Goal: Task Accomplishment & Management: Complete application form

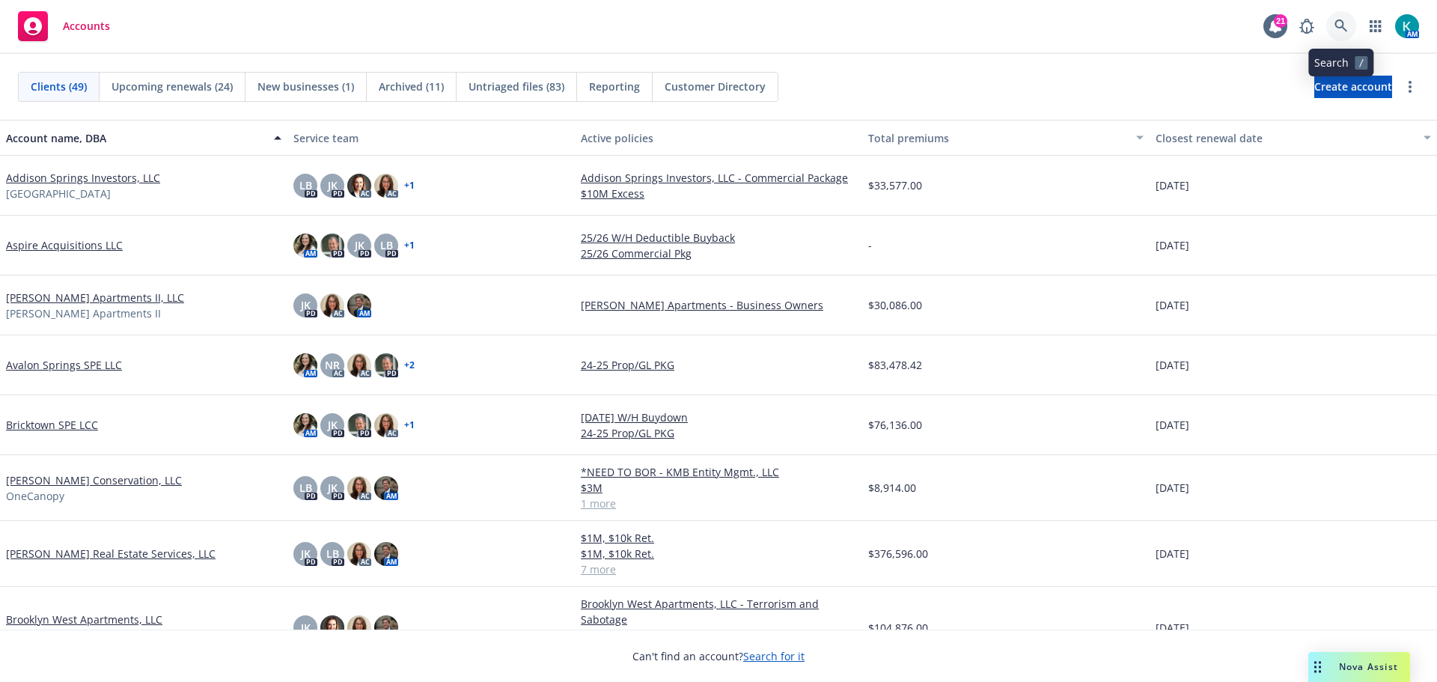
click at [1338, 33] on link at bounding box center [1342, 26] width 30 height 30
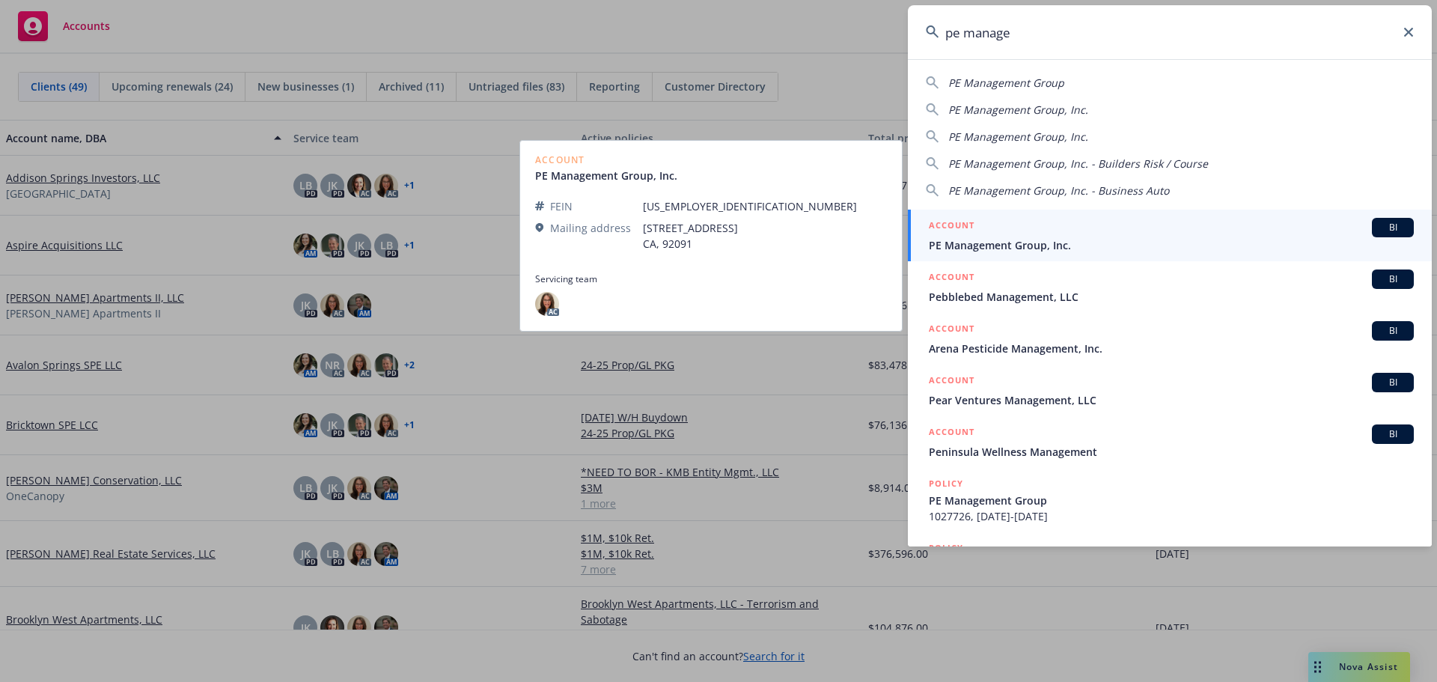
type input "pe manage"
click at [1008, 240] on span "PE Management Group, Inc." at bounding box center [1171, 245] width 485 height 16
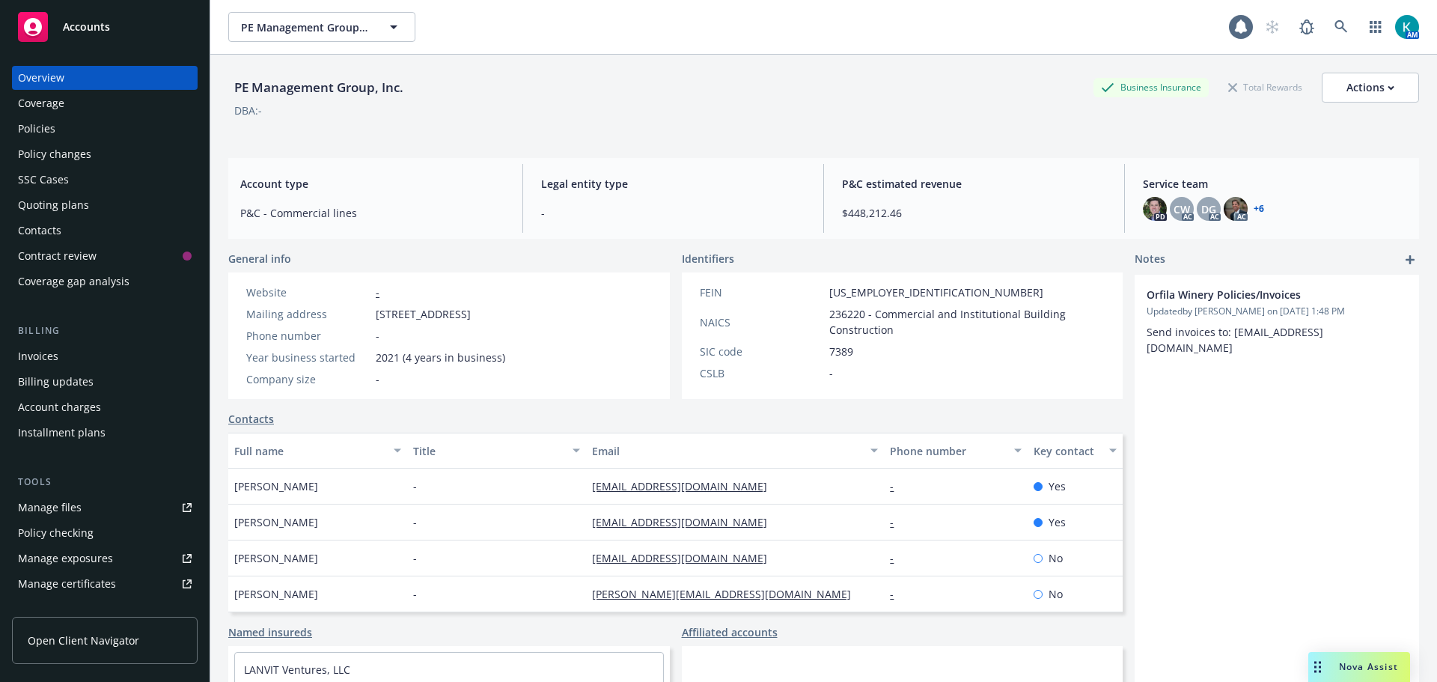
click at [87, 129] on div "Policies" at bounding box center [105, 129] width 174 height 24
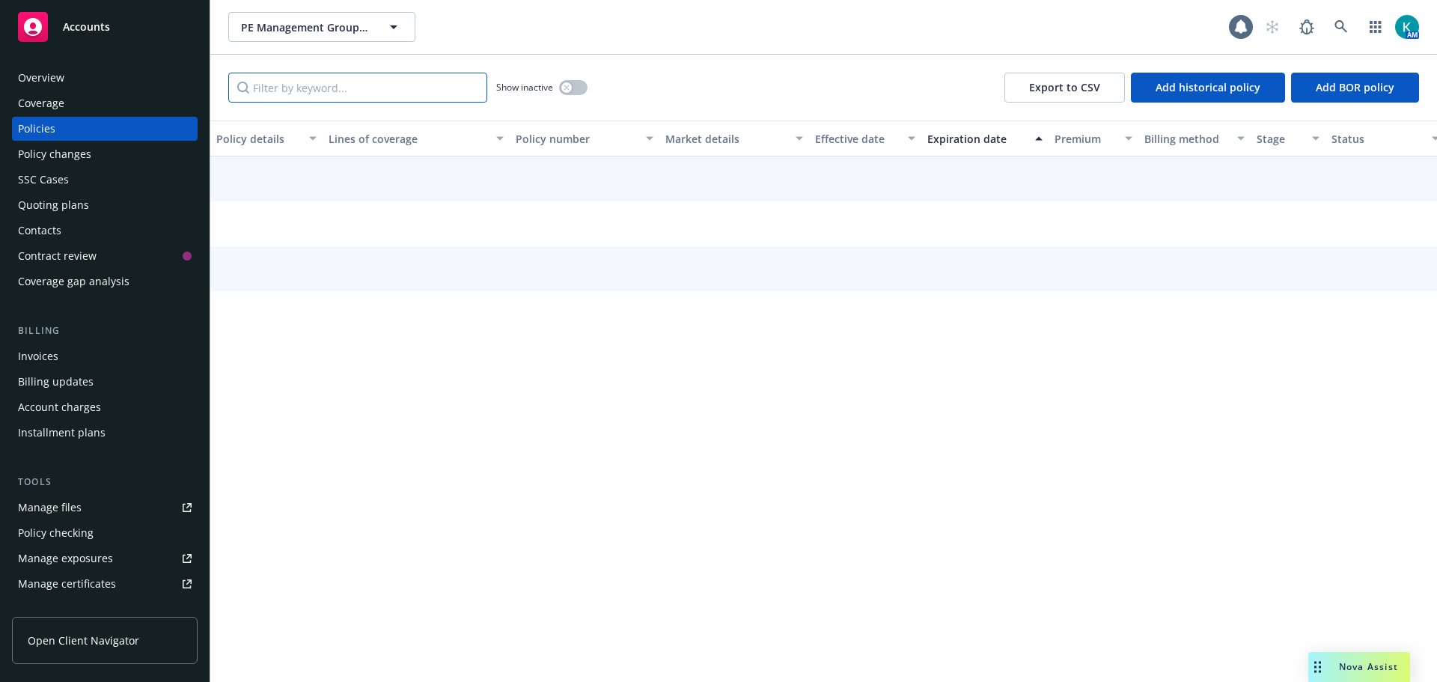
click at [316, 93] on input "Filter by keyword..." at bounding box center [357, 88] width 259 height 30
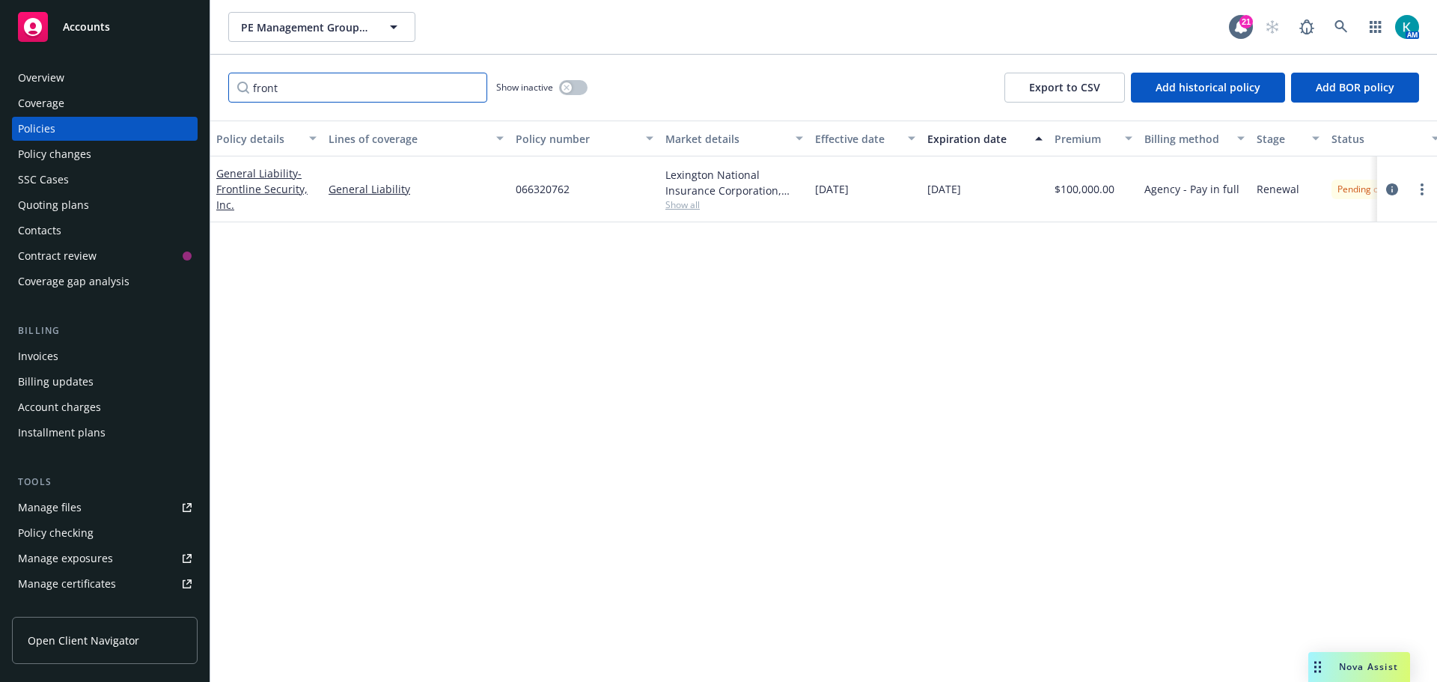
type input "front"
click at [155, 37] on div "Accounts" at bounding box center [105, 27] width 174 height 30
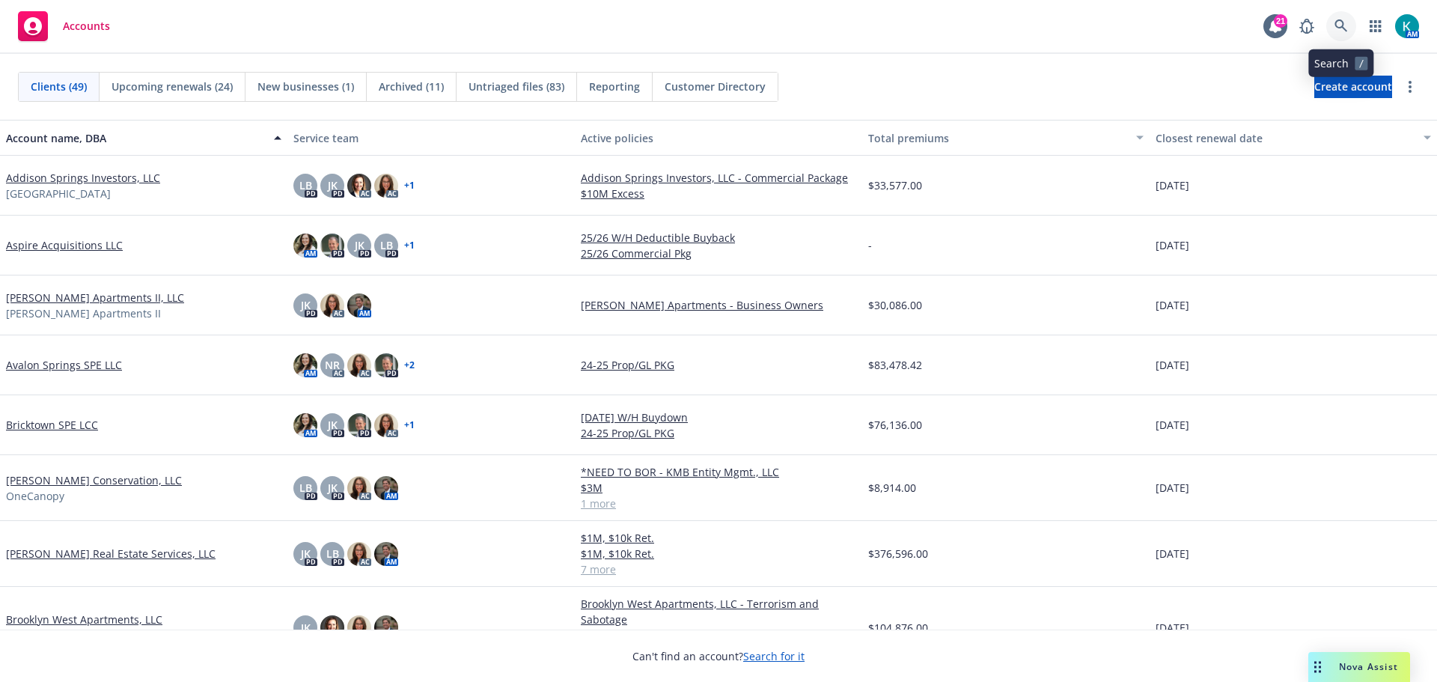
click at [1343, 29] on icon at bounding box center [1341, 25] width 13 height 13
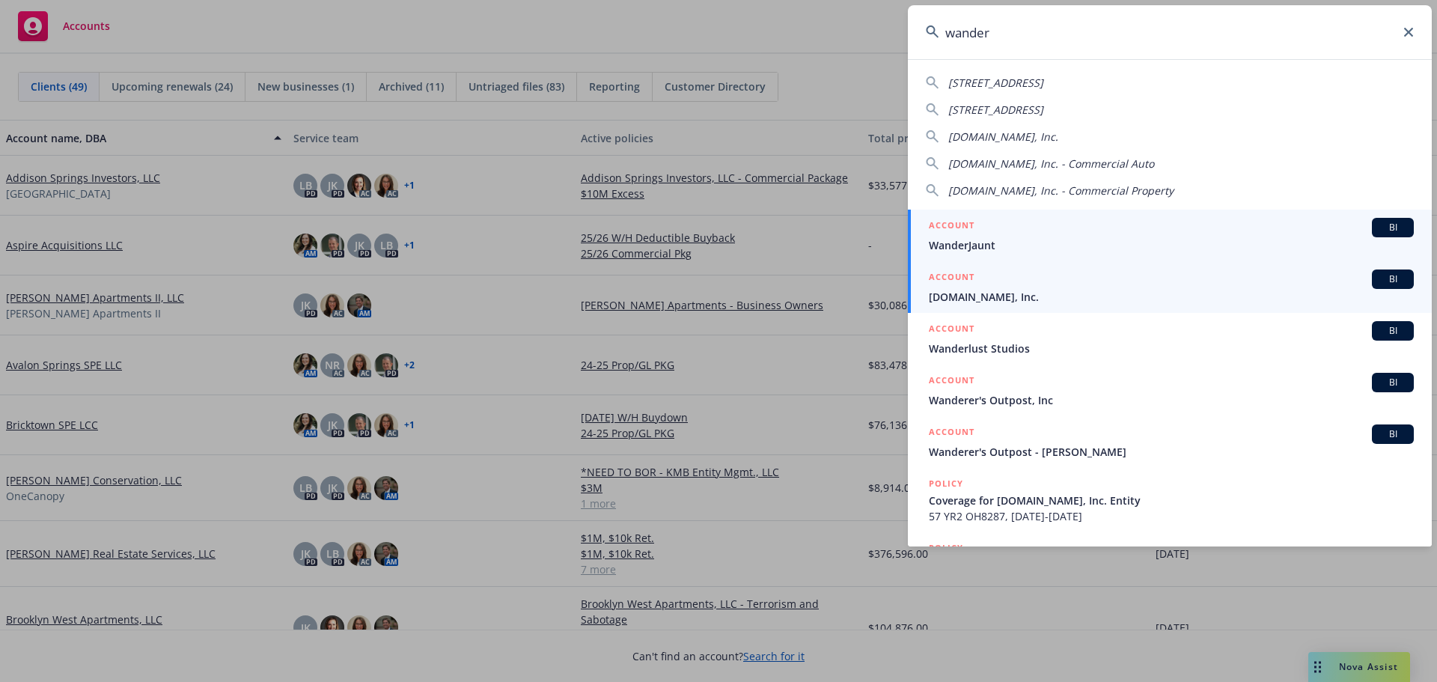
type input "wander"
click at [1031, 292] on span "[DOMAIN_NAME], Inc." at bounding box center [1171, 297] width 485 height 16
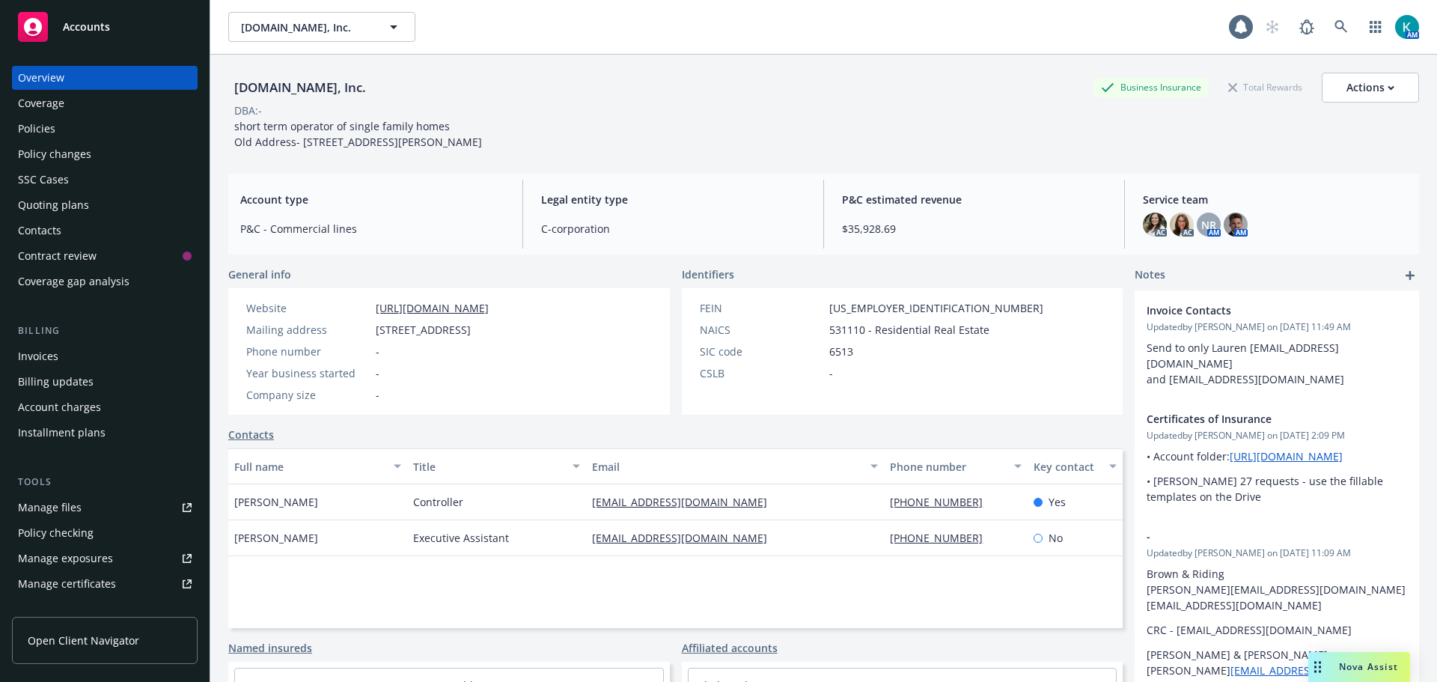
click at [80, 129] on div "Policies" at bounding box center [105, 129] width 174 height 24
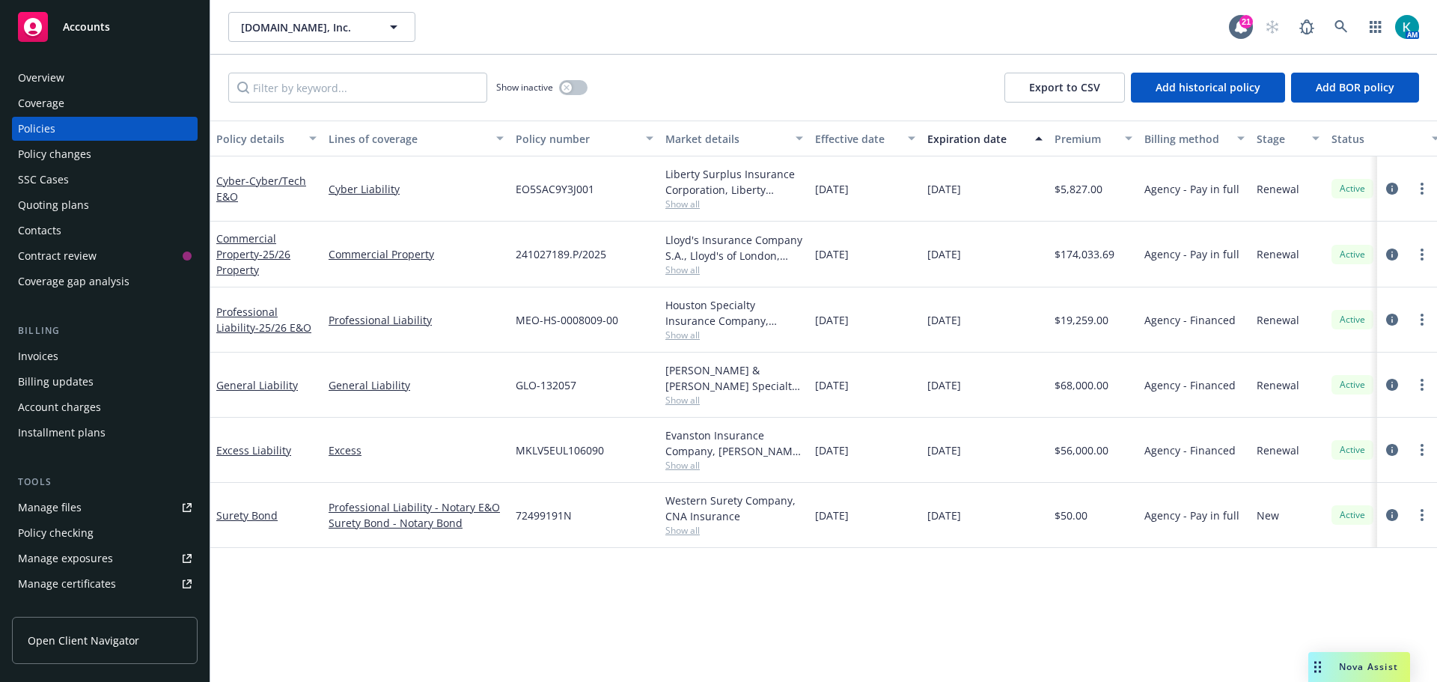
click at [130, 153] on div "Policy changes" at bounding box center [105, 154] width 174 height 24
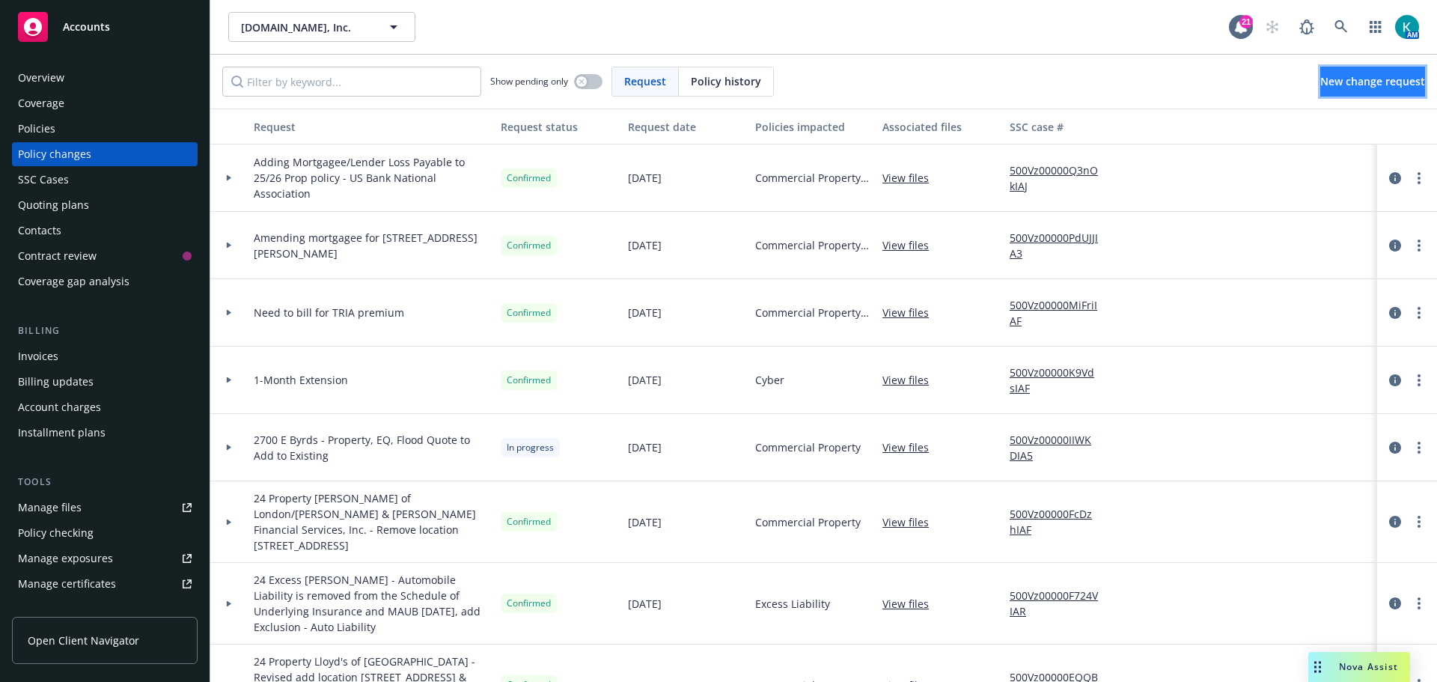
click at [1406, 76] on link "New change request" at bounding box center [1373, 82] width 105 height 30
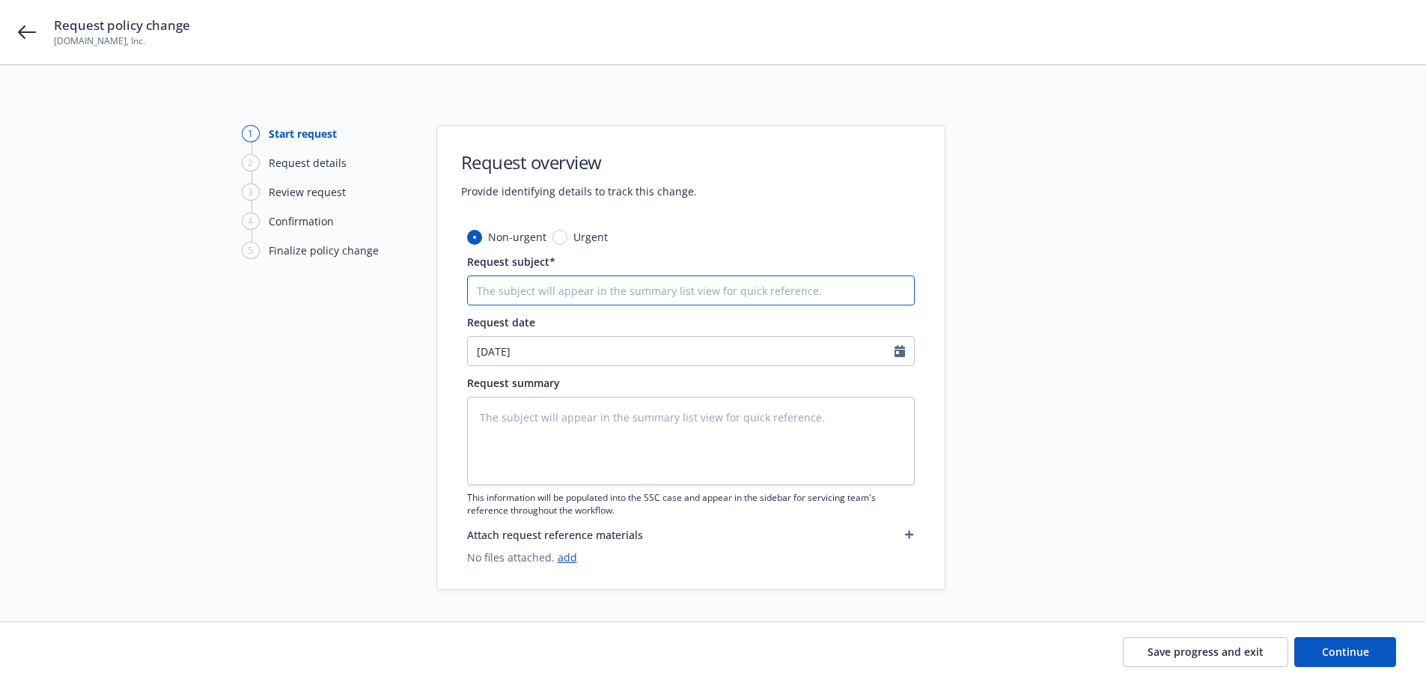
click at [681, 299] on input "Request subject*" at bounding box center [691, 291] width 448 height 30
type textarea "x"
type input "R"
type textarea "x"
type input "Re"
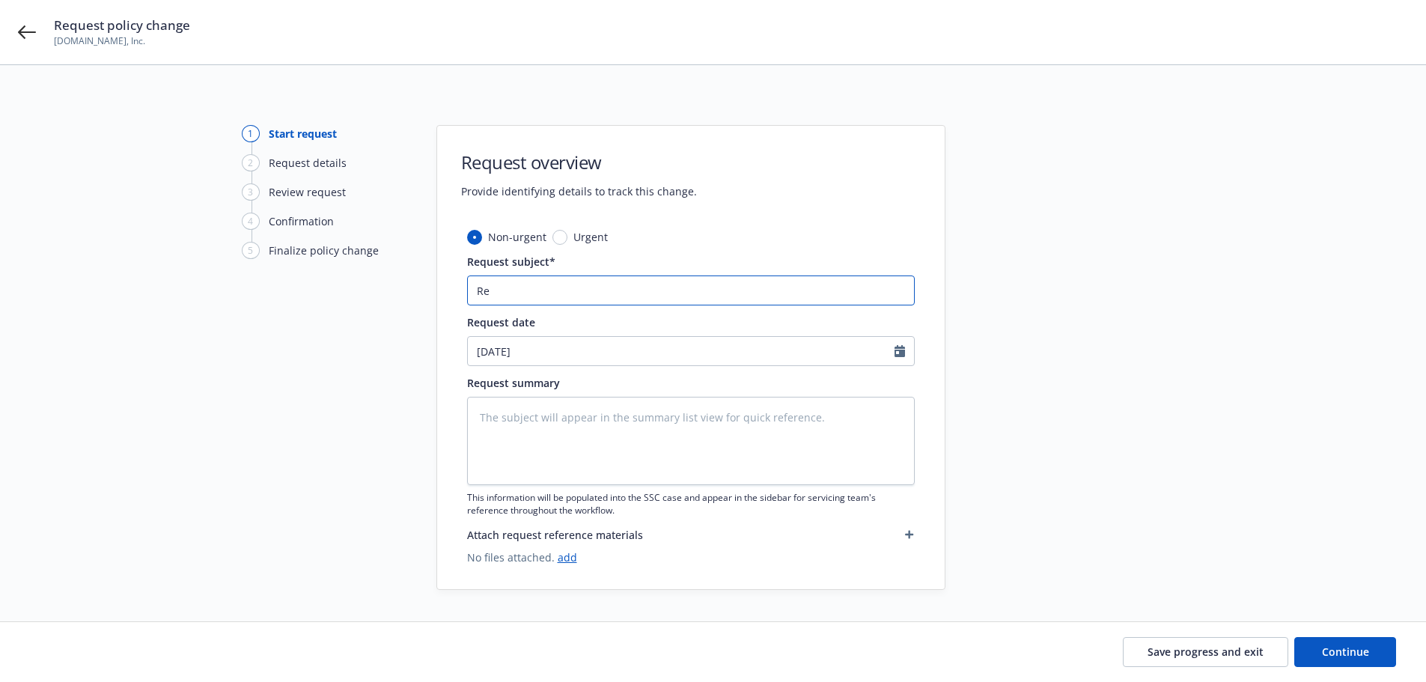
type textarea "x"
type input "Rem"
type textarea "x"
type input "Remo"
type textarea "x"
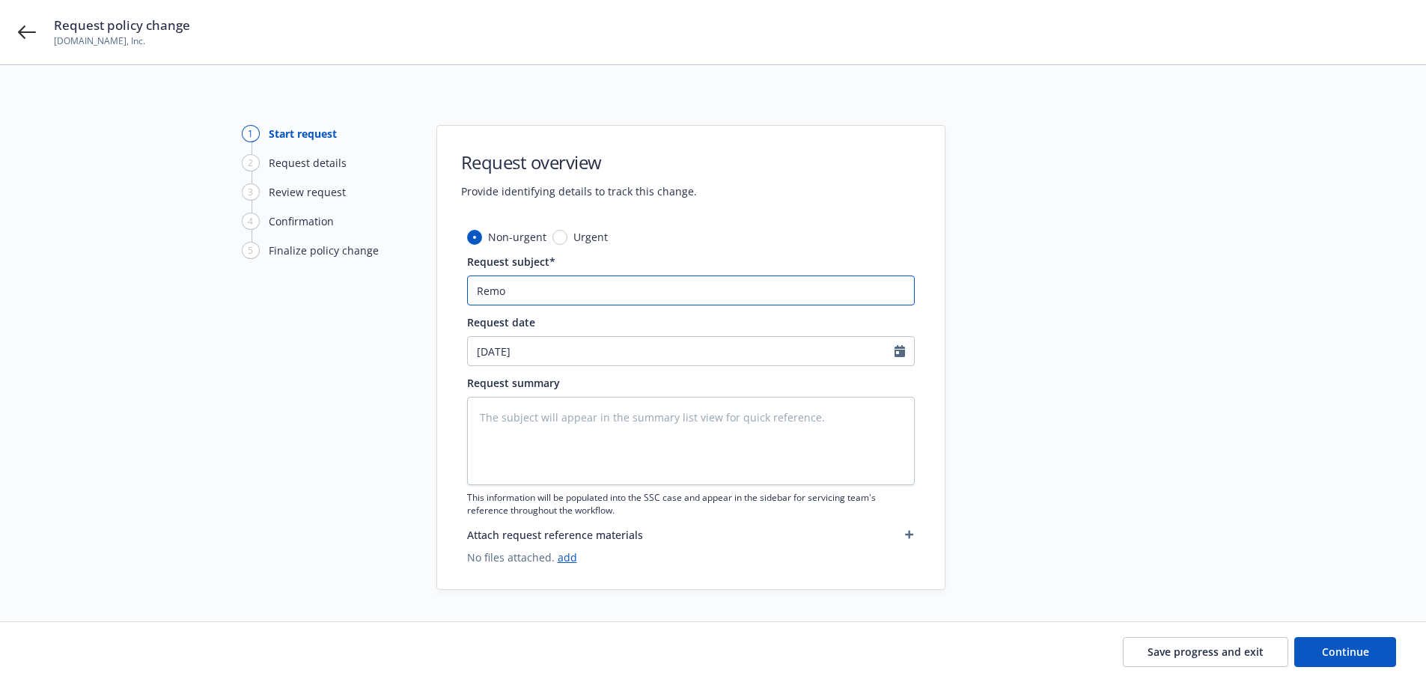
type input "Remov"
type textarea "x"
type input "Removi"
type textarea "x"
type input "Removin"
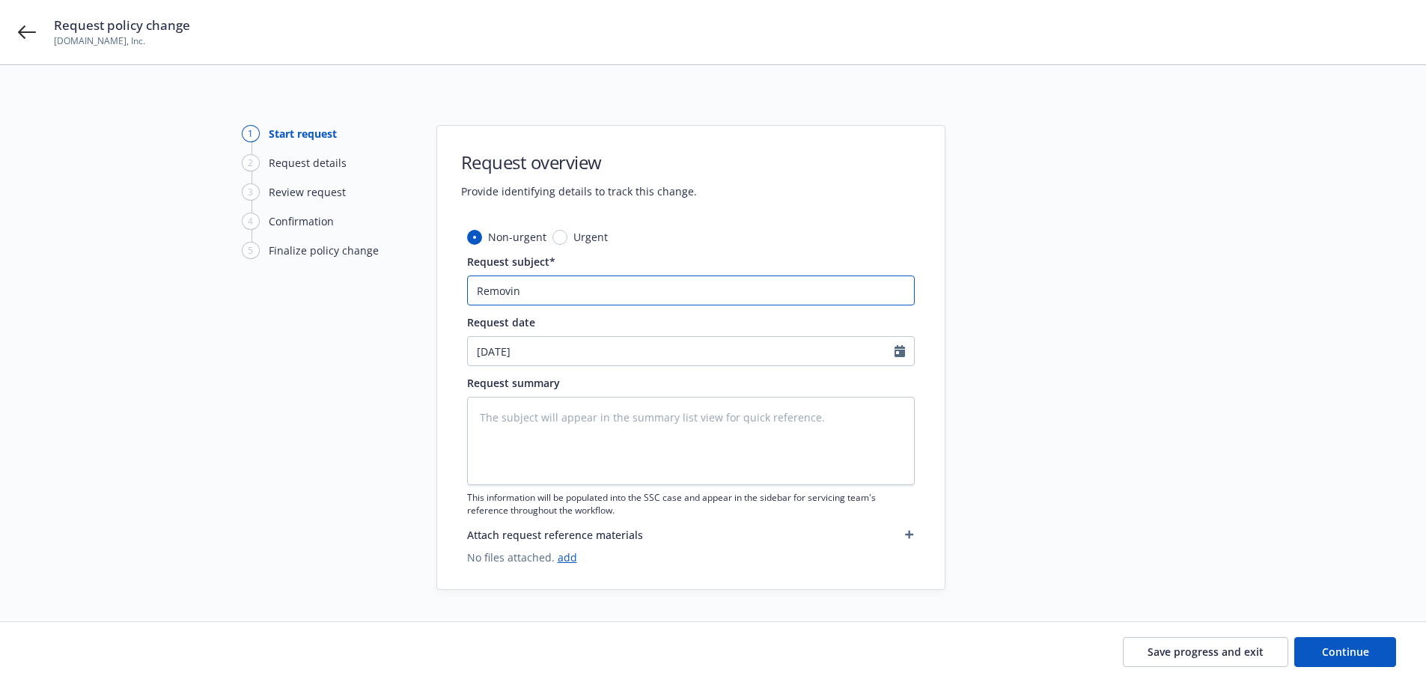
type textarea "x"
type input "Removing"
type textarea "x"
type input "Removing"
type textarea "x"
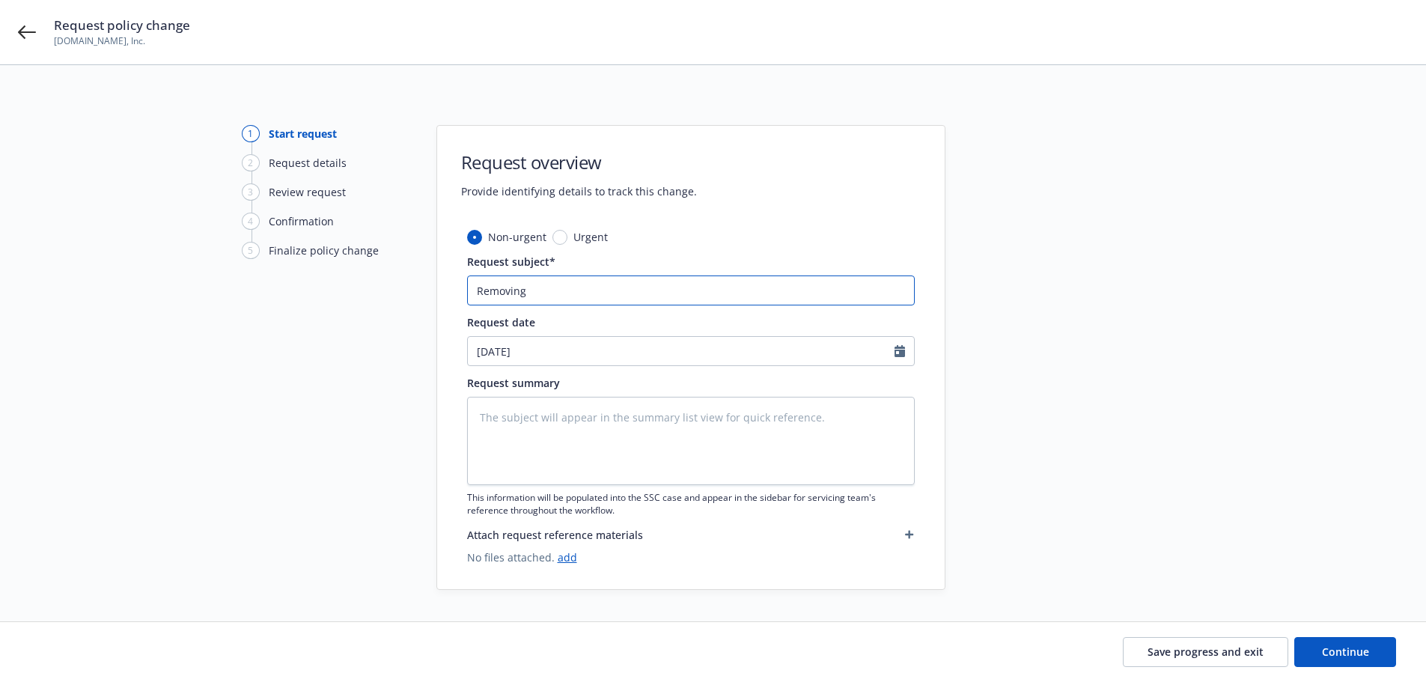
type input "Removing 2"
type textarea "x"
type input "Removing 21"
type textarea "x"
type input "Removing 219"
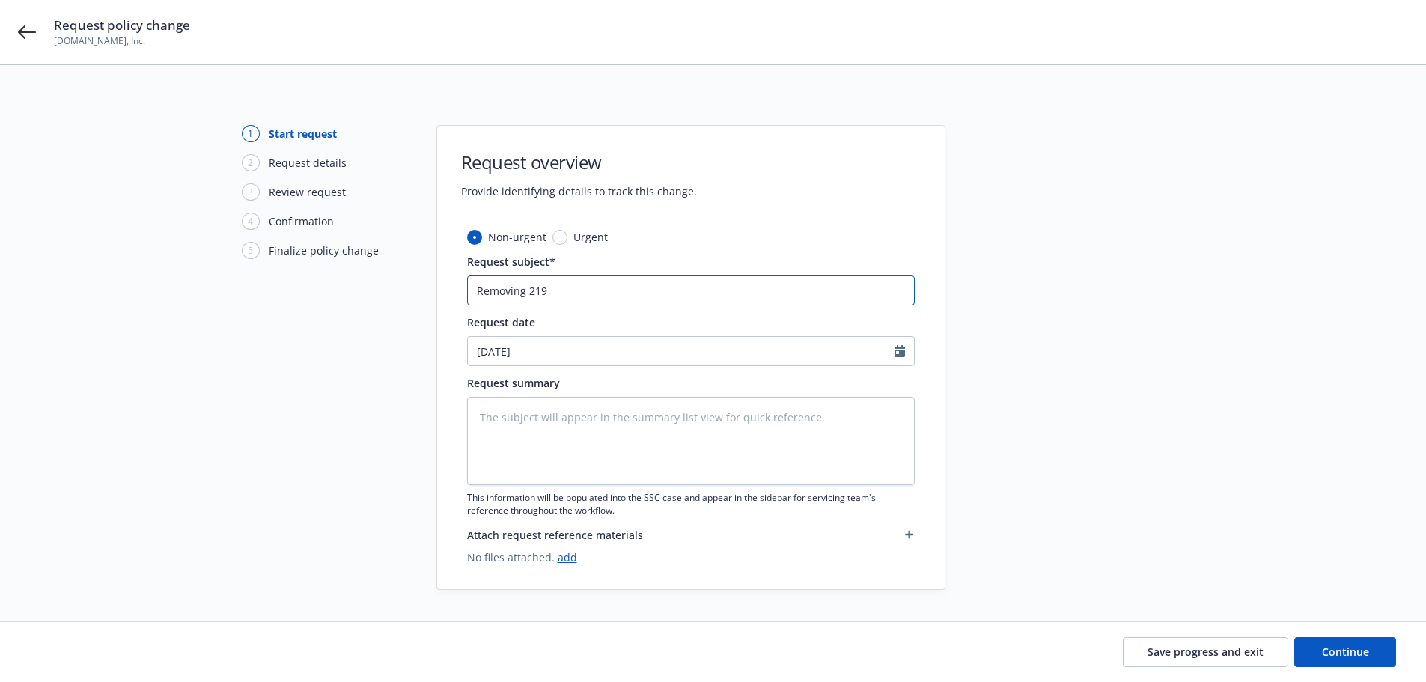
type textarea "x"
type input "Removing 219"
type textarea "x"
type input "Removing 219 S"
type textarea "x"
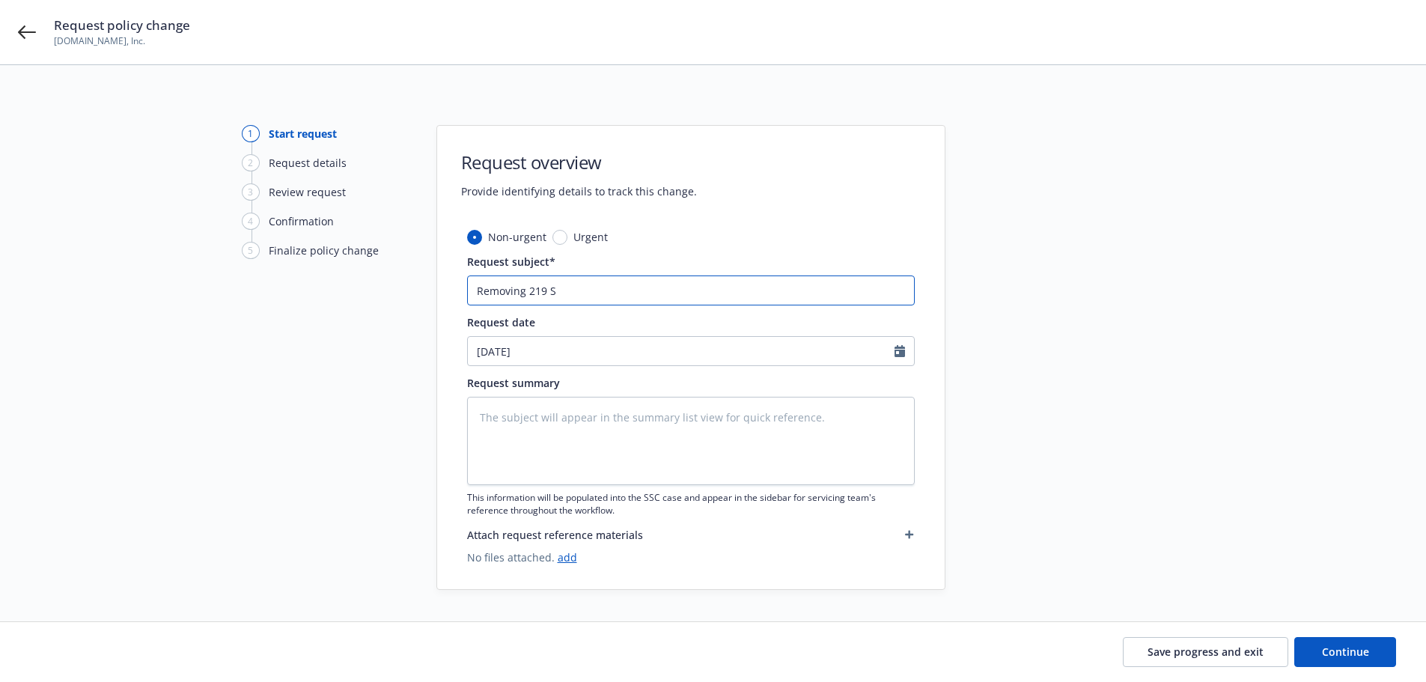
type input "Removing 219 So"
type textarea "x"
type input "Removing 219 Sou"
type textarea "x"
type input "Removing 219 Sout"
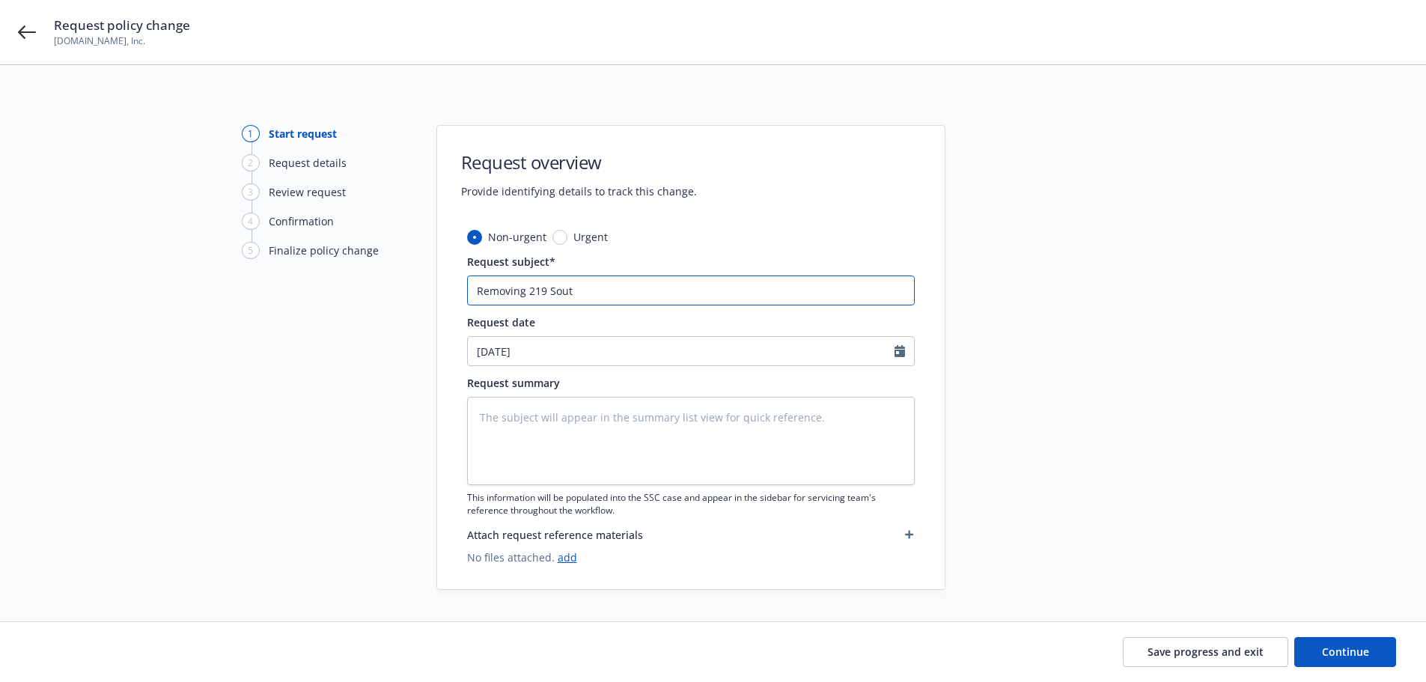
type textarea "x"
type input "Removing 219 South"
type textarea "x"
type input "Removing 219 South S"
type textarea "x"
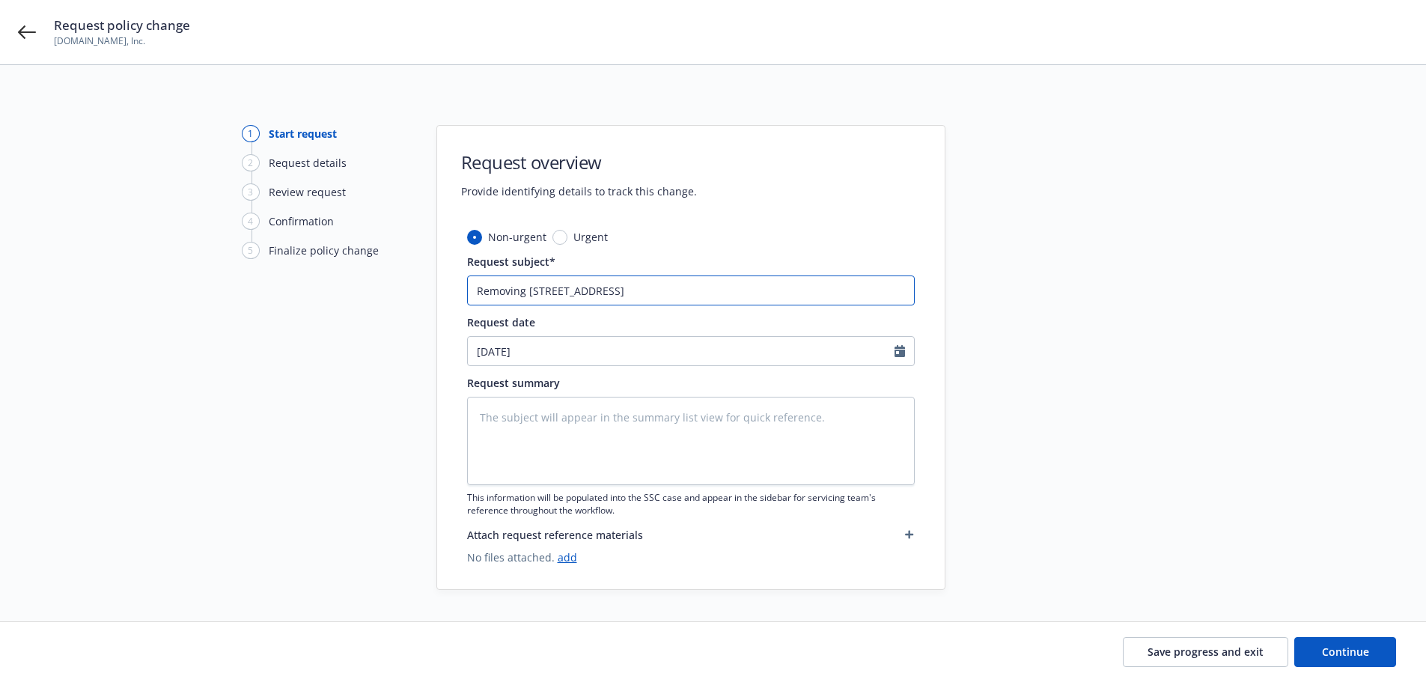
type input "Removing 219 South Se"
type textarea "x"
type input "Removing 219 South Sea"
type textarea "x"
type input "Removing 219 South Seas"
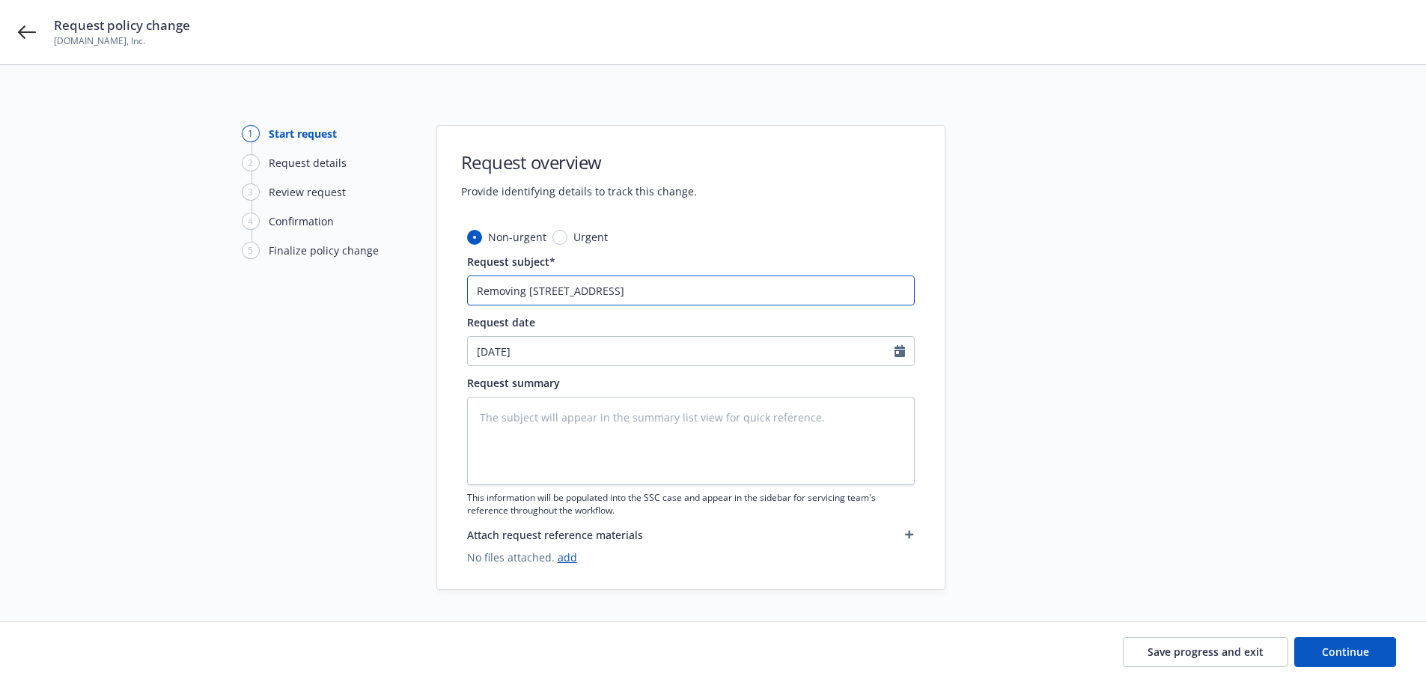
type textarea "x"
type input "Removing 219 South Seasud"
type textarea "x"
type input "Removing 219 South Seasude"
type textarea "x"
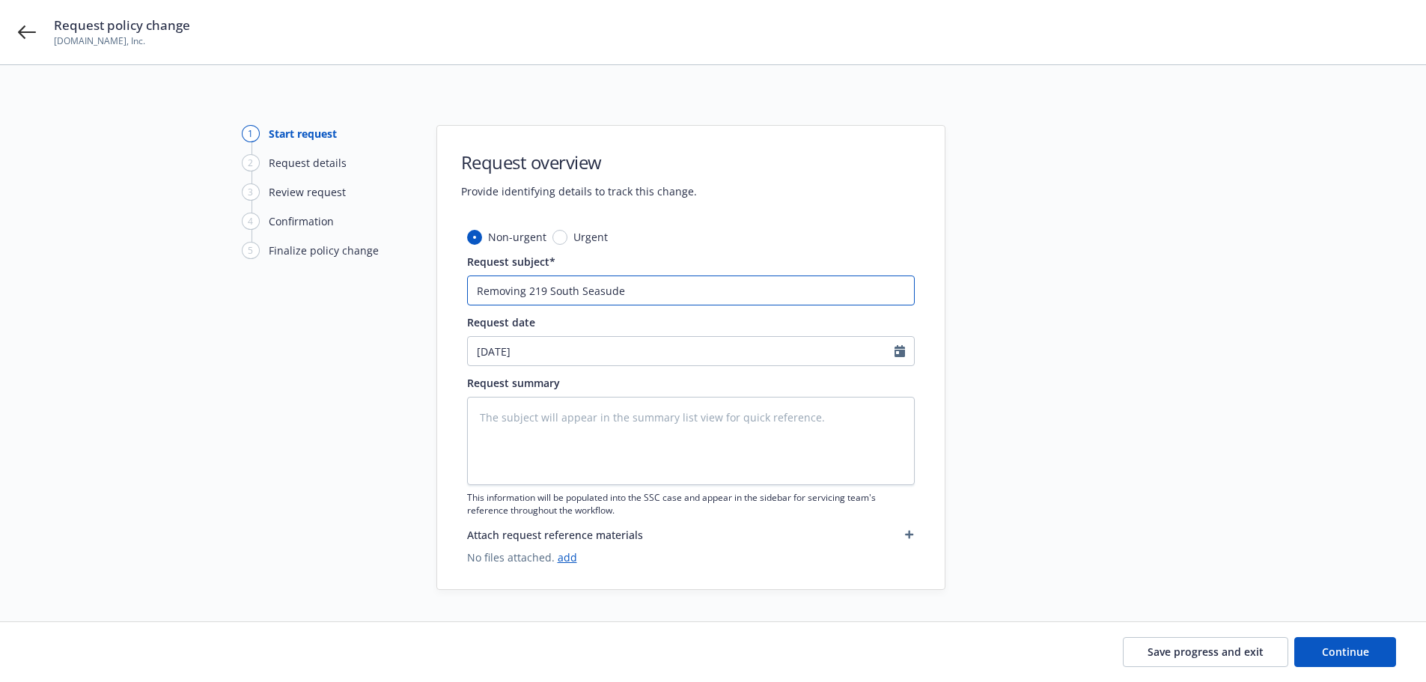
type input "Removing 219 South Seasude"
type textarea "x"
type input "Removing 219 South Seasude ="
type textarea "x"
type input "Removing 219 South Seasude"
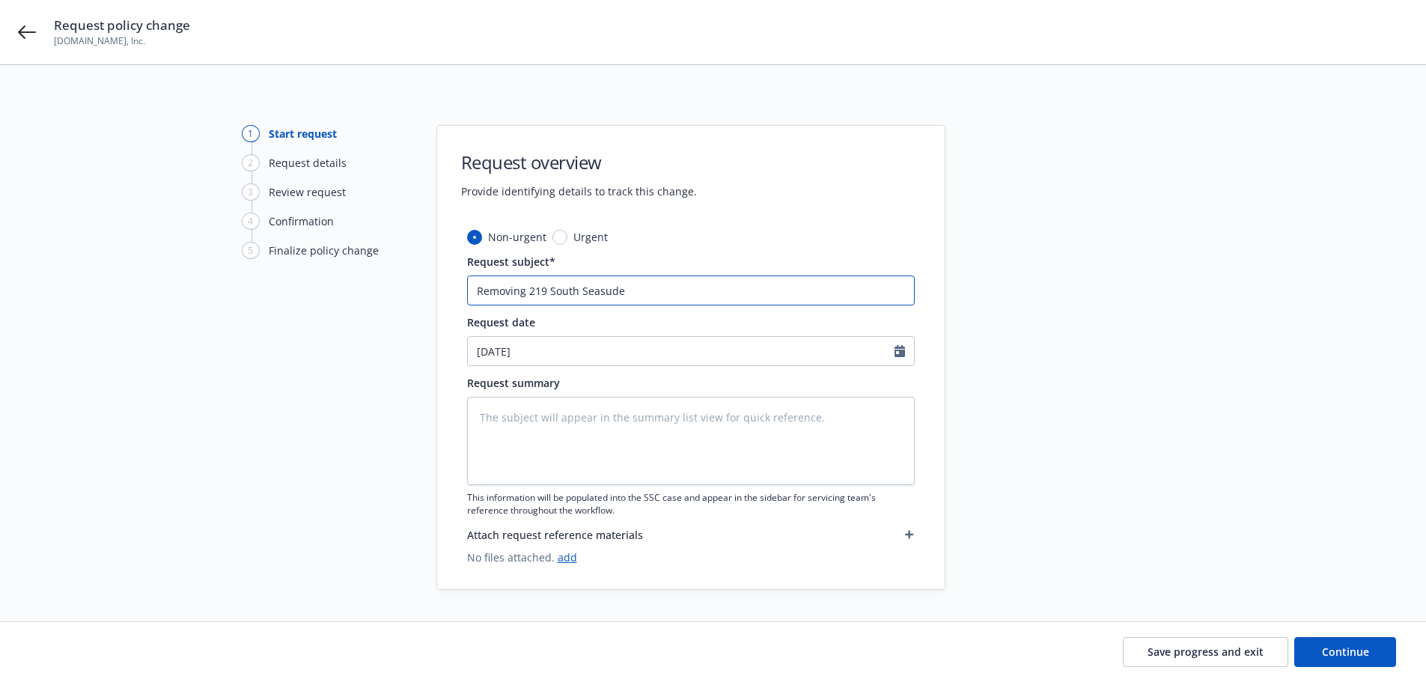
type textarea "x"
type input "Removing 219 South Seasude"
type textarea "x"
type input "Removing 219 South Seasud"
type textarea "x"
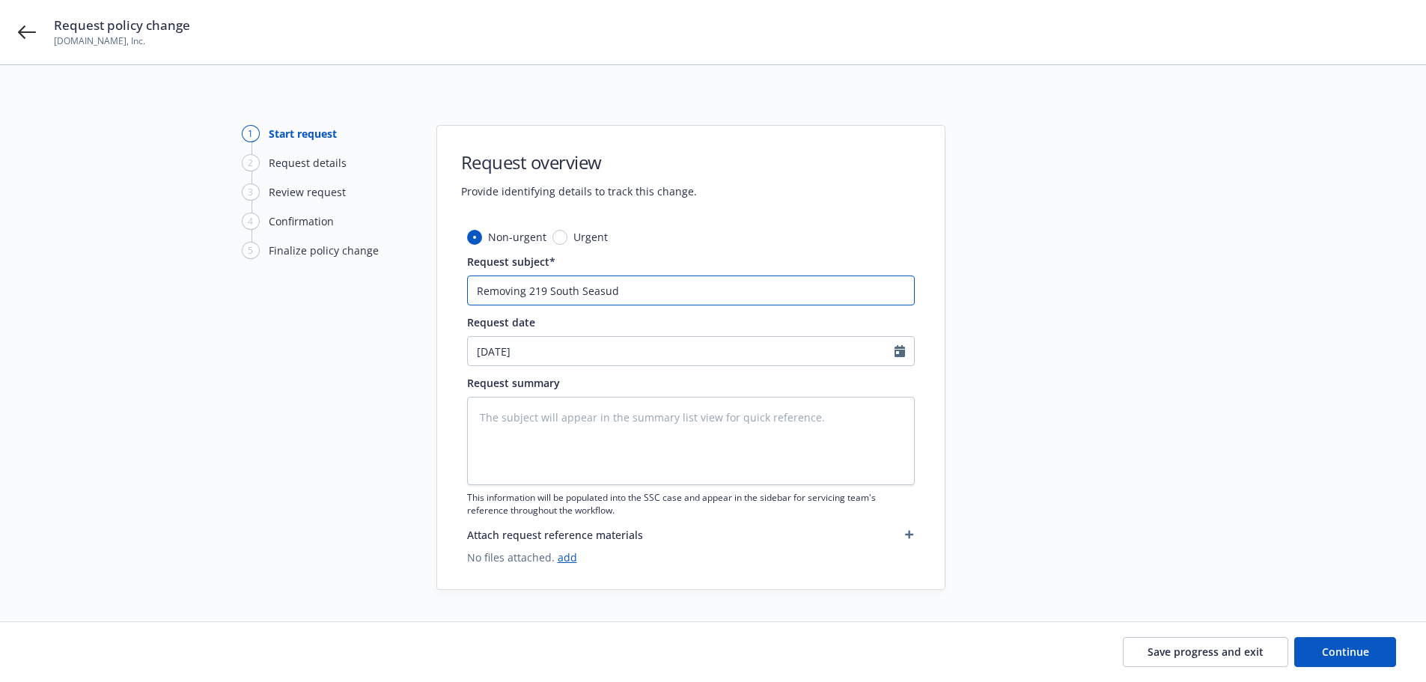
type input "Removing 219 South Seasu"
type textarea "x"
type input "Removing 219 South Seas"
type textarea "x"
type input "Removing 219 South Seasu"
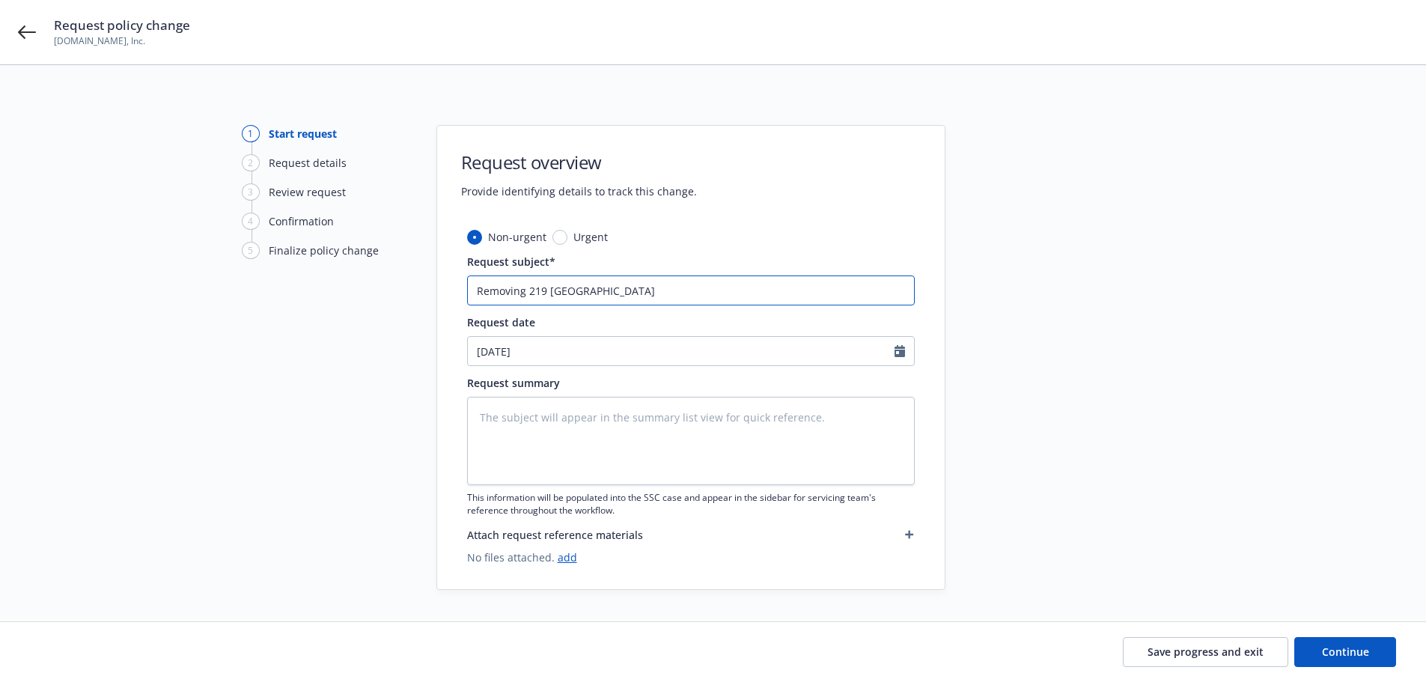
type textarea "x"
type input "Removing 219 South Seasud"
type textarea "x"
type input "Removing 219 South Seasu"
type textarea "x"
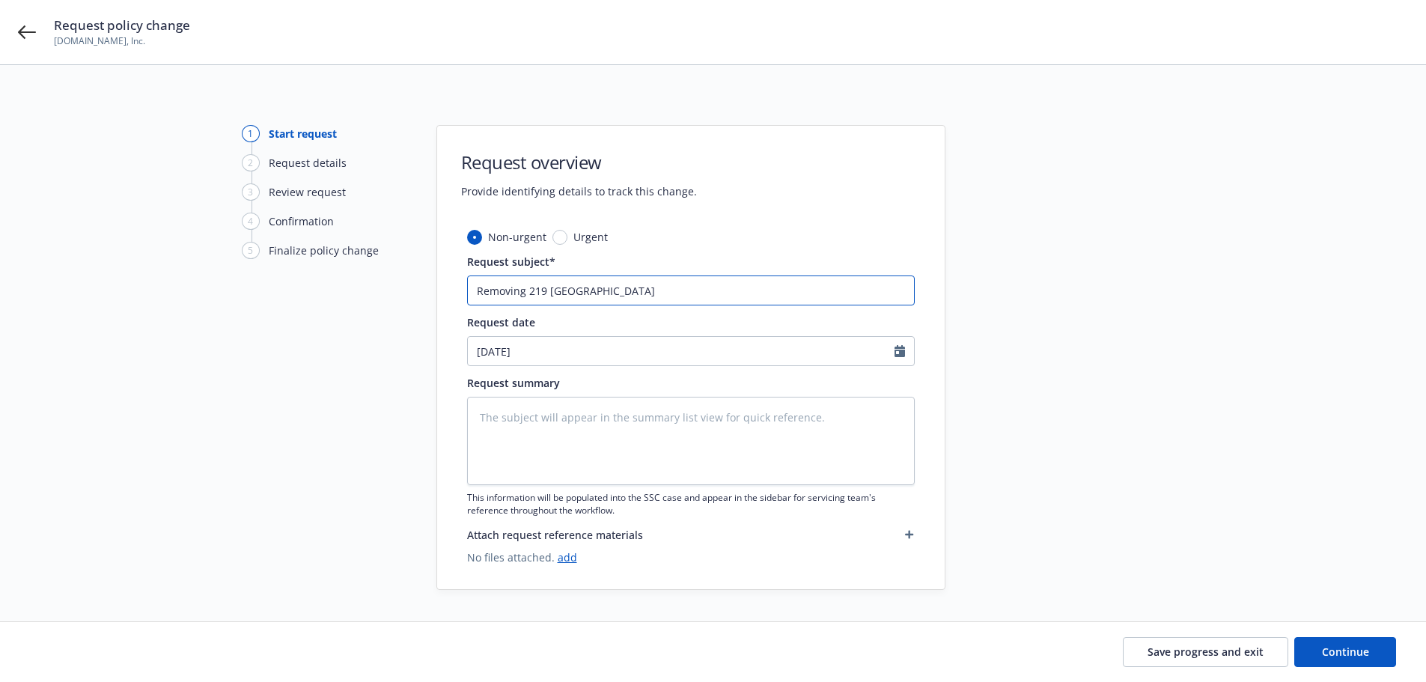
type input "Removing 219 South Seas"
type textarea "x"
type input "Removing 219 South Seasi"
type textarea "x"
type input "Removing 219 South Seasid"
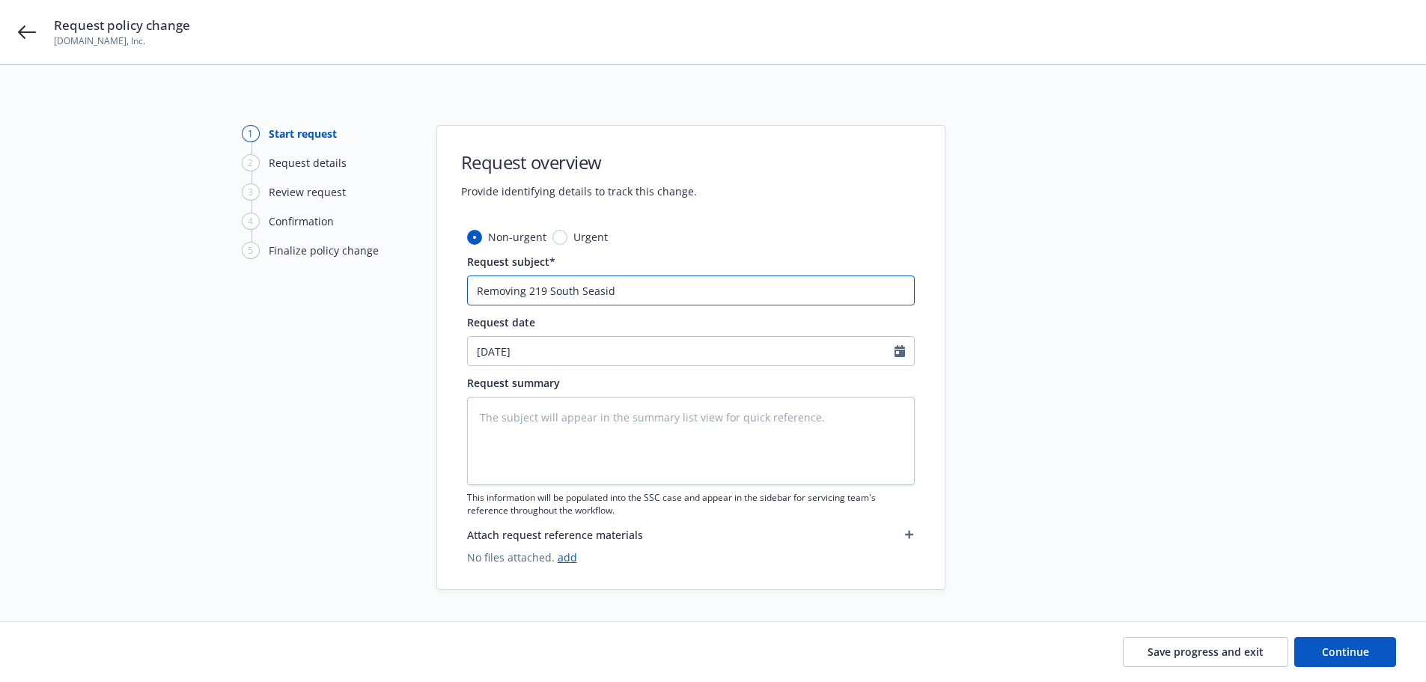
type textarea "x"
type input "Removing 219 South Seaside"
type textarea "x"
type input "Removing 219 South Seaside"
type textarea "x"
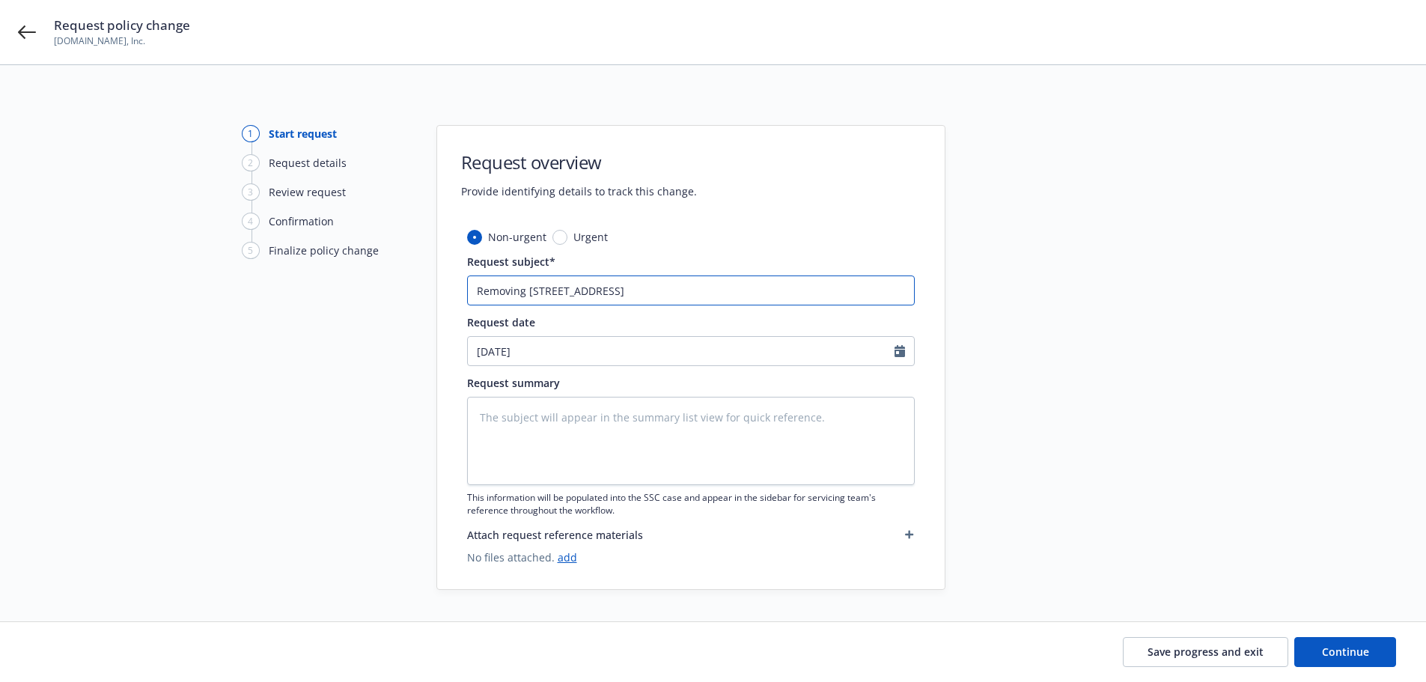
type input "Removing 219 South Seaside D"
type textarea "x"
type input "Removing 219 South Seaside Dr"
type textarea "x"
type input "Removing 219 South Seaside Dru"
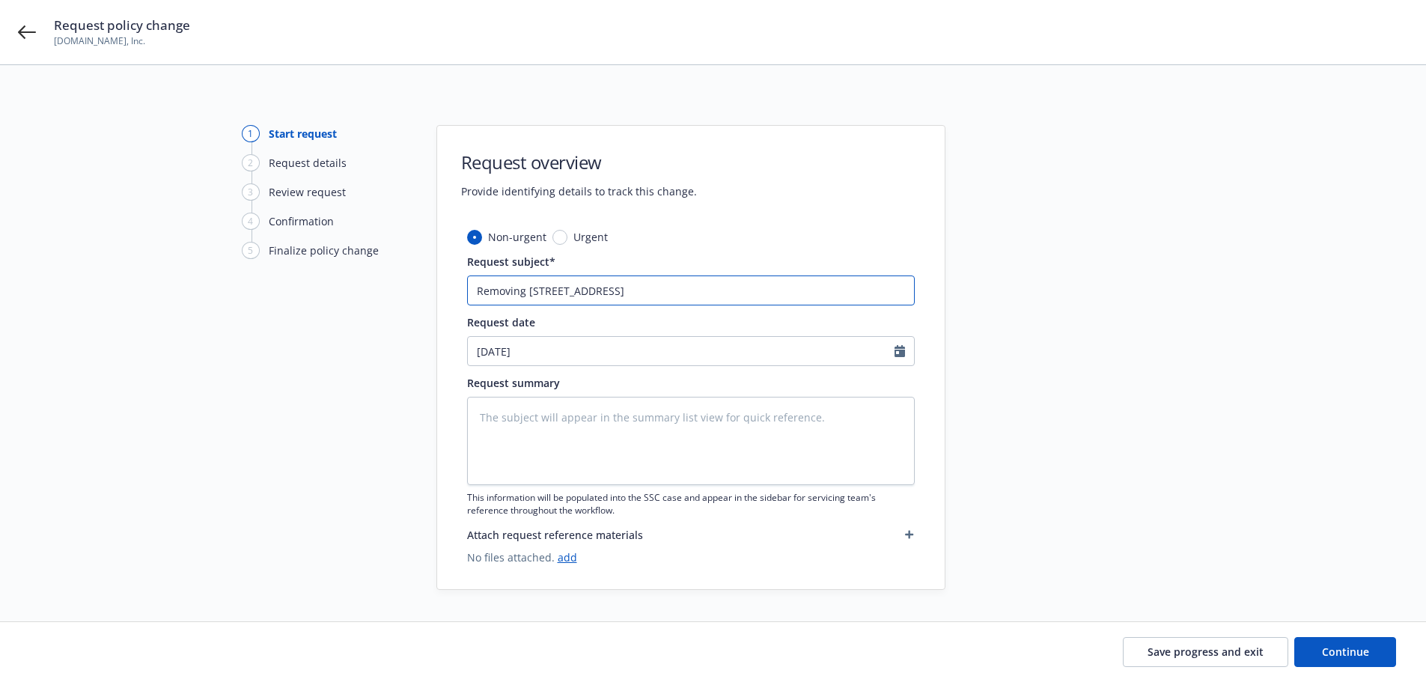
type textarea "x"
type input "Removing 219 South Seaside Druv"
type textarea "x"
type input "Removing 219 South Seaside Druve"
type textarea "x"
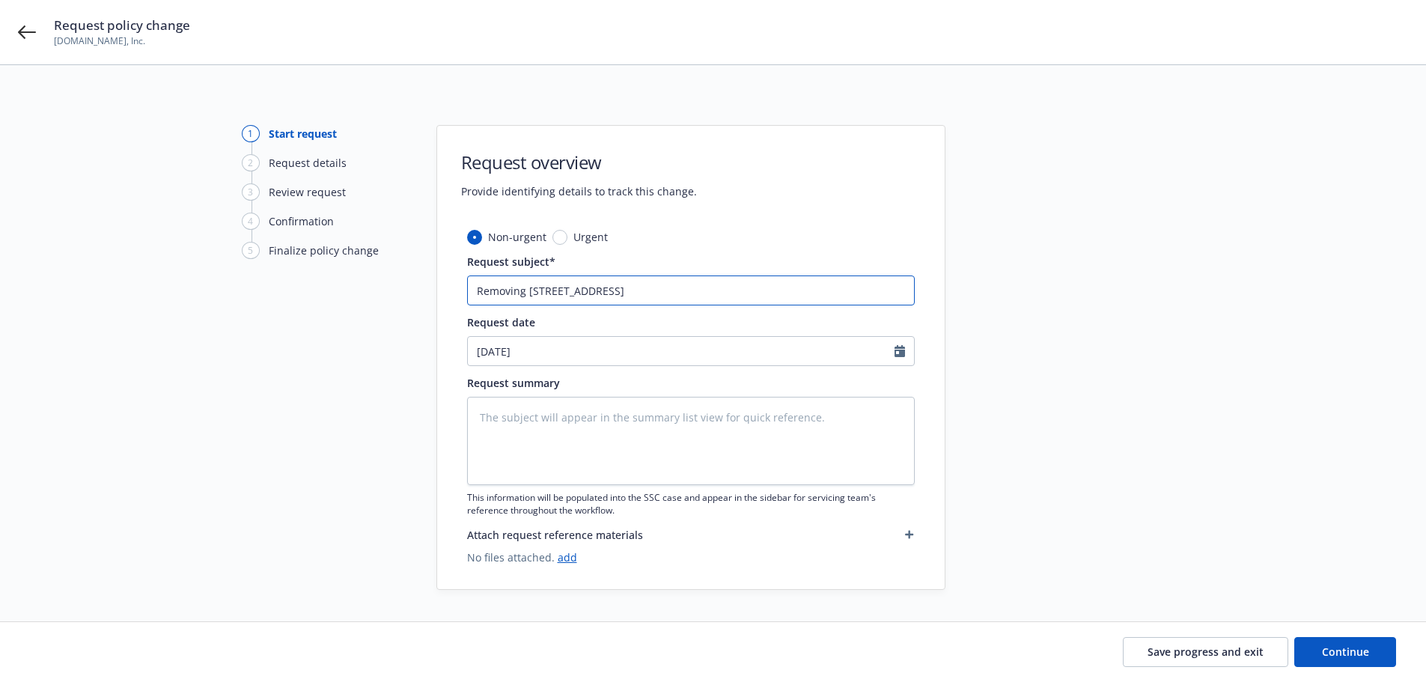
type input "Removing 219 South Seaside Druve"
type textarea "x"
type input "Removing 219 South Seaside Druve S"
type textarea "x"
type input "Removing 219 South Seaside Druve Sr"
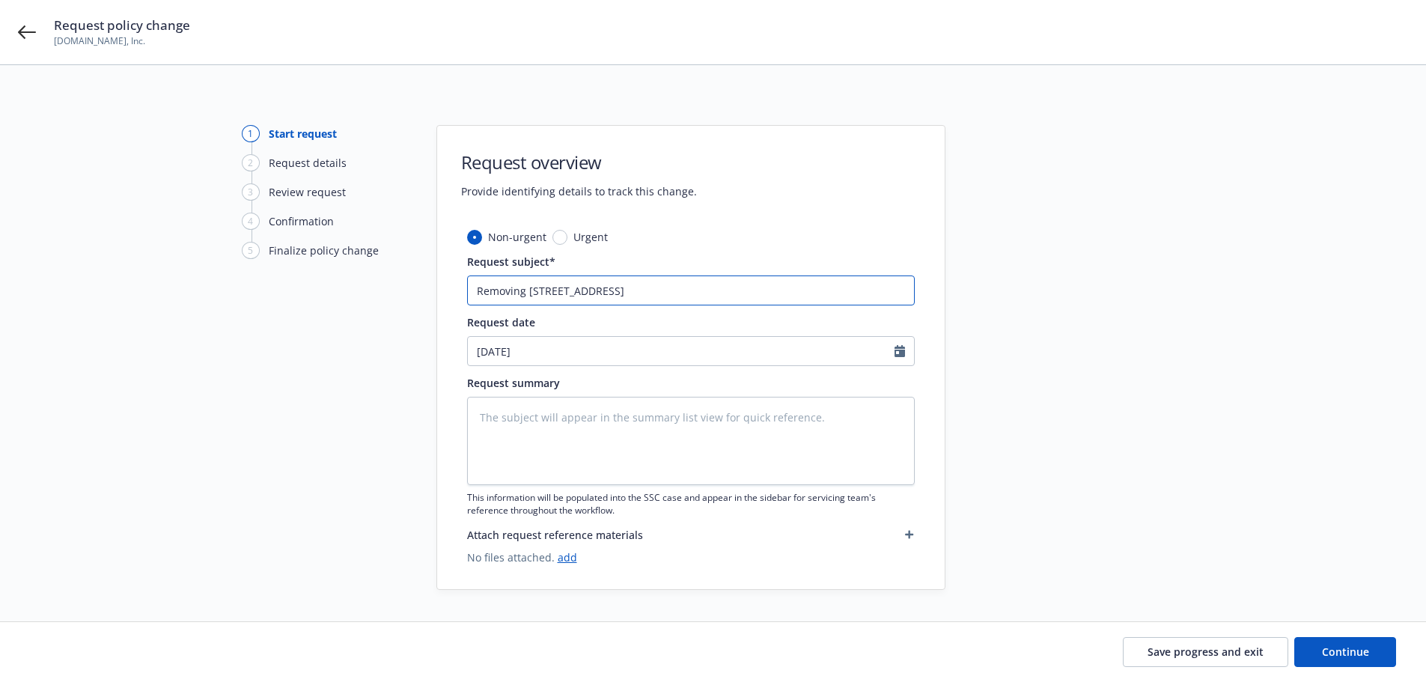
type textarea "x"
type input "Removing 219 South Seaside Druve Sy"
type textarea "x"
type input "Removing 219 South Seaside Druve Syur"
type textarea "x"
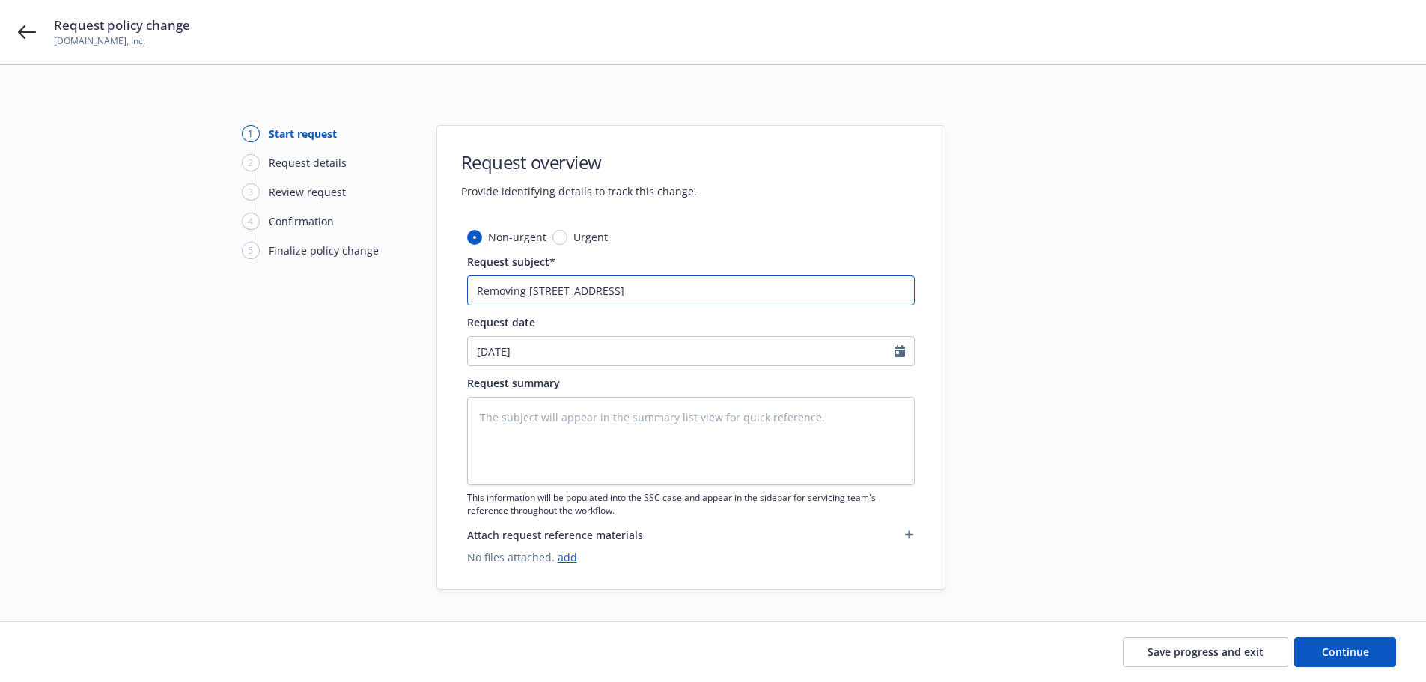
type input "Removing 219 South Seaside Druve Syu"
type textarea "x"
type input "Removing 219 South Seaside Druve Sy"
type textarea "x"
type input "Removing 219 South Seaside Druve S"
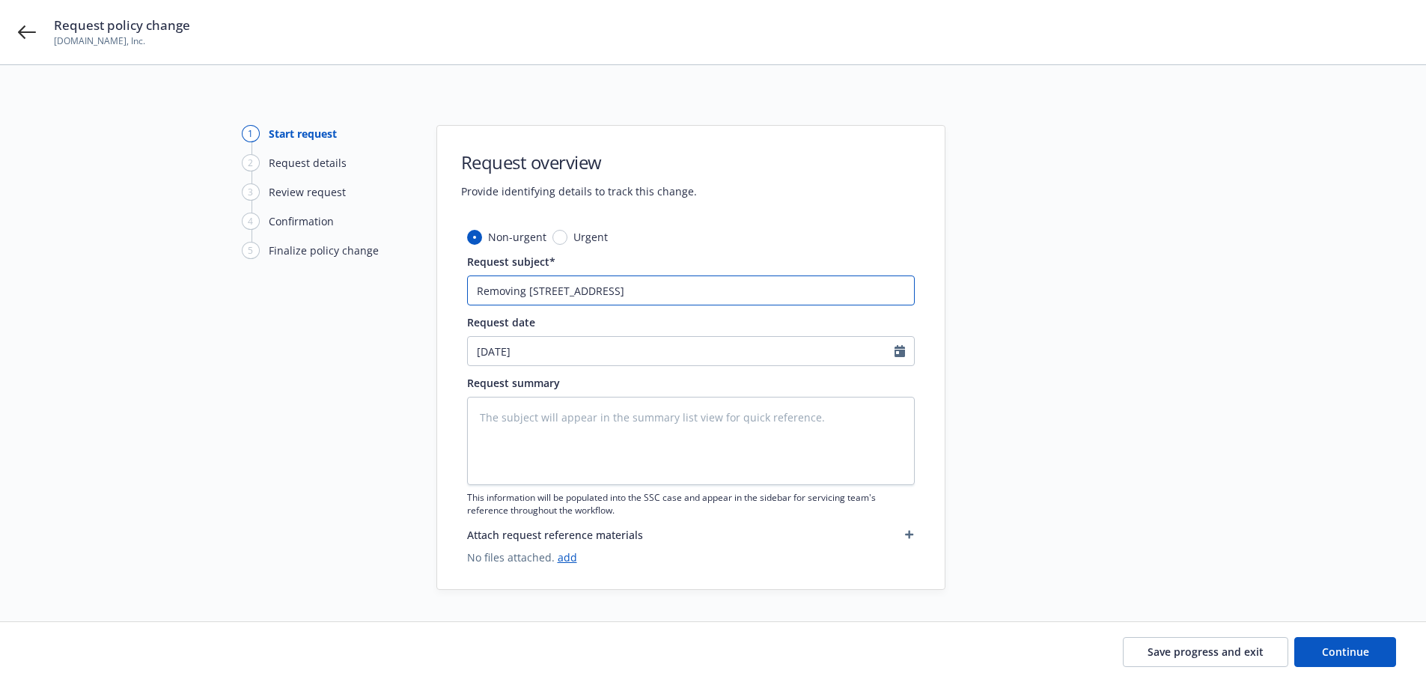
type textarea "x"
type input "Removing 219 South Seaside Druve"
type textarea "x"
type input "Removing 219 South Seaside Druve"
type textarea "x"
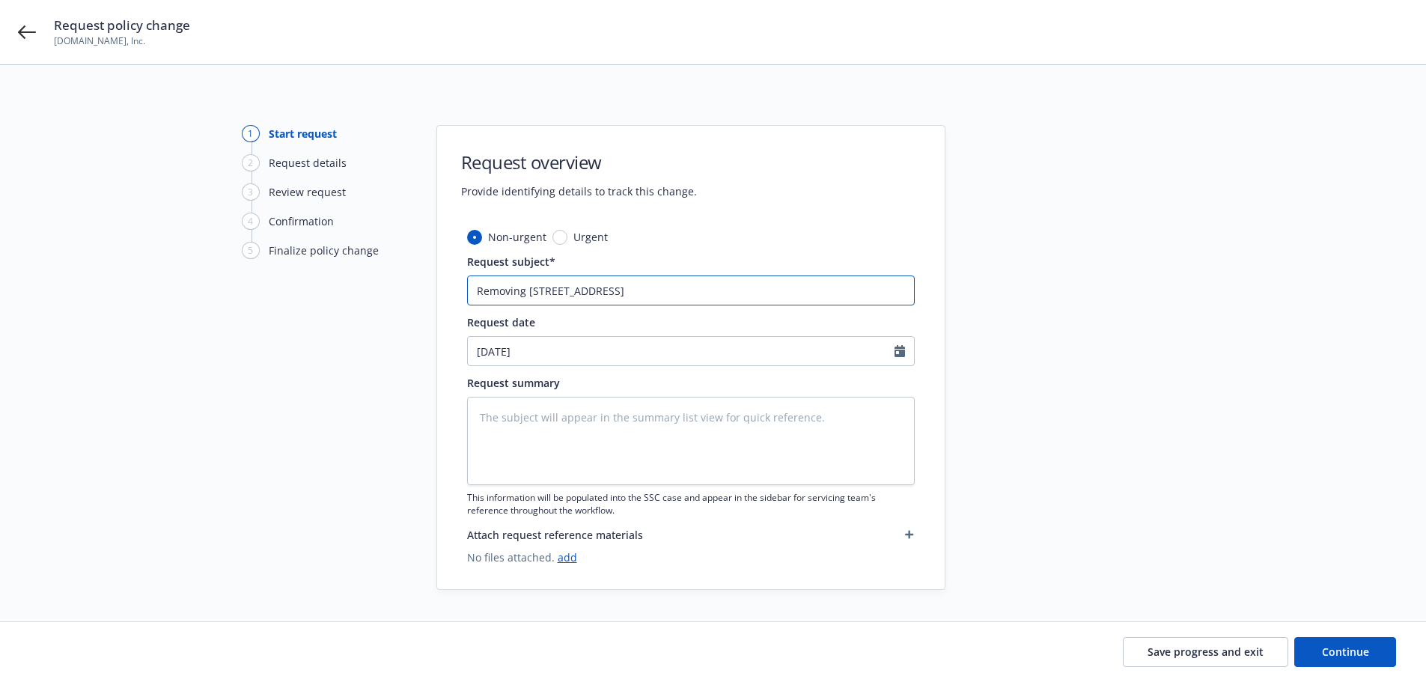
type input "Removing 219 South Seaside Druv"
type textarea "x"
type input "Removing 219 South Seaside Dru"
type textarea "x"
type input "Removing 219 South Seaside Dr"
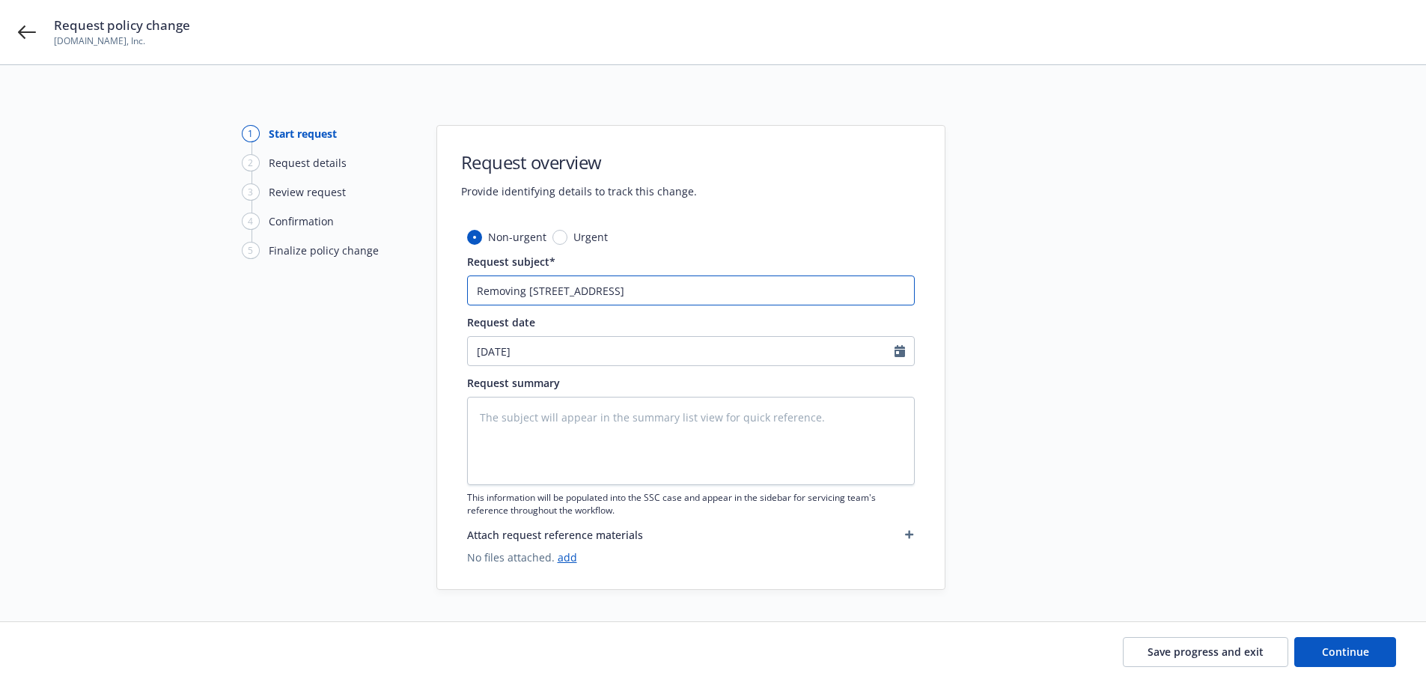
type textarea "x"
type input "Removing 219 South Seaside Dri"
type textarea "x"
type input "Removing 219 South Seaside Driu"
type textarea "x"
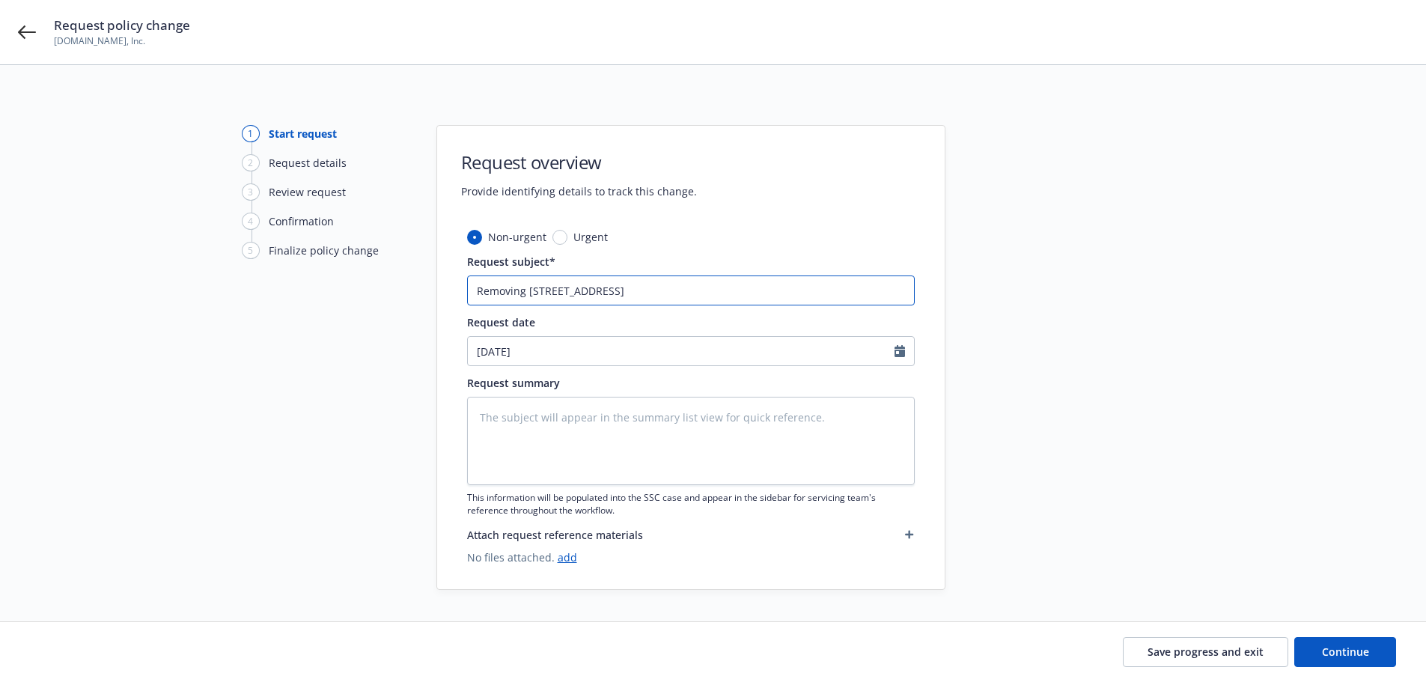
type input "Removing 219 South Seaside Dri"
type textarea "x"
type input "Removing 219 South Seaside Driv"
type textarea "x"
type input "Removing 219 South Seaside Drive"
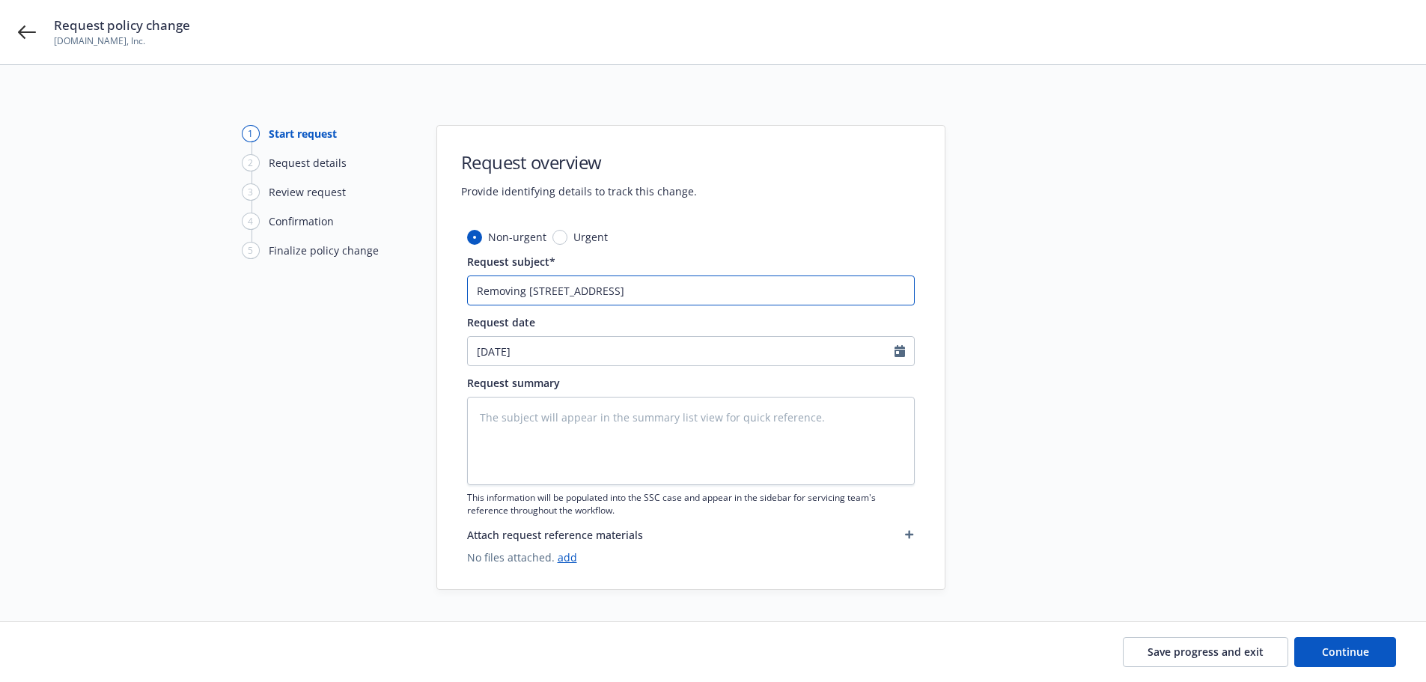
type textarea "x"
type input "Removing 219 South Seaside Drive"
type textarea "x"
type input "Removing 219 South Seaside Drive Su"
type textarea "x"
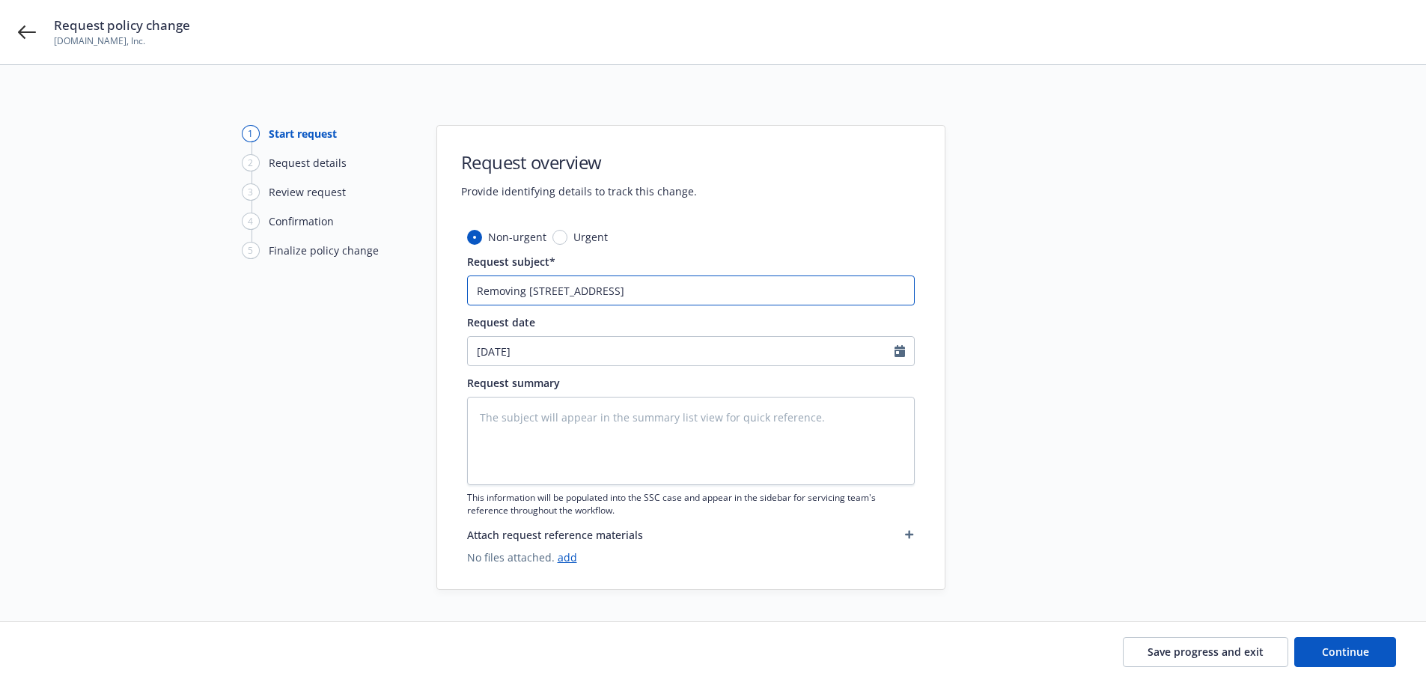
type input "Removing 219 South Seaside Drive Sur"
type textarea "x"
type input "Removing 219 South Seaside Drive Surf"
type textarea "x"
type input "Removing 219 South Seaside Drive Surfsi"
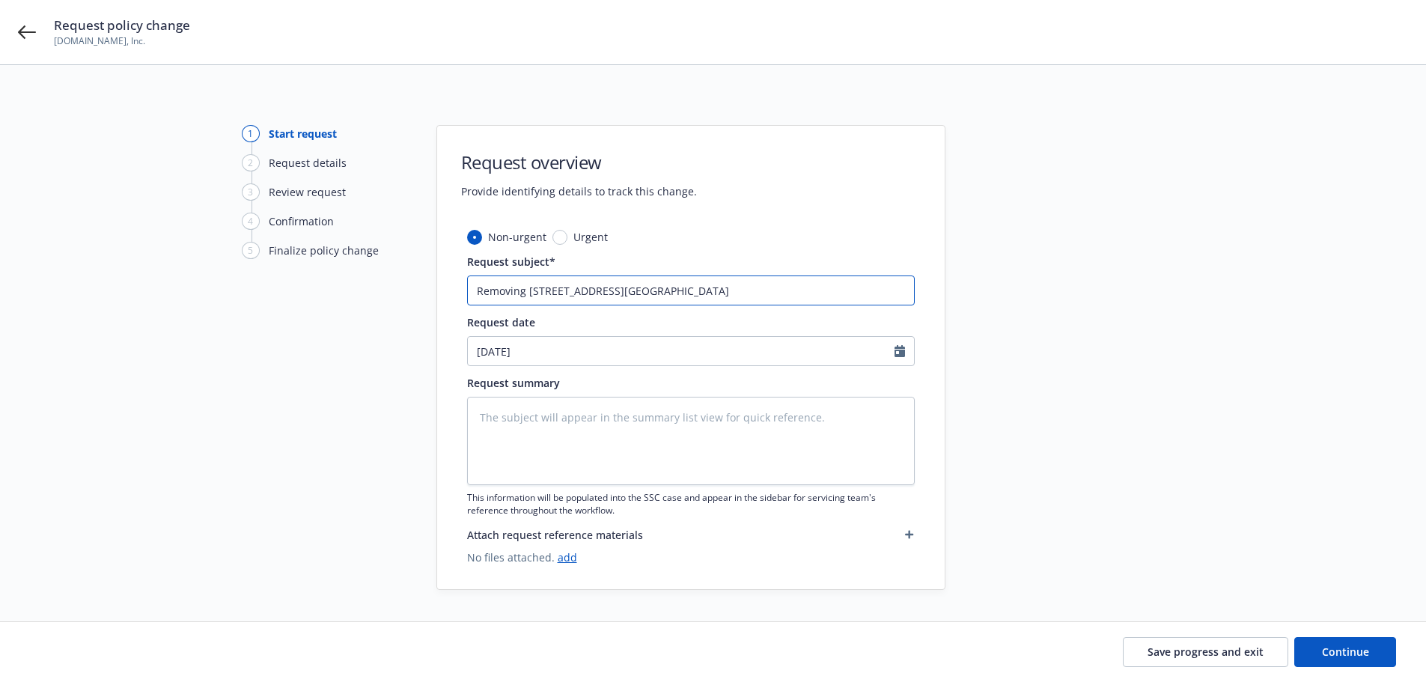
type textarea "x"
type input "Removing 219 South Seaside Drive Surfsid"
type textarea "x"
type input "Removing 219 South Seaside Drive Surfside"
type textarea "x"
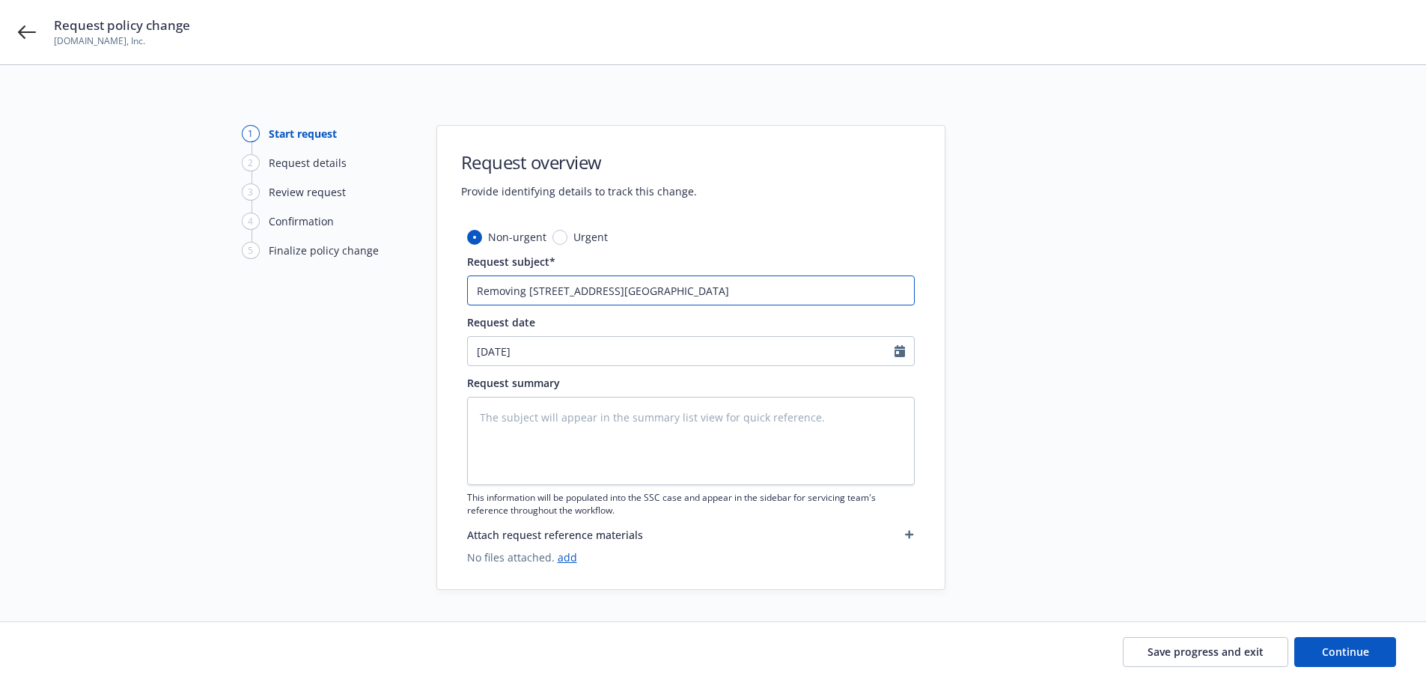
type input "Removing 219 South Seaside Drive Surfside"
type textarea "x"
type input "Removing 219 South Seaside Drive Surfside D"
type textarea "x"
type input "Removing 219 South Seaside Drive Surfside Dr"
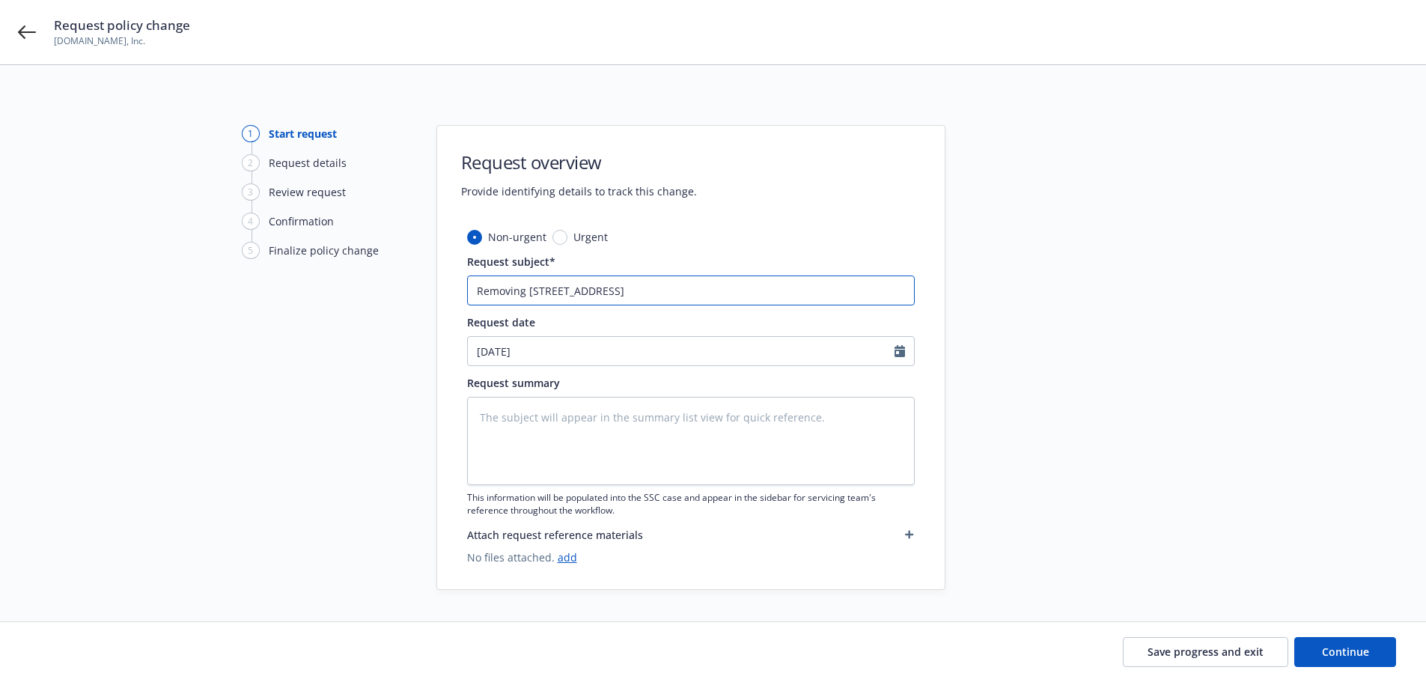
type textarea "x"
type input "Removing 219 South Seaside Drive Surfside Driv"
type textarea "x"
type input "Removing 219 South Seaside Drive Surfside Drive"
type textarea "x"
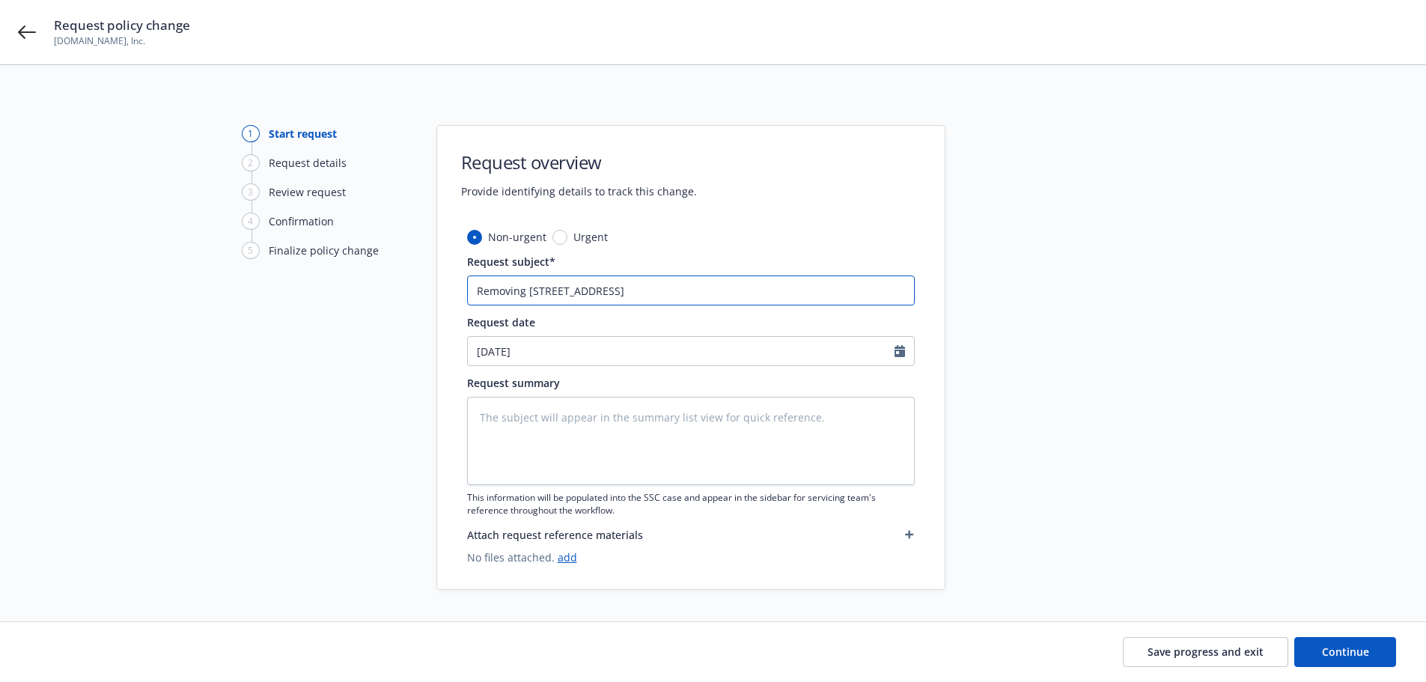
type input "Removing 219 South Seaside Drive Surfside Drive"
type textarea "x"
type input "Removing 219 South Seaside Drive Surfside Drive"
type textarea "x"
type input "Removing 219 South Seaside Drive Surfside Driv"
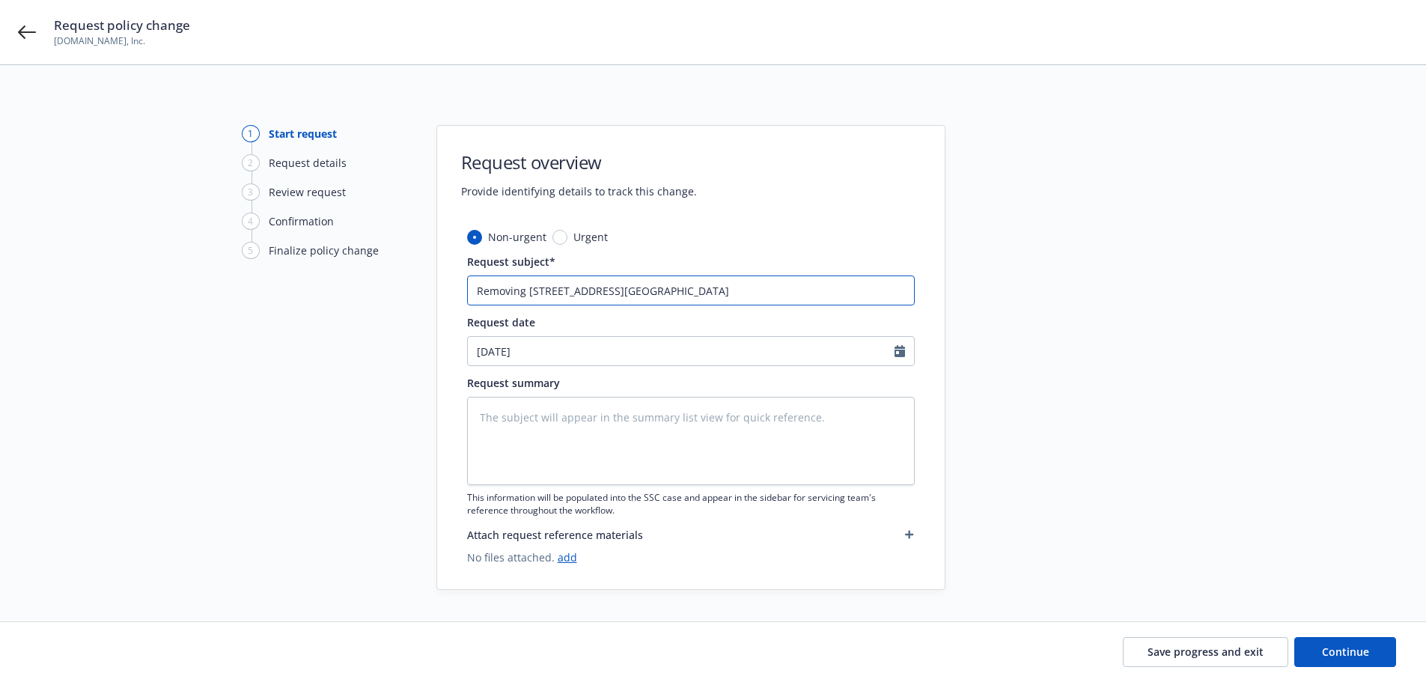
type textarea "x"
type input "Removing 219 South Seaside Drive Surfside Dri"
type textarea "x"
type input "Removing 219 South Seaside Drive Surfside Dr"
type textarea "x"
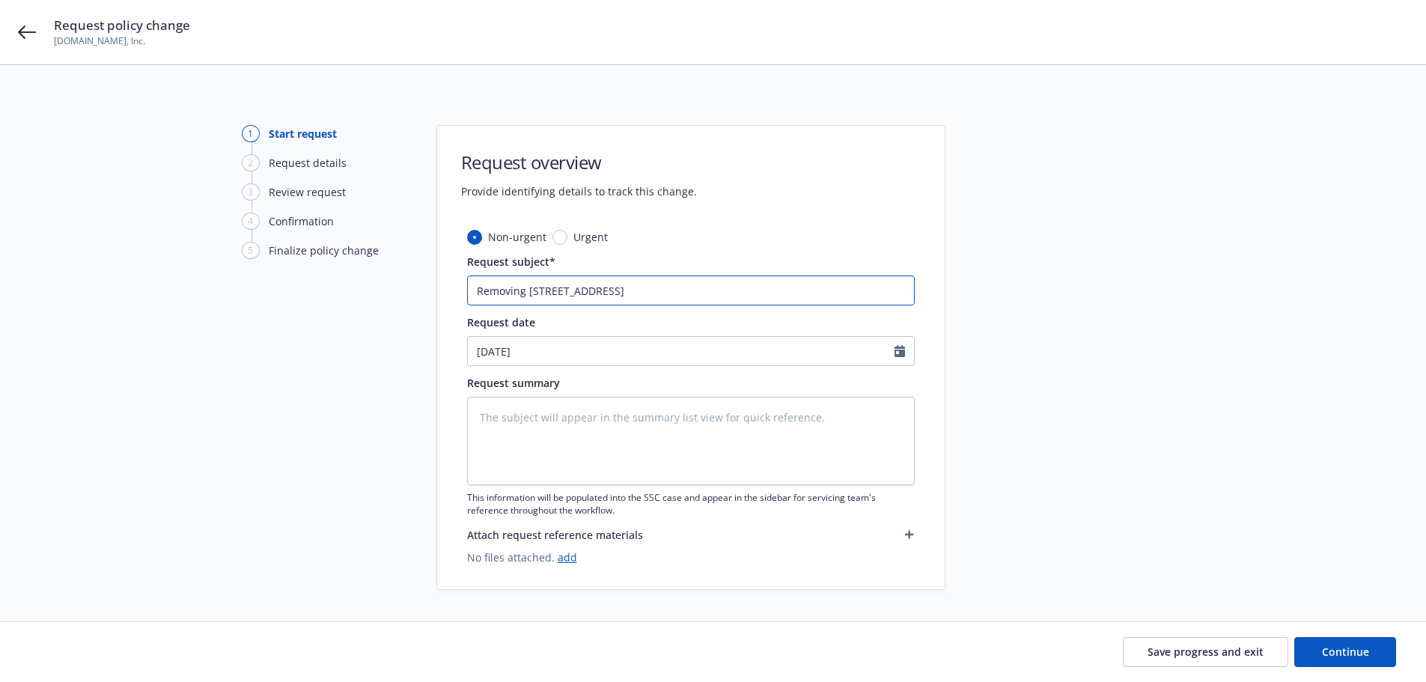
type input "Removing 219 South Seaside Drive Surfside D"
type textarea "x"
type input "Removing 219 South Seaside Drive Surfside"
type textarea "x"
type input "Removing 219 South Seaside Drive Surfside"
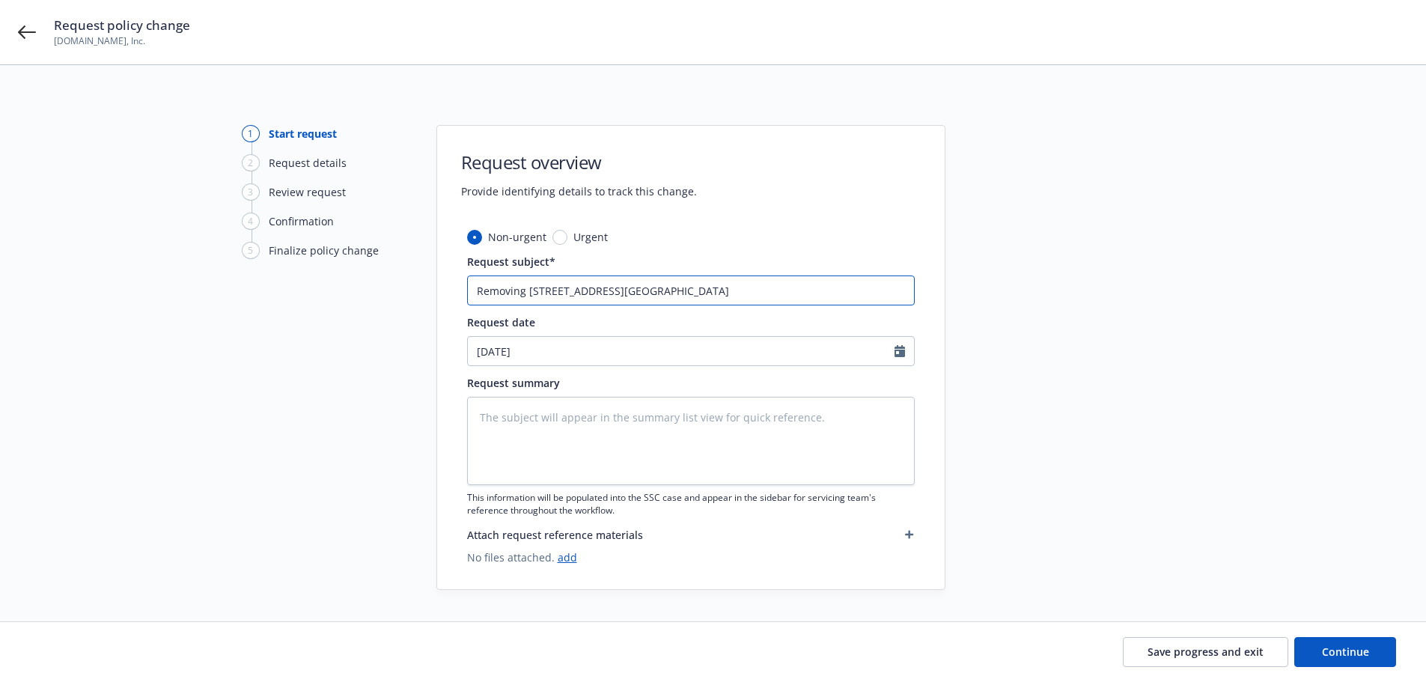
type textarea "x"
type input "Removing 219 South Seaside Drive Surfsid"
type textarea "x"
type input "Removing 219 South Seaside Drive Surfsi"
type textarea "x"
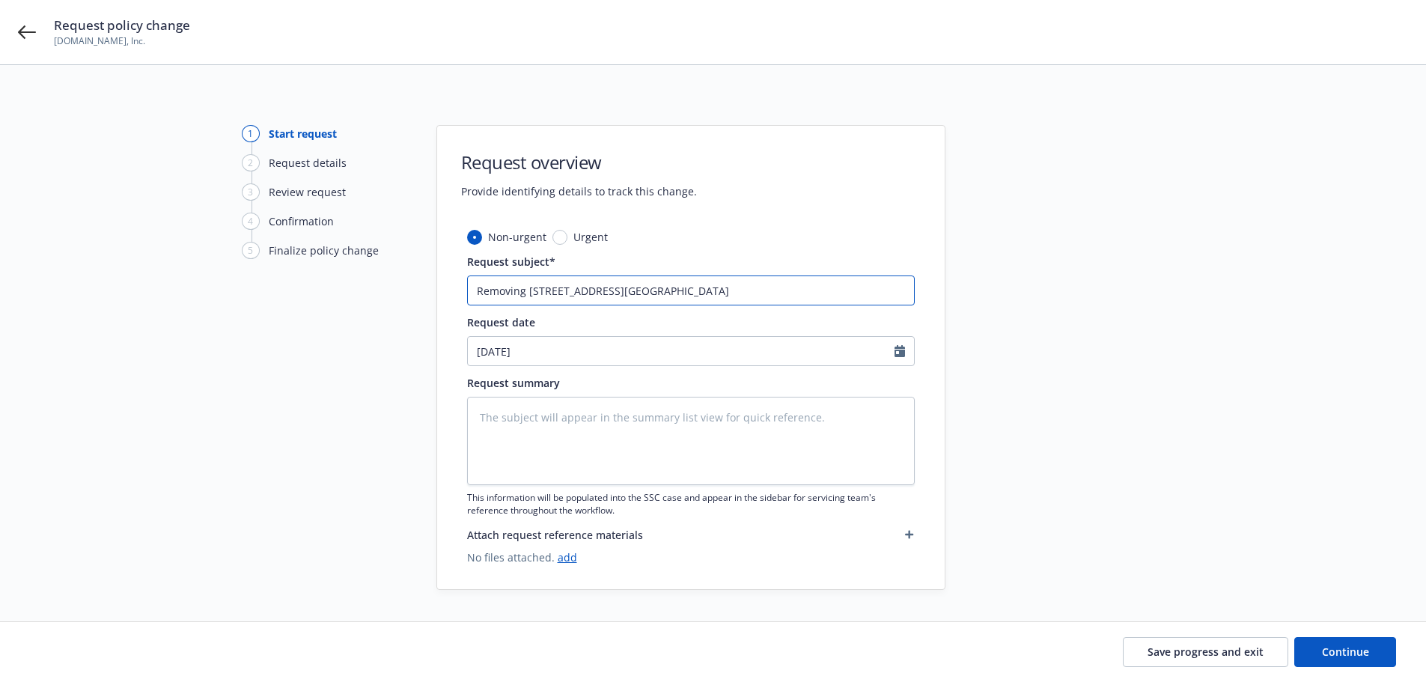
type input "Removing 219 South Seaside Drive Surfs"
type textarea "x"
type input "Removing 219 South Seaside Drive Surf"
type textarea "x"
type input "Removing 219 South Seaside Drive Sur"
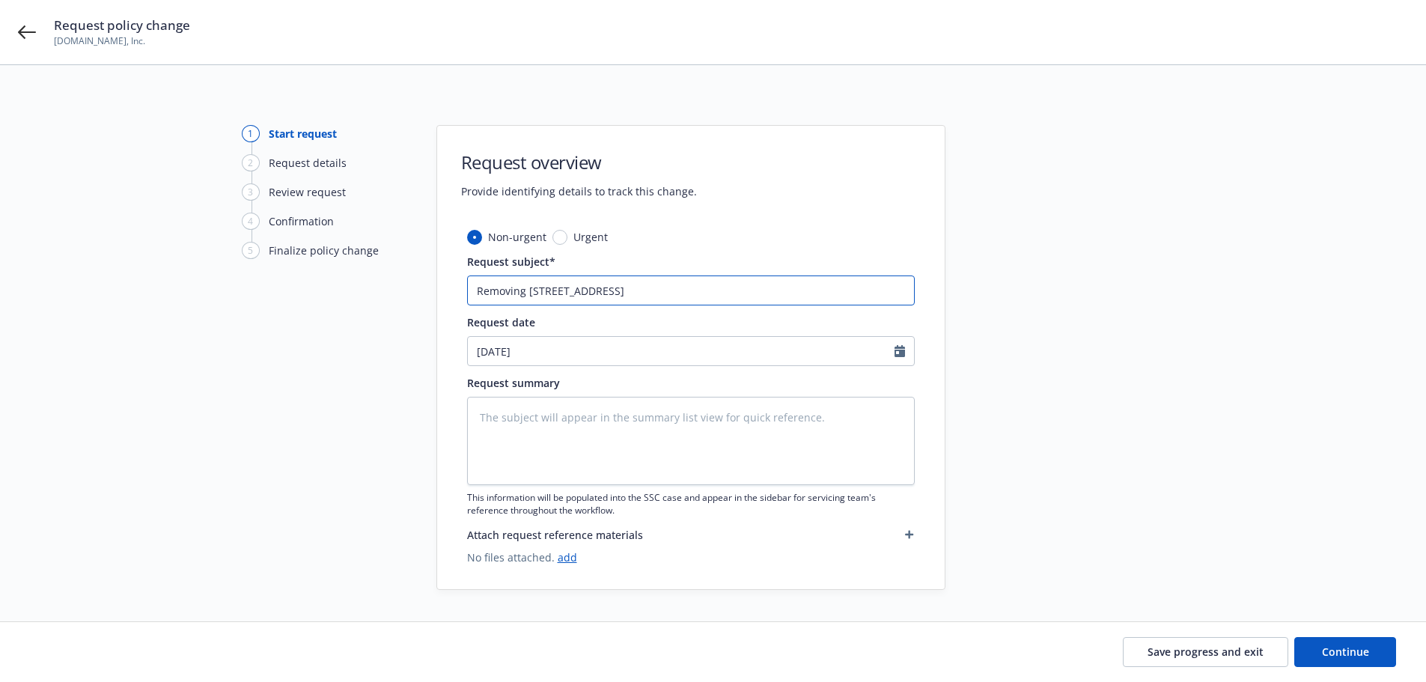
type textarea "x"
type input "Removing 219 South Seaside Drive Su"
type textarea "x"
type input "Removing 219 South Seaside Drive S"
type textarea "x"
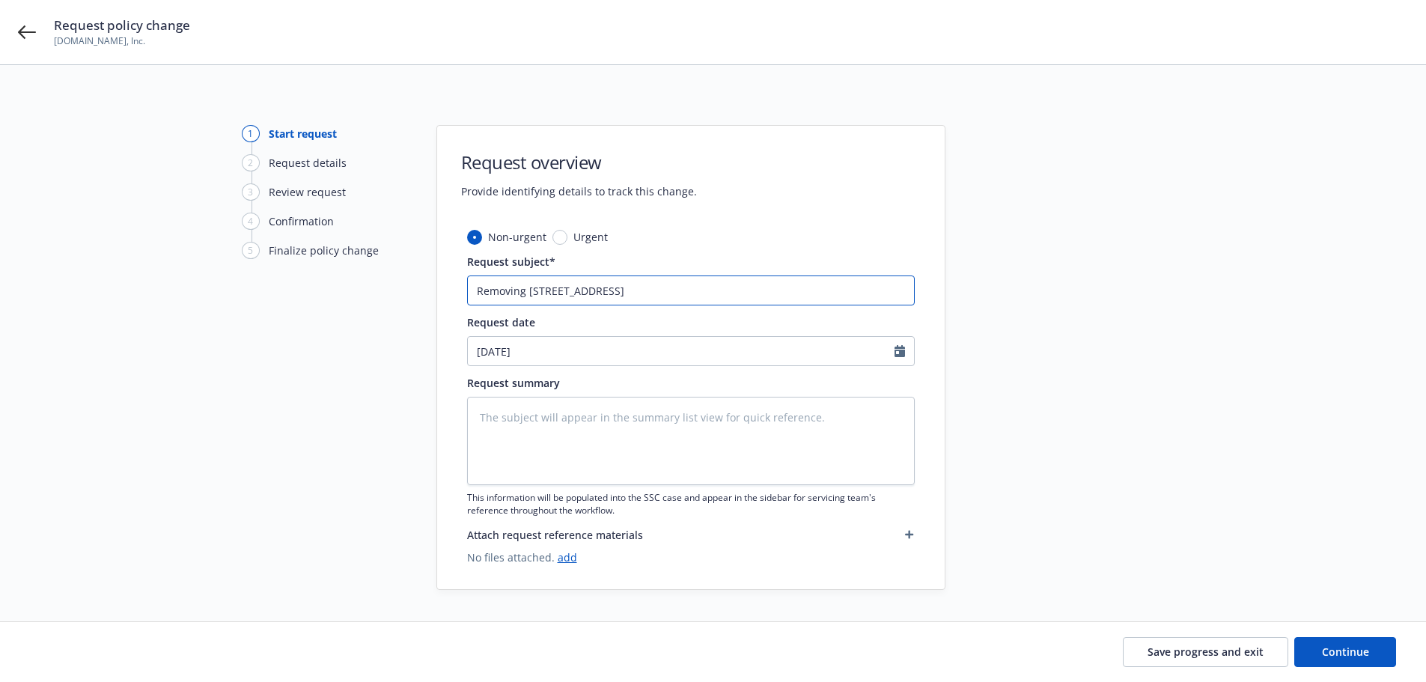
type input "Removing 219 South Seaside Drive"
type textarea "x"
type input "Removing 219 South Seaside Drive S"
type textarea "x"
type input "Removing 219 South Seaside Drive Su"
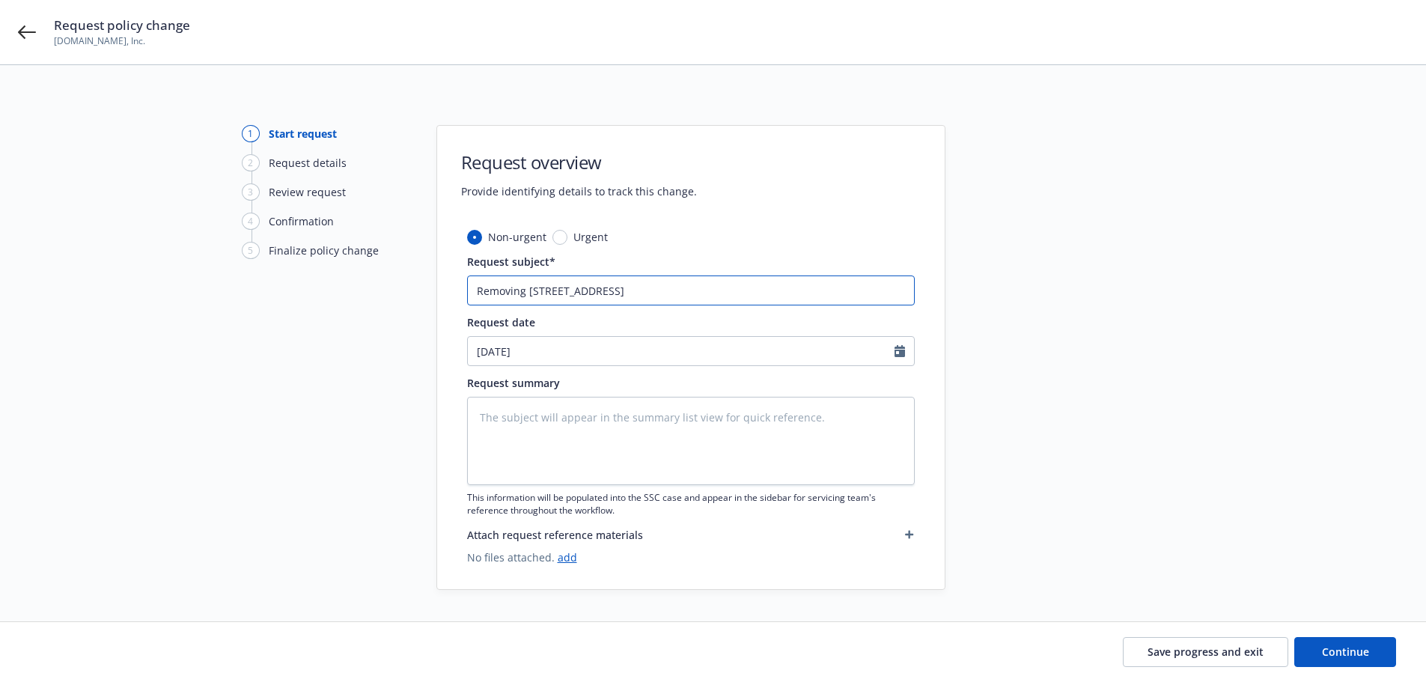
type textarea "x"
type input "Removing 219 South Seaside Drive Sur"
type textarea "x"
type input "Removing 219 South Seaside Drive Surf"
type textarea "x"
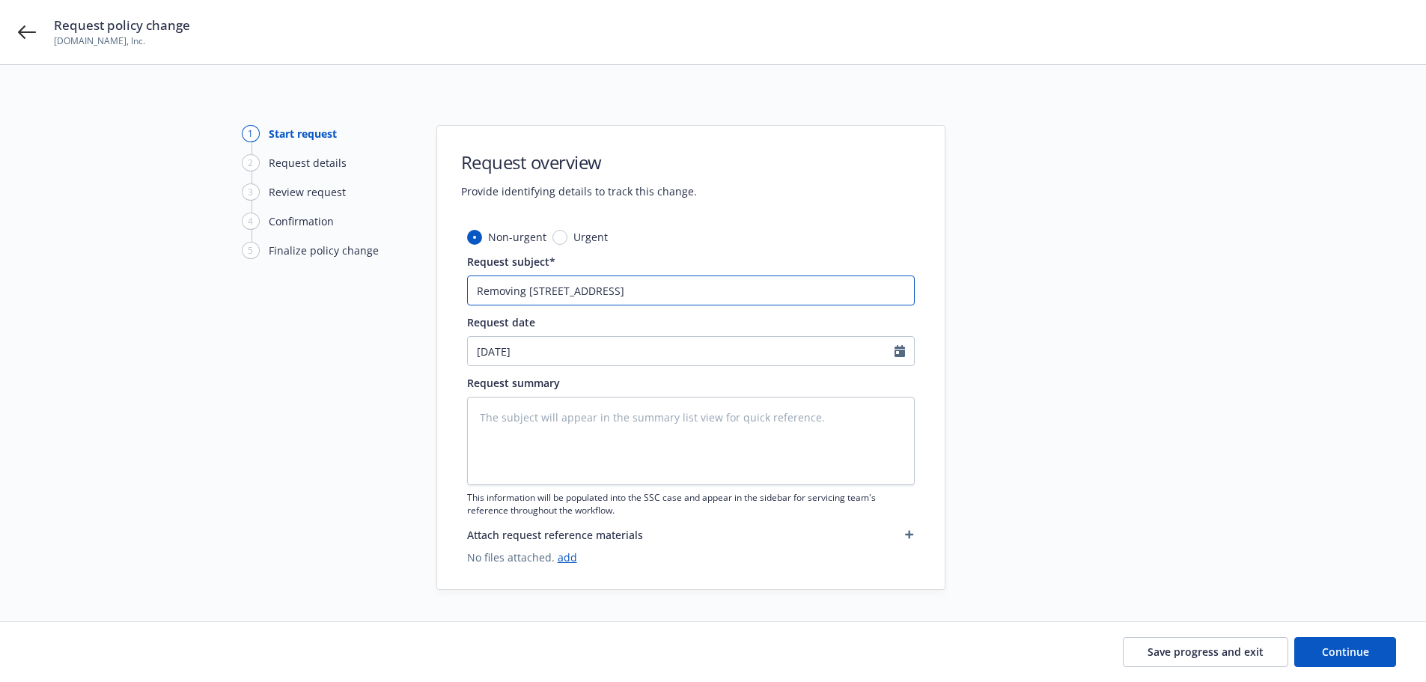
type input "Removing 219 South Seaside Drive Surfs"
type textarea "x"
type input "Removing 219 South Seaside Drive Surfsi"
type textarea "x"
type input "Removing 219 South Seaside Drive Surfsid"
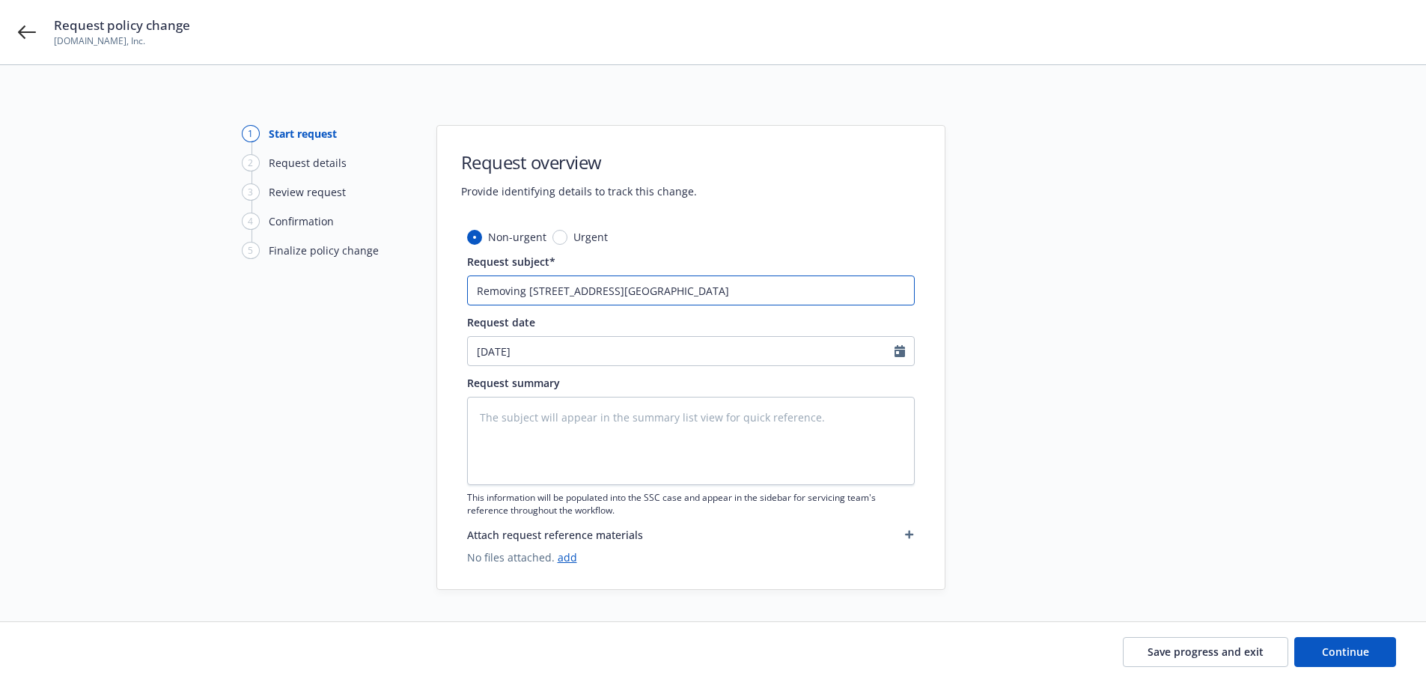
type textarea "x"
type input "Removing 219 South Seaside Drive Surfside"
type textarea "x"
click at [632, 353] on input "09/22/2025" at bounding box center [681, 351] width 427 height 28
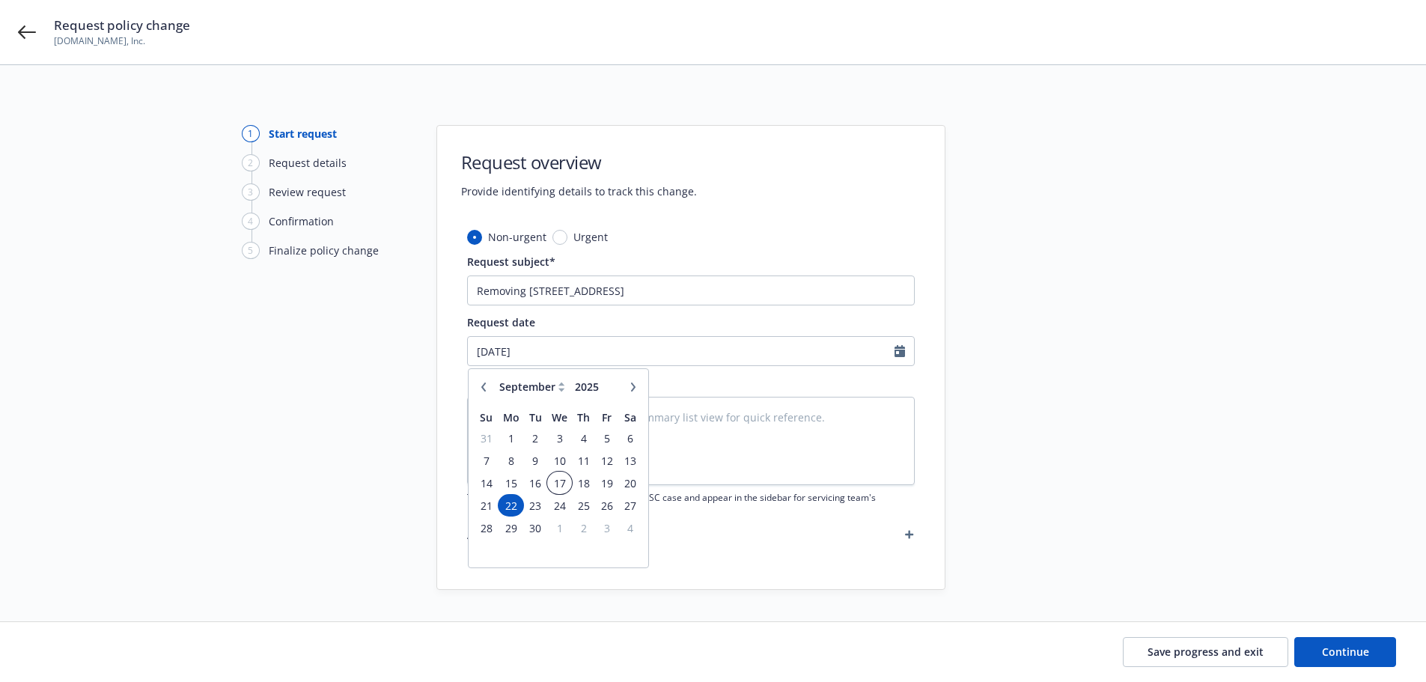
click at [551, 487] on span "17" at bounding box center [560, 483] width 22 height 19
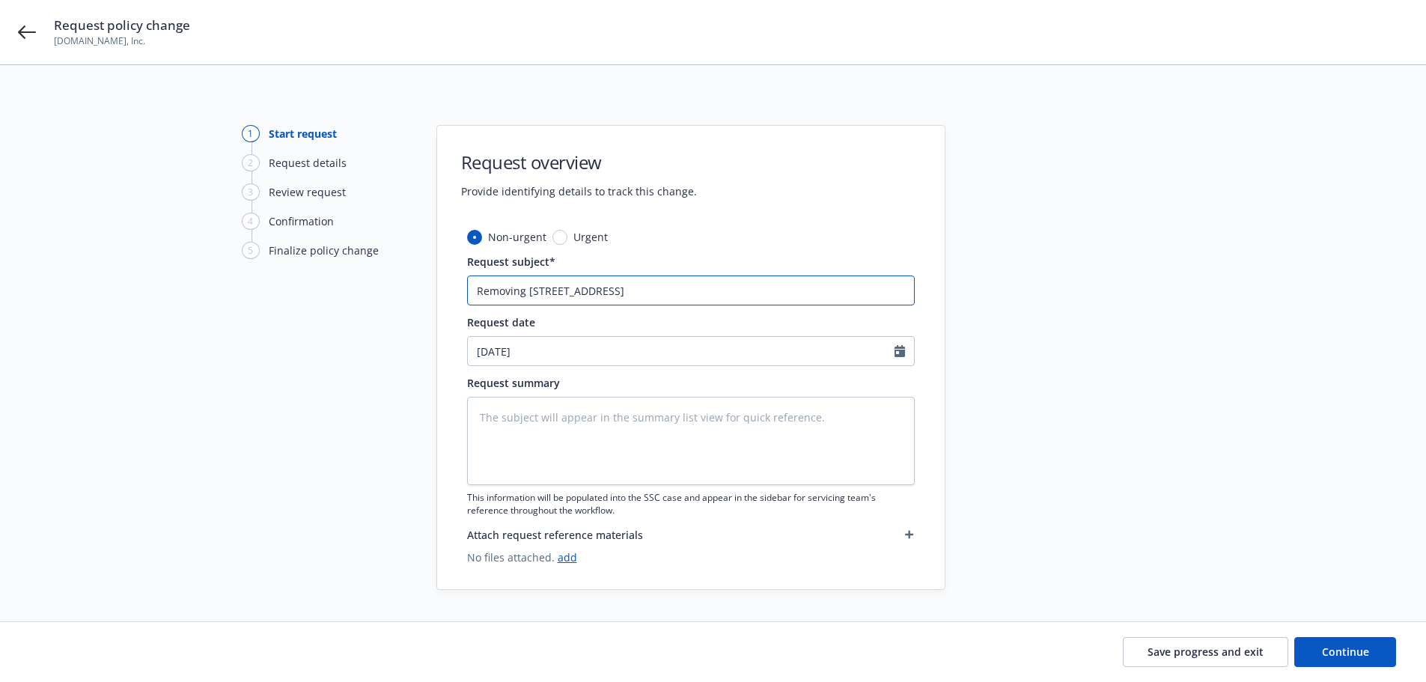
drag, startPoint x: 430, startPoint y: 292, endPoint x: 352, endPoint y: 284, distance: 78.3
click at [279, 287] on div "1 Start request 2 Request details 3 Review request 4 Confirmation 5 Finalize po…" at bounding box center [713, 357] width 1390 height 465
drag, startPoint x: 575, startPoint y: 270, endPoint x: 870, endPoint y: 228, distance: 297.9
click at [922, 189] on div "Request overview Provide identifying details to track this change." at bounding box center [691, 162] width 508 height 73
drag, startPoint x: 419, startPoint y: 293, endPoint x: 382, endPoint y: 290, distance: 36.8
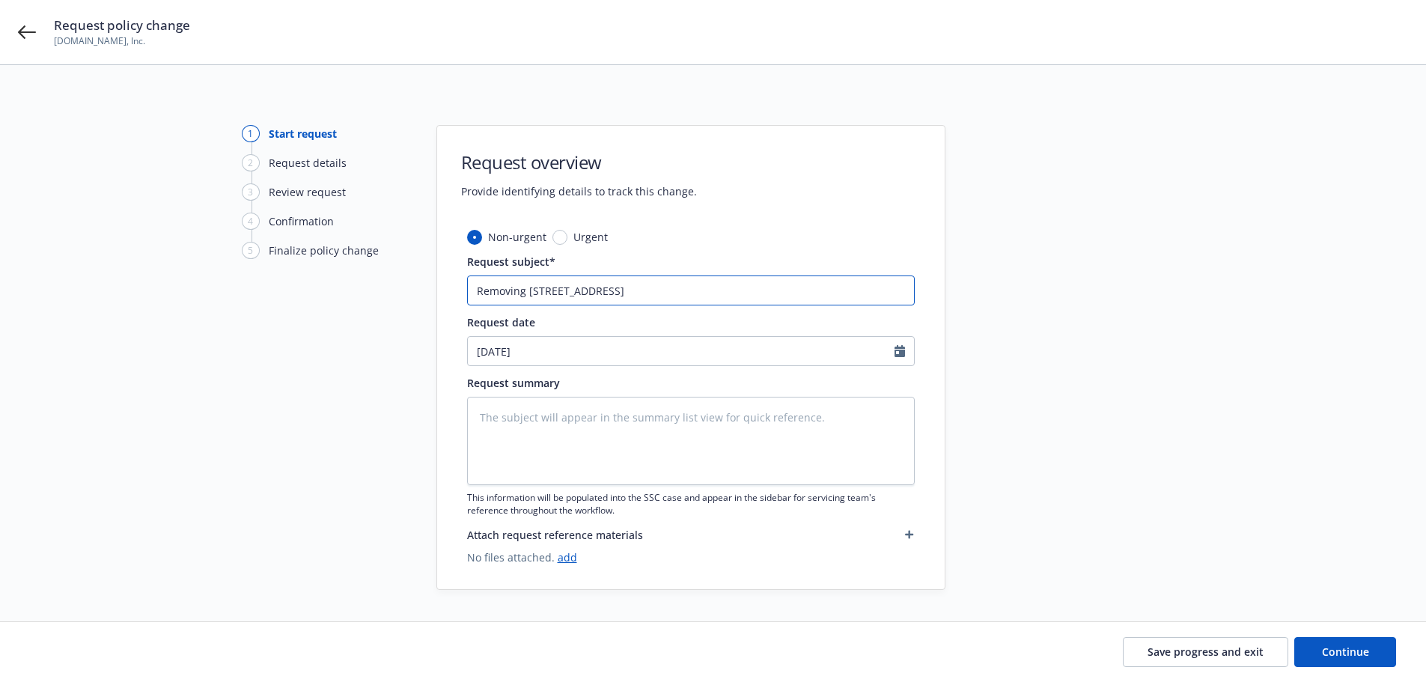
click at [378, 293] on div "1 Start request 2 Request details 3 Review request 4 Confirmation 5 Finalize po…" at bounding box center [713, 357] width 1390 height 465
click at [722, 418] on textarea at bounding box center [691, 441] width 448 height 88
paste textarea "Removing 219 South Seaside Drive Surfside Beach, SC 29575"
click at [1334, 651] on span "Continue" at bounding box center [1345, 652] width 47 height 14
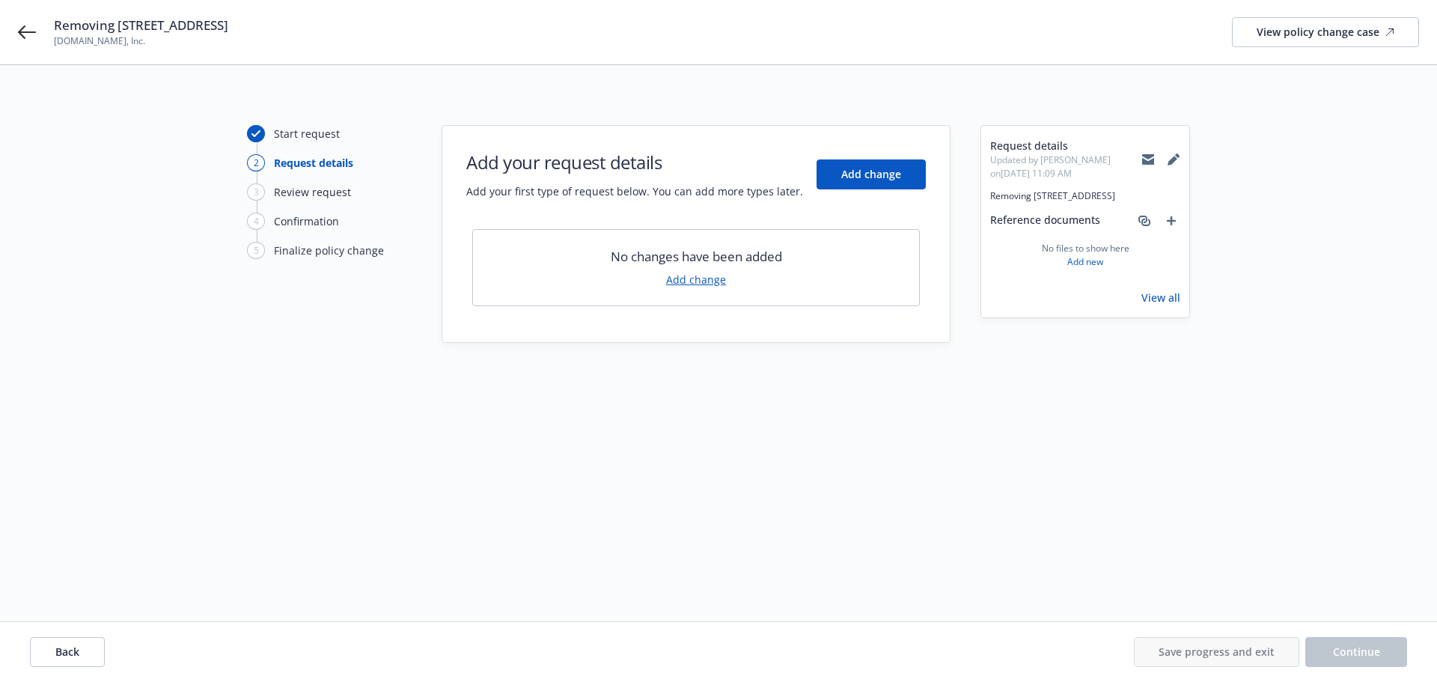
click at [699, 287] on link "Add change" at bounding box center [696, 280] width 60 height 16
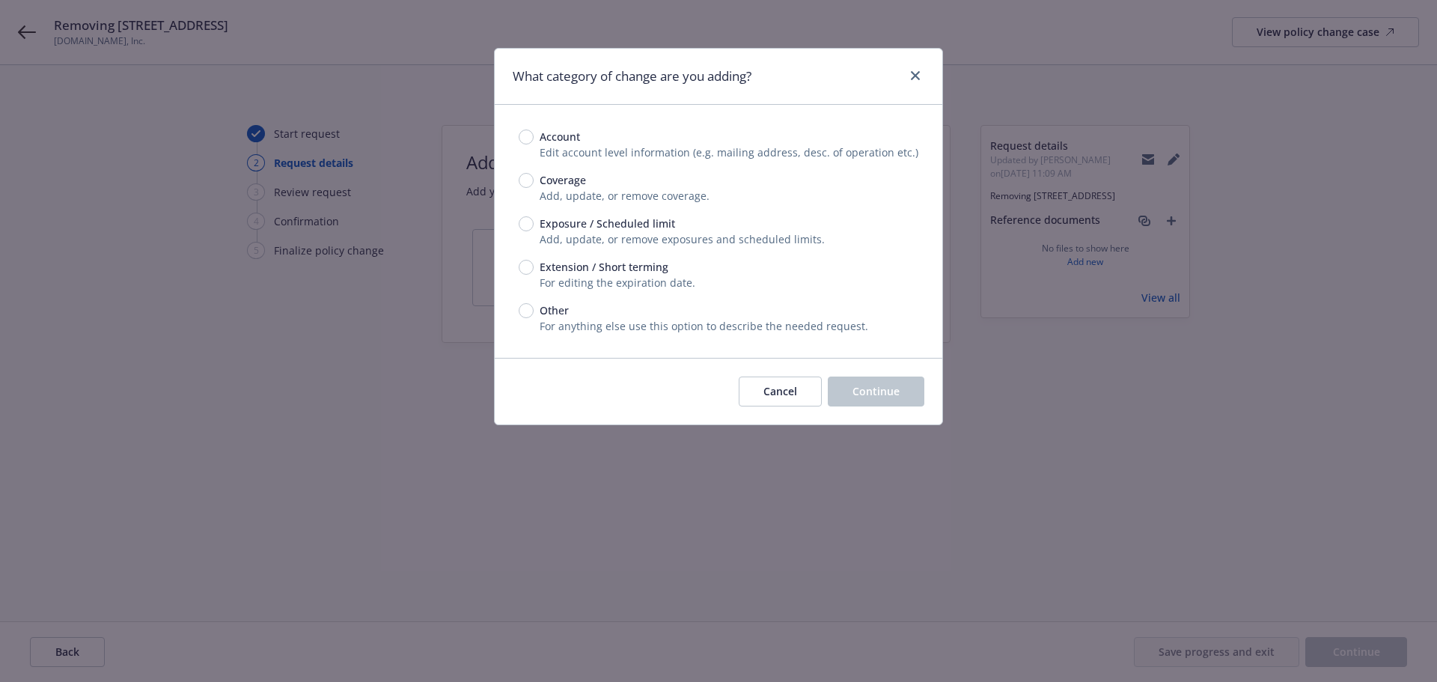
click at [571, 180] on span "Coverage" at bounding box center [563, 180] width 46 height 16
click at [534, 180] on input "Coverage" at bounding box center [526, 180] width 15 height 15
click at [895, 392] on span "Continue" at bounding box center [876, 391] width 47 height 14
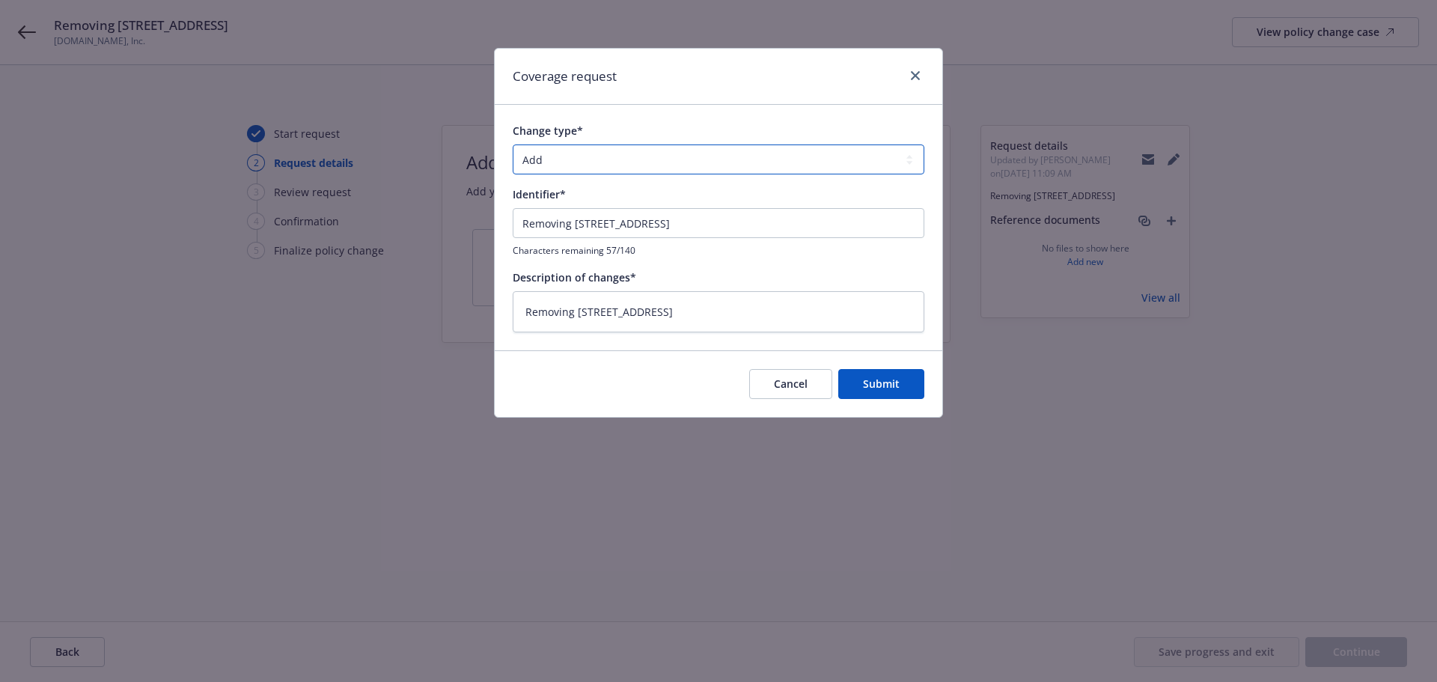
click at [658, 165] on select "Add Audit Change Remove" at bounding box center [719, 159] width 412 height 30
click at [513, 144] on select "Add Audit Change Remove" at bounding box center [719, 159] width 412 height 30
click at [886, 379] on span "Submit" at bounding box center [881, 384] width 37 height 14
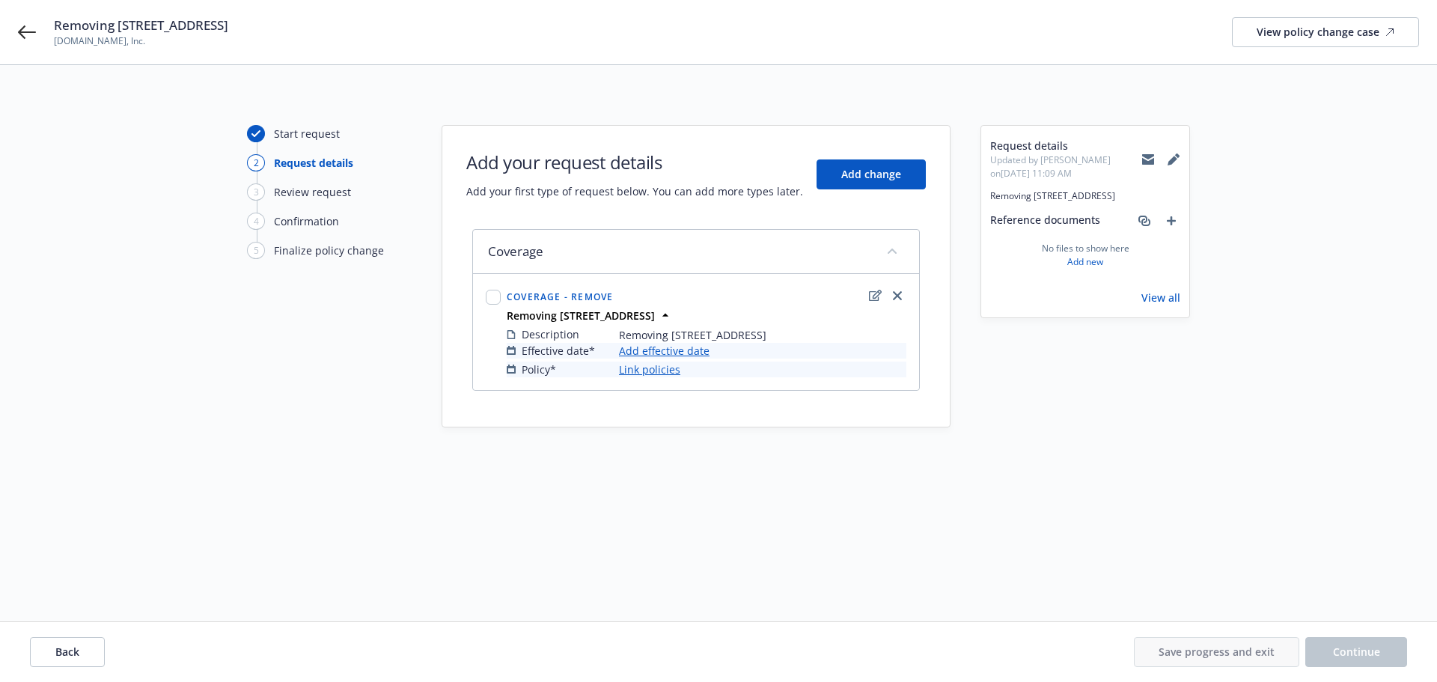
click at [650, 359] on link "Add effective date" at bounding box center [664, 351] width 91 height 16
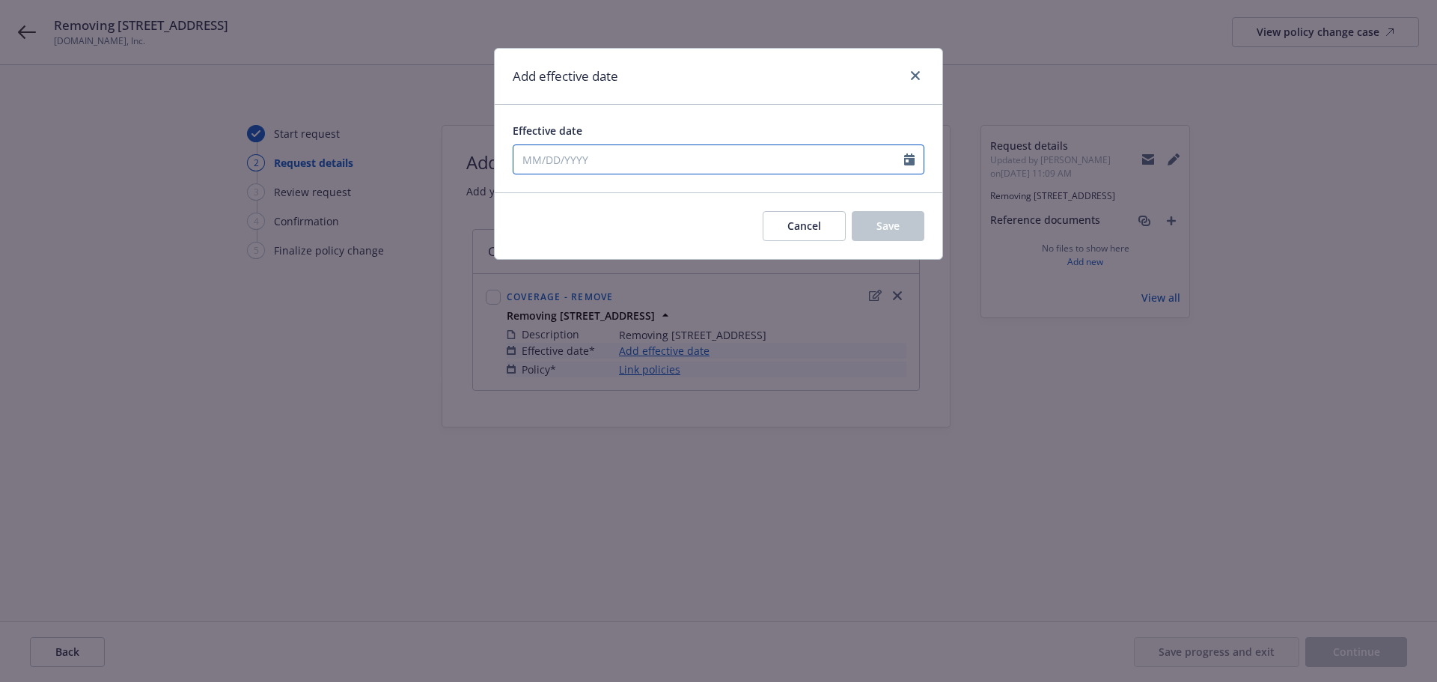
click at [615, 170] on input "Effective date" at bounding box center [709, 159] width 391 height 28
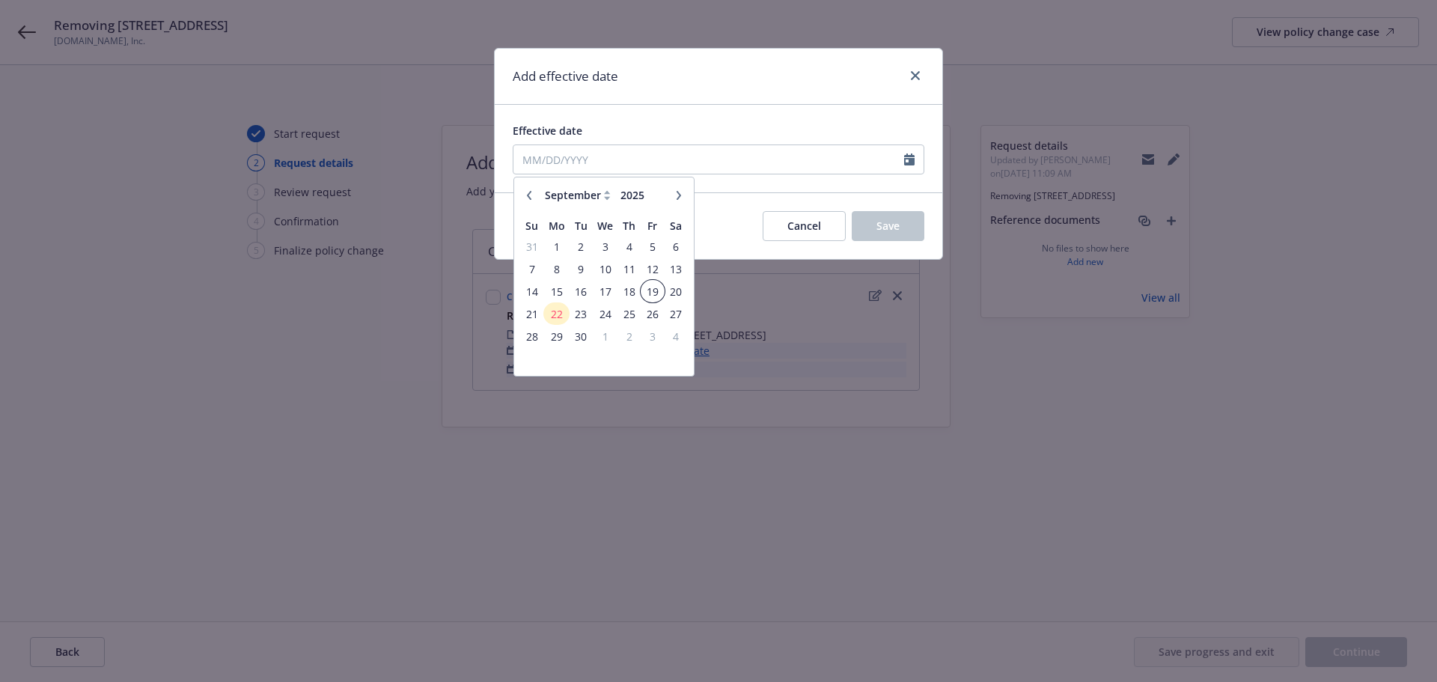
click at [645, 294] on span "19" at bounding box center [652, 291] width 20 height 19
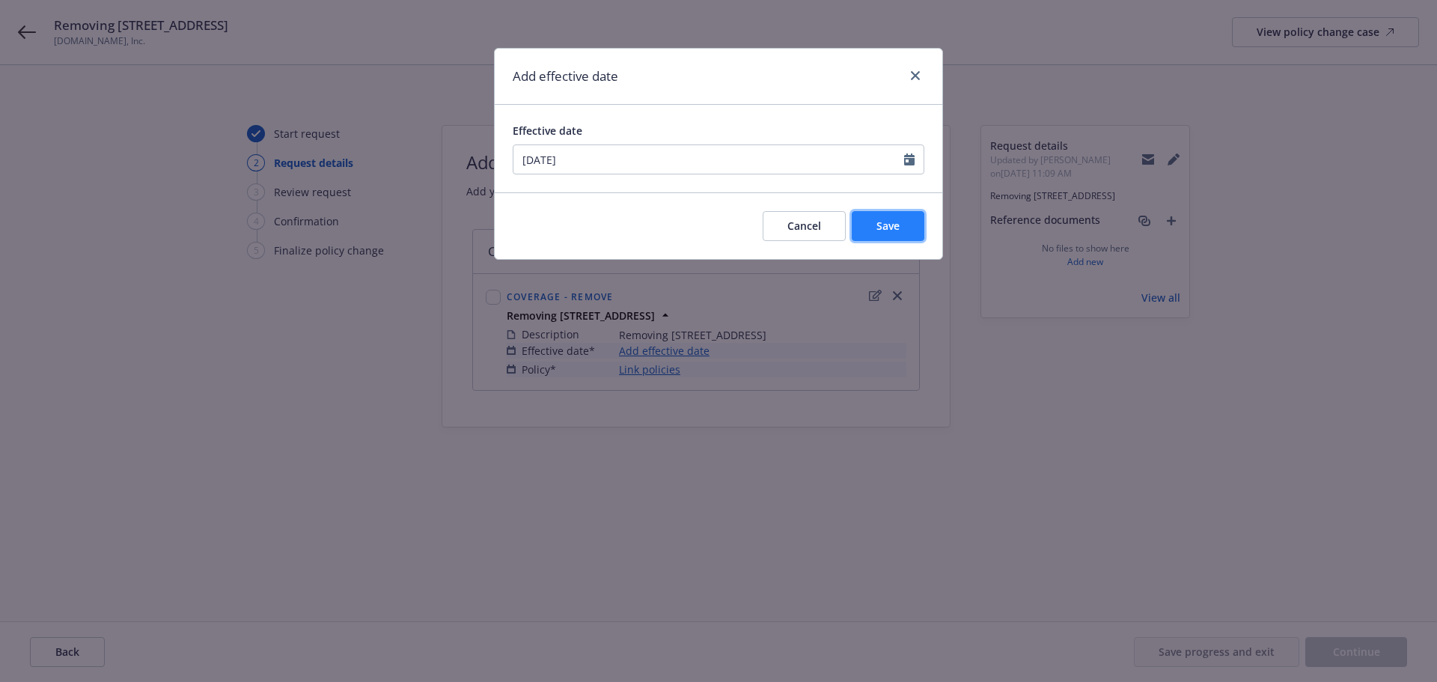
click at [907, 225] on button "Save" at bounding box center [888, 226] width 73 height 30
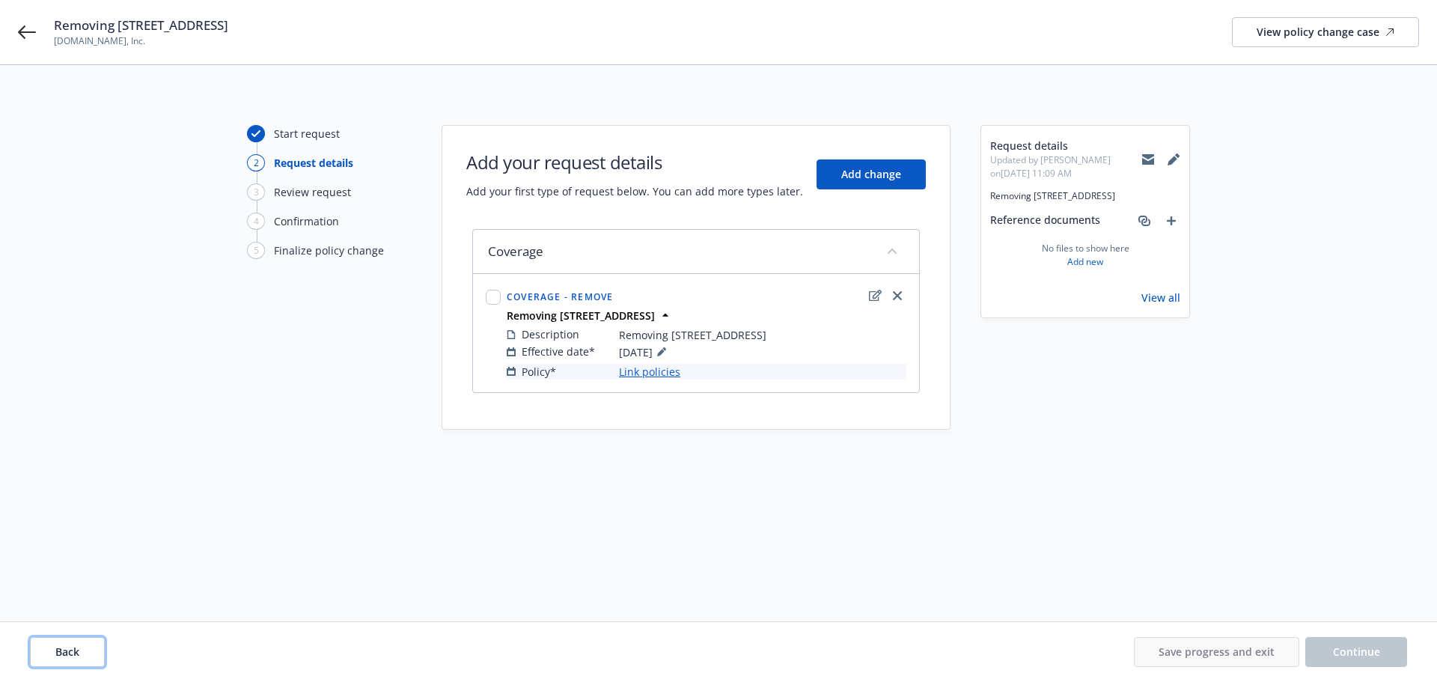
click at [72, 638] on button "Back" at bounding box center [67, 652] width 75 height 30
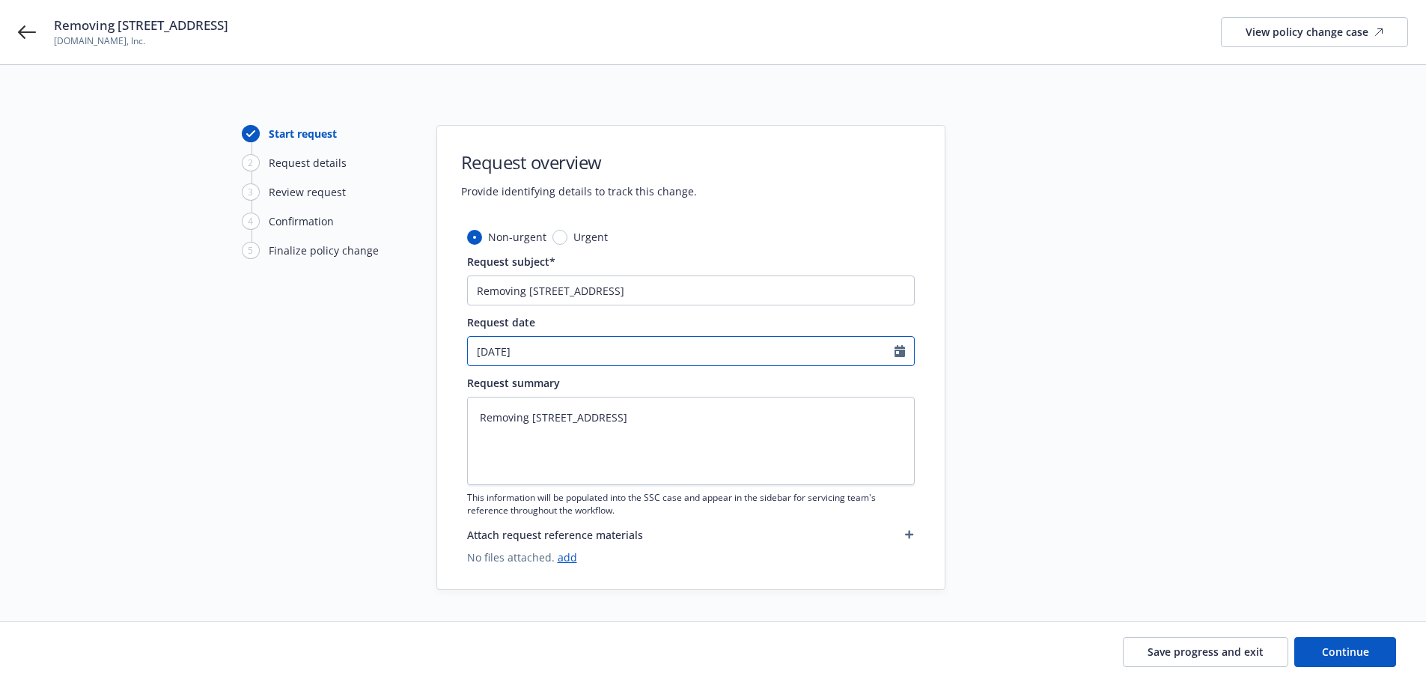
click at [704, 352] on input "09/17/2025" at bounding box center [681, 351] width 427 height 28
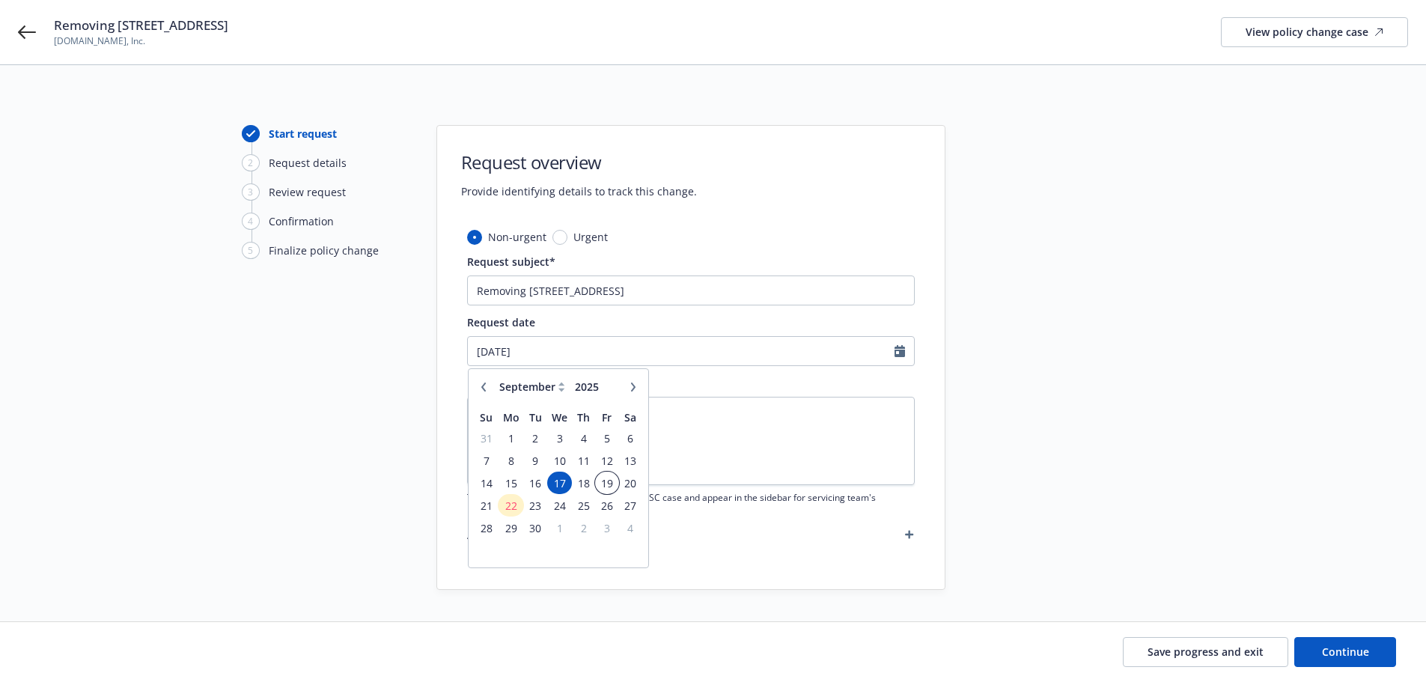
click at [606, 483] on span "19" at bounding box center [607, 483] width 20 height 19
click at [600, 347] on input "09/19/2025" at bounding box center [681, 351] width 427 height 28
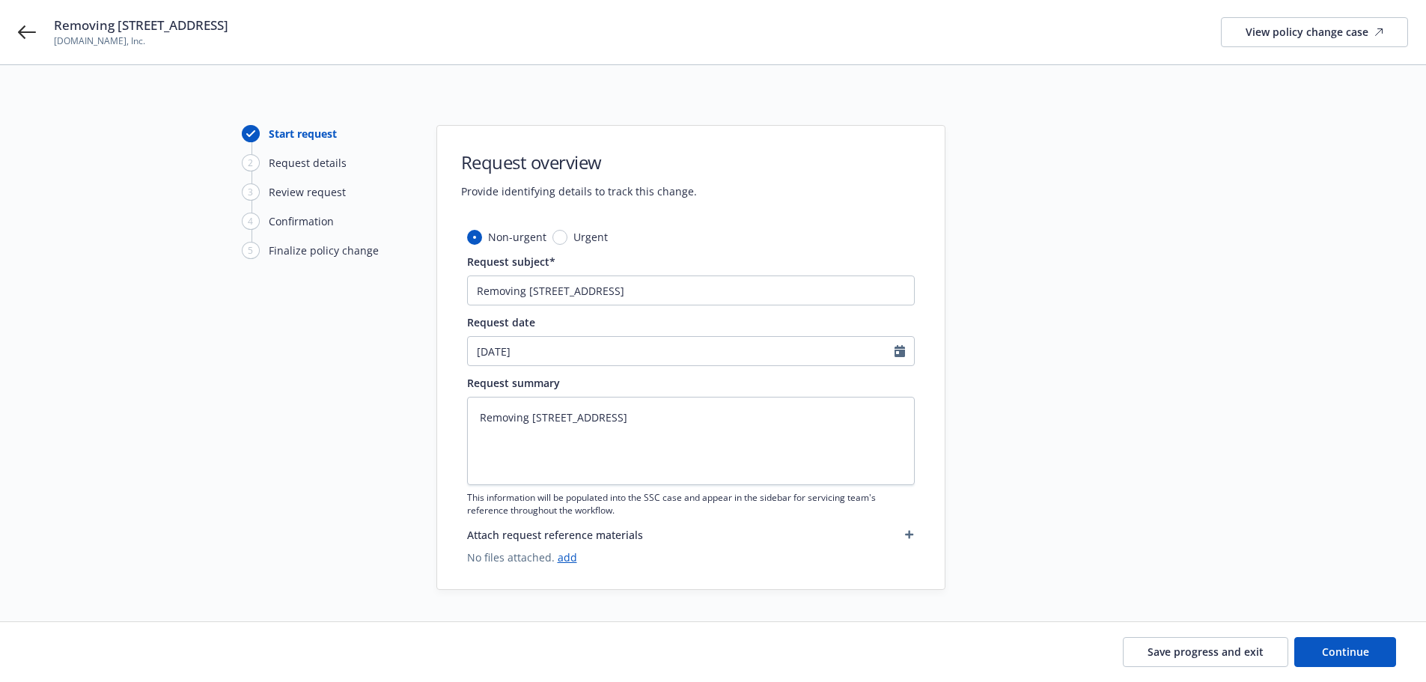
click at [1125, 377] on div at bounding box center [1081, 357] width 210 height 465
click at [1353, 652] on span "Continue" at bounding box center [1345, 652] width 47 height 14
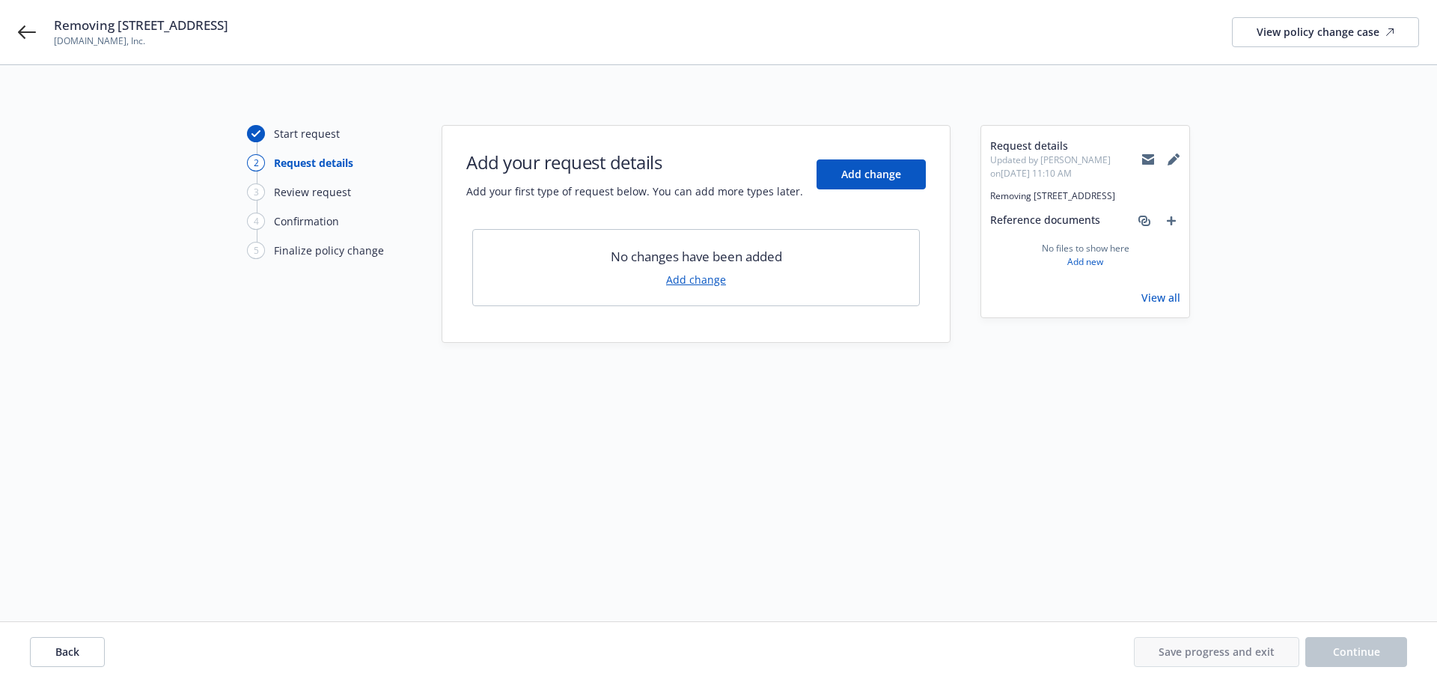
click at [716, 281] on link "Add change" at bounding box center [696, 280] width 60 height 16
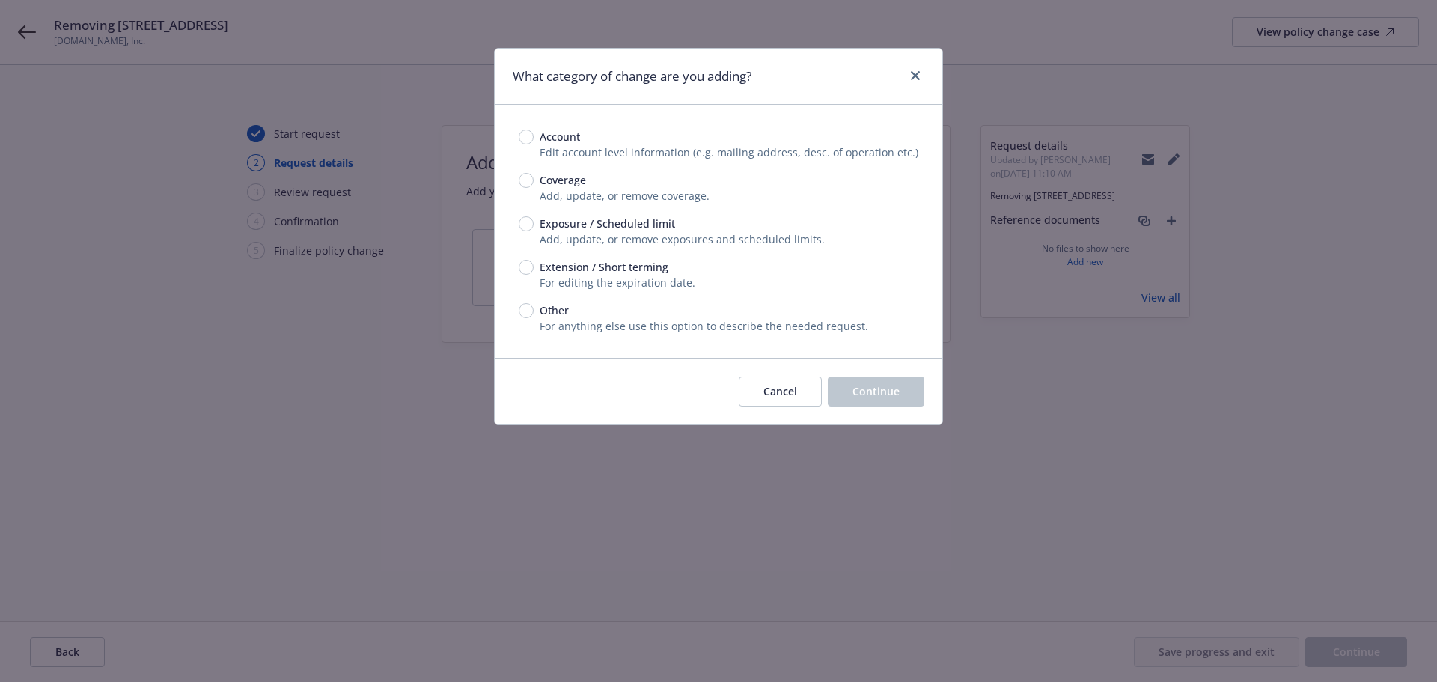
click at [567, 193] on span "Add, update, or remove coverage." at bounding box center [625, 196] width 170 height 14
click at [572, 177] on span "Coverage" at bounding box center [563, 180] width 46 height 16
click at [534, 177] on input "Coverage" at bounding box center [526, 180] width 15 height 15
click at [895, 385] on span "Continue" at bounding box center [876, 391] width 47 height 14
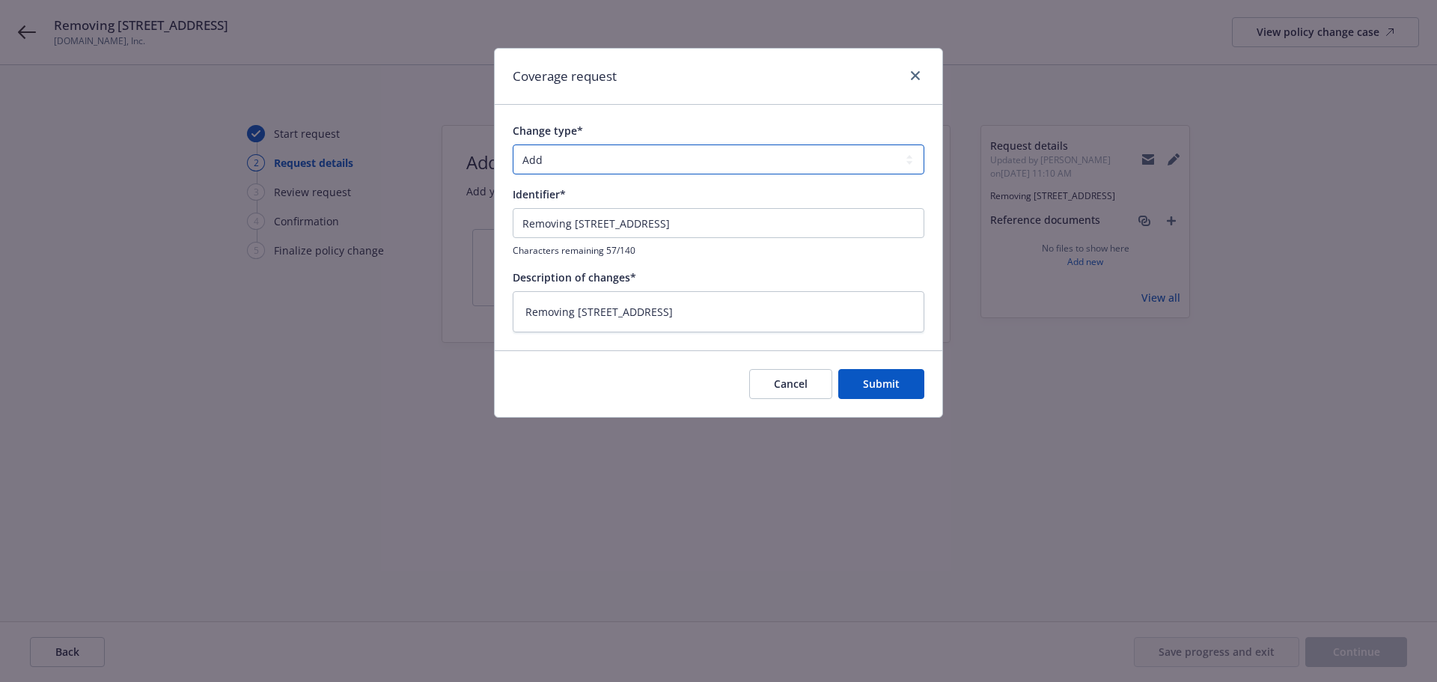
click at [621, 168] on select "Add Audit Change Remove" at bounding box center [719, 159] width 412 height 30
click at [513, 144] on select "Add Audit Change Remove" at bounding box center [719, 159] width 412 height 30
click at [887, 380] on span "Submit" at bounding box center [881, 384] width 37 height 14
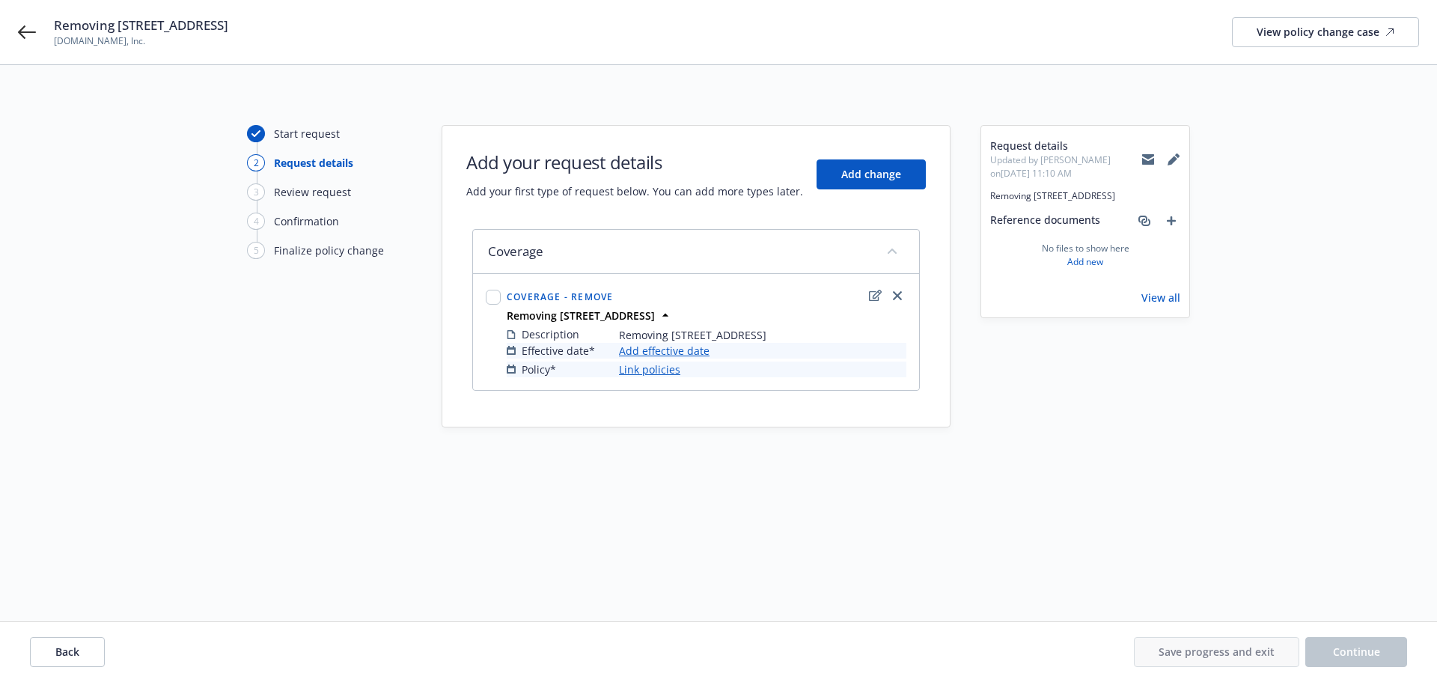
click at [664, 359] on link "Add effective date" at bounding box center [664, 351] width 91 height 16
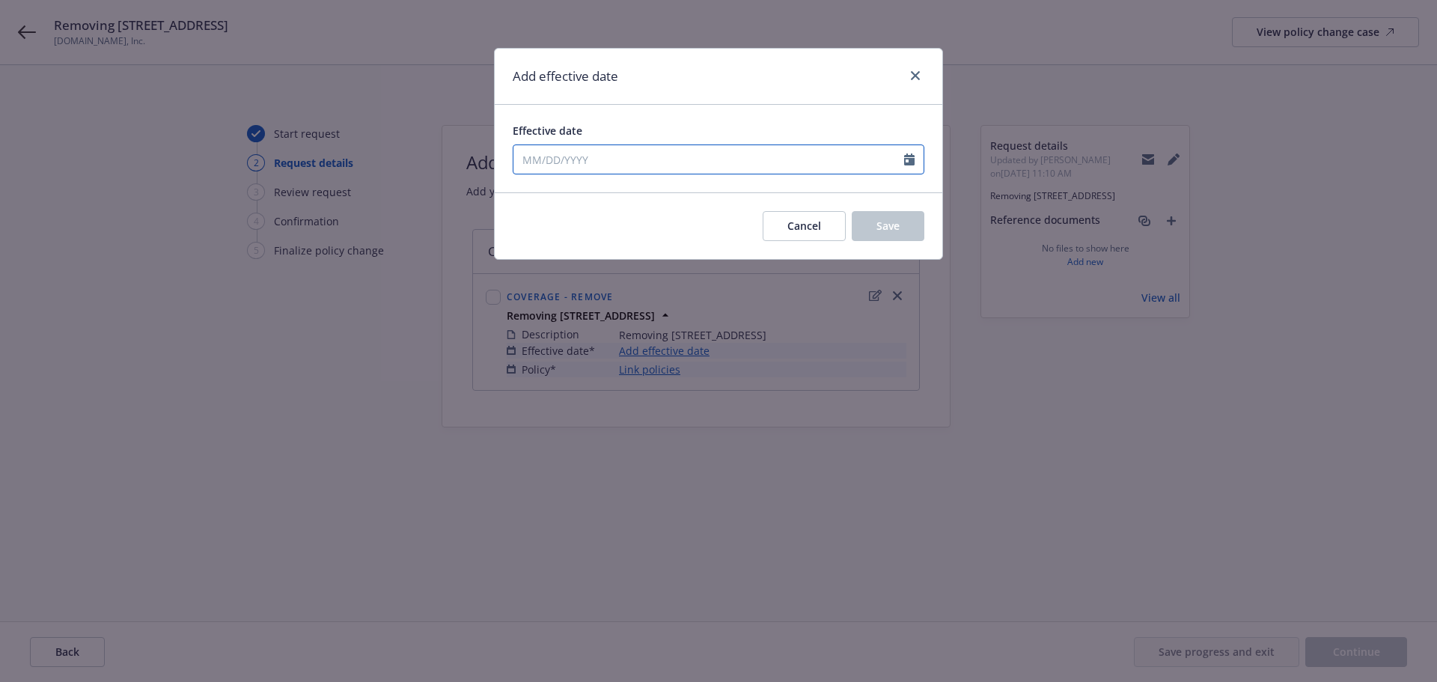
click at [621, 165] on input "Effective date" at bounding box center [709, 159] width 391 height 28
click at [654, 294] on span "19" at bounding box center [652, 291] width 20 height 19
click at [893, 227] on span "Save" at bounding box center [888, 226] width 23 height 14
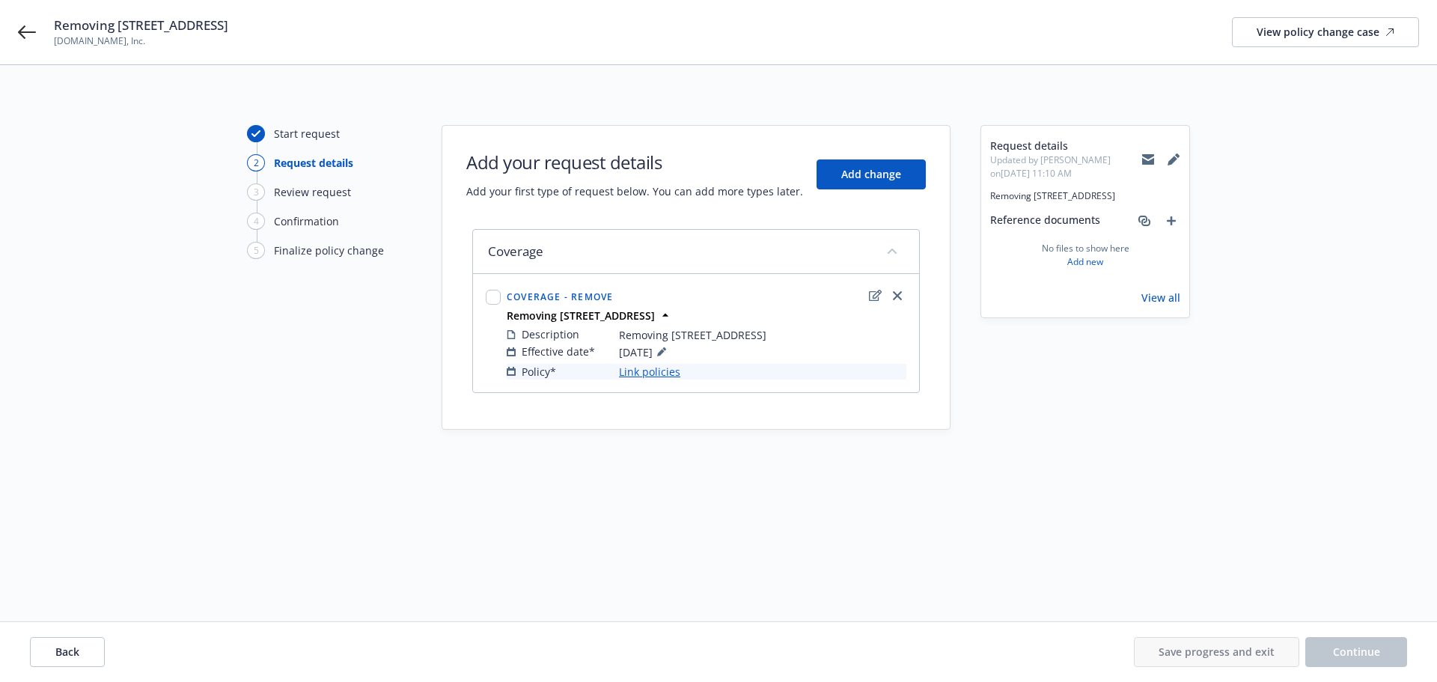
click at [670, 380] on link "Link policies" at bounding box center [649, 372] width 61 height 16
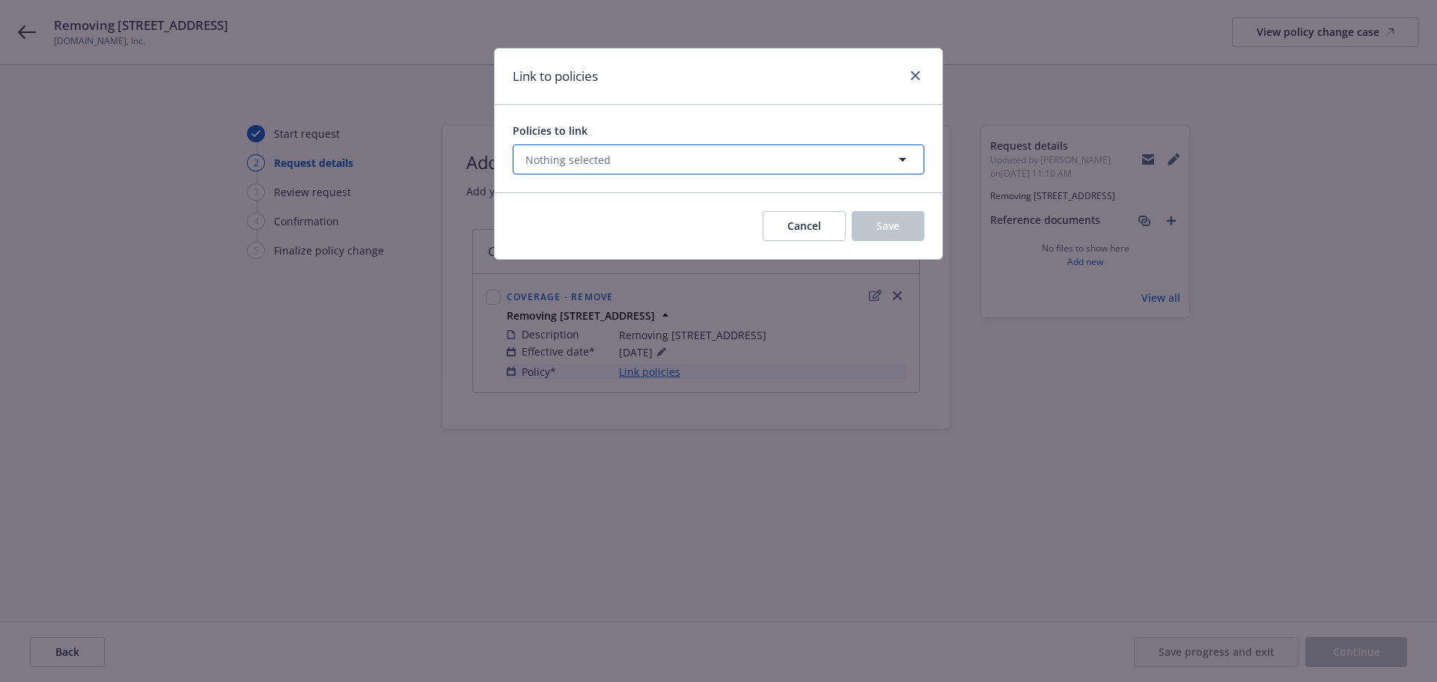
click at [600, 159] on span "Nothing selected" at bounding box center [568, 160] width 85 height 16
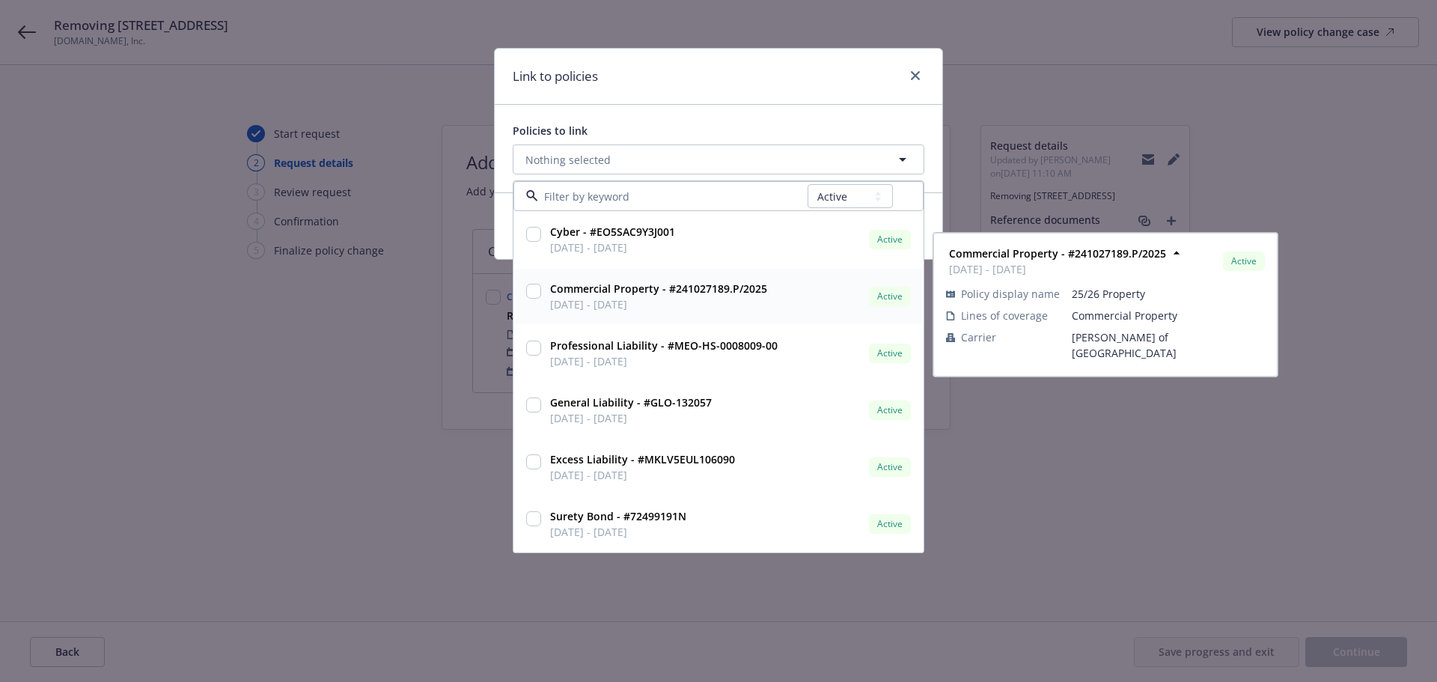
click at [779, 298] on div "Commercial Property - #241027189.P/2025 04/01/2025 - 04/01/2026 Active" at bounding box center [729, 296] width 370 height 37
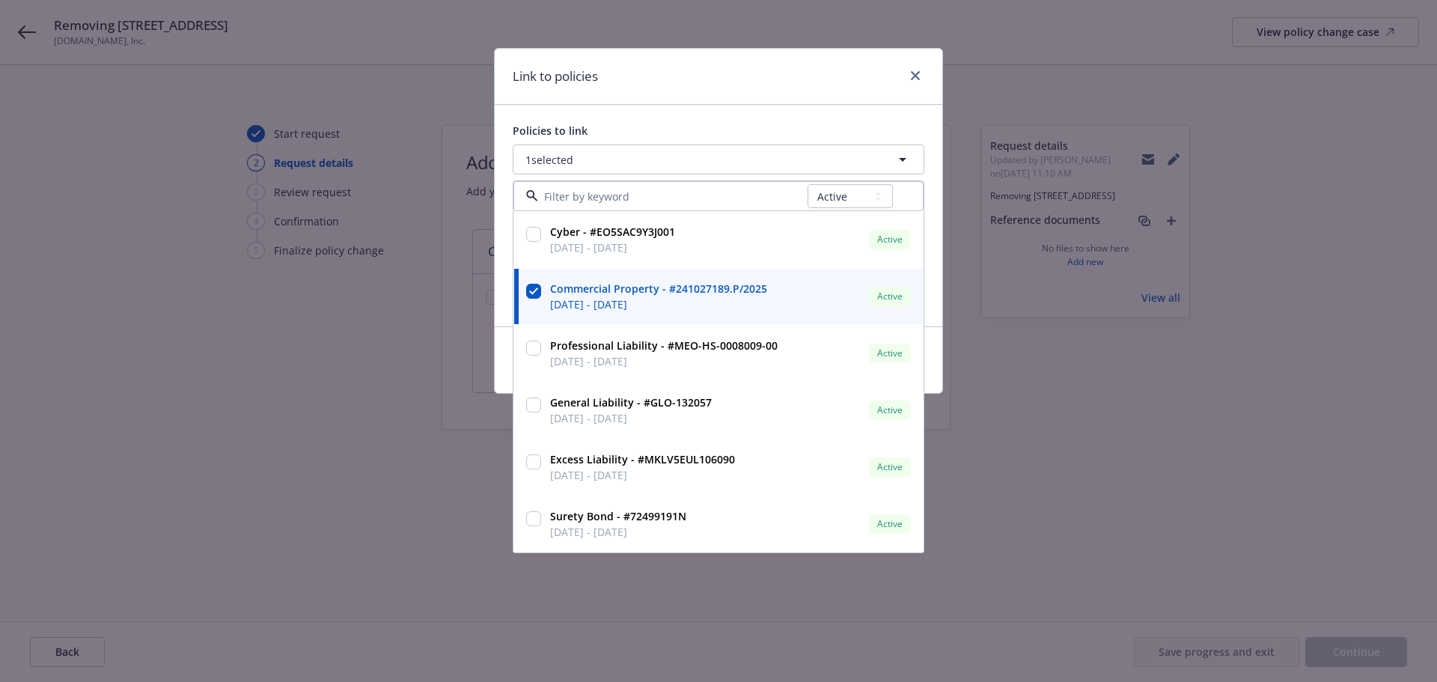
click at [755, 116] on div "Policies to link 1 selected All Active Upcoming Expired Cancelled Cyber - #EO5S…" at bounding box center [719, 216] width 448 height 222
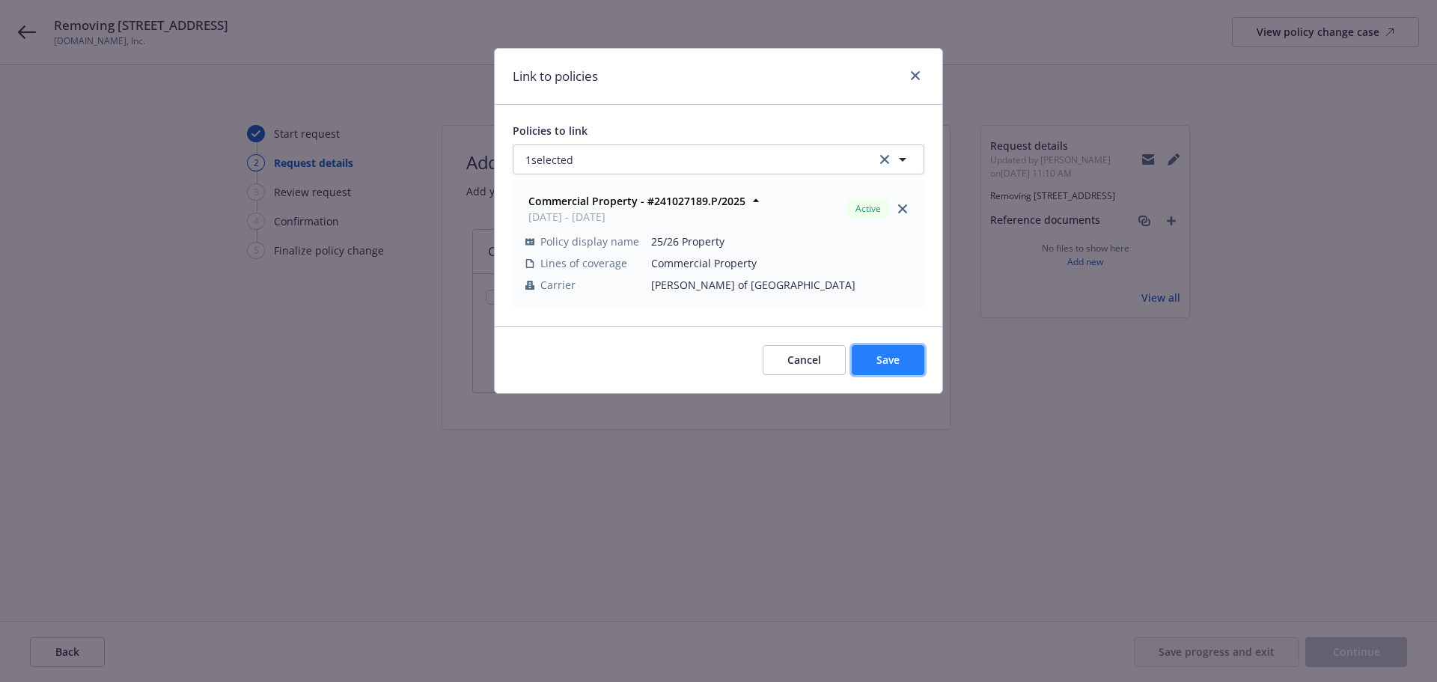
click at [883, 358] on span "Save" at bounding box center [888, 360] width 23 height 14
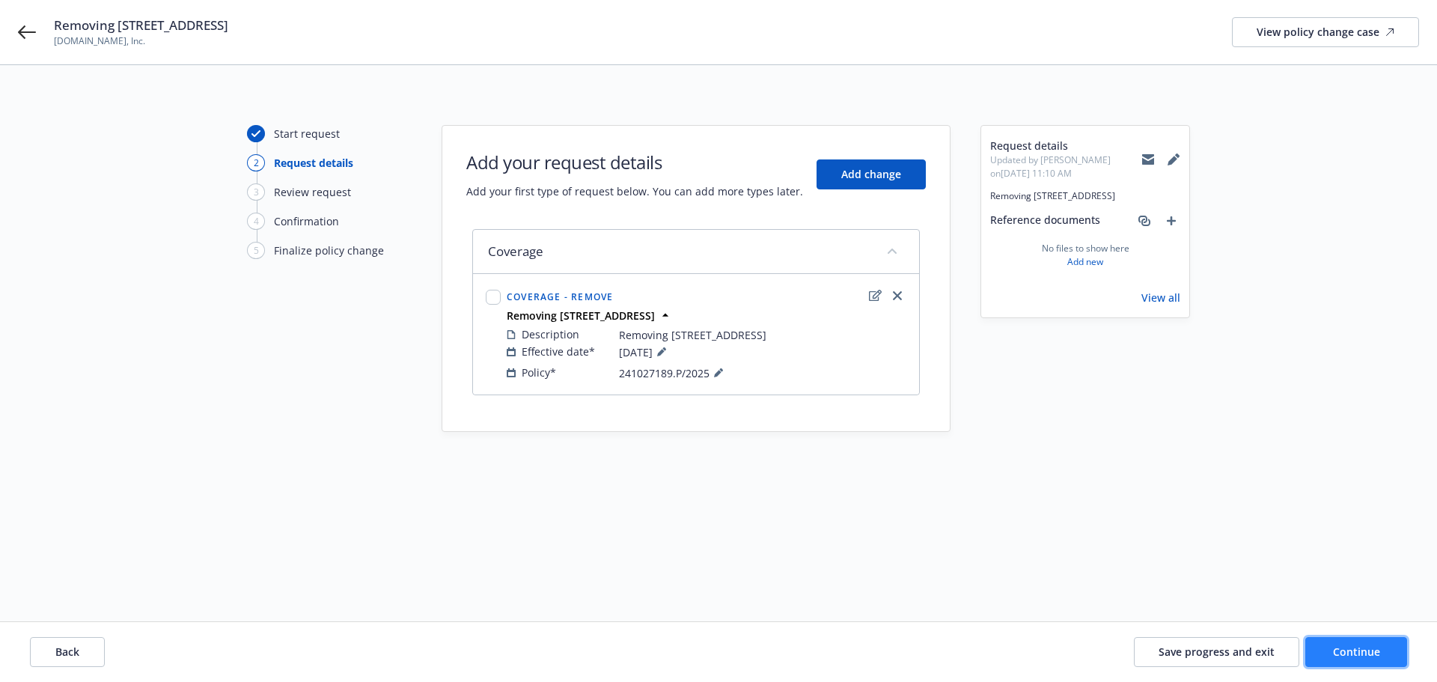
click at [1377, 645] on span "Continue" at bounding box center [1356, 652] width 47 height 14
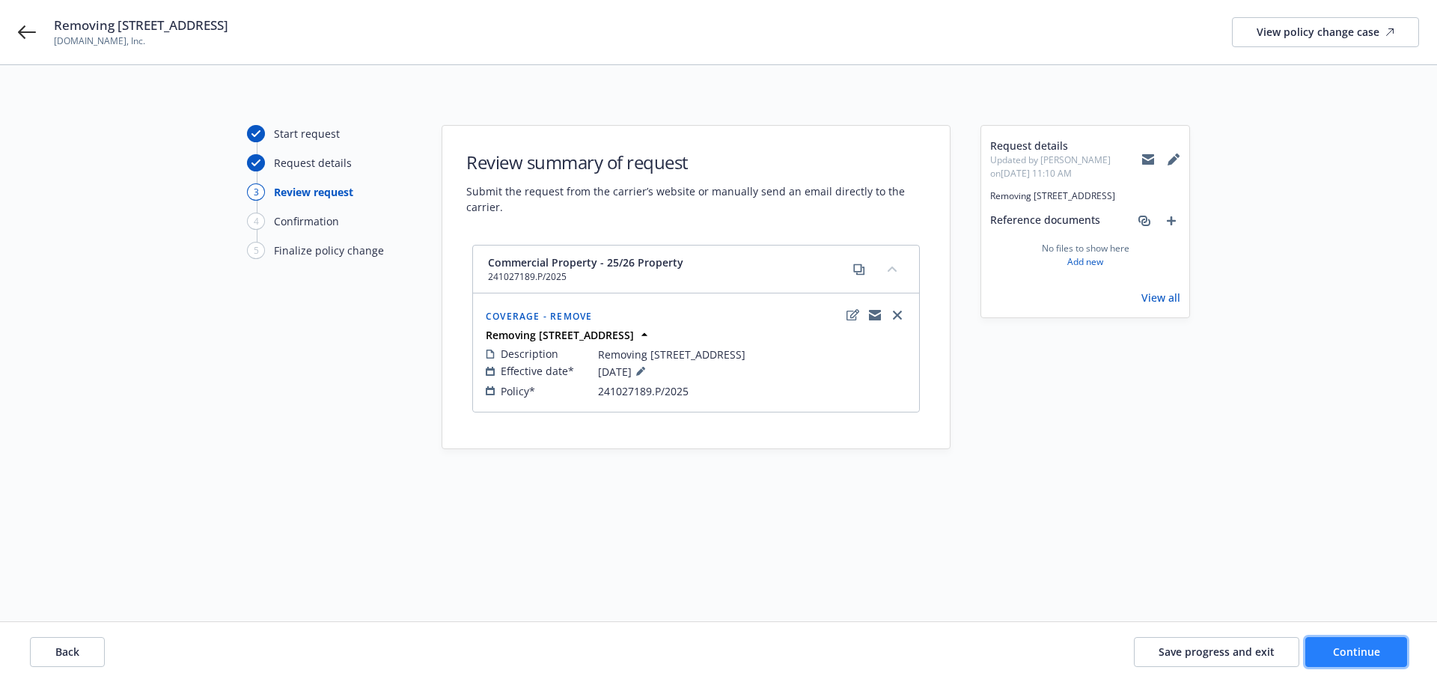
click at [1359, 658] on span "Continue" at bounding box center [1356, 652] width 47 height 14
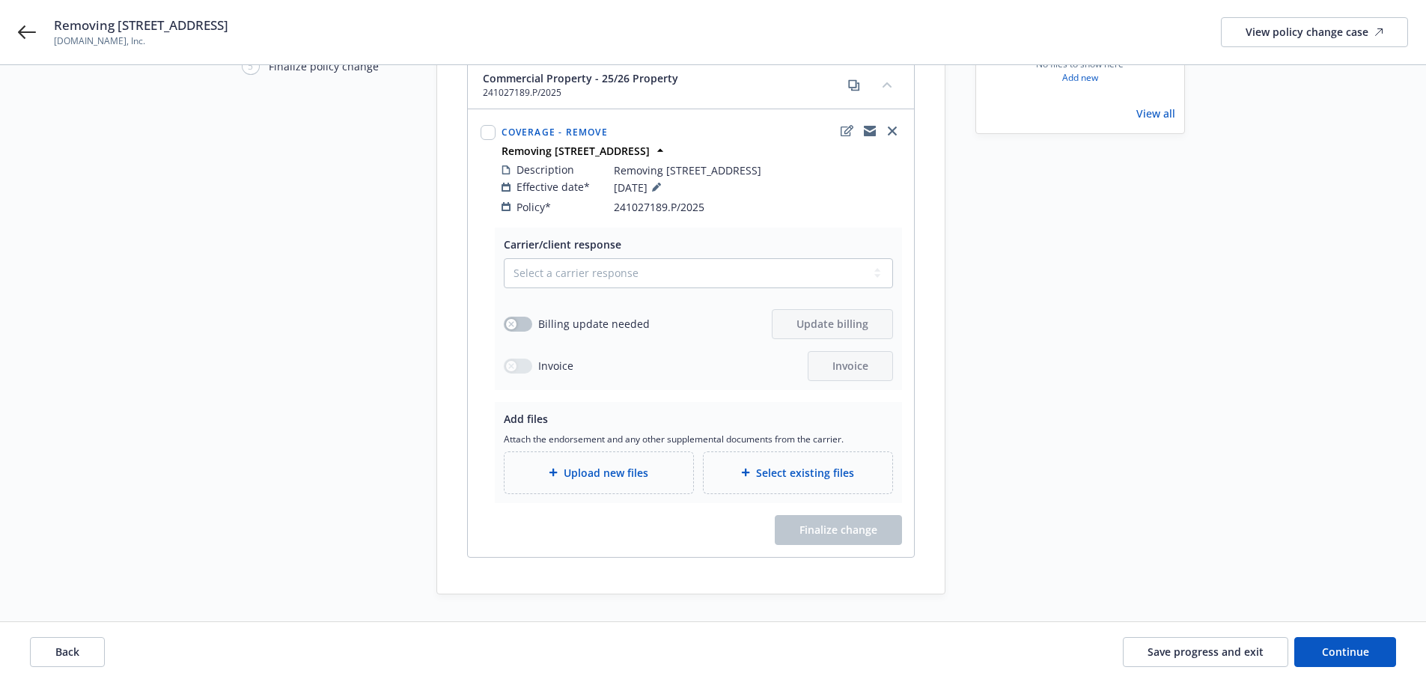
scroll to position [217, 0]
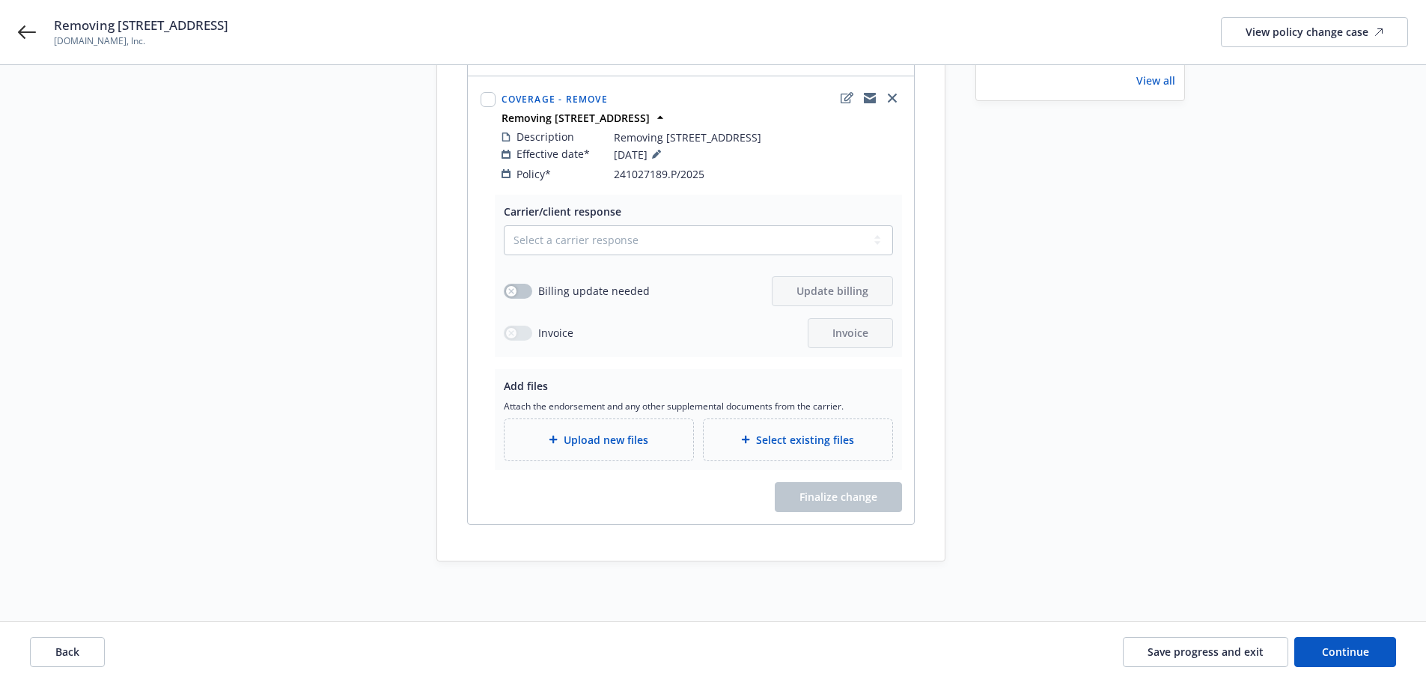
click at [562, 458] on div "Upload new files" at bounding box center [599, 439] width 189 height 41
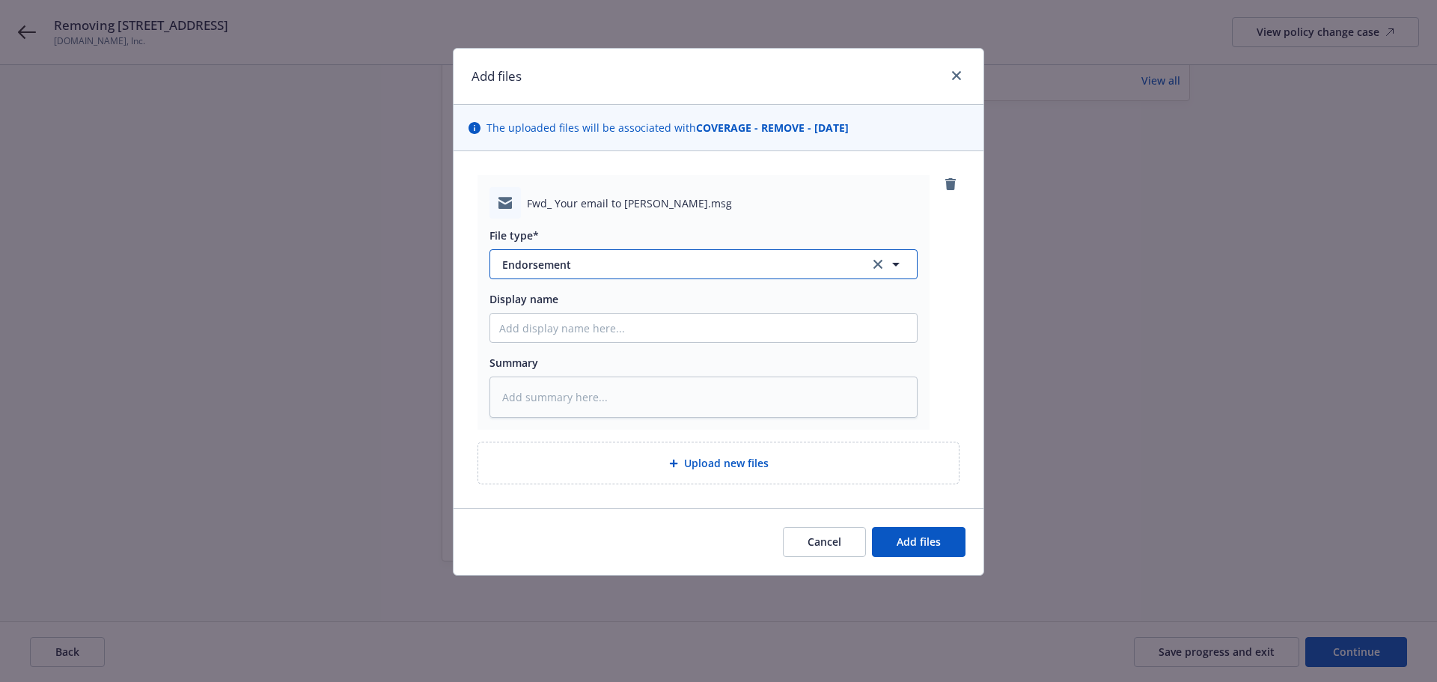
click at [581, 268] on span "Endorsement" at bounding box center [675, 265] width 347 height 16
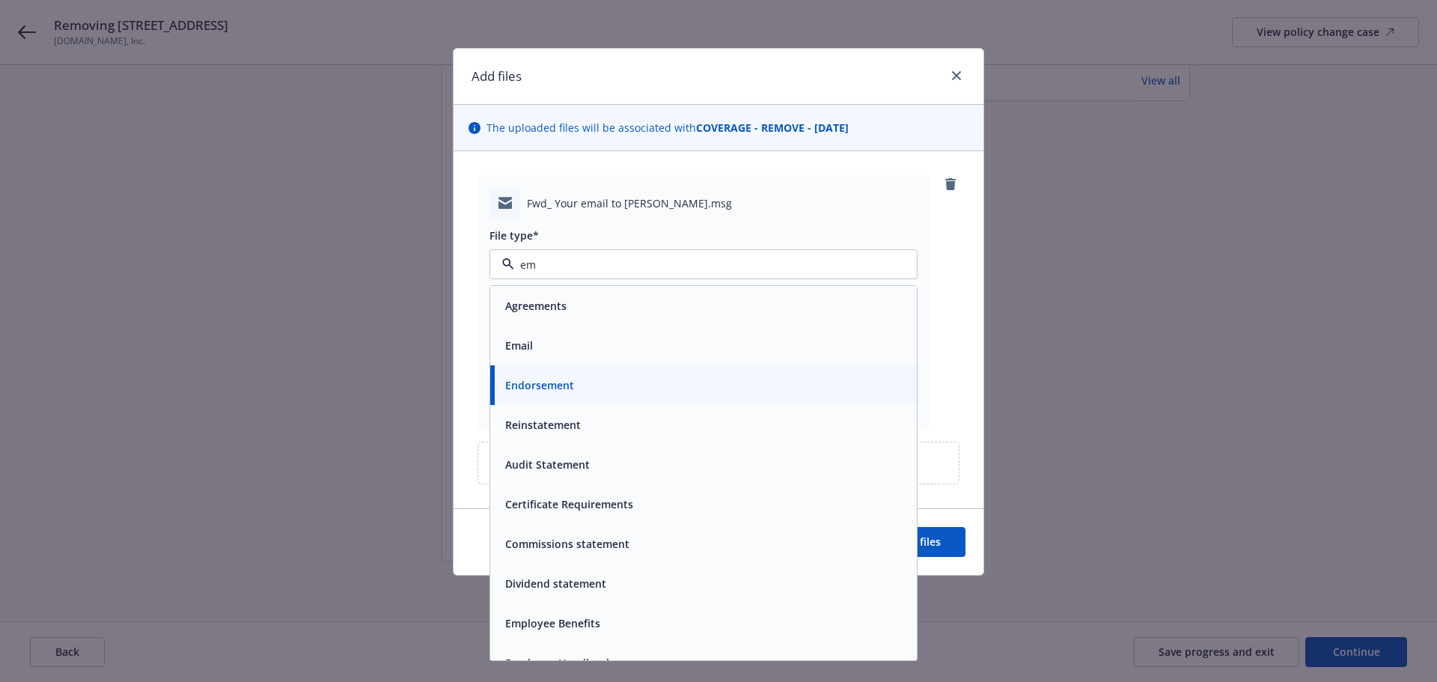
click at [605, 333] on div "Email" at bounding box center [703, 346] width 427 height 40
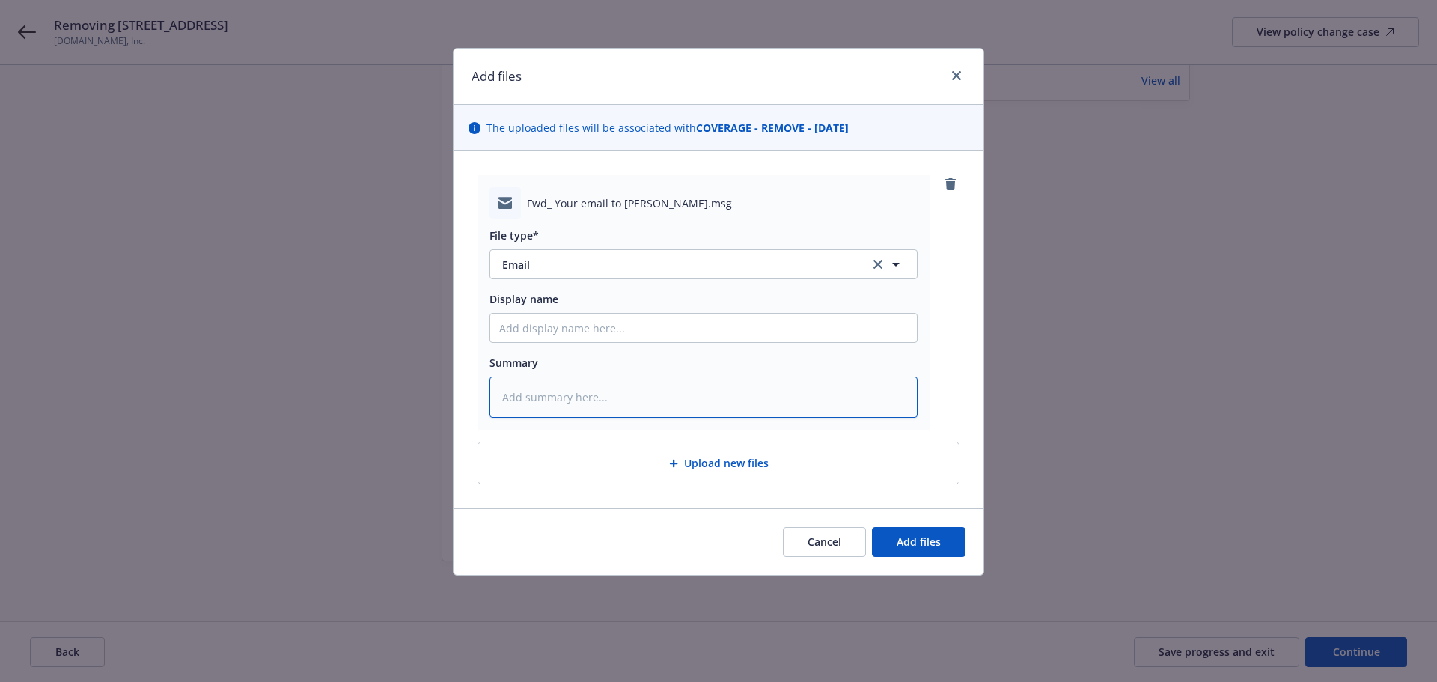
click at [618, 387] on textarea at bounding box center [704, 397] width 428 height 41
click at [884, 541] on button "Add files" at bounding box center [919, 542] width 94 height 30
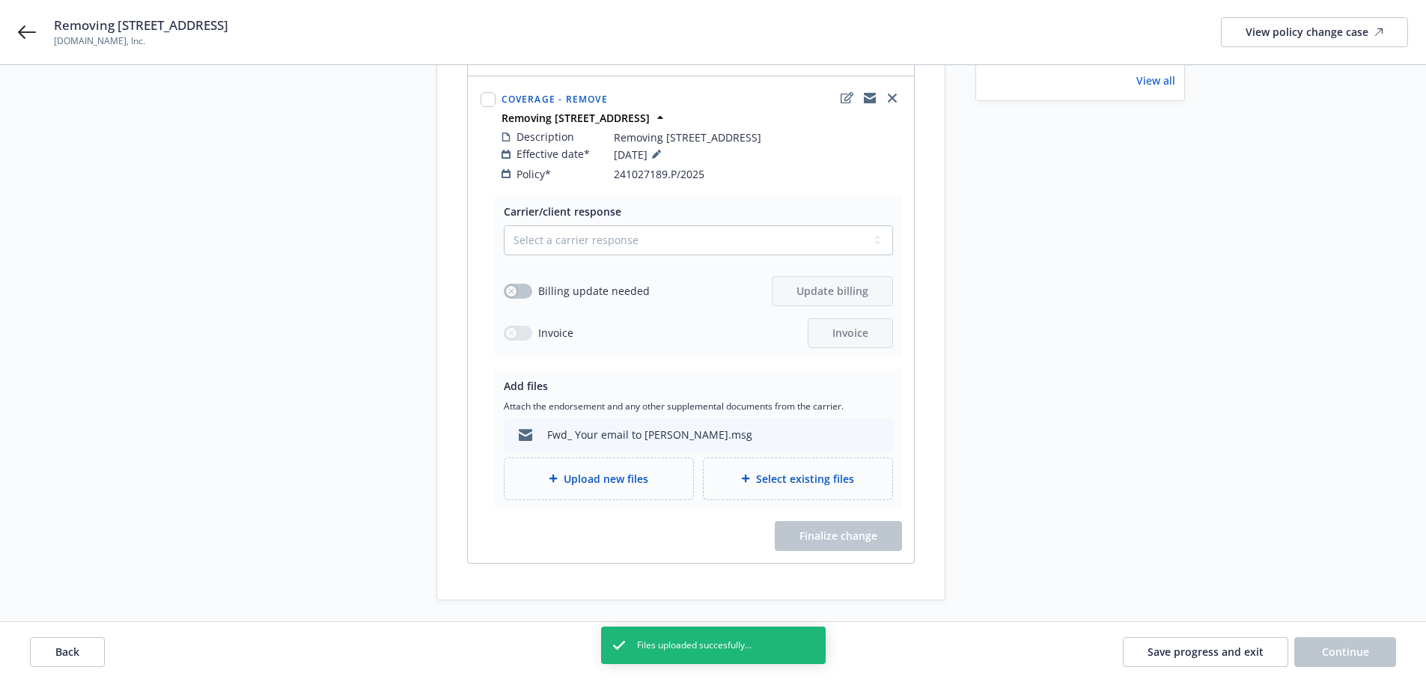
click at [605, 478] on span "Upload new files" at bounding box center [606, 479] width 85 height 16
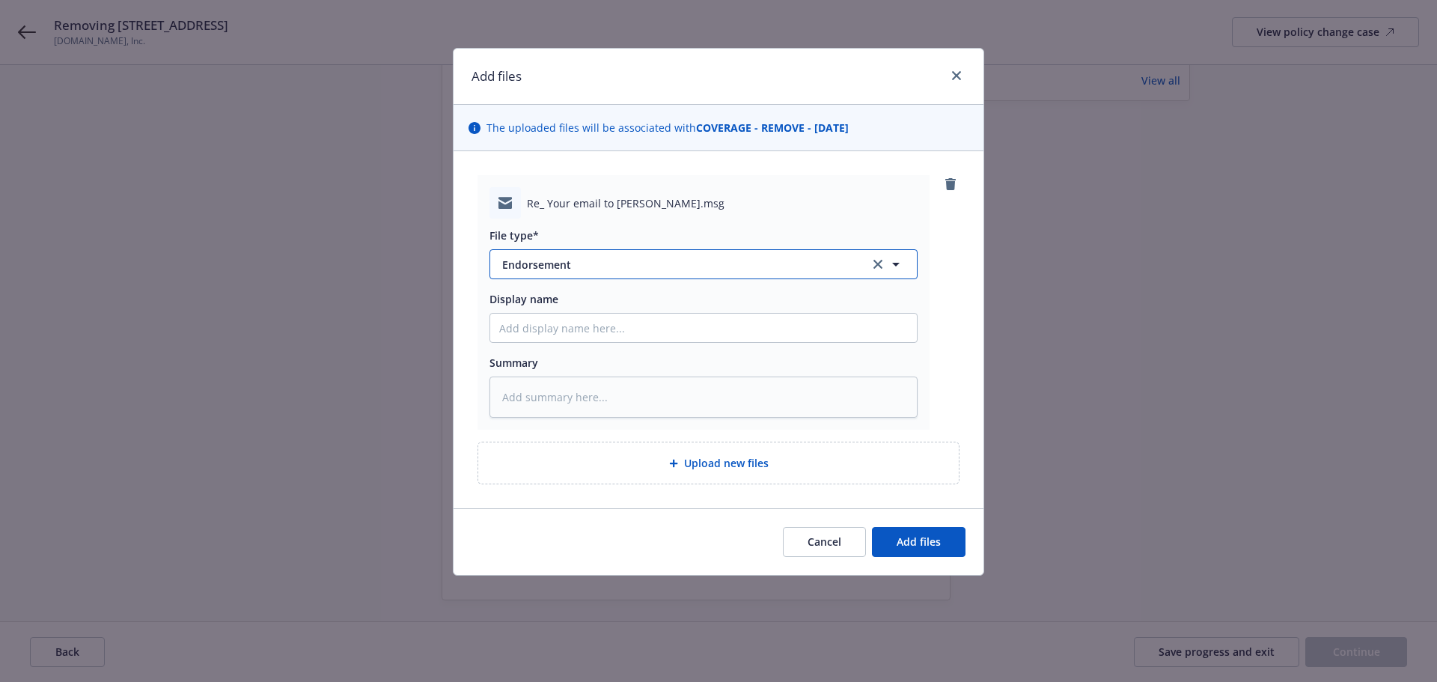
click at [556, 271] on span "Endorsement" at bounding box center [675, 265] width 347 height 16
drag, startPoint x: 583, startPoint y: 293, endPoint x: 591, endPoint y: 388, distance: 94.6
click at [583, 294] on div "Email" at bounding box center [703, 306] width 427 height 40
click at [592, 390] on textarea at bounding box center [704, 397] width 428 height 41
click at [907, 529] on button "Add files" at bounding box center [919, 542] width 94 height 30
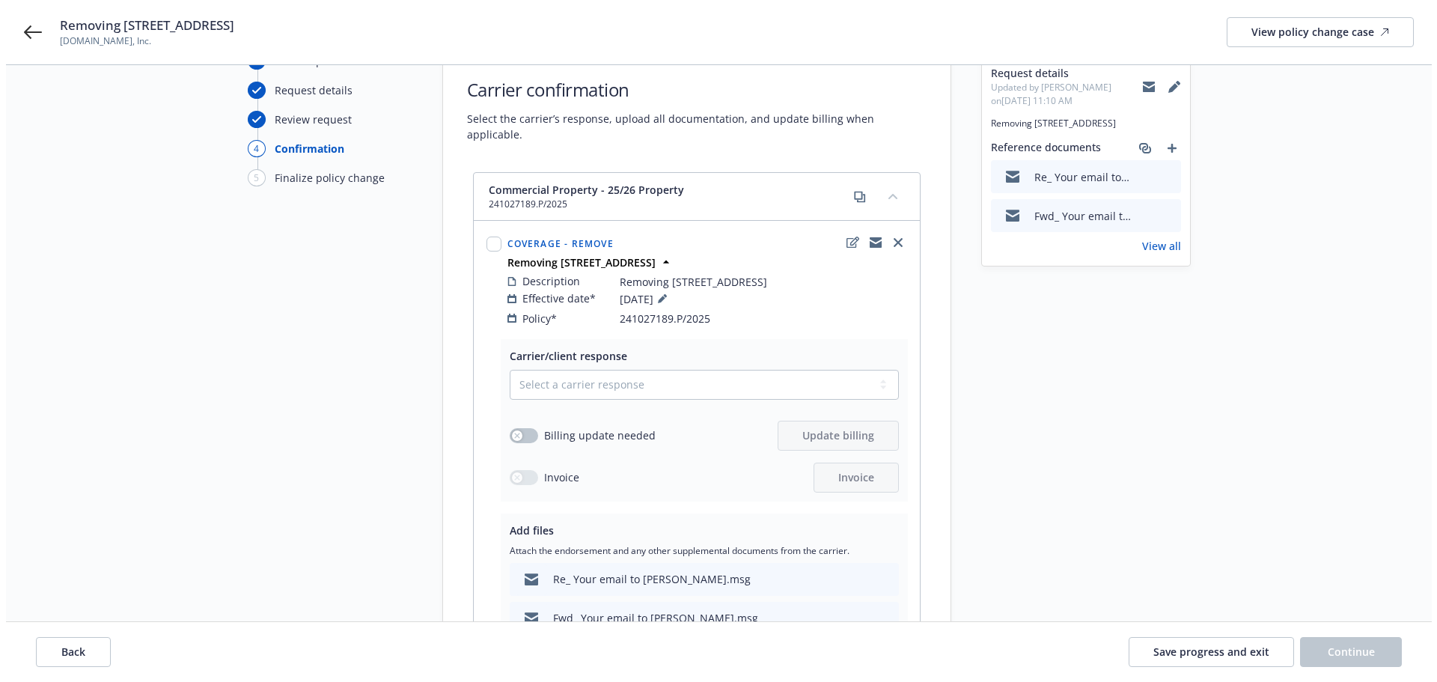
scroll to position [225, 0]
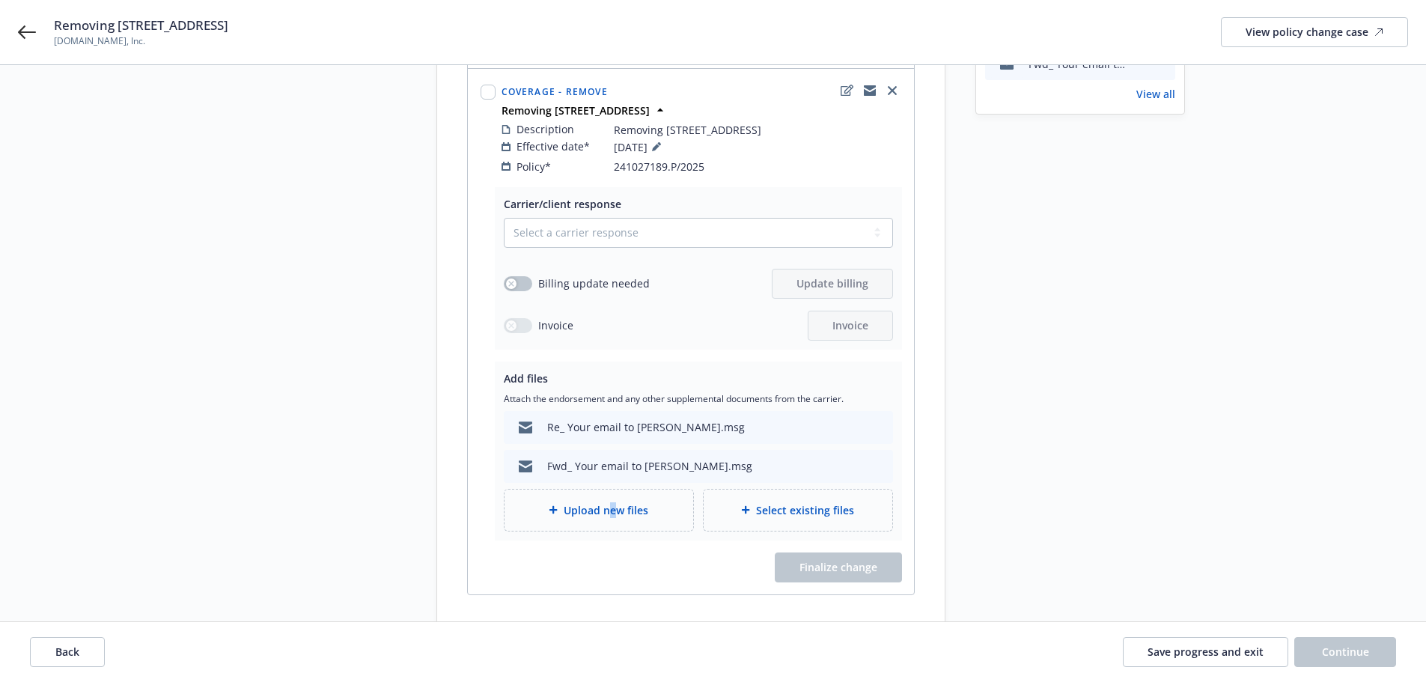
click at [613, 511] on span "Upload new files" at bounding box center [606, 510] width 85 height 16
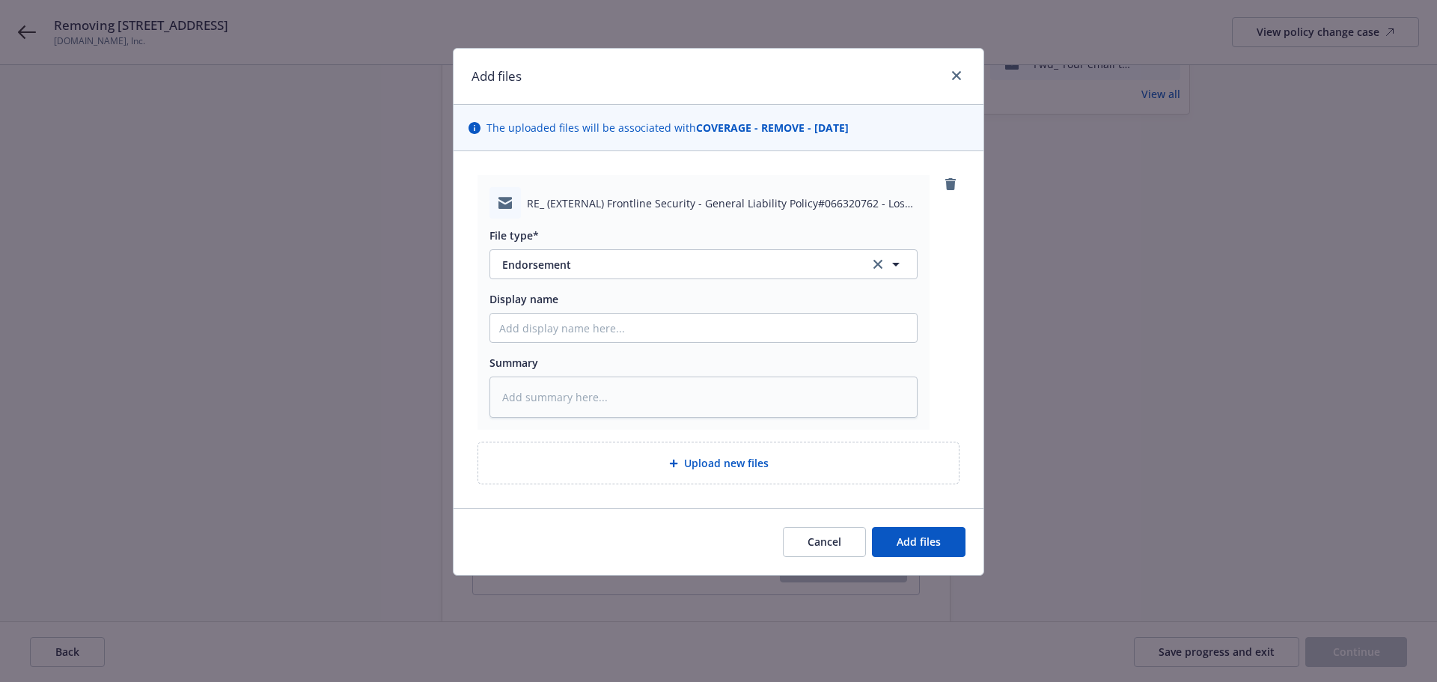
click at [881, 260] on icon "clear selection" at bounding box center [878, 264] width 9 height 9
click at [957, 180] on link "remove" at bounding box center [951, 184] width 18 height 18
click at [606, 268] on span "Endorsement" at bounding box center [675, 265] width 347 height 16
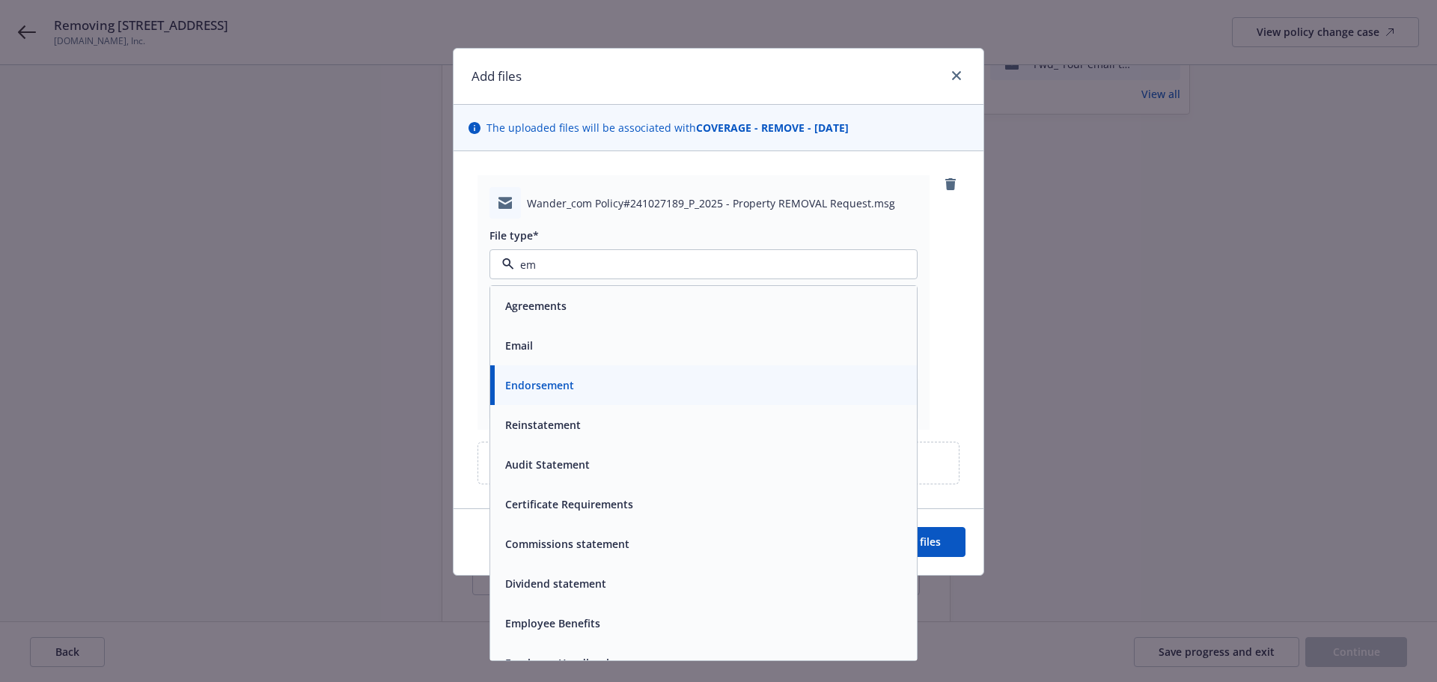
click at [618, 349] on div "Email" at bounding box center [703, 346] width 409 height 22
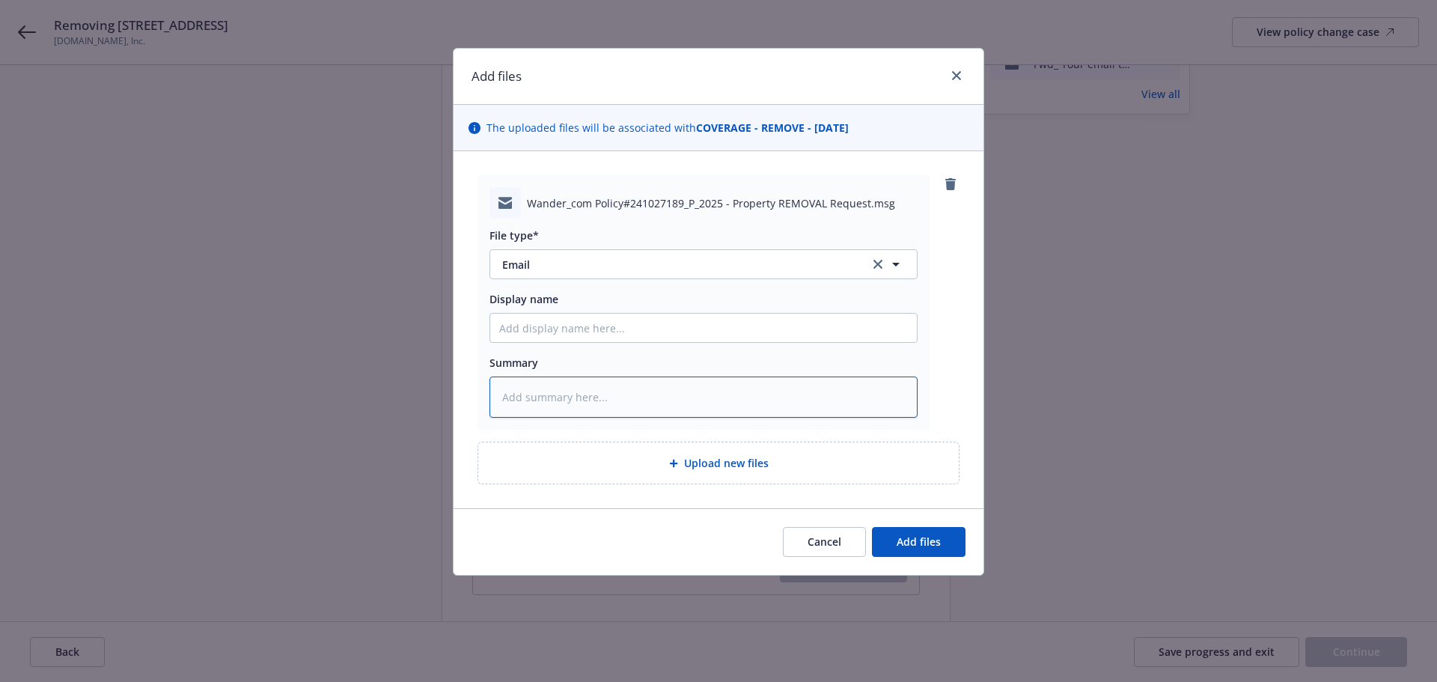
drag, startPoint x: 633, startPoint y: 401, endPoint x: 604, endPoint y: 403, distance: 28.5
click at [633, 400] on textarea at bounding box center [704, 397] width 428 height 41
click at [933, 541] on span "Add files" at bounding box center [919, 542] width 44 height 14
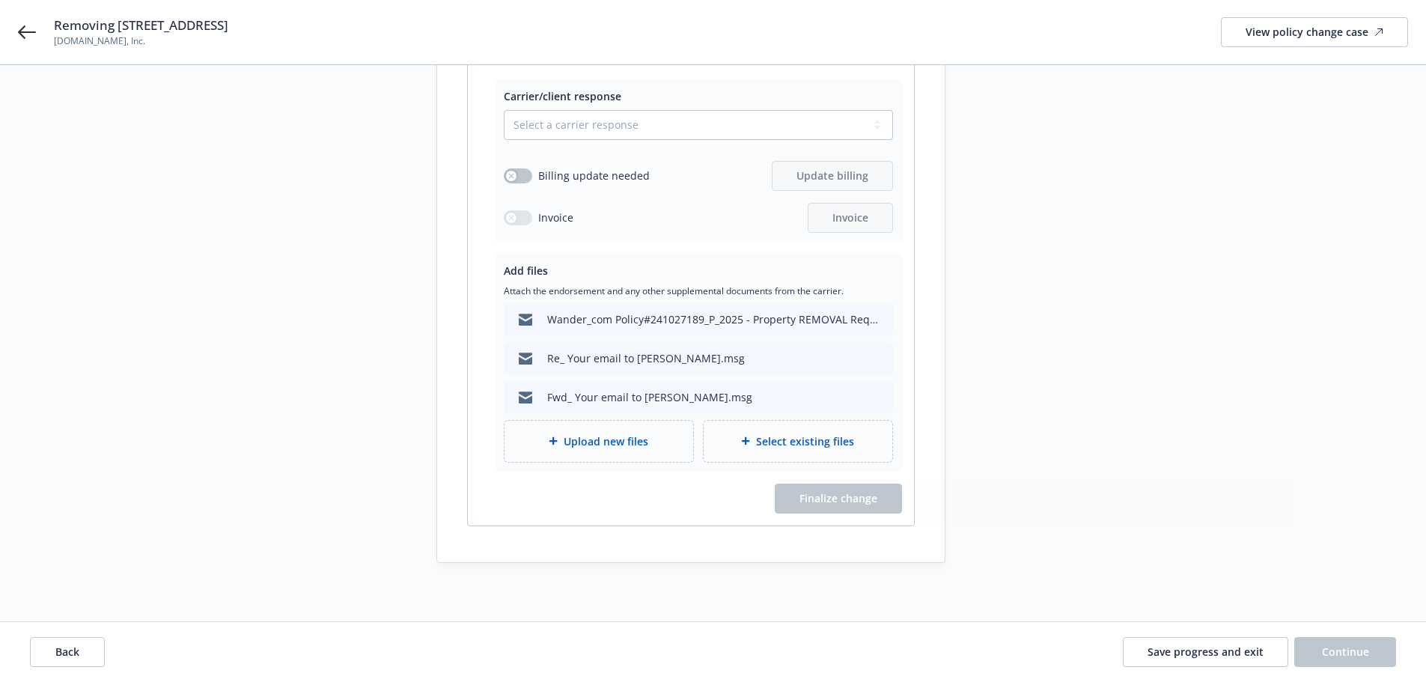
scroll to position [334, 0]
click at [1234, 653] on span "Save progress and exit" at bounding box center [1206, 652] width 116 height 14
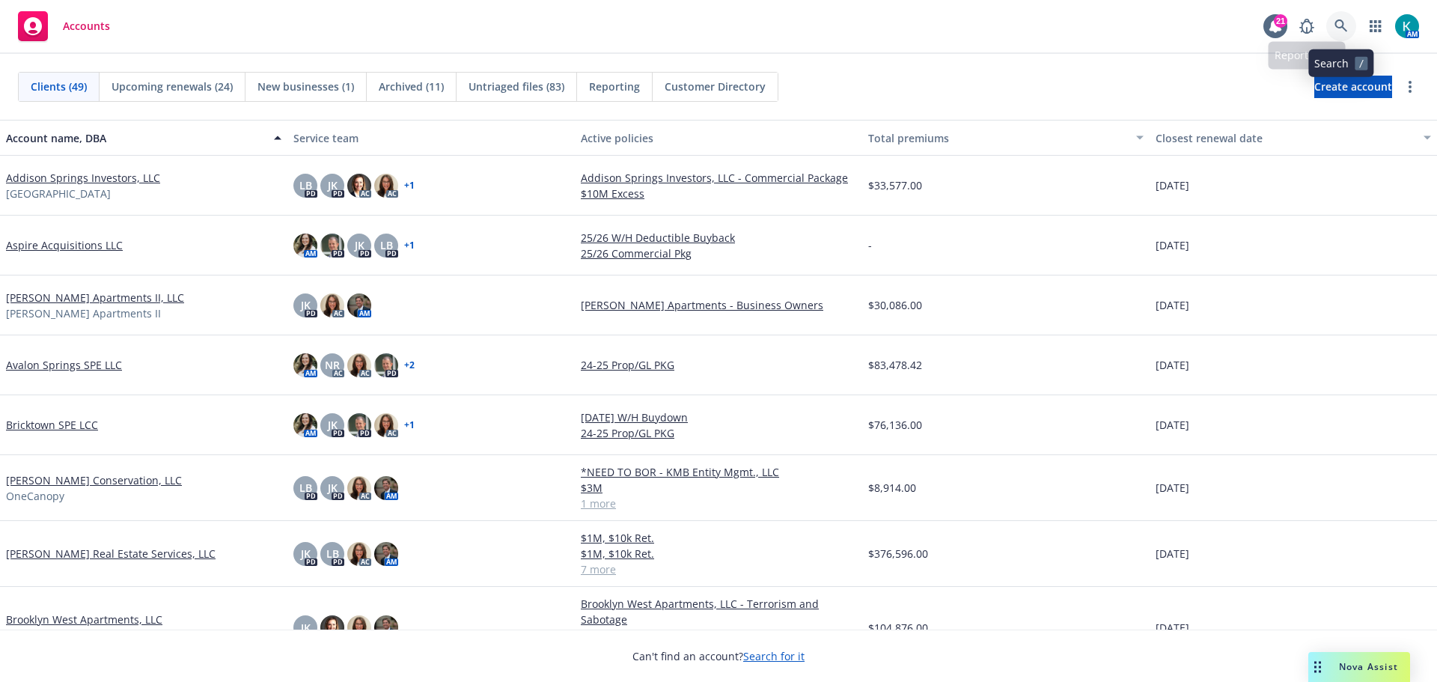
click at [1345, 25] on icon at bounding box center [1341, 25] width 13 height 13
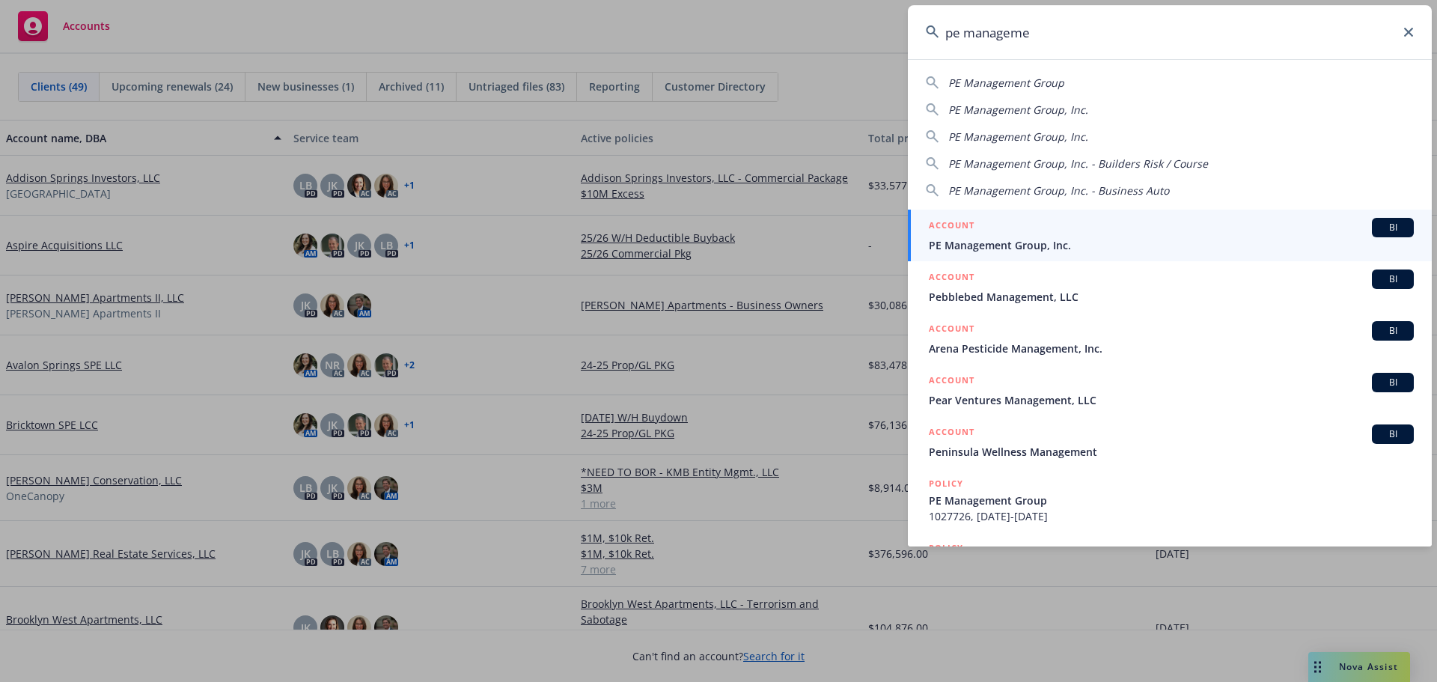
type input "pe manageme"
click at [1081, 239] on span "PE Management Group, Inc." at bounding box center [1171, 245] width 485 height 16
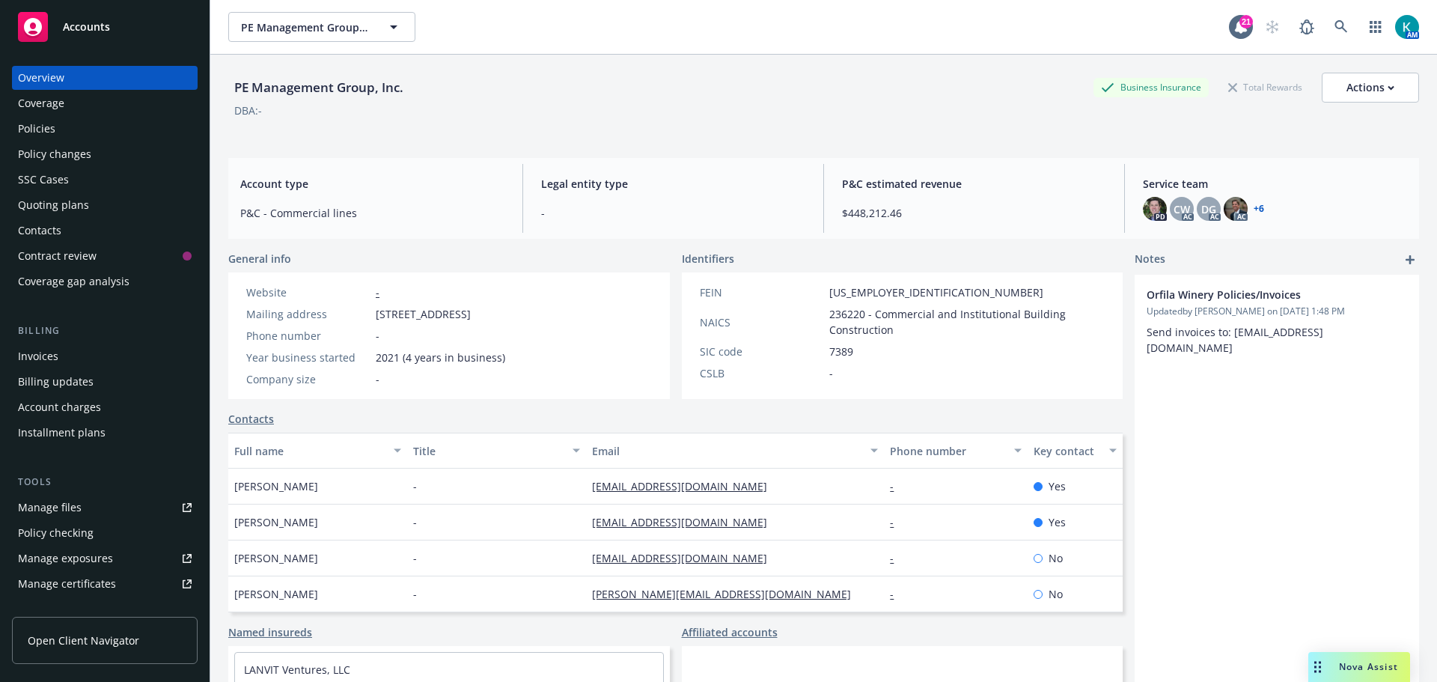
click at [150, 141] on div "Overview Coverage Policies Policy changes SSC Cases Quoting plans Contacts Cont…" at bounding box center [105, 180] width 186 height 228
click at [152, 136] on div "Policies" at bounding box center [105, 129] width 174 height 24
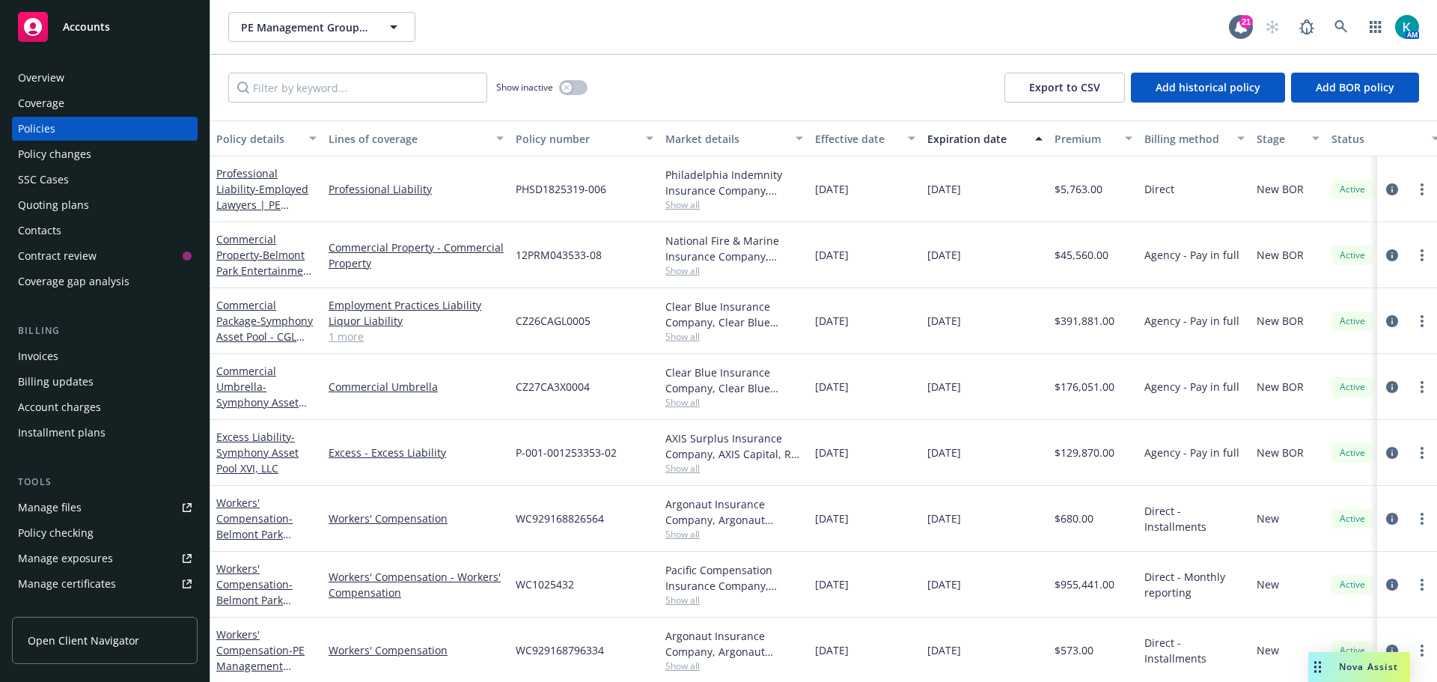
click at [393, 104] on div "Show inactive Export to CSV Add historical policy Add BOR policy" at bounding box center [823, 88] width 1227 height 66
click at [393, 93] on input "Filter by keyword..." at bounding box center [357, 88] width 259 height 30
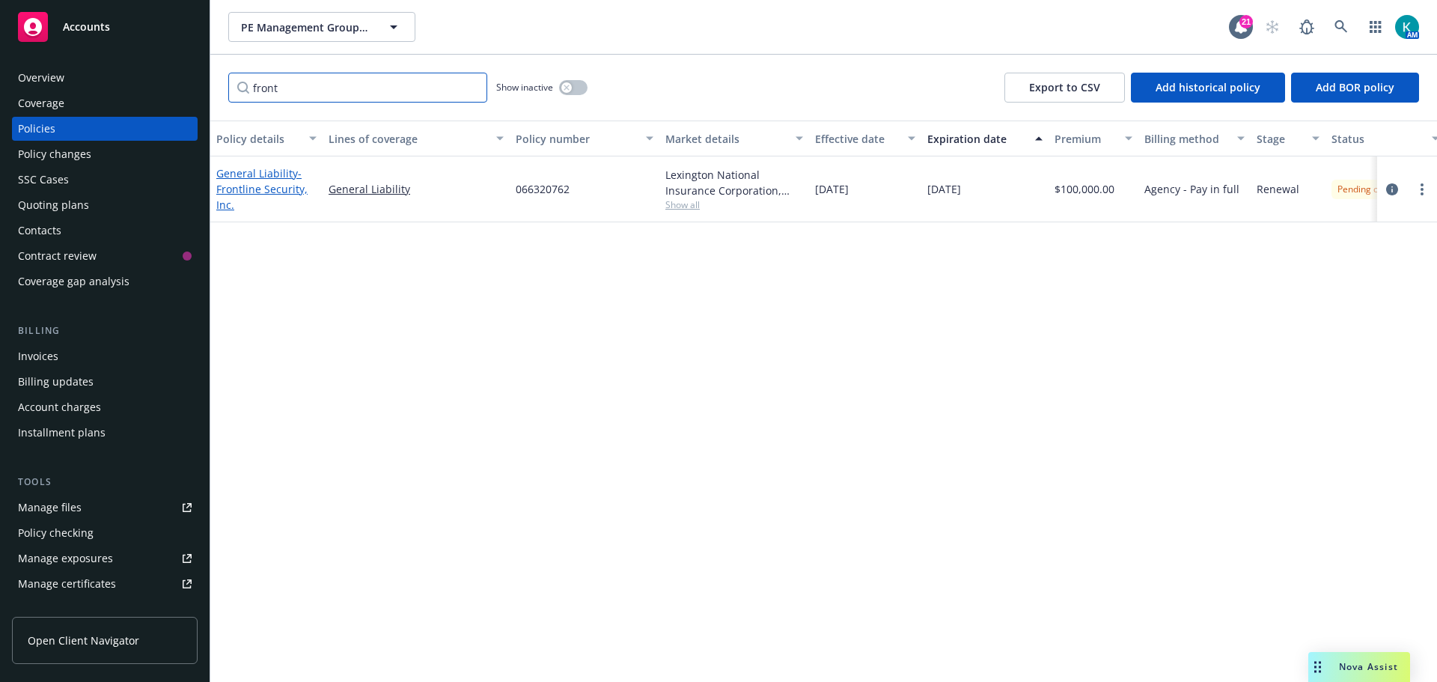
type input "front"
drag, startPoint x: 278, startPoint y: 190, endPoint x: 281, endPoint y: 178, distance: 12.3
click at [278, 189] on span "- Frontline Security, Inc." at bounding box center [261, 189] width 91 height 46
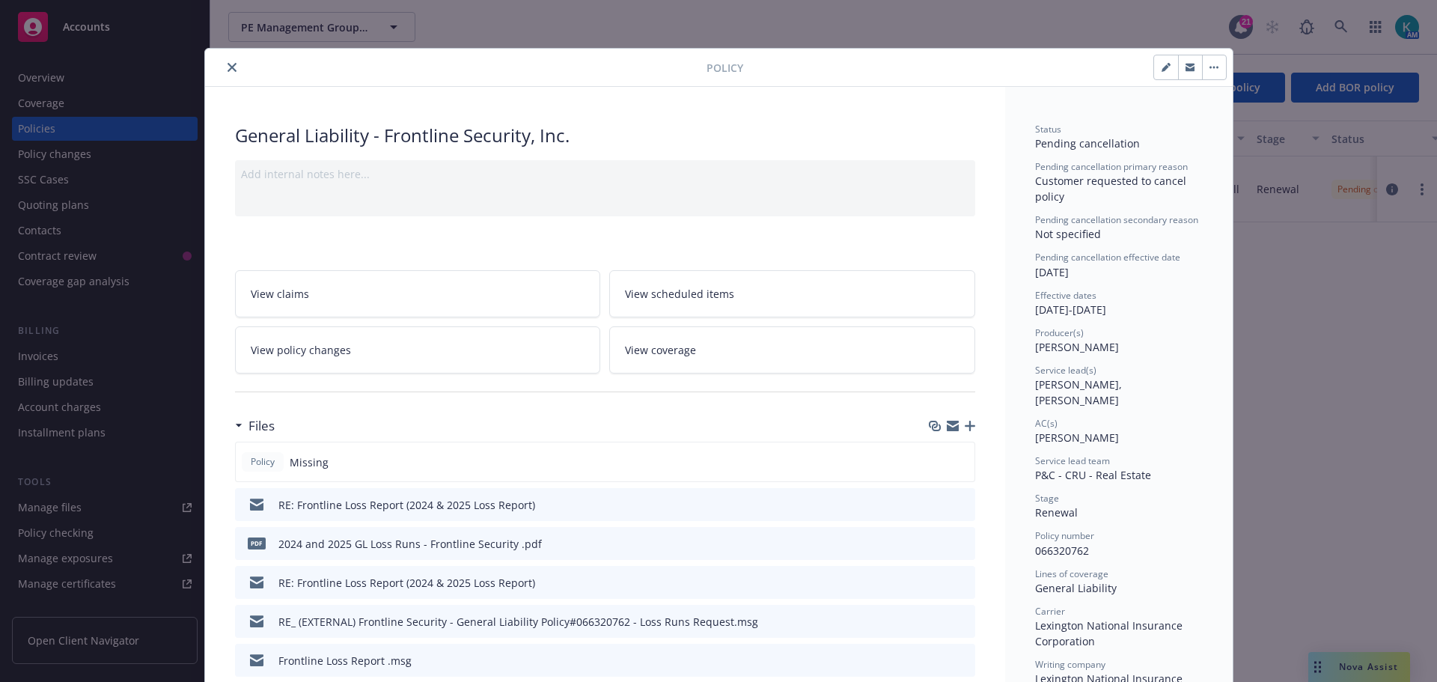
click at [1207, 64] on button "button" at bounding box center [1214, 67] width 24 height 24
click at [1316, 487] on div "Policy Manage lines of coverage Renew with incumbent End policy Reinstate polic…" at bounding box center [718, 341] width 1437 height 682
drag, startPoint x: 231, startPoint y: 64, endPoint x: 254, endPoint y: 68, distance: 22.9
click at [231, 64] on button "close" at bounding box center [232, 67] width 18 height 18
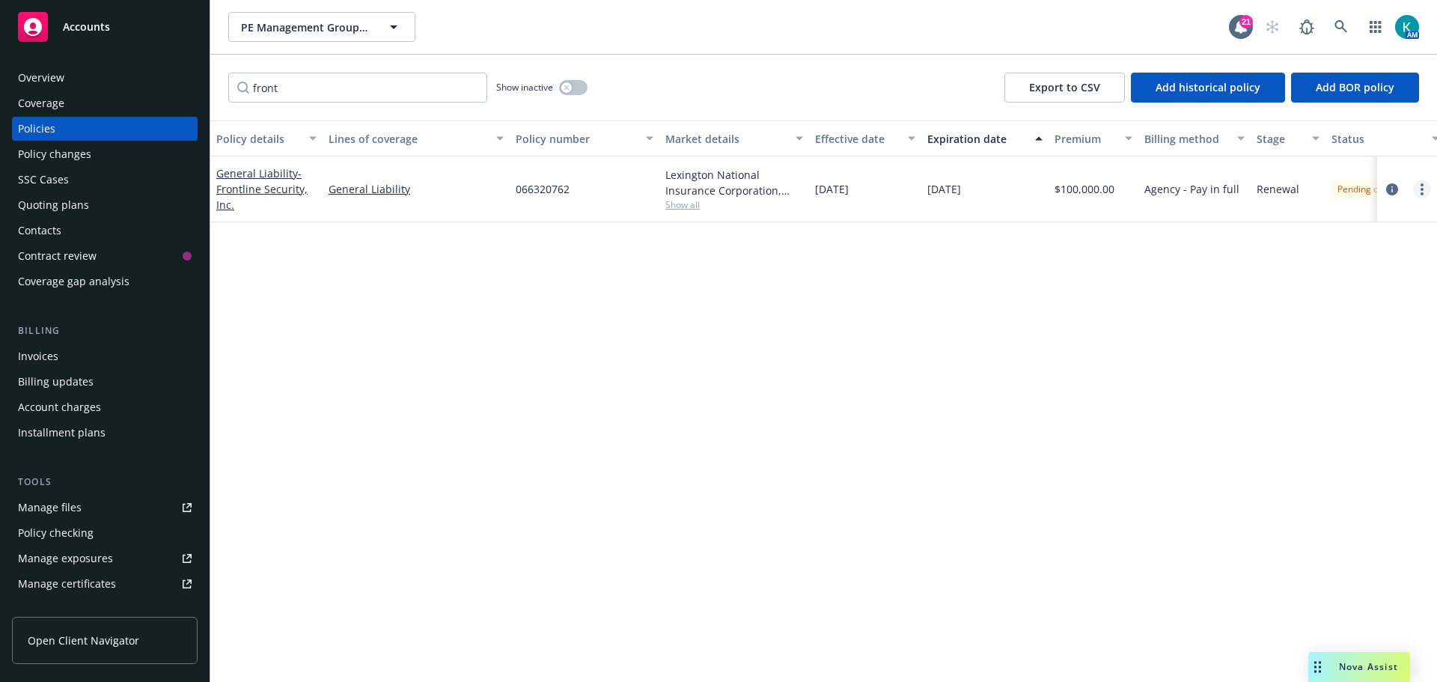
click at [1422, 187] on icon "more" at bounding box center [1422, 189] width 3 height 12
click at [839, 458] on div "Policy details Lines of coverage Policy number Market details Effective date Ex…" at bounding box center [823, 402] width 1227 height 562
click at [259, 185] on span "- Frontline Security, Inc." at bounding box center [261, 189] width 91 height 46
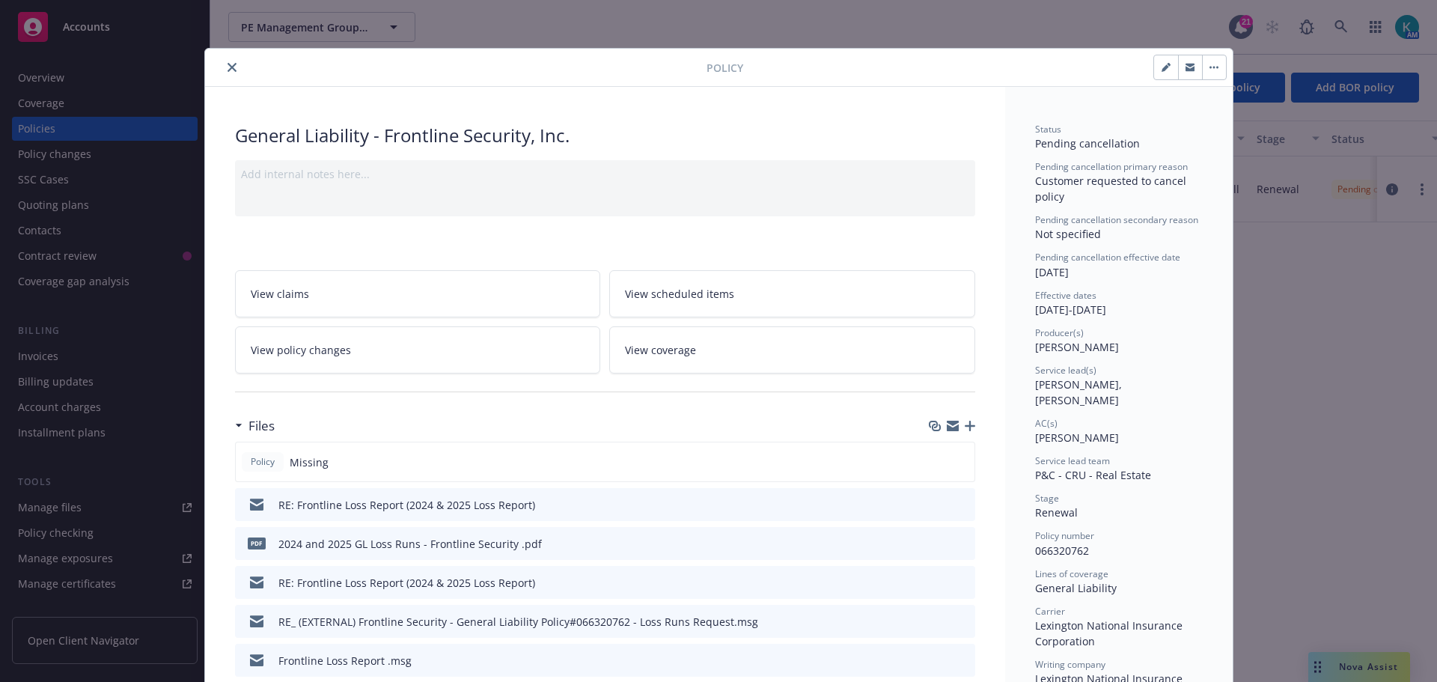
scroll to position [45, 0]
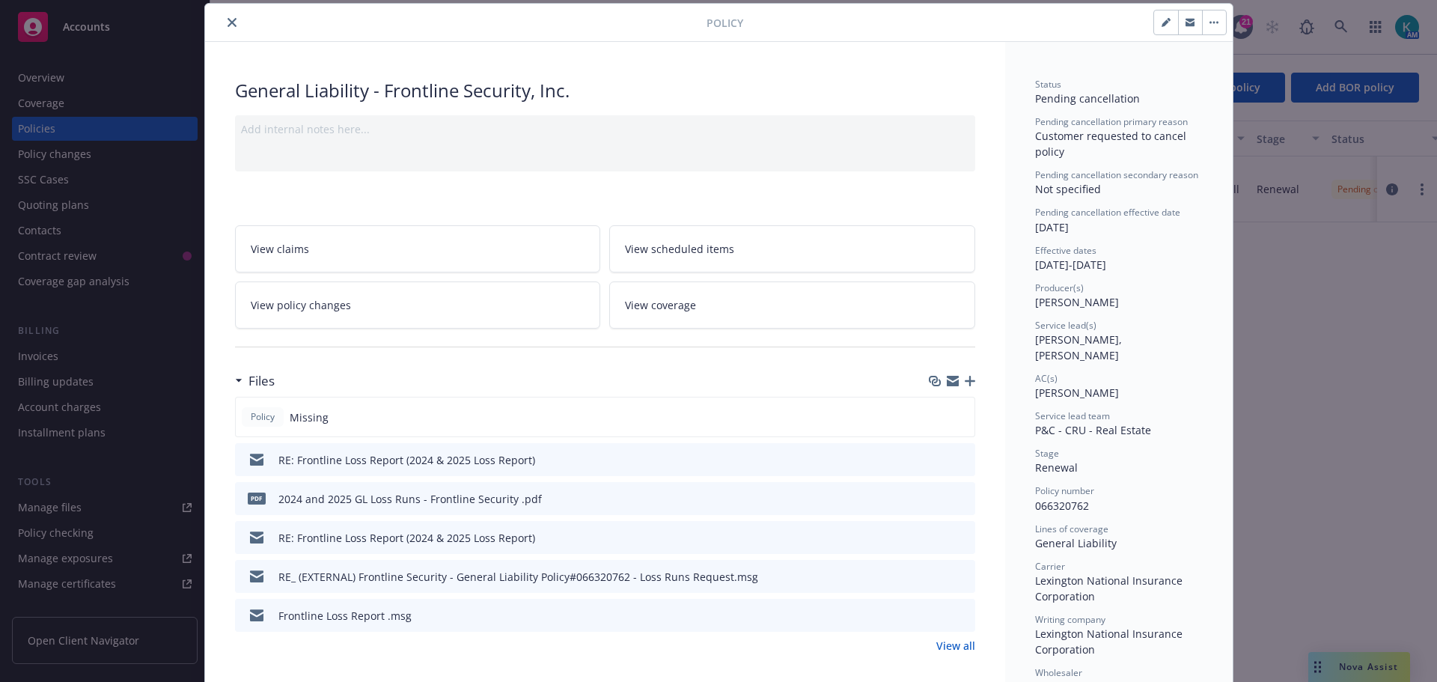
drag, startPoint x: 348, startPoint y: 333, endPoint x: 356, endPoint y: 316, distance: 18.8
click at [348, 332] on div at bounding box center [605, 347] width 740 height 37
click at [356, 316] on link "View policy changes" at bounding box center [418, 305] width 366 height 47
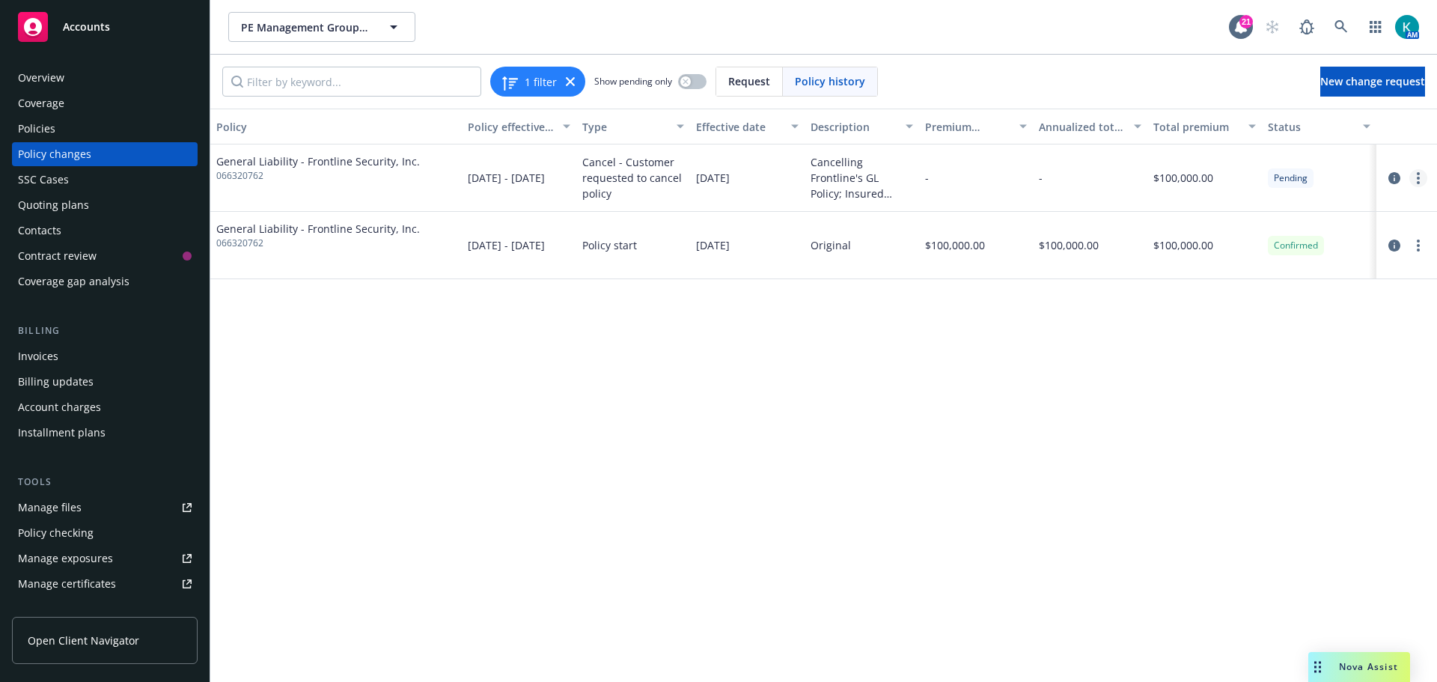
click at [1423, 183] on link "more" at bounding box center [1419, 178] width 18 height 18
click at [1357, 270] on link "Edit/Rescind policy change" at bounding box center [1298, 269] width 257 height 30
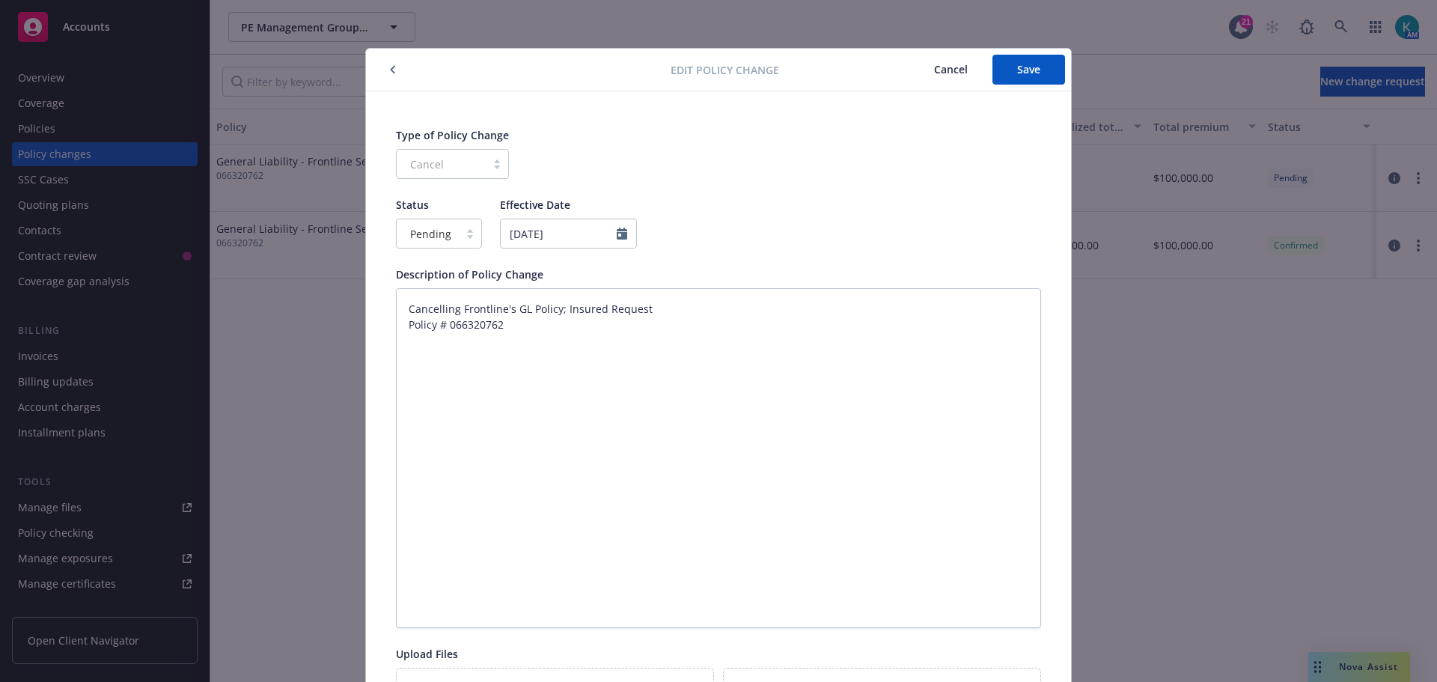
scroll to position [45, 0]
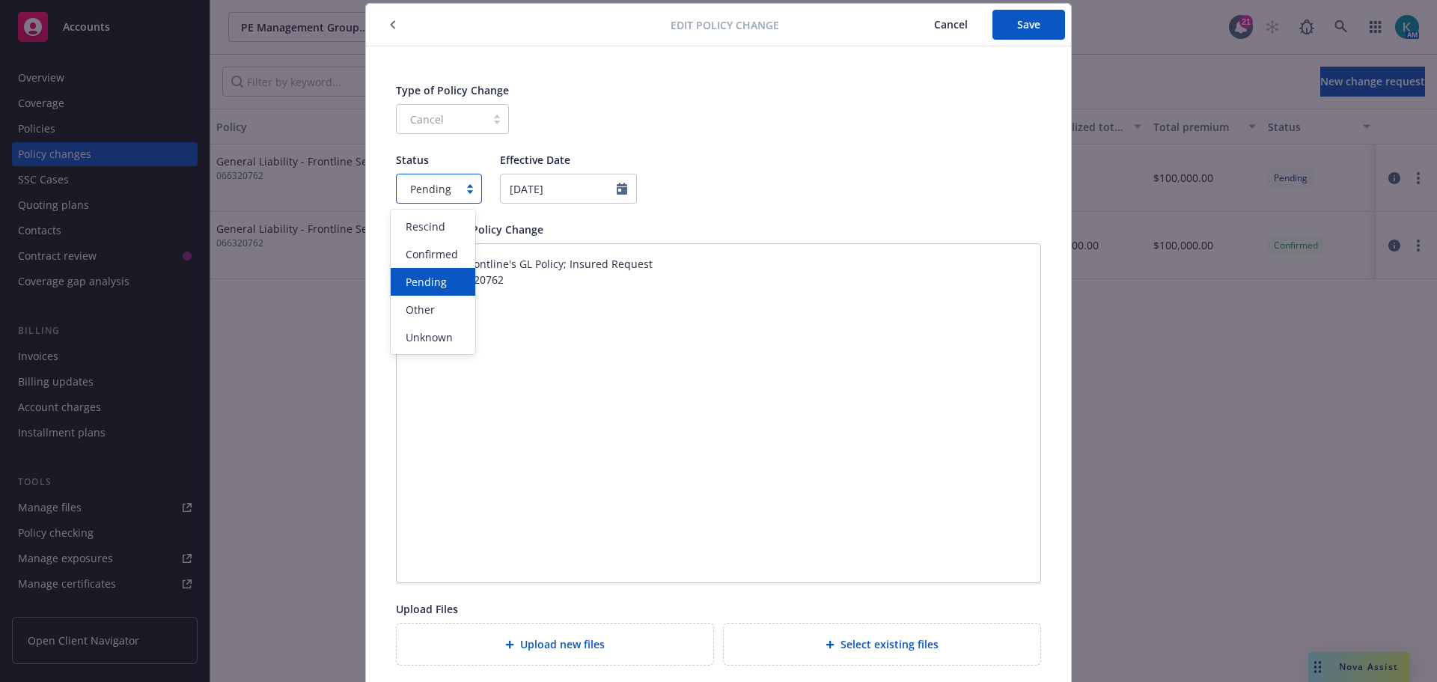
click at [459, 191] on div at bounding box center [470, 189] width 22 height 12
click at [459, 252] on div "Confirmed" at bounding box center [433, 254] width 67 height 16
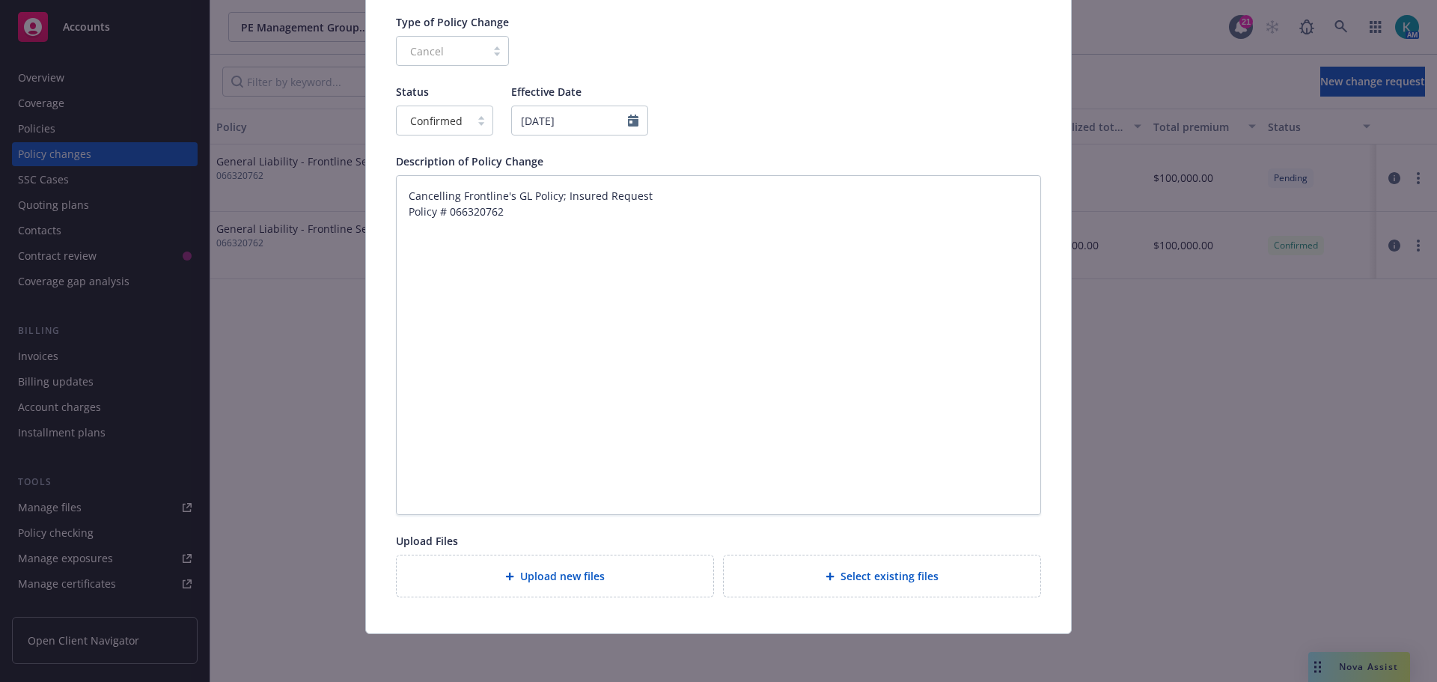
type textarea "x"
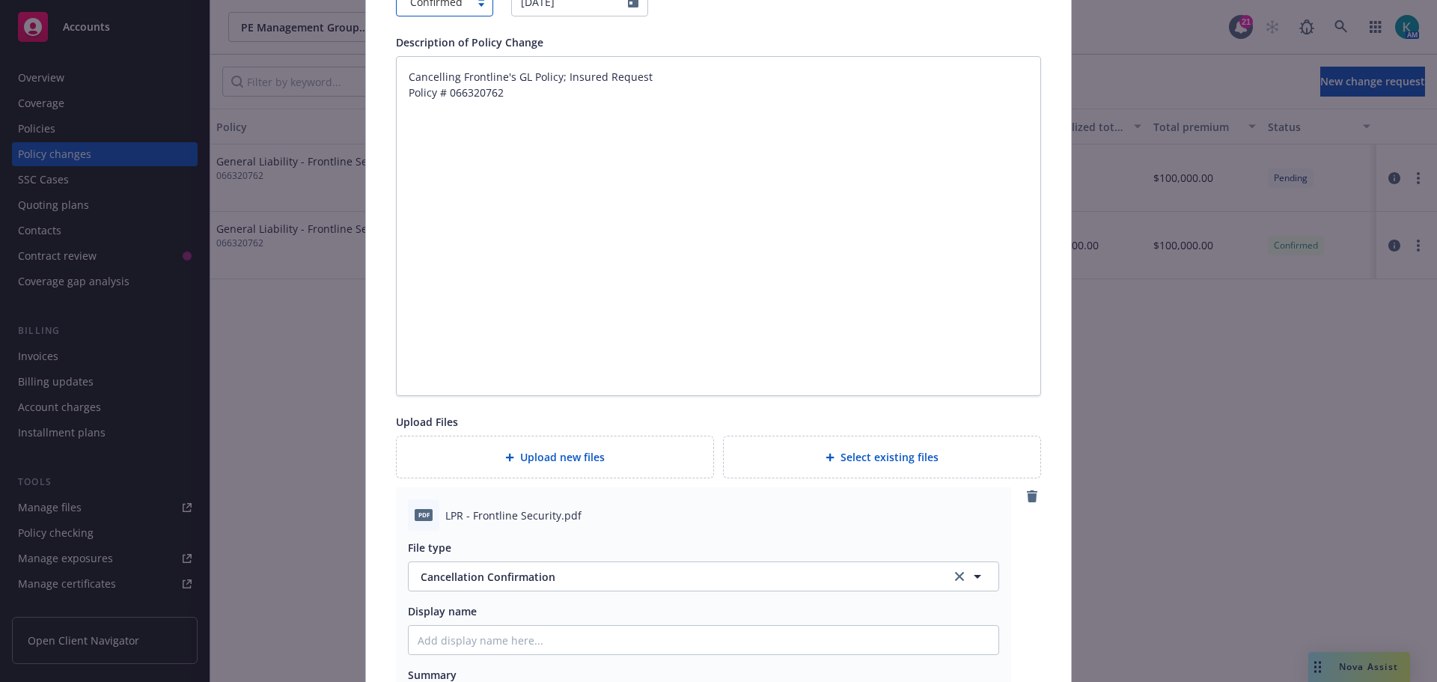
scroll to position [338, 0]
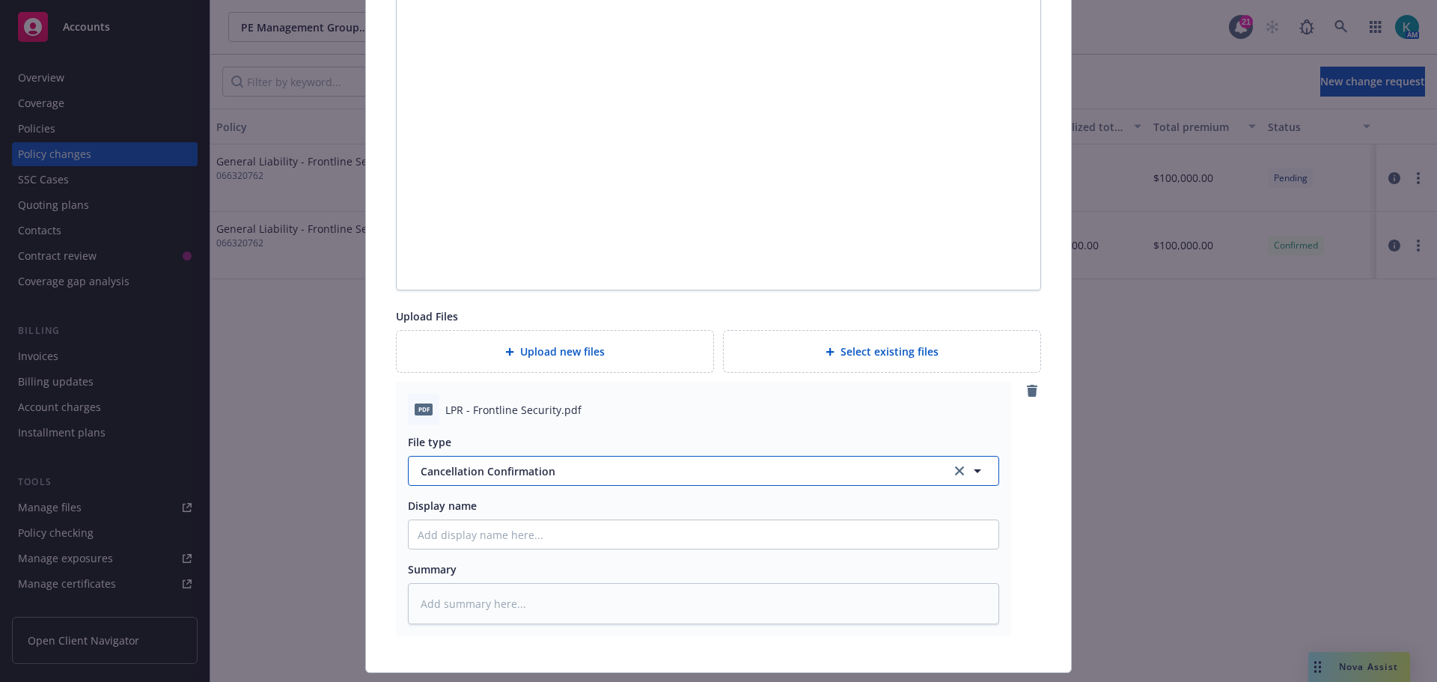
click at [507, 472] on span "Cancellation Confirmation" at bounding box center [667, 471] width 493 height 16
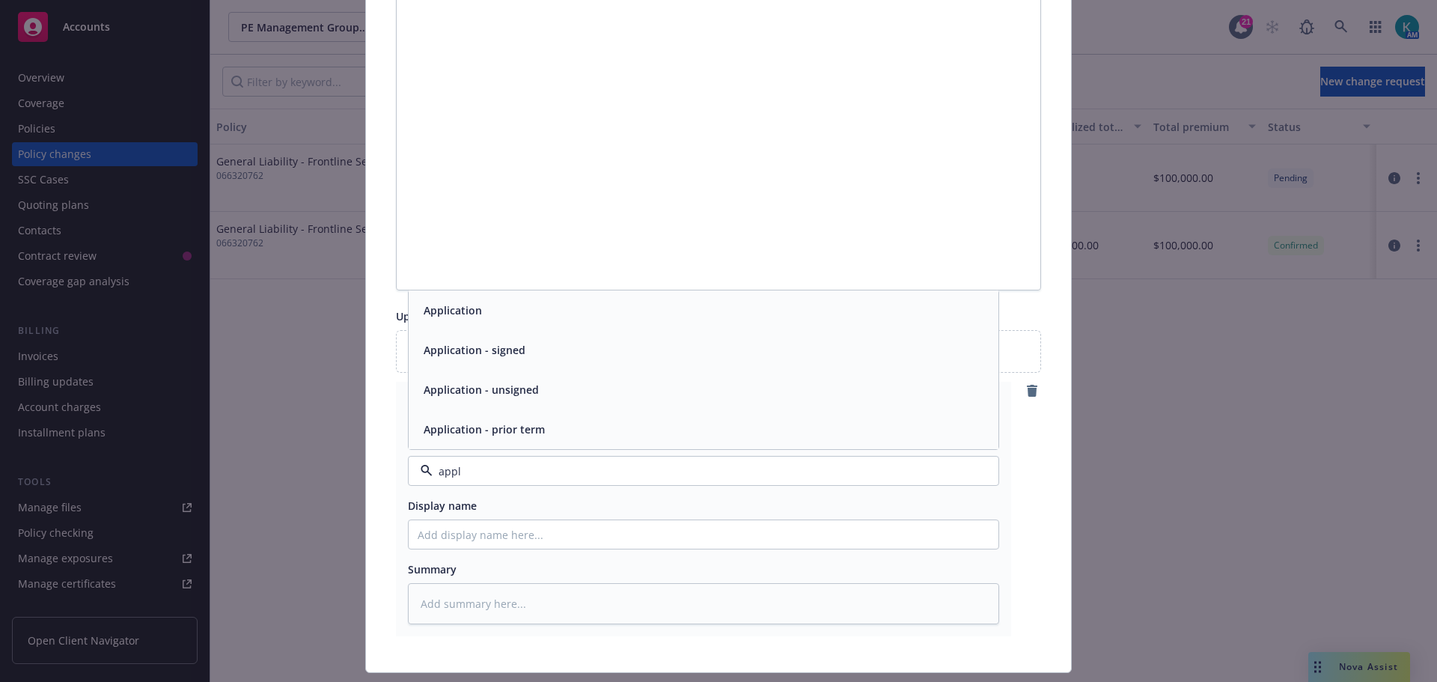
drag, startPoint x: 486, startPoint y: 468, endPoint x: 60, endPoint y: 406, distance: 430.5
click at [97, 425] on div "Edit policy change Cancel Save Type of Policy Change Cancel Status Confirmed Ef…" at bounding box center [718, 341] width 1437 height 682
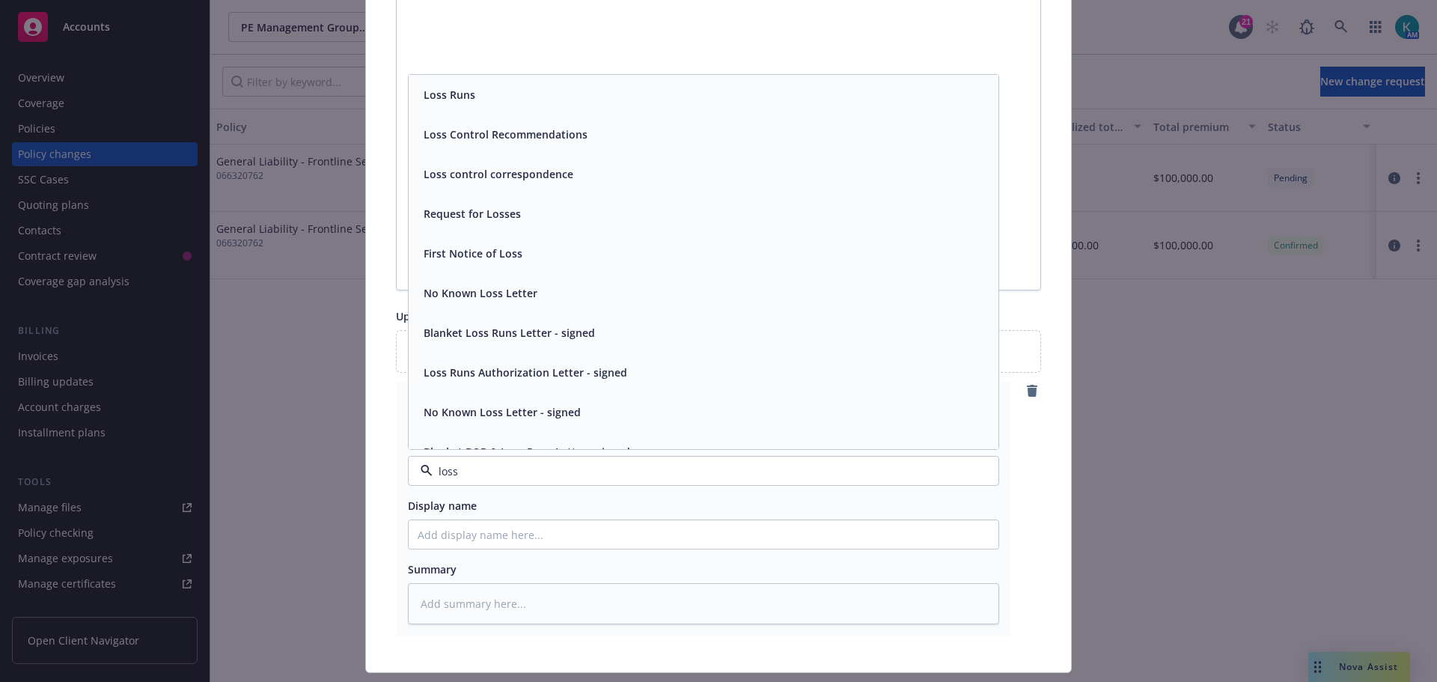
scroll to position [22, 0]
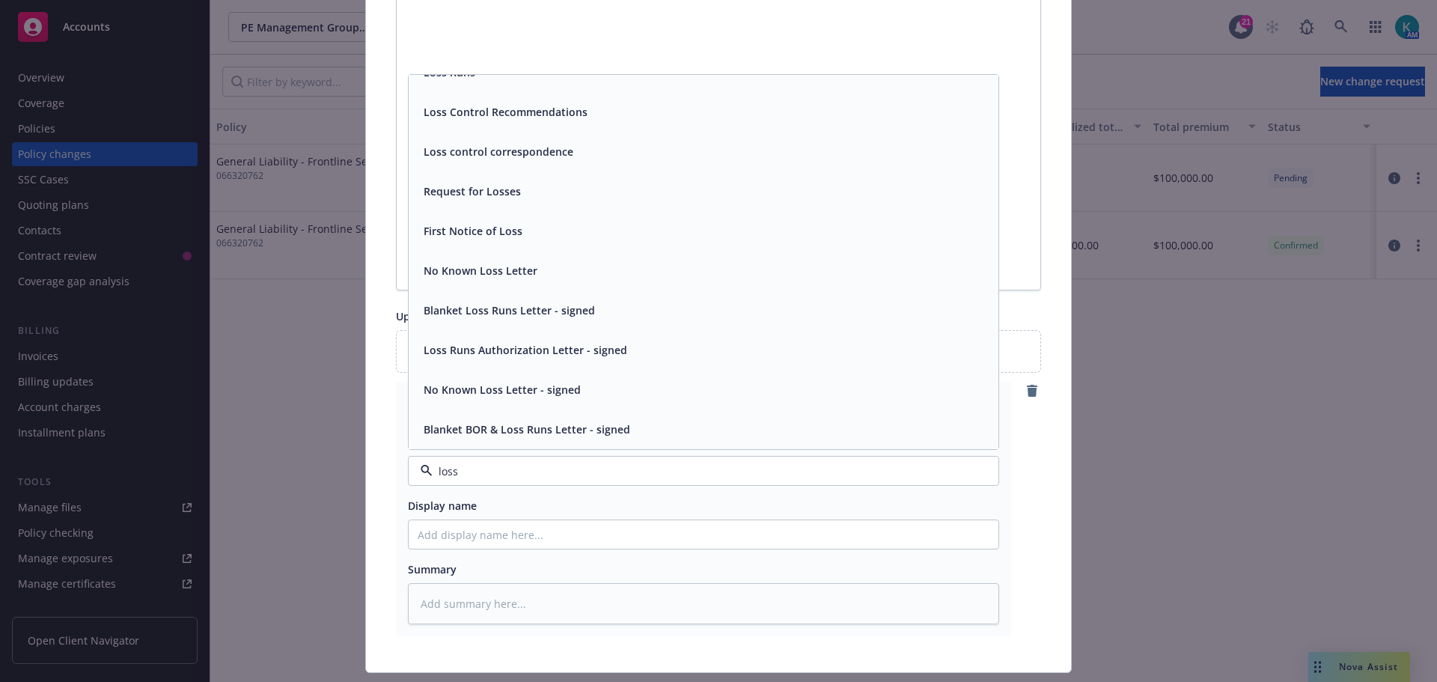
drag, startPoint x: 459, startPoint y: 467, endPoint x: 158, endPoint y: 461, distance: 301.0
click at [166, 465] on div "Edit policy change Cancel Save Type of Policy Change Cancel Status Confirmed Ef…" at bounding box center [718, 341] width 1437 height 682
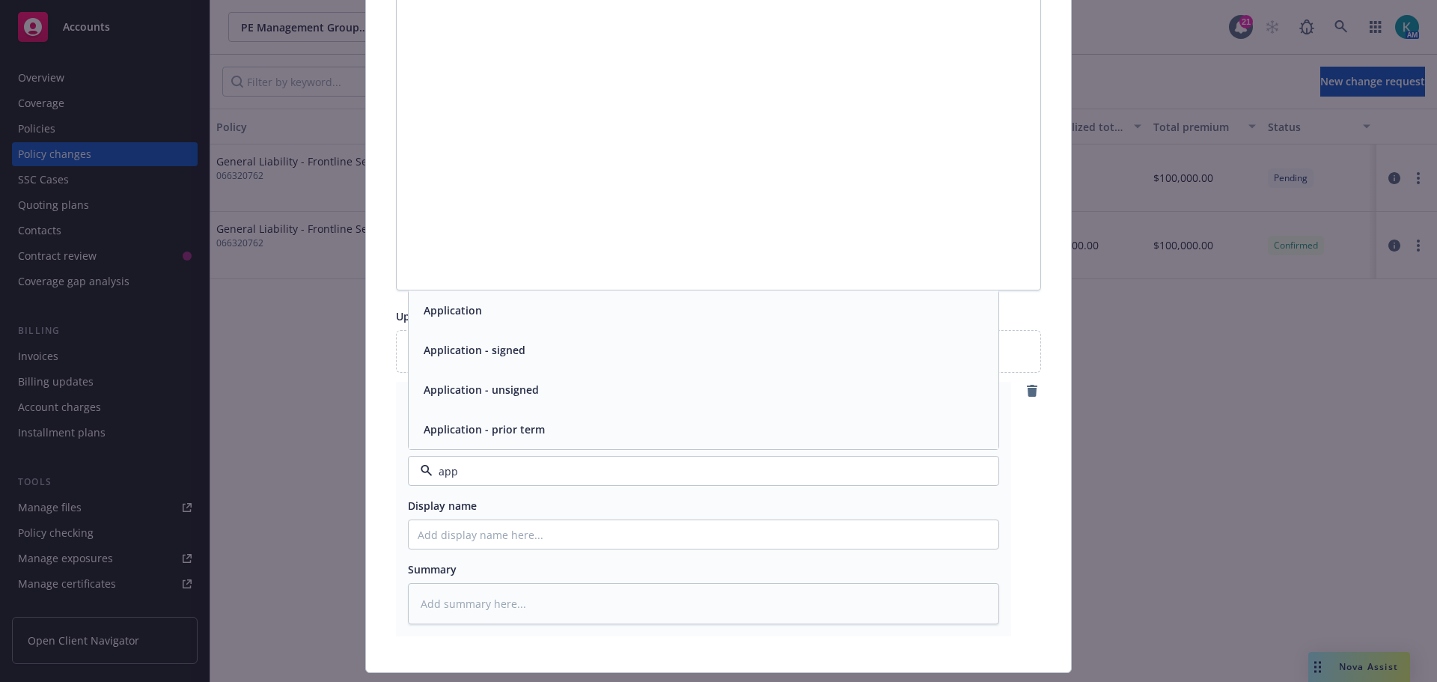
type input "appl"
click at [567, 329] on div "Application" at bounding box center [704, 310] width 590 height 40
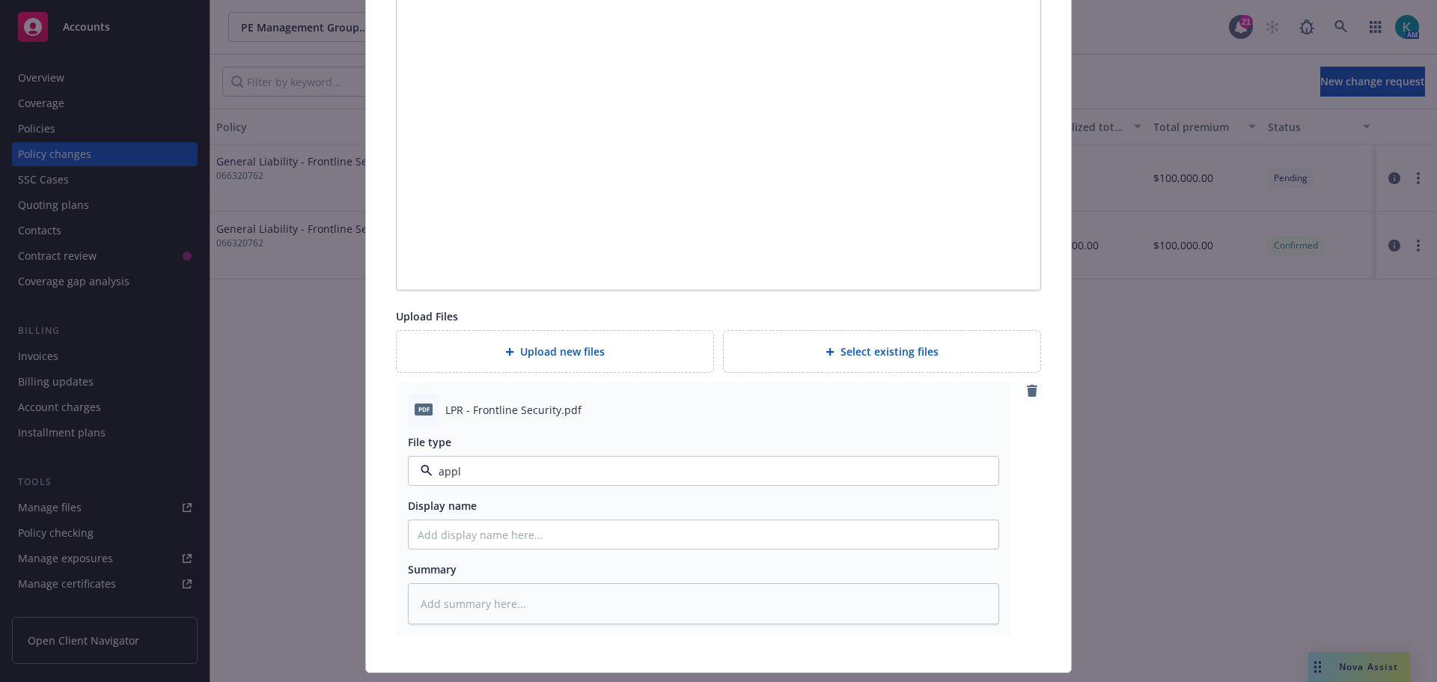
type textarea "x"
click at [541, 465] on span "Application" at bounding box center [667, 471] width 493 height 16
type input "appl"
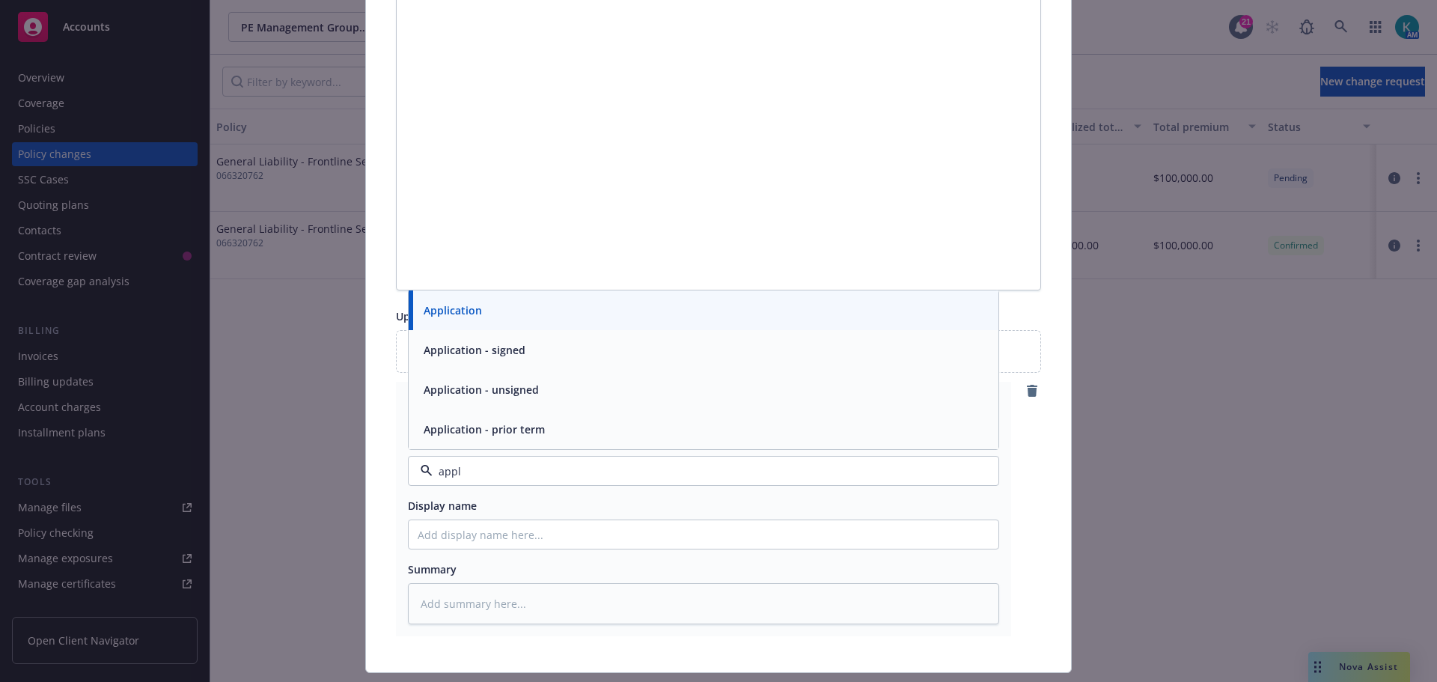
click at [588, 359] on div "Application - signed" at bounding box center [704, 350] width 572 height 22
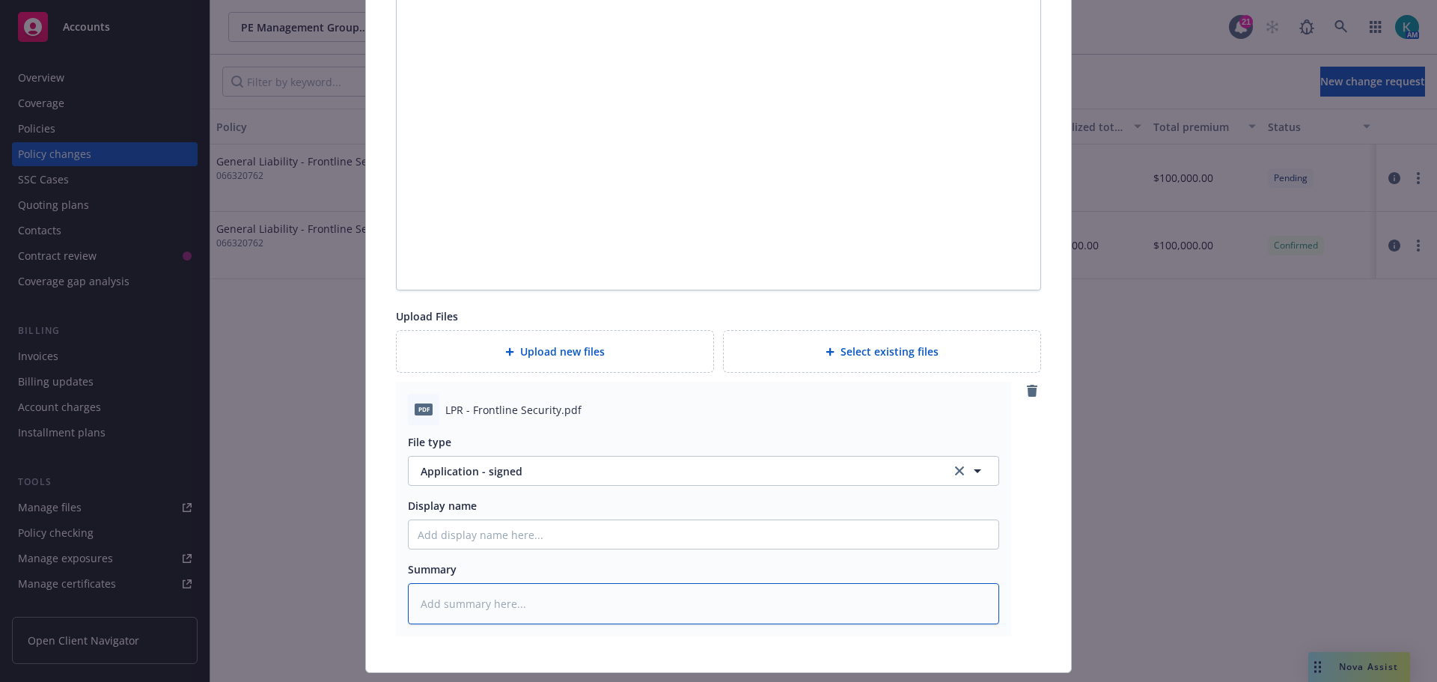
click at [550, 607] on textarea at bounding box center [703, 603] width 591 height 41
type textarea "x"
type textarea "Si"
type textarea "x"
type textarea "Sig"
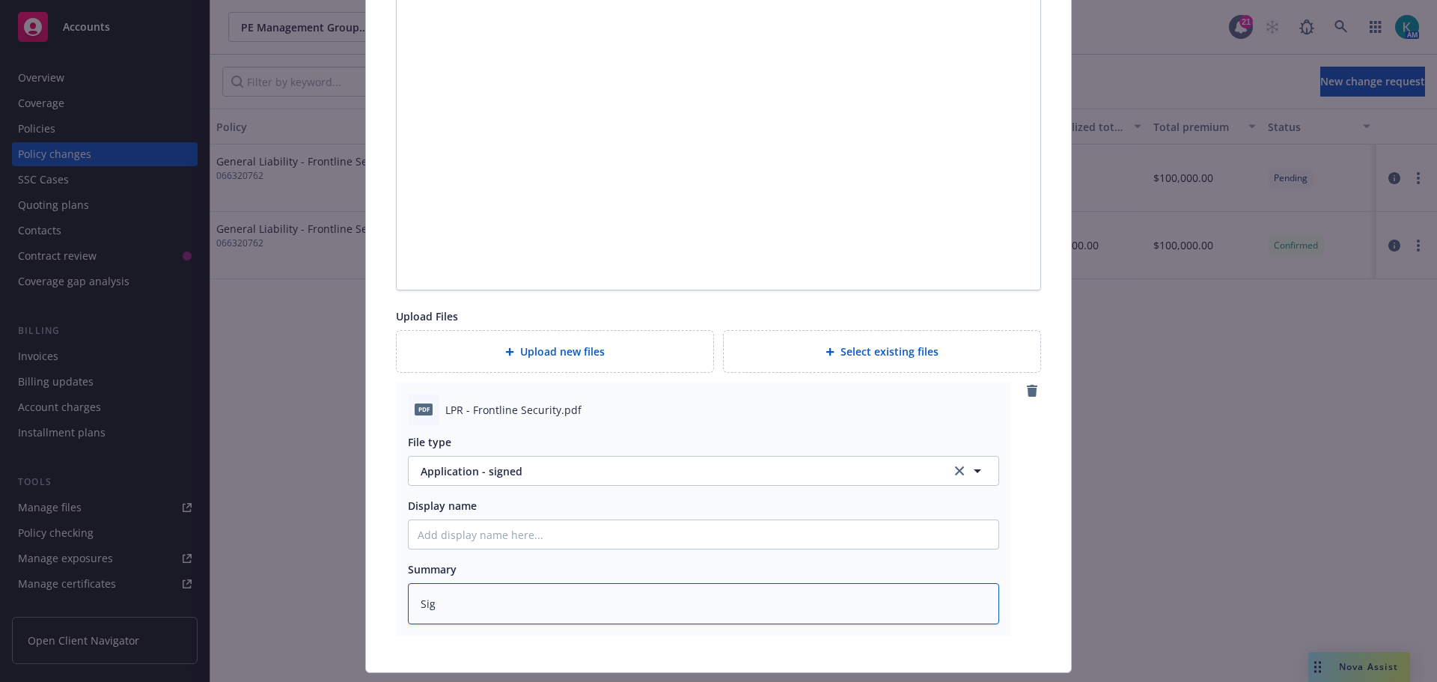
type textarea "x"
type textarea "Signe"
type textarea "x"
type textarea "Signed"
type textarea "x"
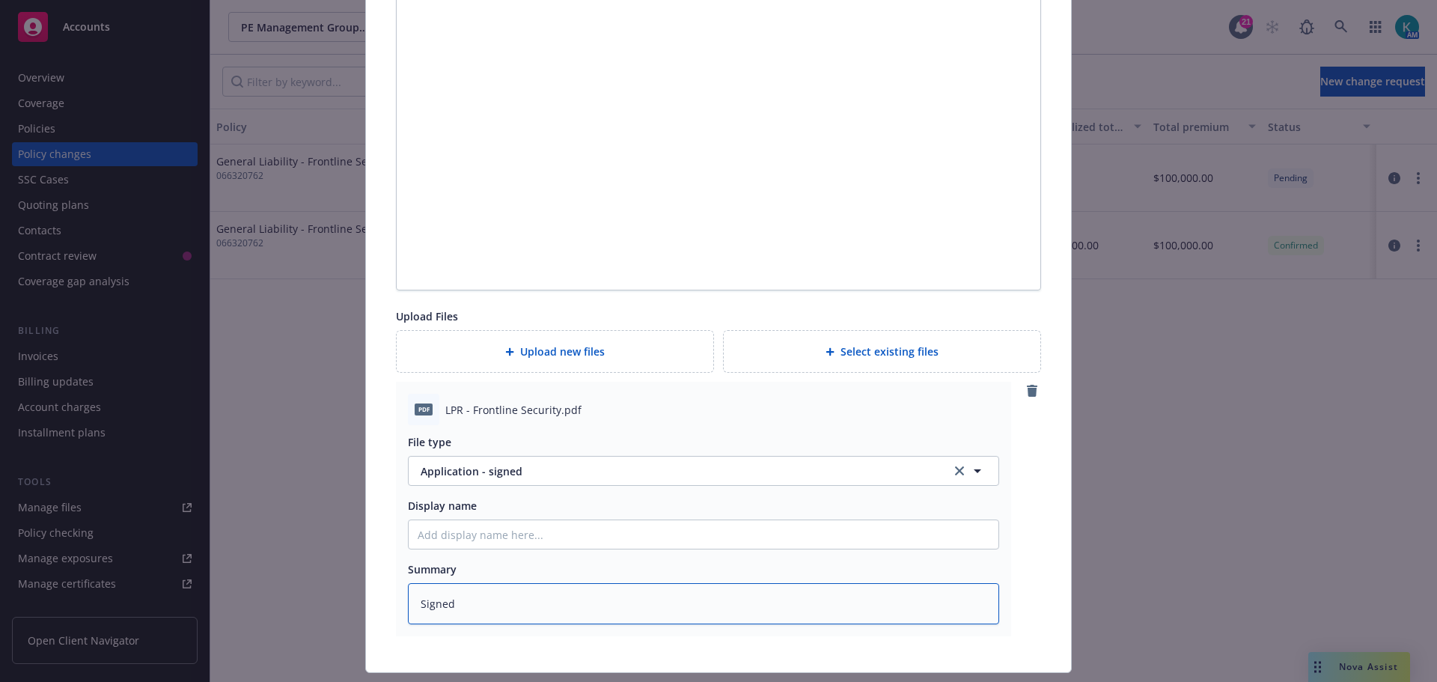
type textarea "Signed L"
type textarea "x"
type textarea "Signed LP"
type textarea "x"
type textarea "Signed LPR"
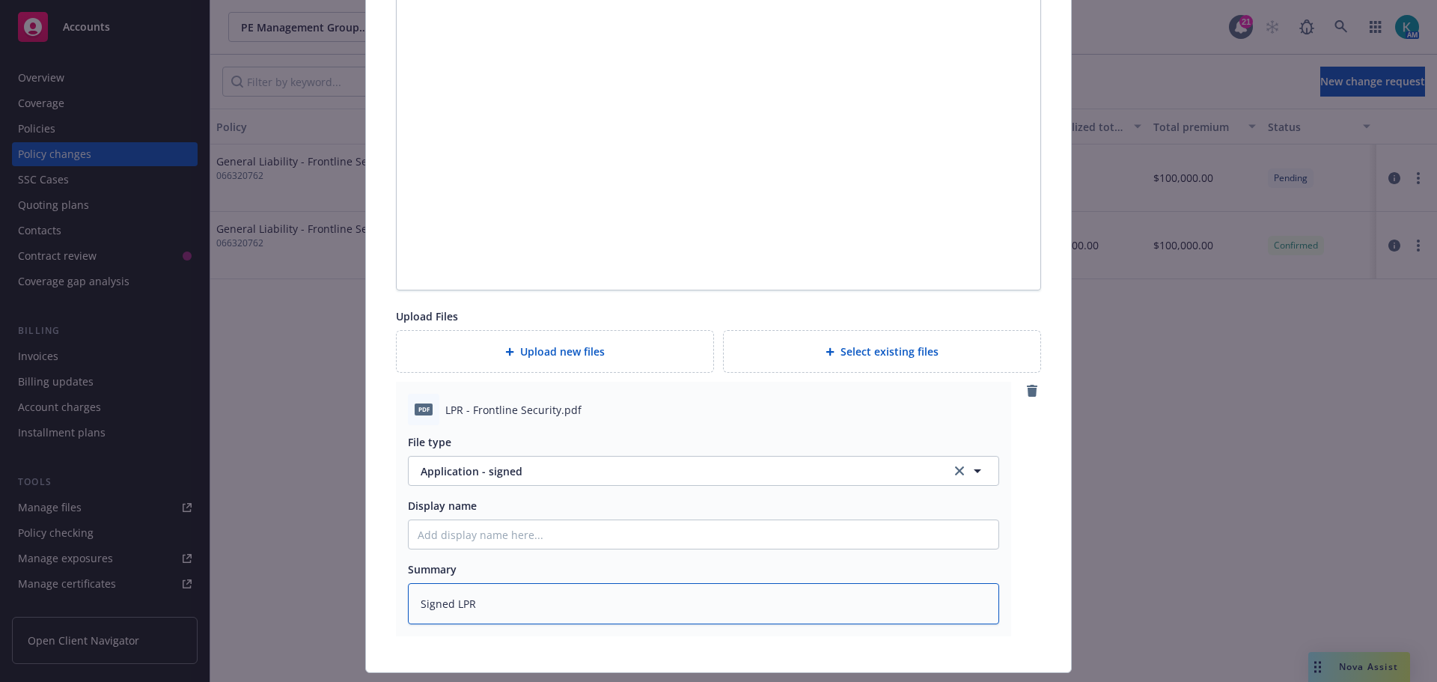
type textarea "x"
type textarea "Signed LPR"
type textarea "x"
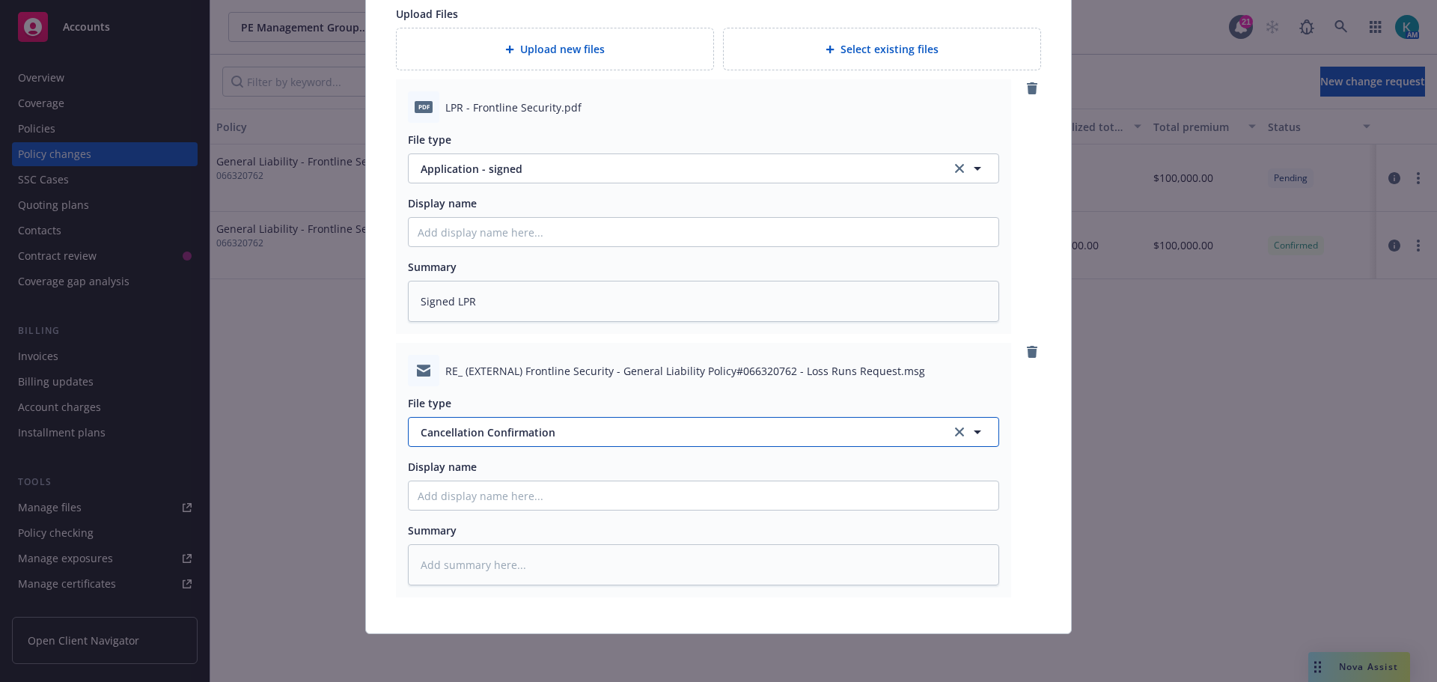
click at [538, 429] on span "Cancellation Confirmation" at bounding box center [667, 433] width 493 height 16
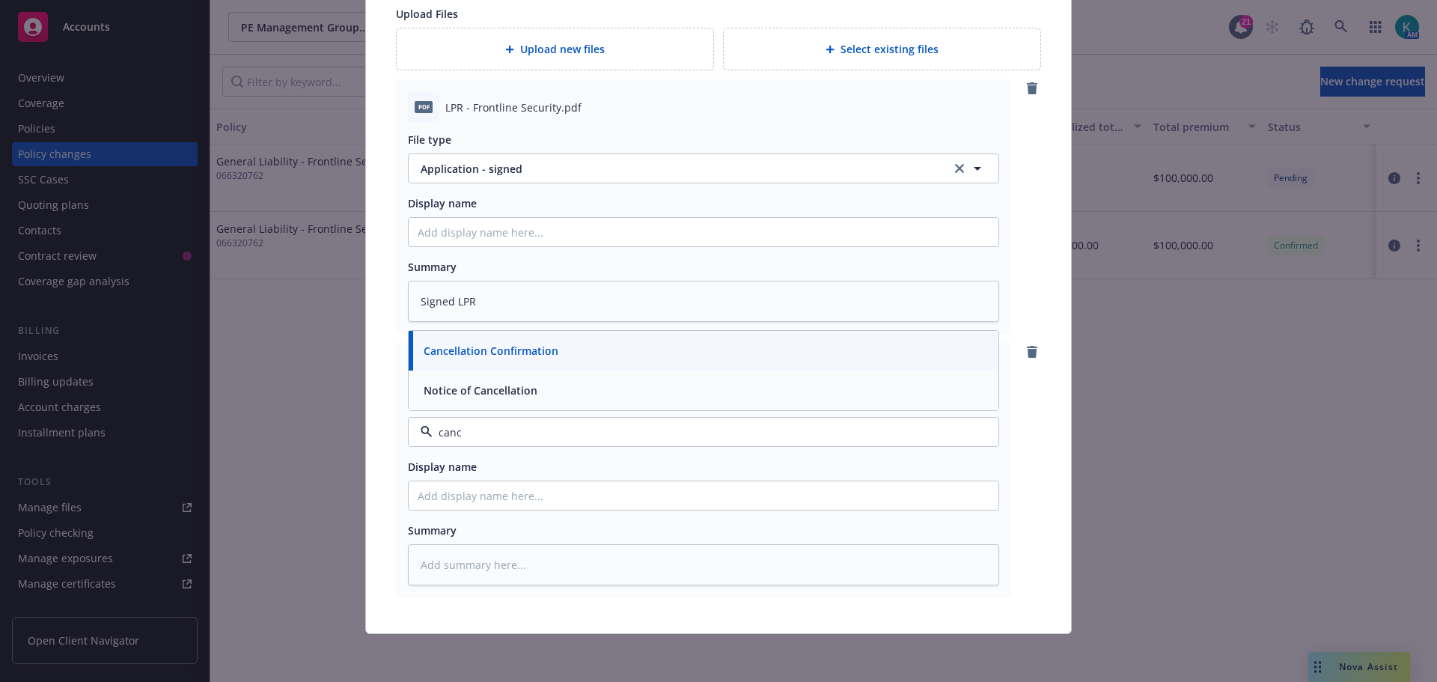
type input "cance"
click at [544, 398] on div "Notice of Cancellation" at bounding box center [704, 391] width 572 height 22
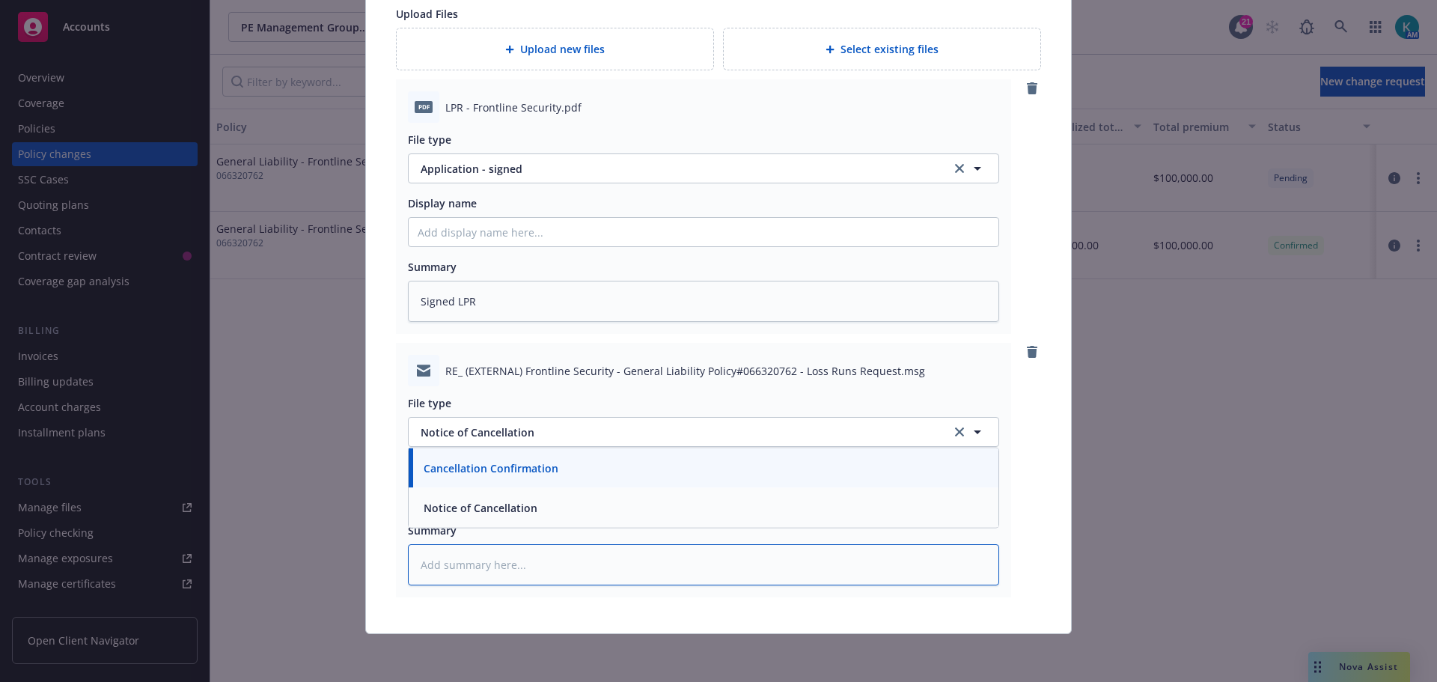
click at [483, 546] on textarea at bounding box center [703, 564] width 591 height 41
type textarea "x"
type textarea "E"
type textarea "x"
type textarea "EM"
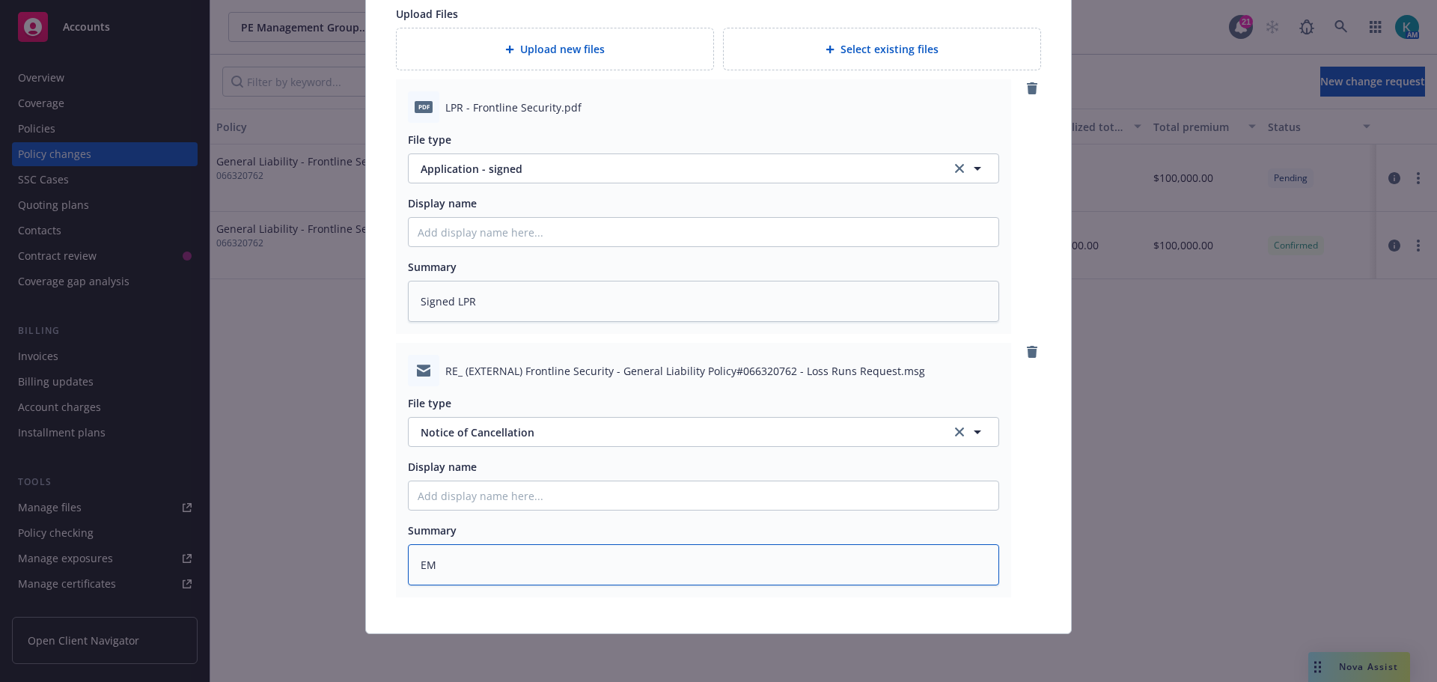
type textarea "x"
type textarea "EMT"
type textarea "x"
type textarea "EMT"
type textarea "x"
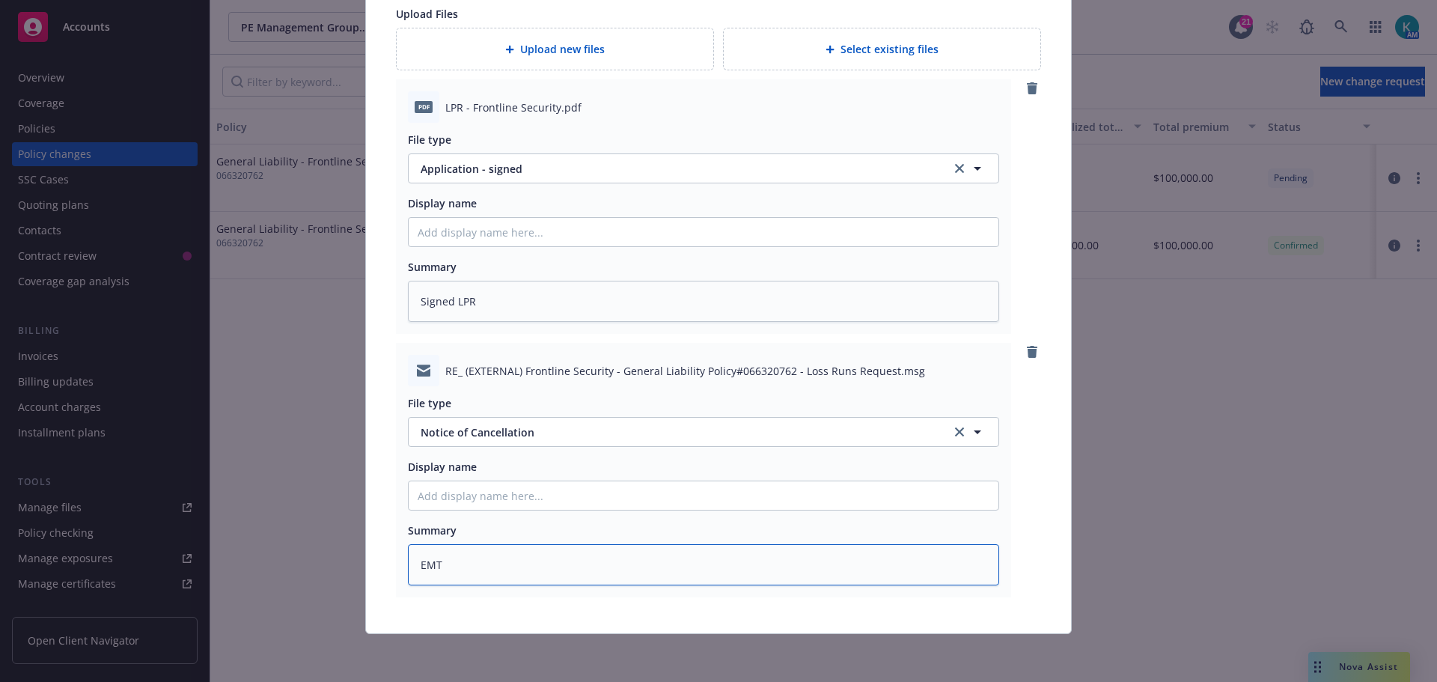
type textarea "EMT U"
type textarea "x"
type textarea "EMT UW"
type textarea "x"
type textarea "EMT UW w"
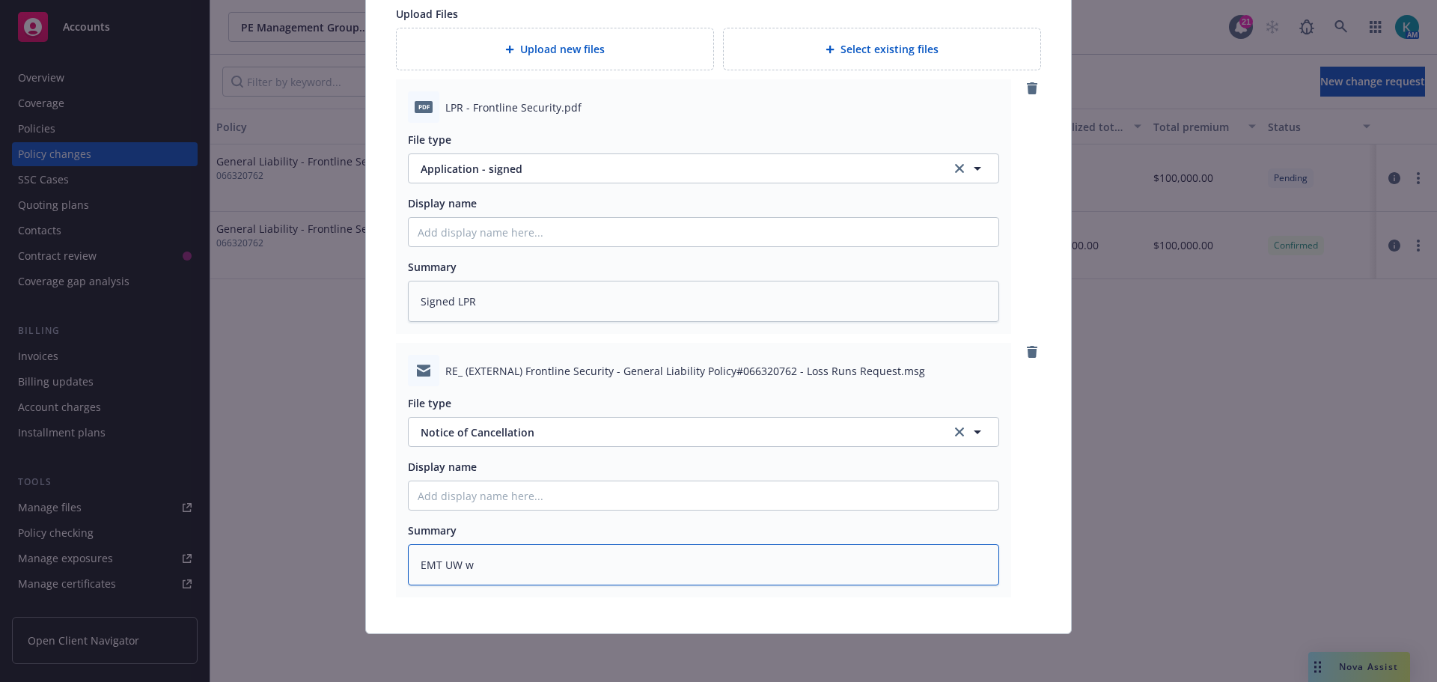
type textarea "x"
type textarea "EMT UW"
type textarea "x"
type textarea "EMT UW /"
type textarea "x"
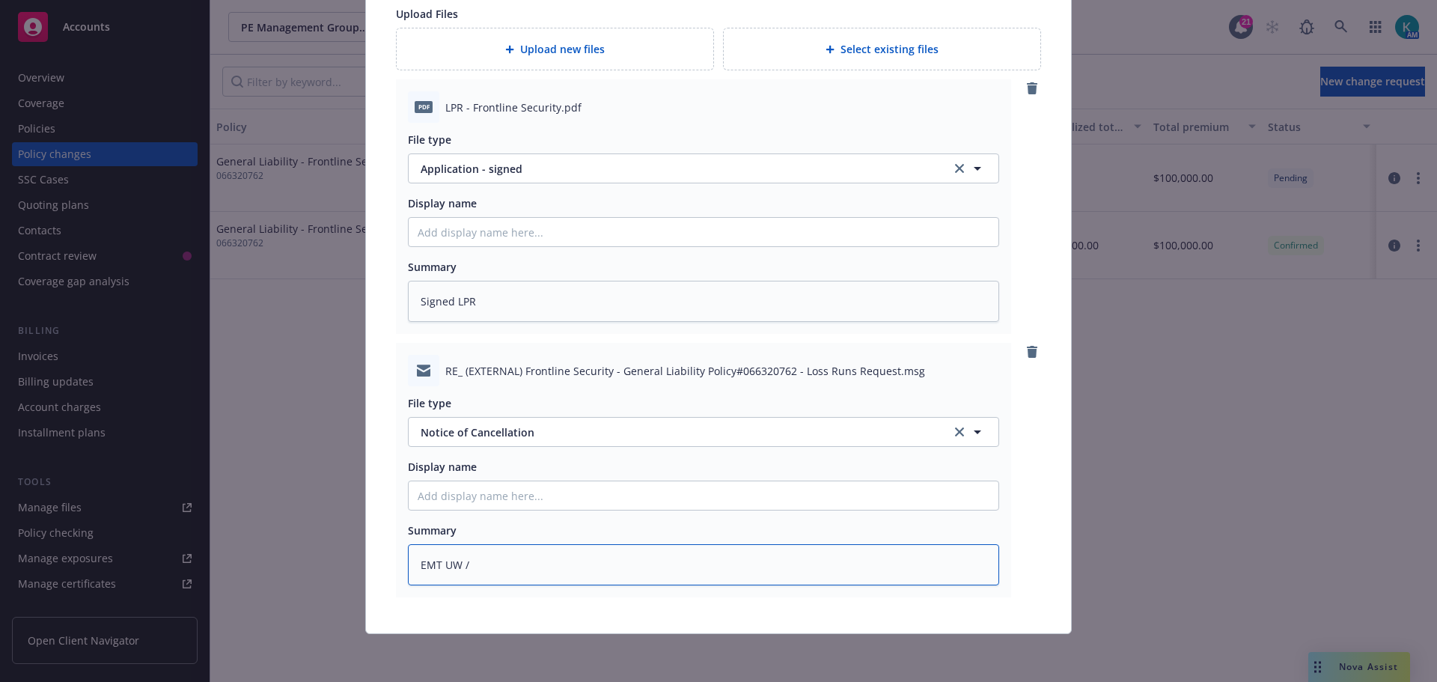
type textarea "EMT UW"
type textarea "x"
type textarea "EMT UW w"
type textarea "x"
type textarea "EMT UW w/"
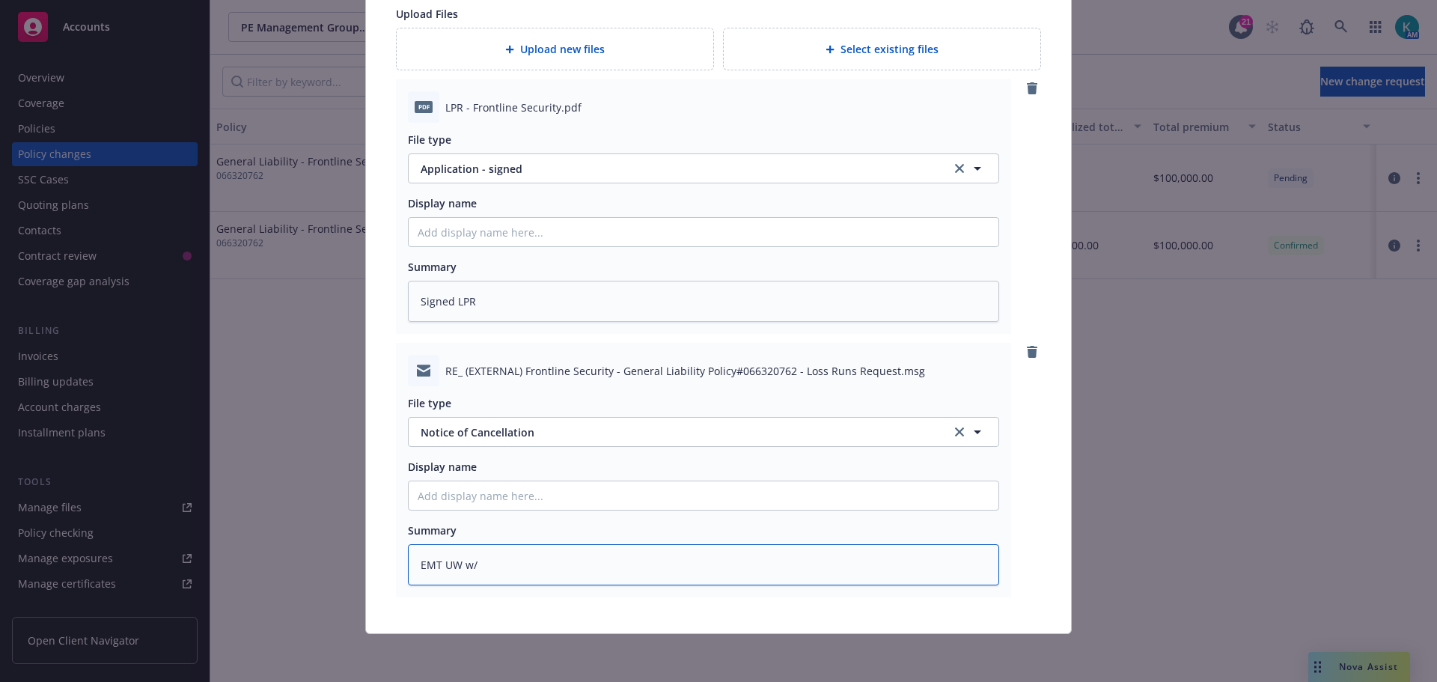
type textarea "x"
type textarea "EMT UW w/s"
type textarea "x"
type textarea "EMT UW w/si"
type textarea "x"
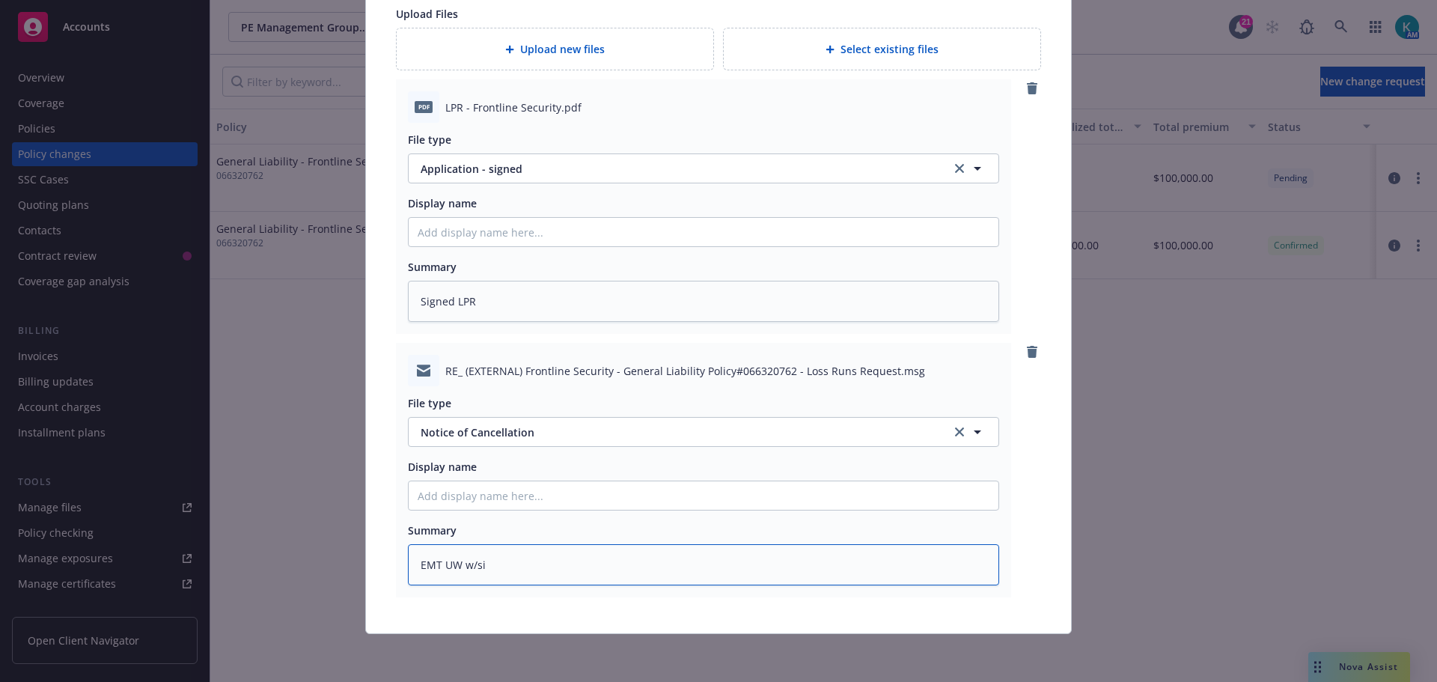
type textarea "EMT UW w/sig"
type textarea "x"
type textarea "EMT UW w/signe"
type textarea "x"
type textarea "EMT UW w/signed"
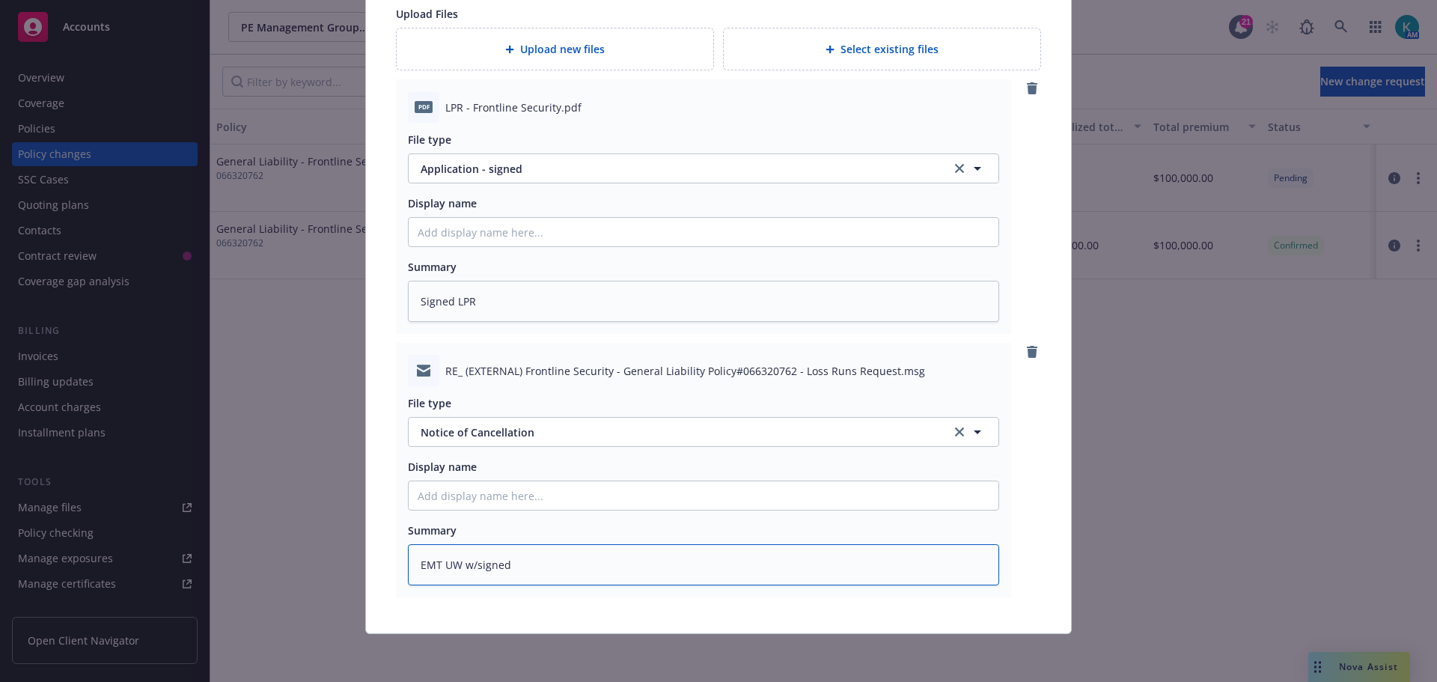
type textarea "x"
type textarea "EMT UW w/signed c"
type textarea "x"
type textarea "EMT UW w/signed ca"
type textarea "x"
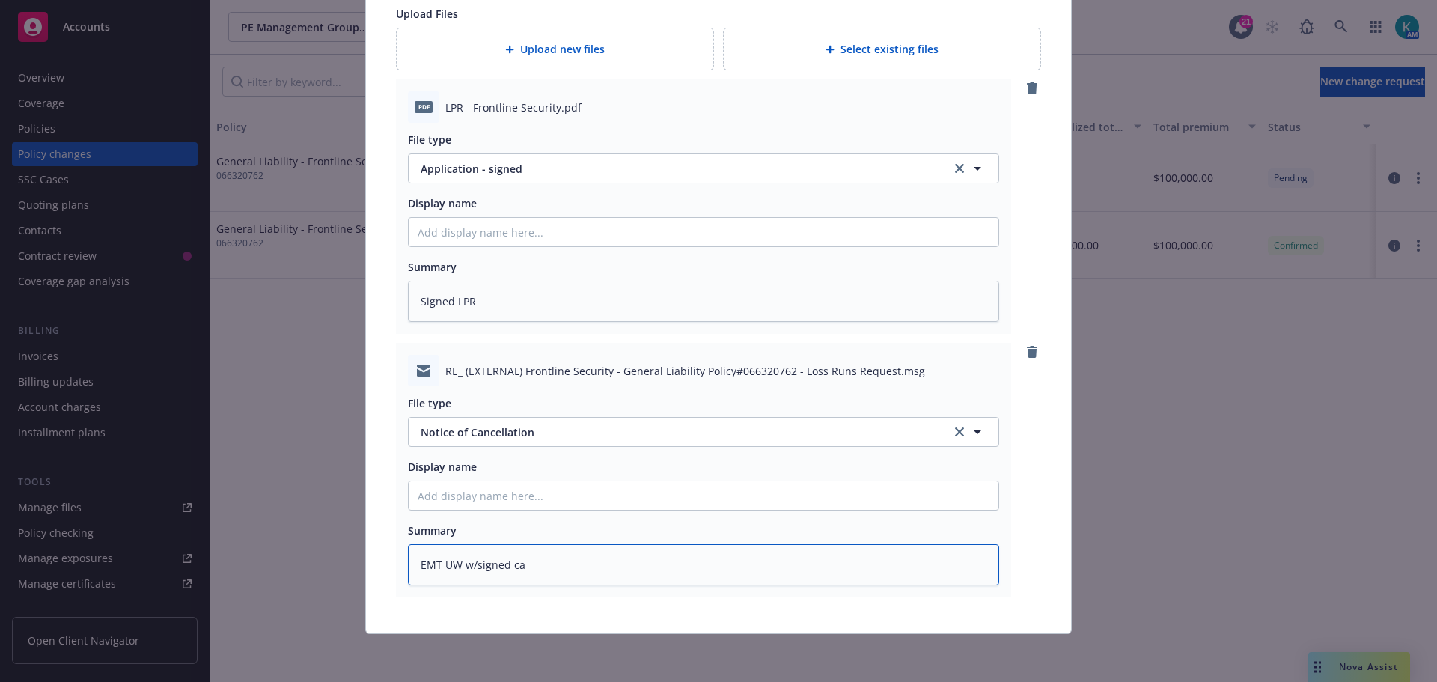
type textarea "EMT UW w/signed can"
type textarea "x"
type textarea "EMT UW w/signed canc"
type textarea "x"
type textarea "EMT UW w/signed cance"
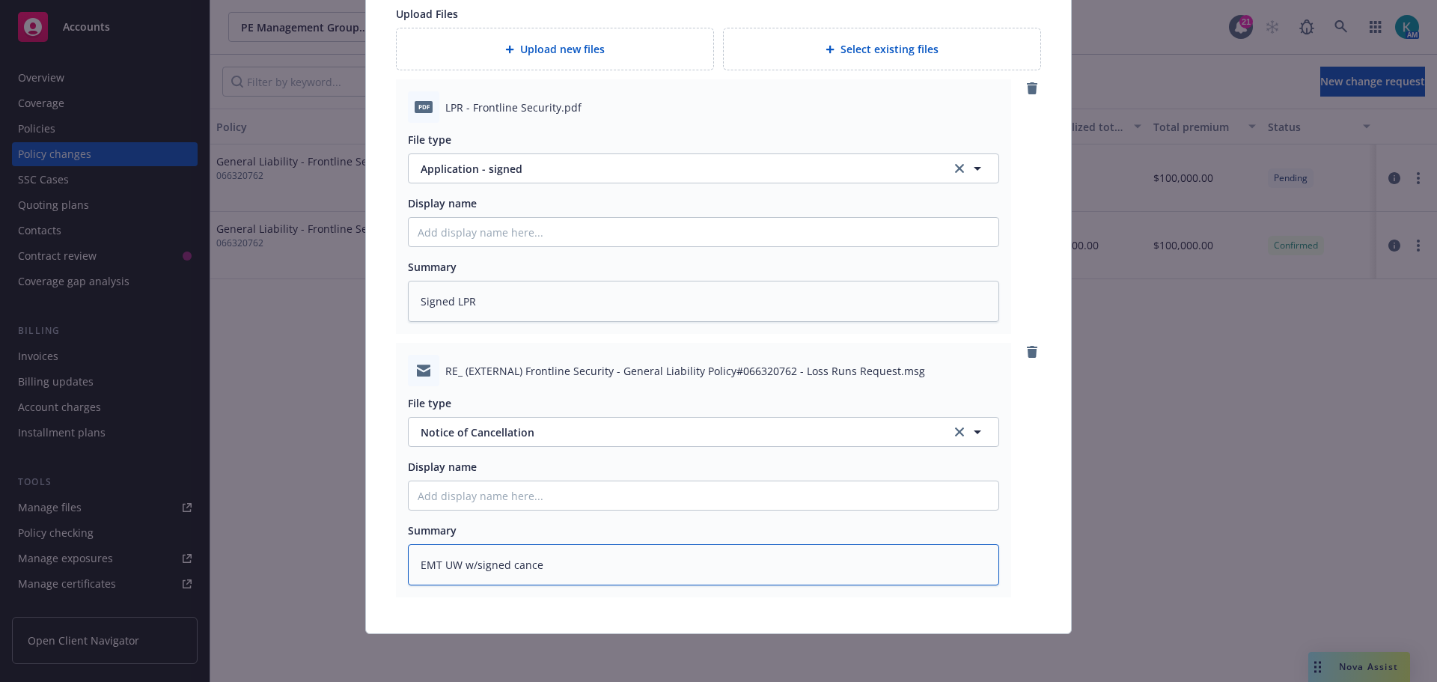
type textarea "x"
type textarea "EMT UW w/signed cancell"
type textarea "x"
type textarea "EMT UW w/signed cancellat"
type textarea "x"
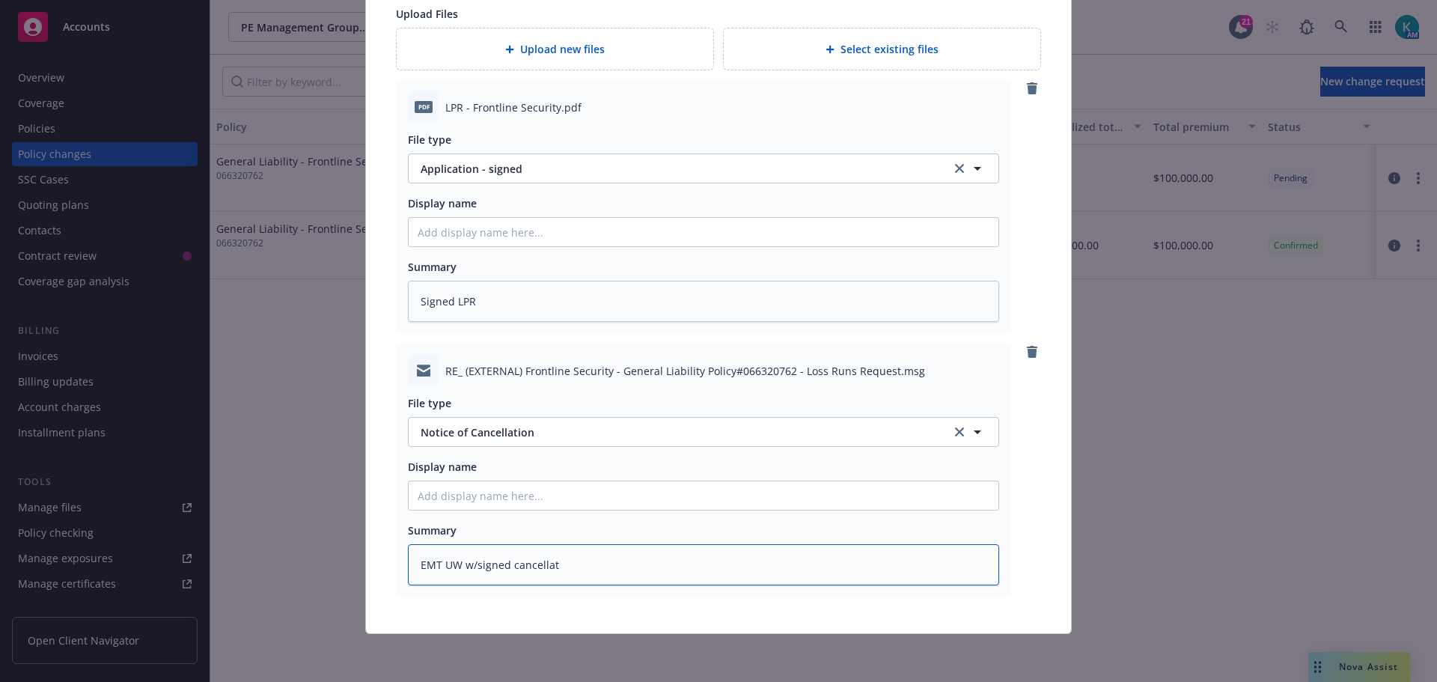
type textarea "EMT UW w/signed cancellati"
type textarea "x"
type textarea "EMT UW w/signed cancellatio"
type textarea "x"
type textarea "EMT UW w/signed cancellation"
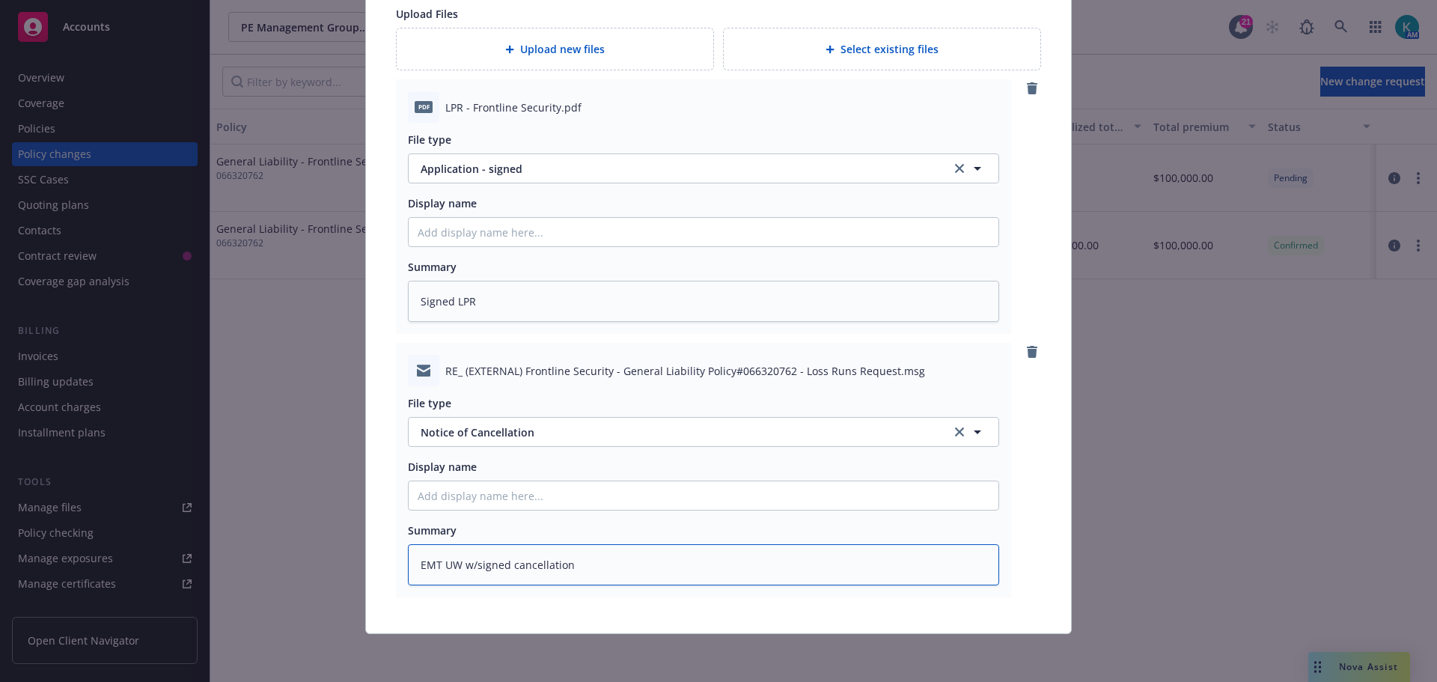
type textarea "x"
type textarea "EMT UW w/signed cancellation"
type textarea "x"
type textarea "EMT UW w/signed cancellation n"
type textarea "x"
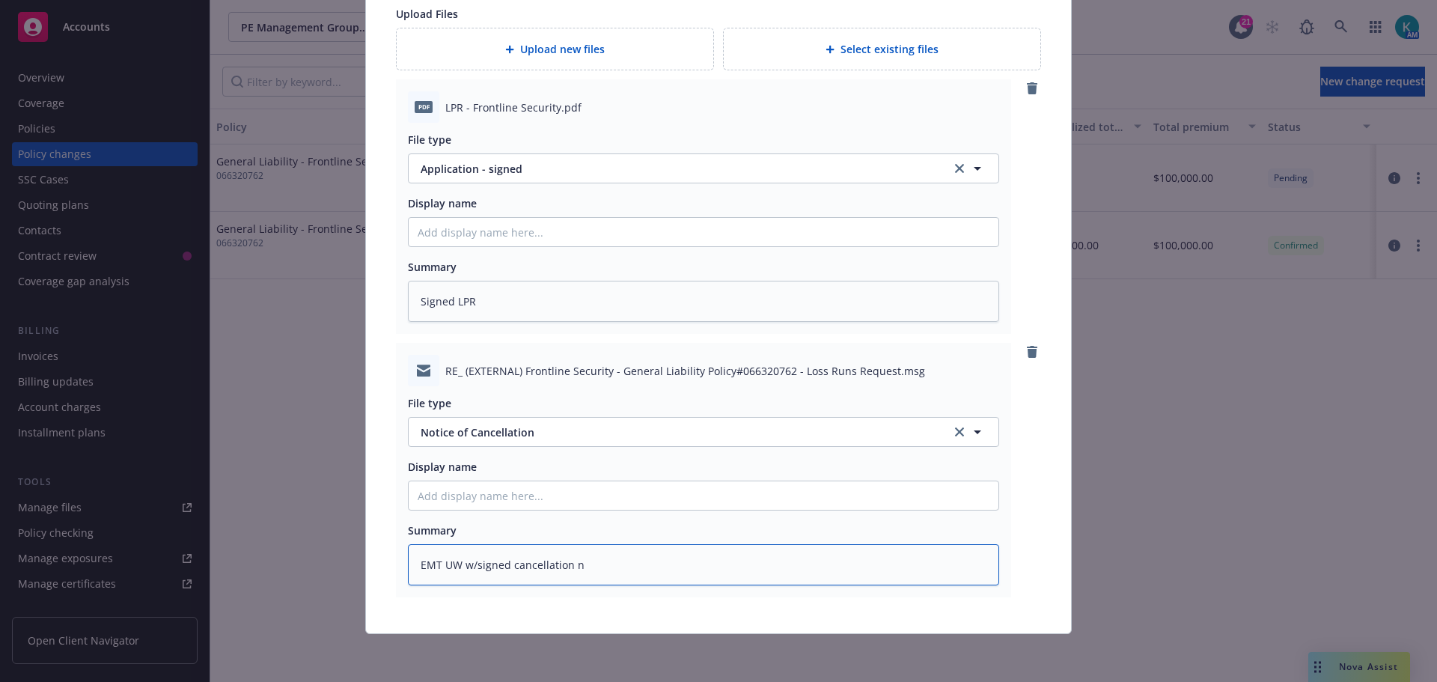
type textarea "EMT UW w/signed cancellation no"
type textarea "x"
type textarea "EMT UW w/signed cancellation not"
type textarea "x"
type textarea "EMT UW w/signed cancellation noti"
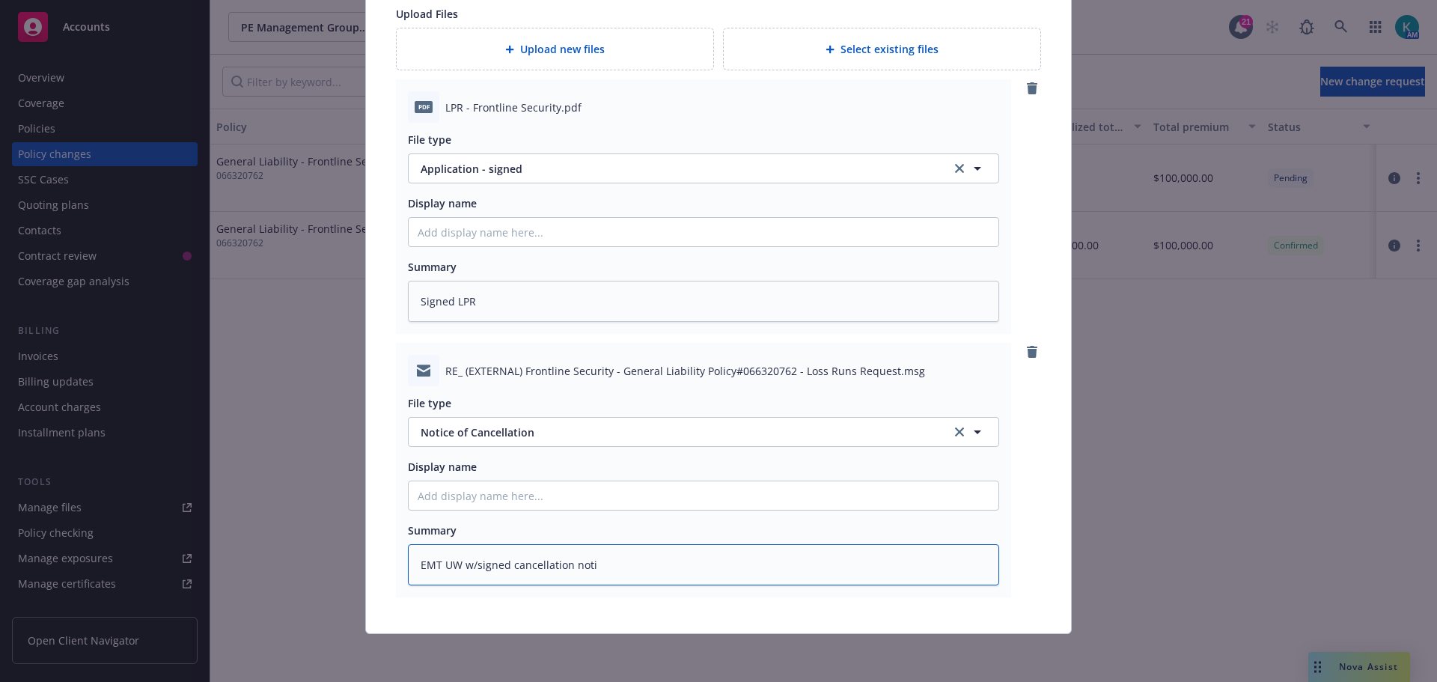
type textarea "x"
type textarea "EMT UW w/signed cancellation notice"
type textarea "x"
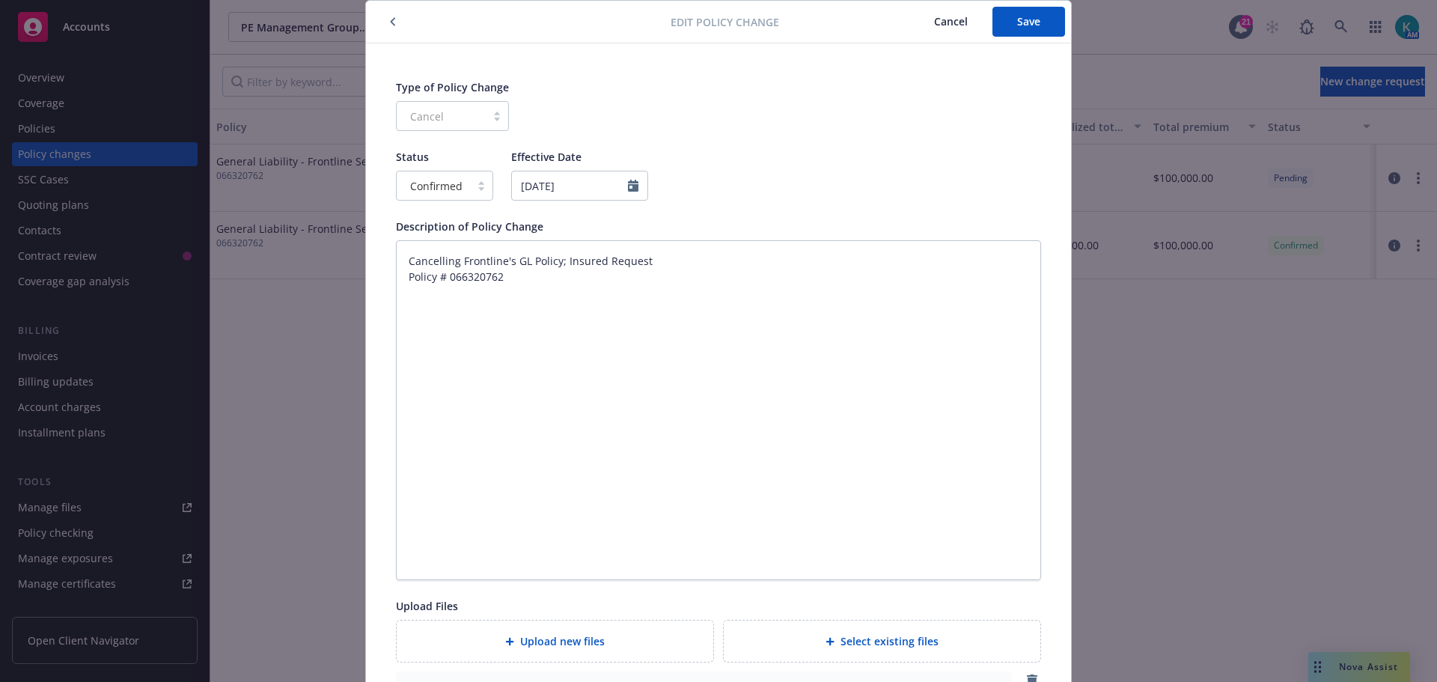
scroll to position [0, 0]
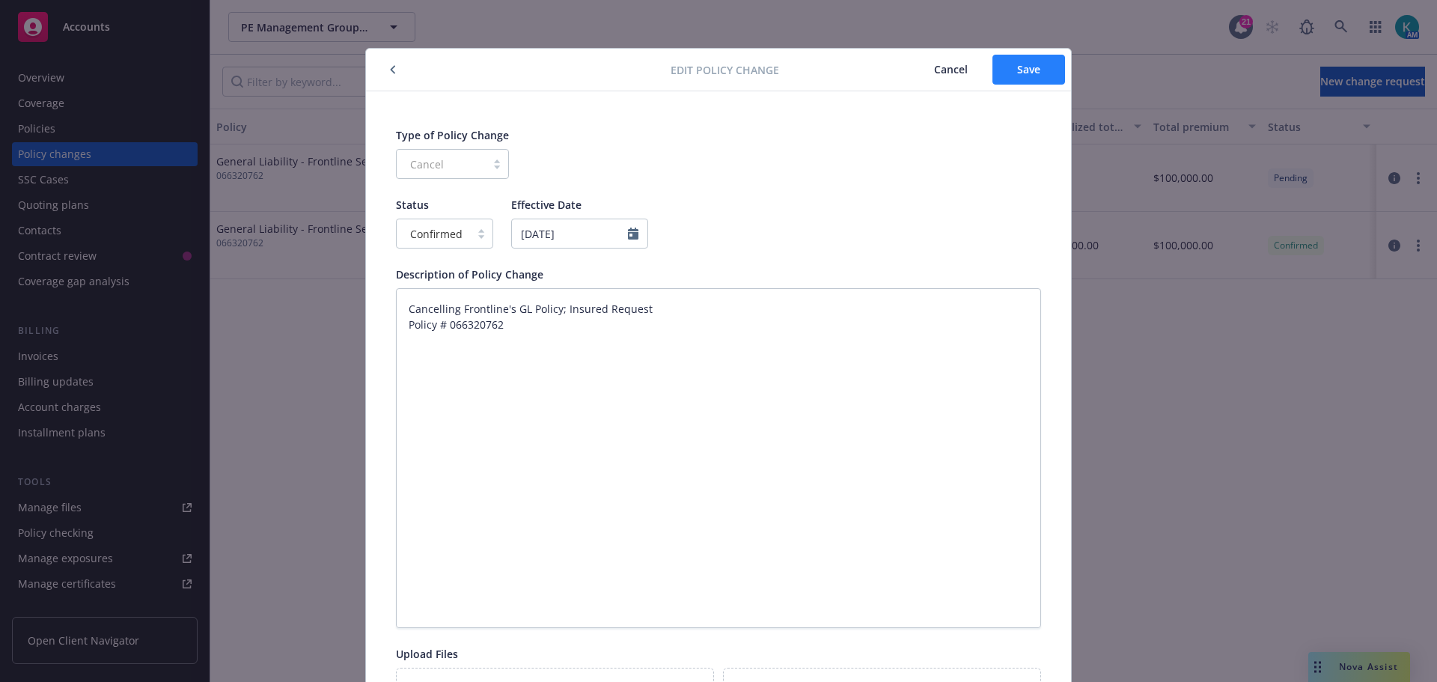
type textarea "EMT UW w/signed cancellation notice"
click at [1009, 79] on button "Save" at bounding box center [1029, 70] width 73 height 30
type textarea "x"
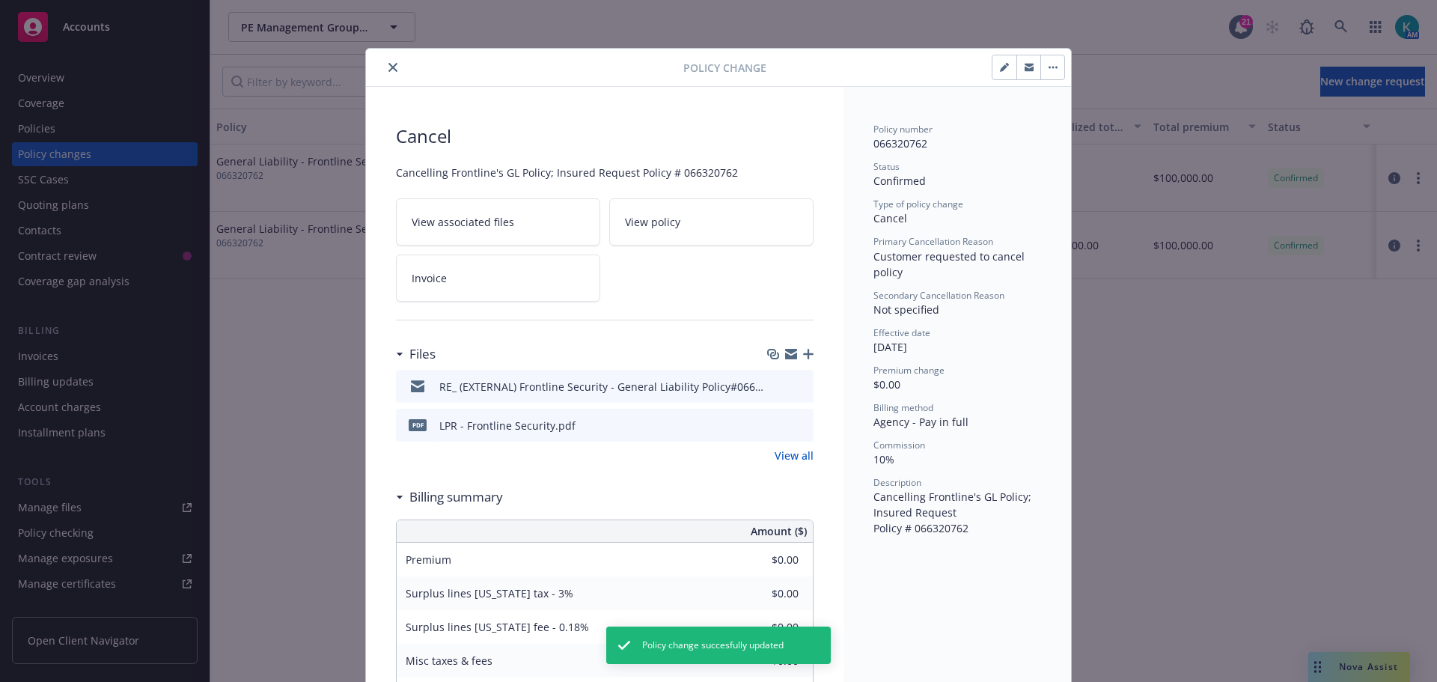
drag, startPoint x: 383, startPoint y: 67, endPoint x: 139, endPoint y: 147, distance: 256.2
click at [389, 67] on icon "close" at bounding box center [393, 67] width 9 height 9
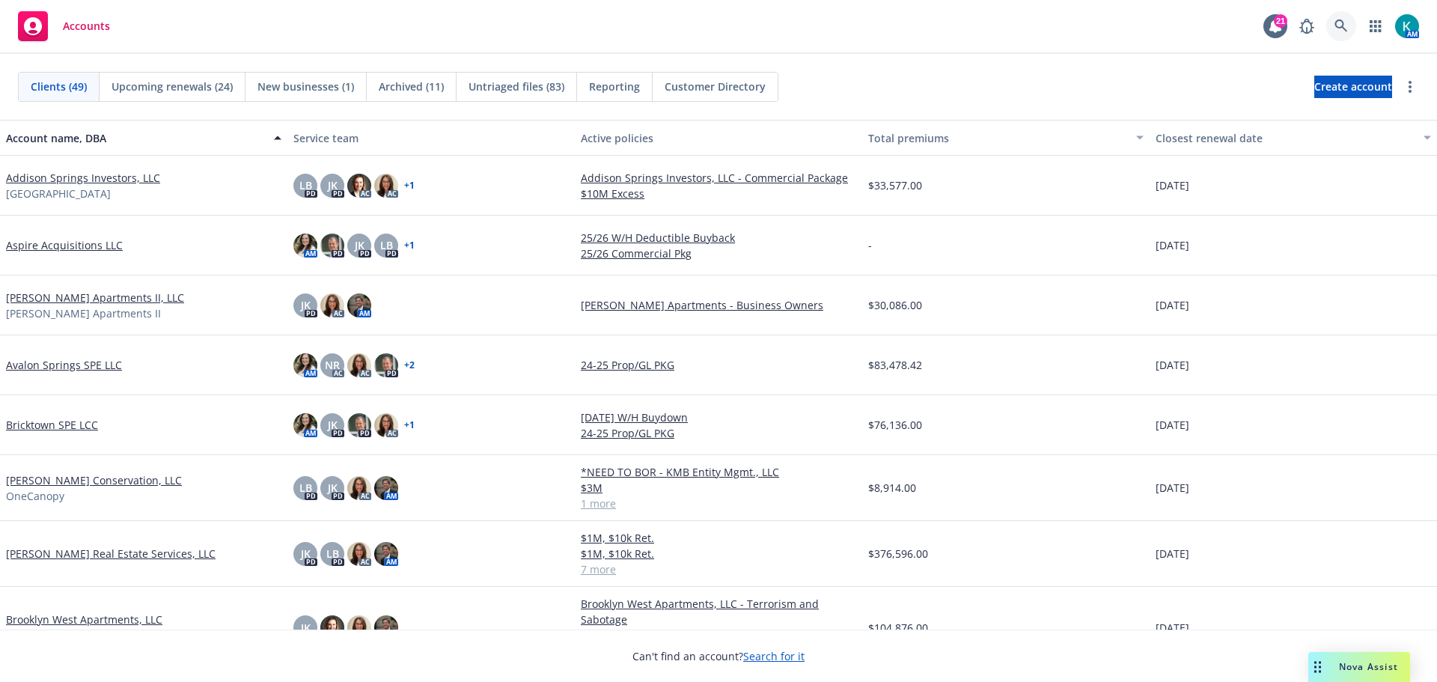
click at [1336, 25] on icon at bounding box center [1341, 25] width 13 height 13
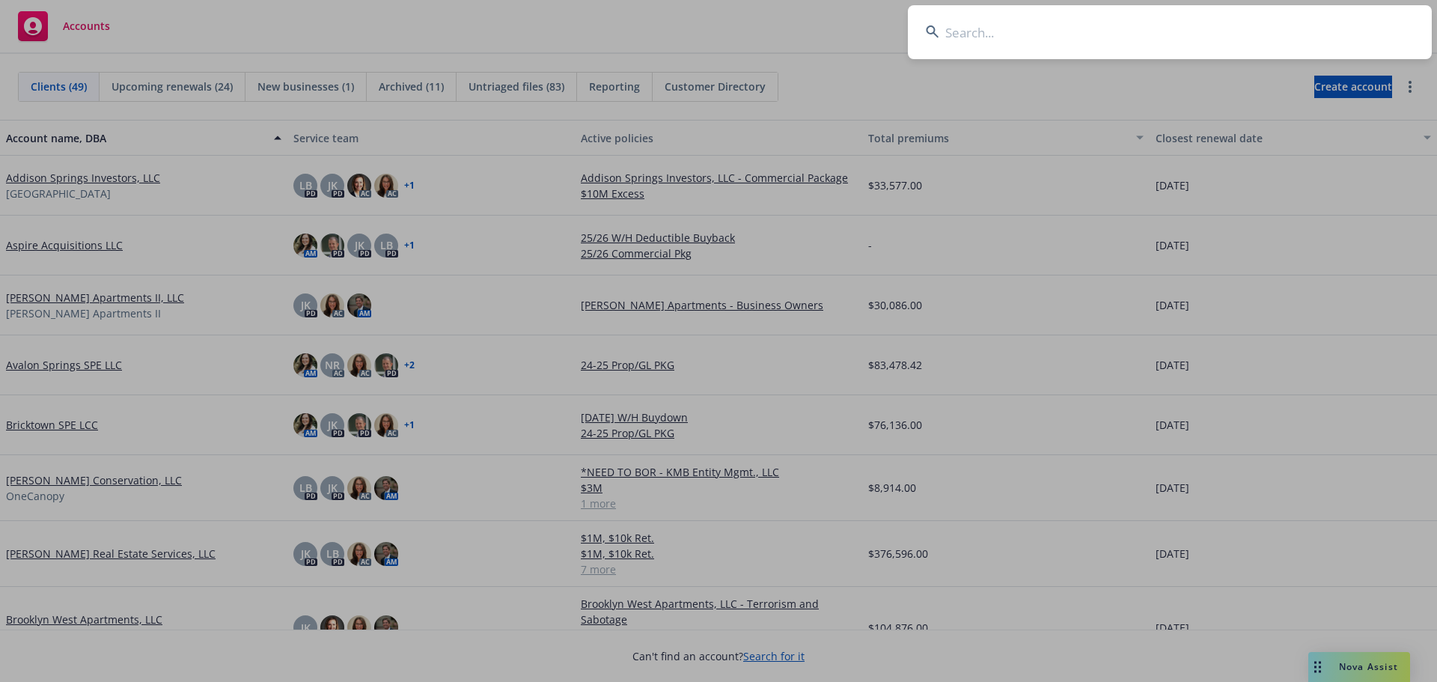
click at [1005, 34] on input at bounding box center [1170, 32] width 524 height 54
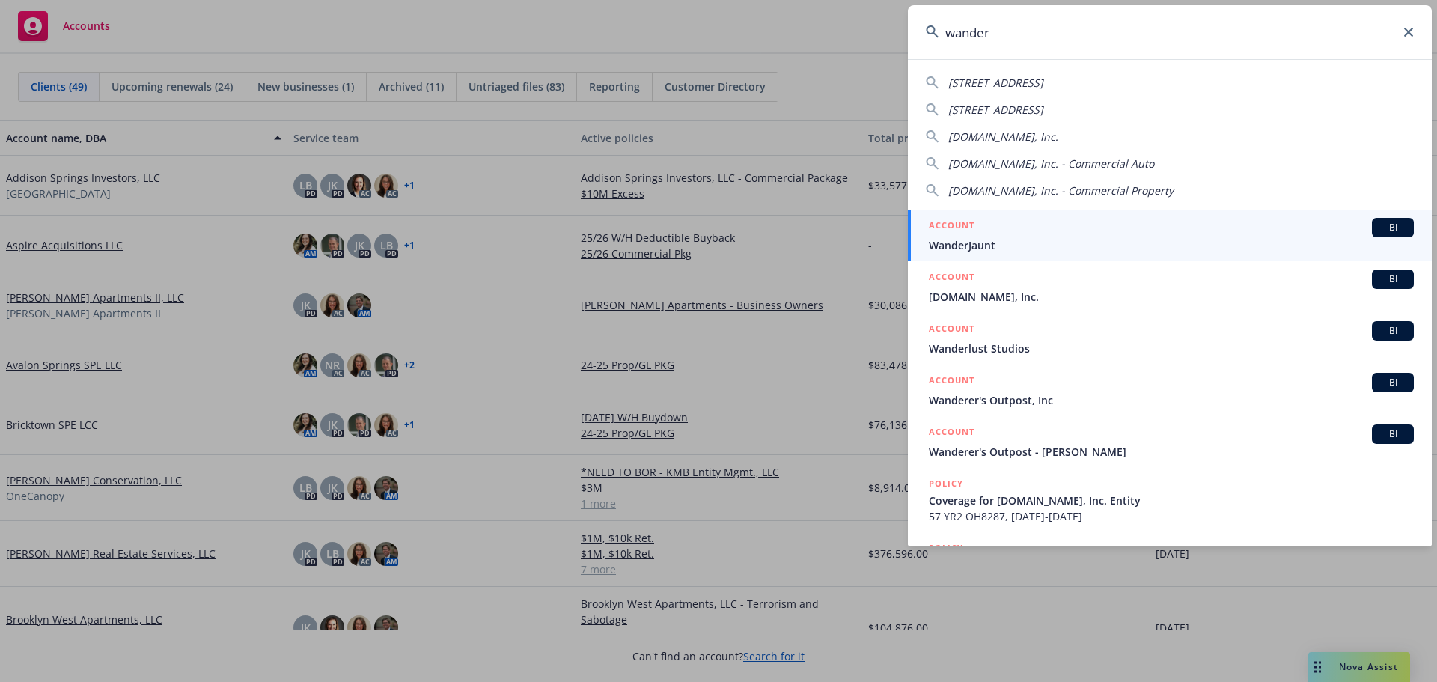
type input "wander"
click at [1014, 240] on span "WanderJaunt" at bounding box center [1171, 245] width 485 height 16
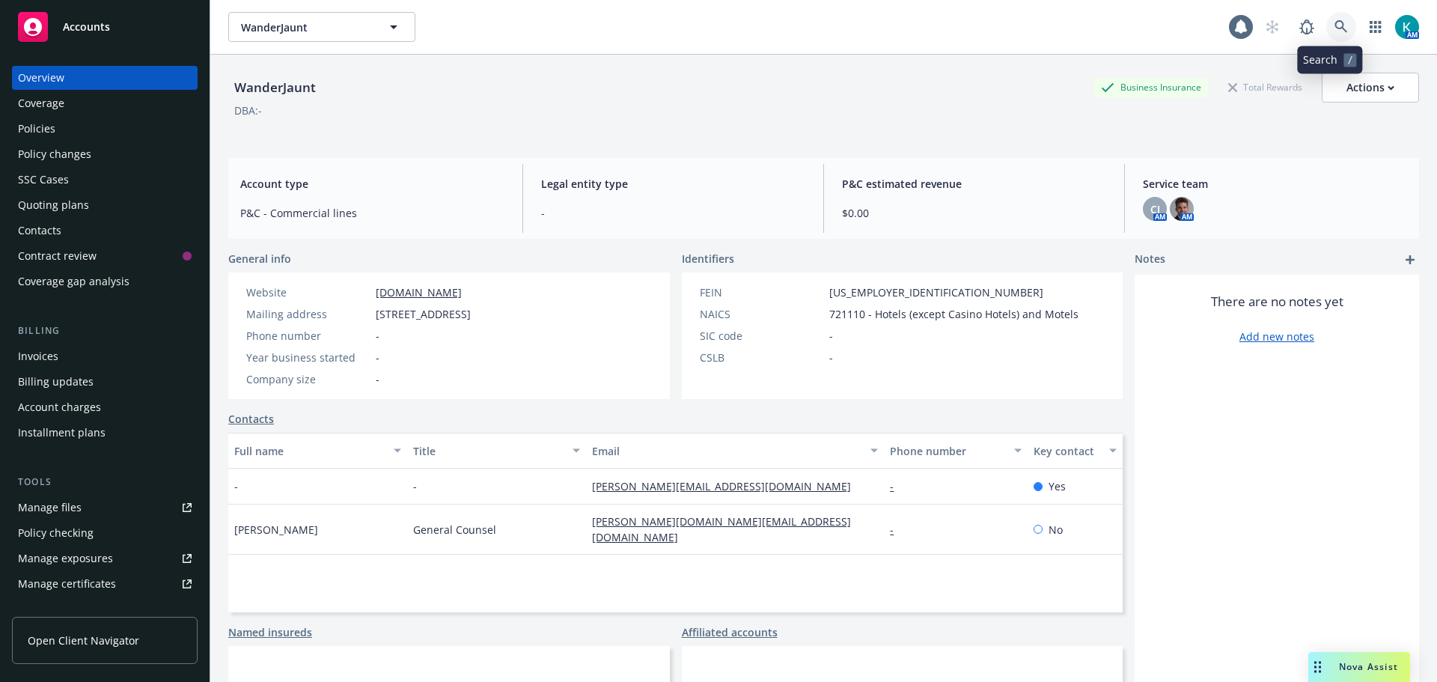
click at [1327, 22] on link at bounding box center [1342, 27] width 30 height 30
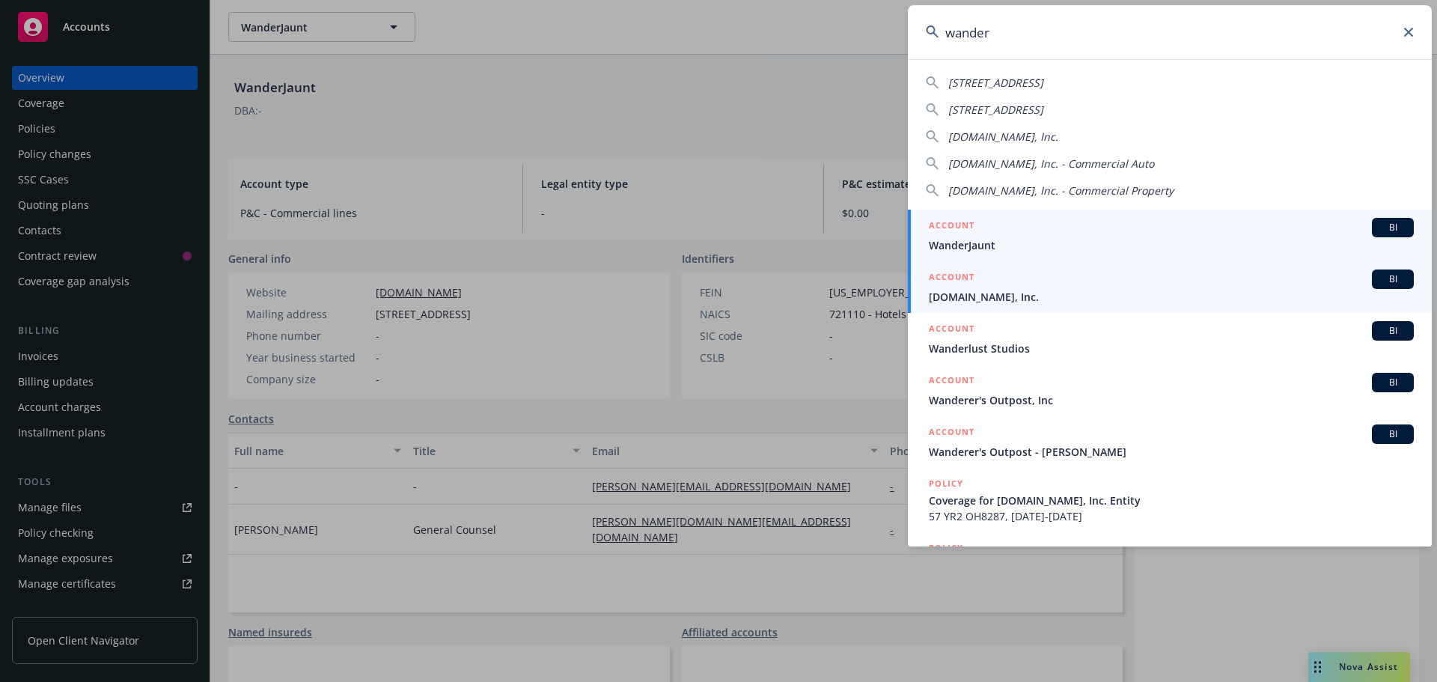
type input "wander"
click at [1014, 302] on span "[DOMAIN_NAME], Inc." at bounding box center [1171, 297] width 485 height 16
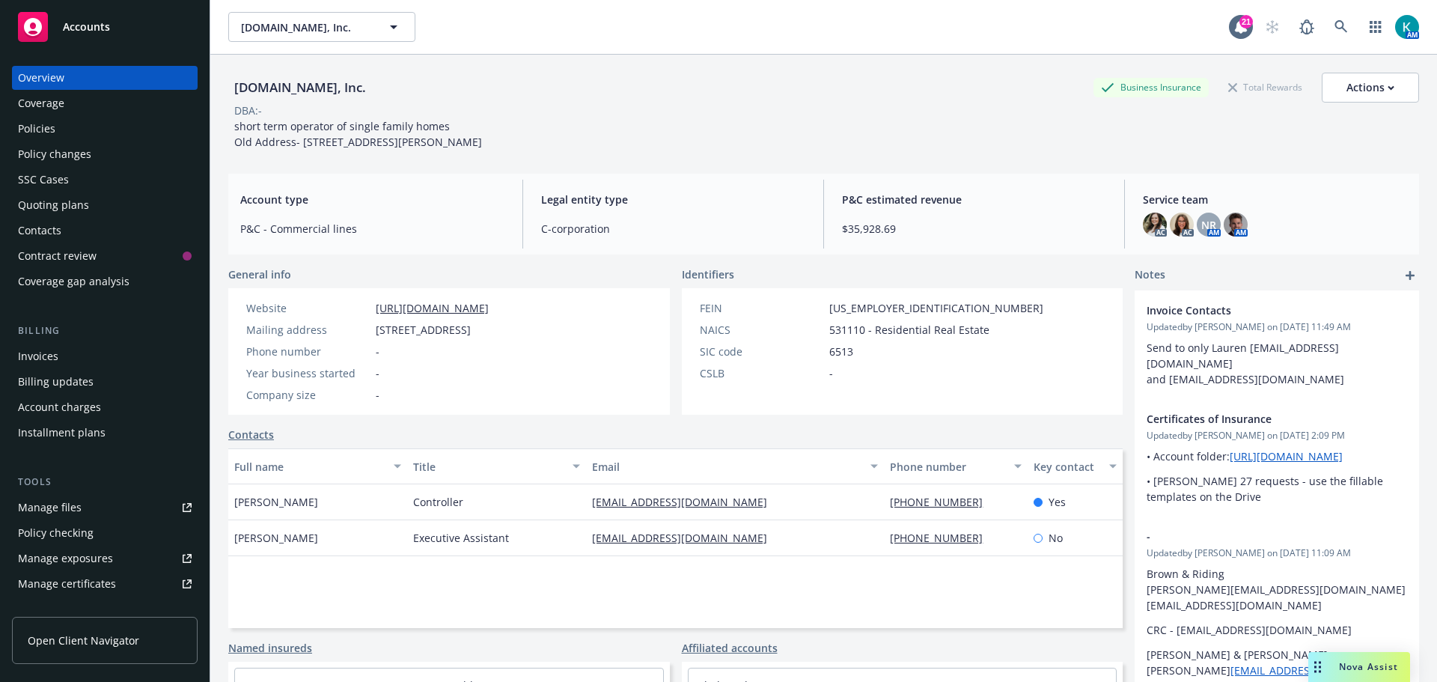
click at [136, 130] on div "Policies" at bounding box center [105, 129] width 174 height 24
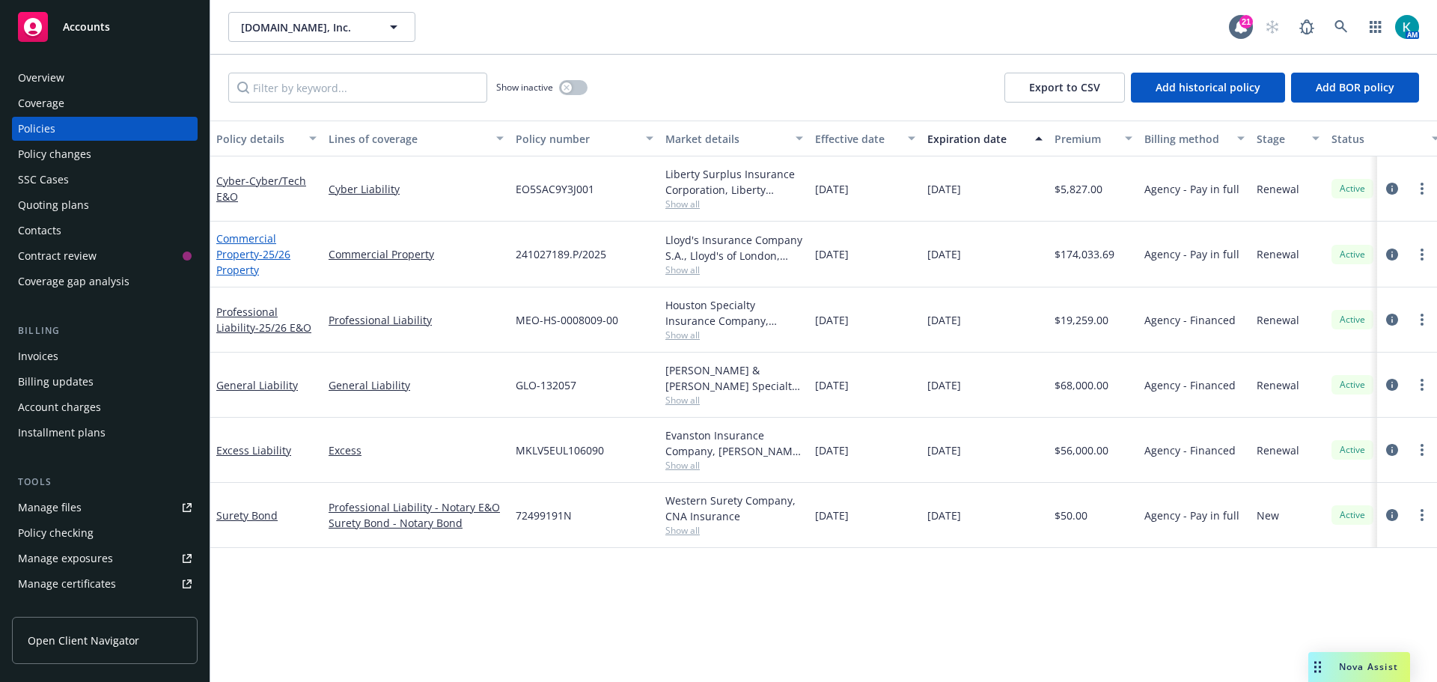
click at [261, 250] on span "- 25/26 Property" at bounding box center [253, 262] width 74 height 30
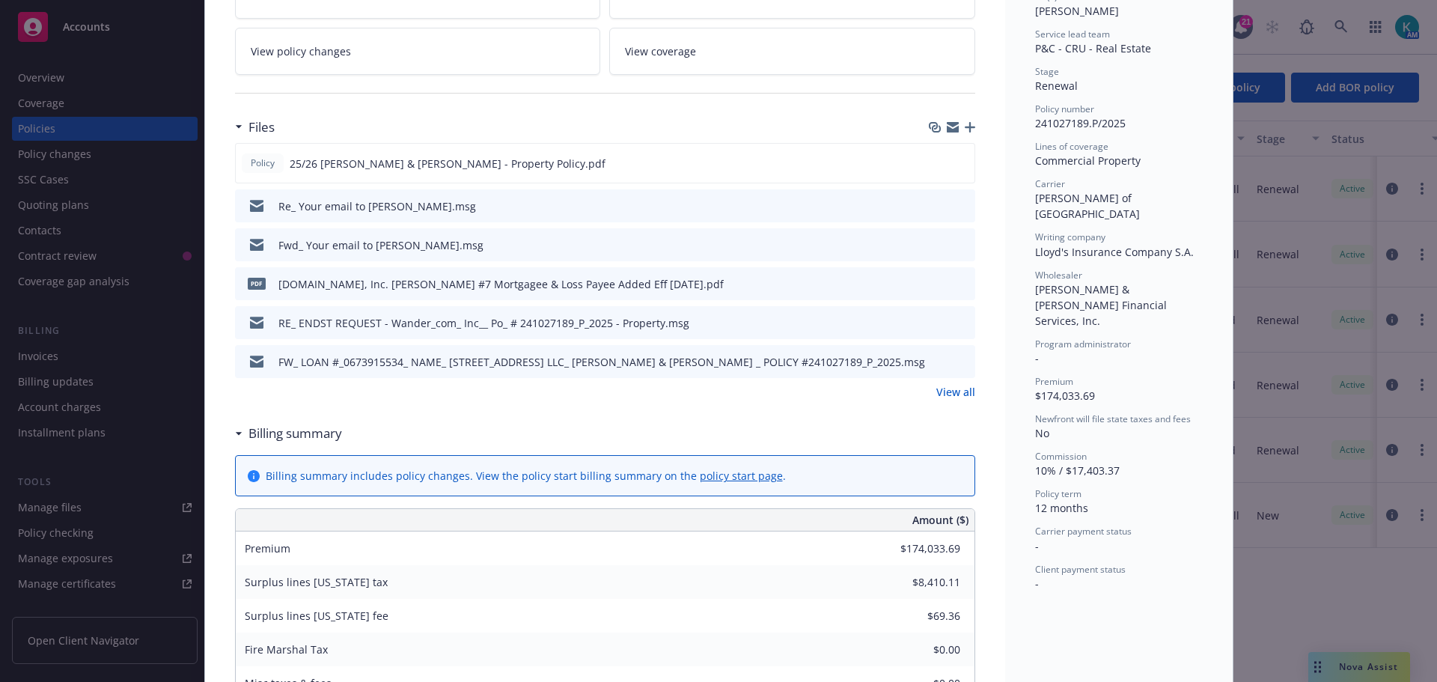
scroll to position [299, 0]
click at [947, 392] on link "View all" at bounding box center [956, 391] width 39 height 16
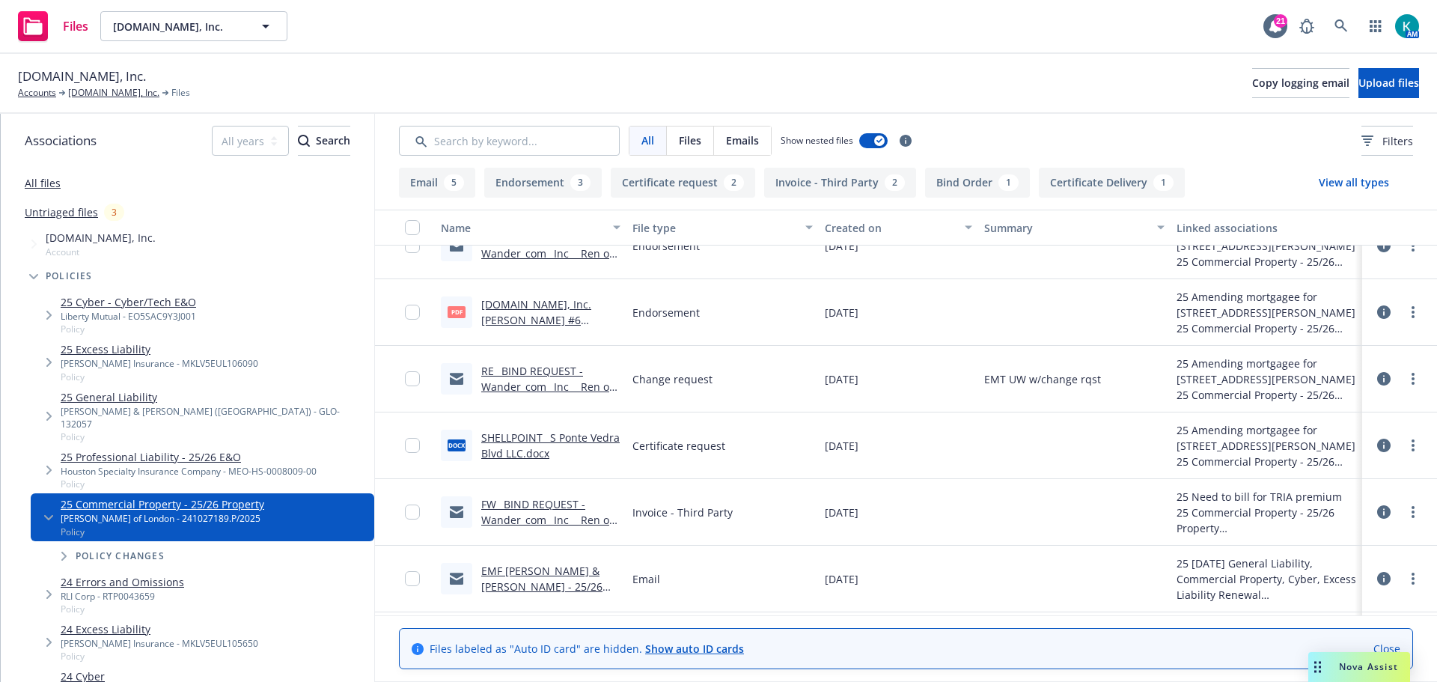
scroll to position [524, 0]
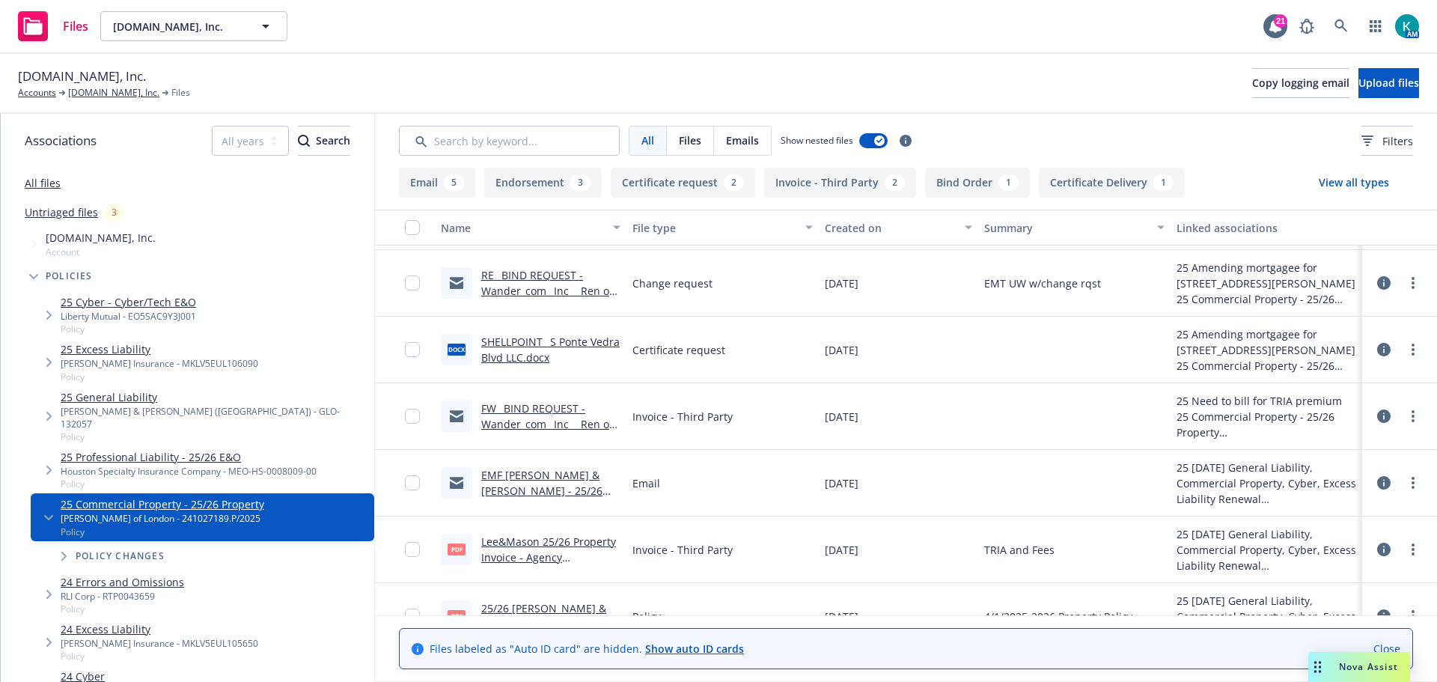
click at [564, 288] on link "RE_ BIND REQUEST - Wander_com_ Inc__ Ren of 231027182_P - Property.msg" at bounding box center [547, 298] width 132 height 61
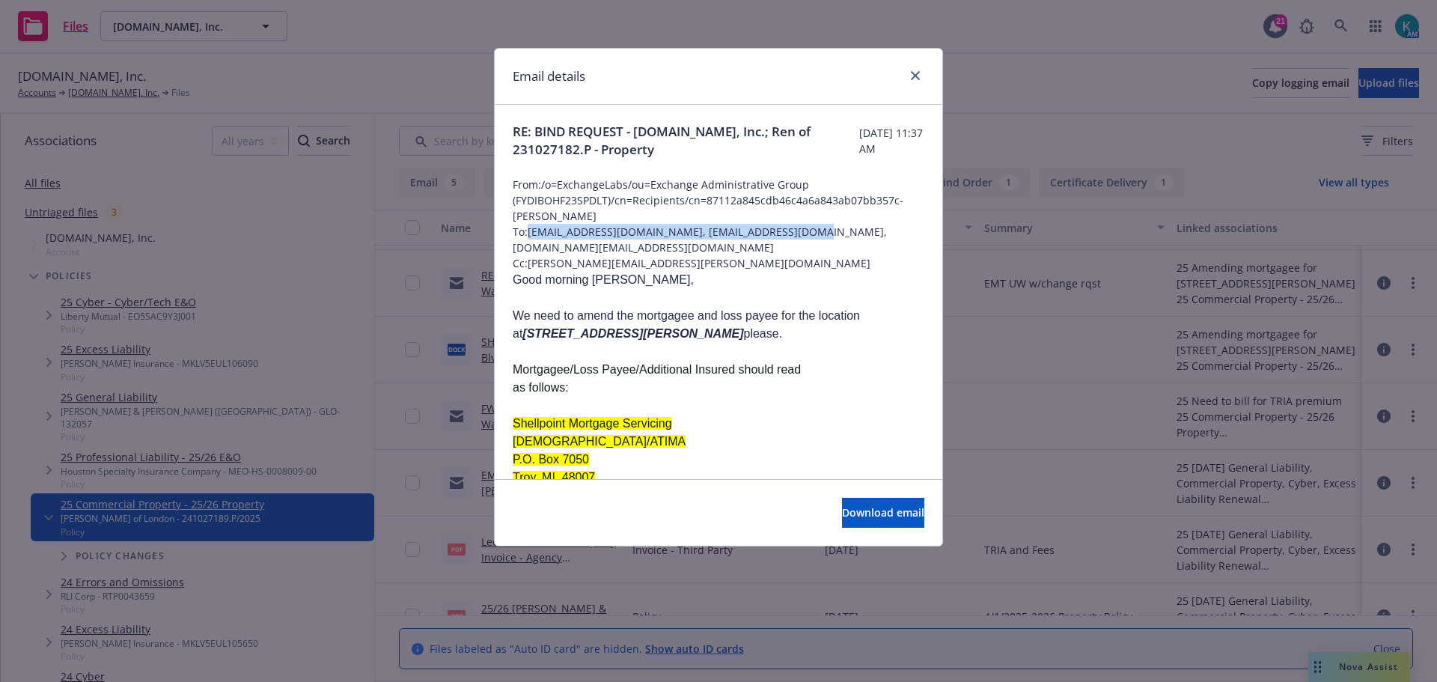
drag, startPoint x: 531, startPoint y: 229, endPoint x: 821, endPoint y: 232, distance: 289.8
click at [821, 232] on span "To: bjohnson@leeandmason.com, tfewster@leeandmason.com, hannah.smith@newfront.c…" at bounding box center [719, 239] width 412 height 31
copy span "bjohnson@leeandmason.com, tfewster@leeandmason.com"
click at [918, 76] on icon "close" at bounding box center [915, 75] width 9 height 9
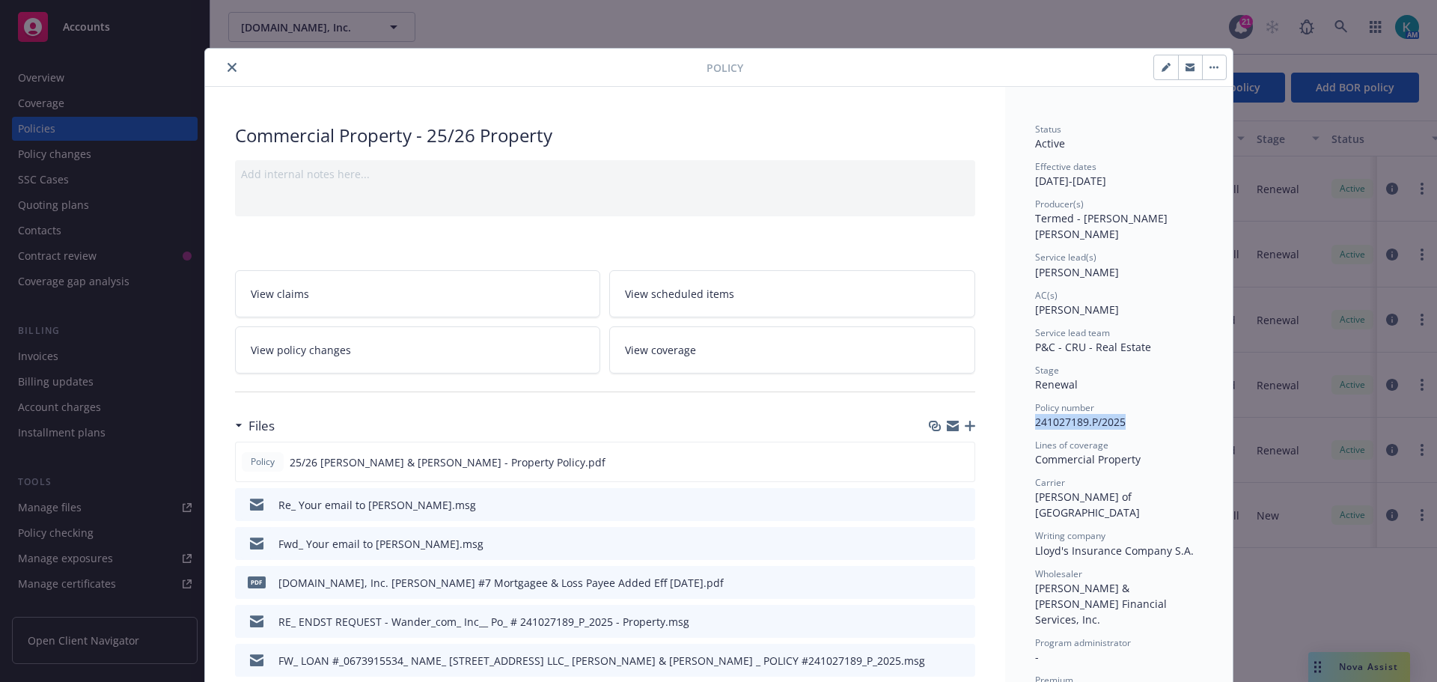
drag, startPoint x: 1123, startPoint y: 406, endPoint x: 1029, endPoint y: 412, distance: 93.8
click at [1035, 412] on div "Policy number 241027189.P/2025" at bounding box center [1119, 415] width 168 height 28
copy span "241027189.P/2025"
click at [231, 67] on button "close" at bounding box center [232, 67] width 18 height 18
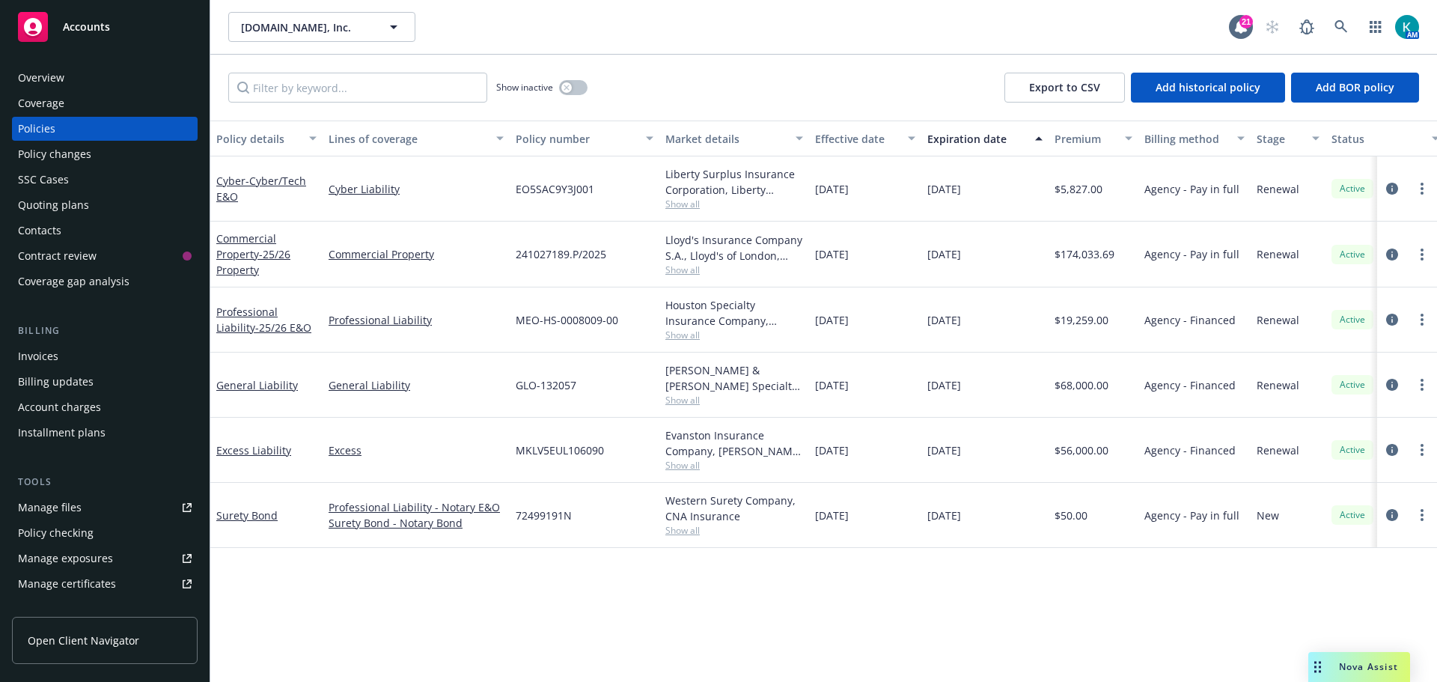
click at [158, 34] on div "Accounts" at bounding box center [105, 27] width 174 height 30
